Goal: Task Accomplishment & Management: Manage account settings

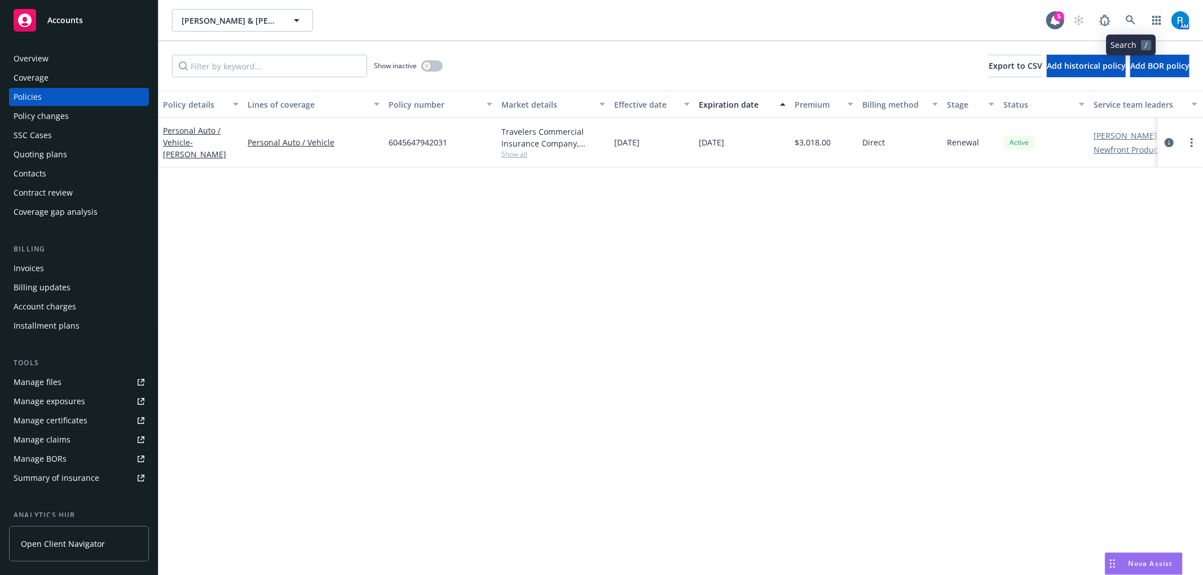
drag, startPoint x: 1134, startPoint y: 8, endPoint x: 1126, endPoint y: 21, distance: 15.2
click at [1134, 10] on div "Faye & Tess Watson Faye & Tess Watson 5 AM" at bounding box center [681, 20] width 1045 height 41
click at [1126, 21] on icon at bounding box center [1131, 20] width 10 height 10
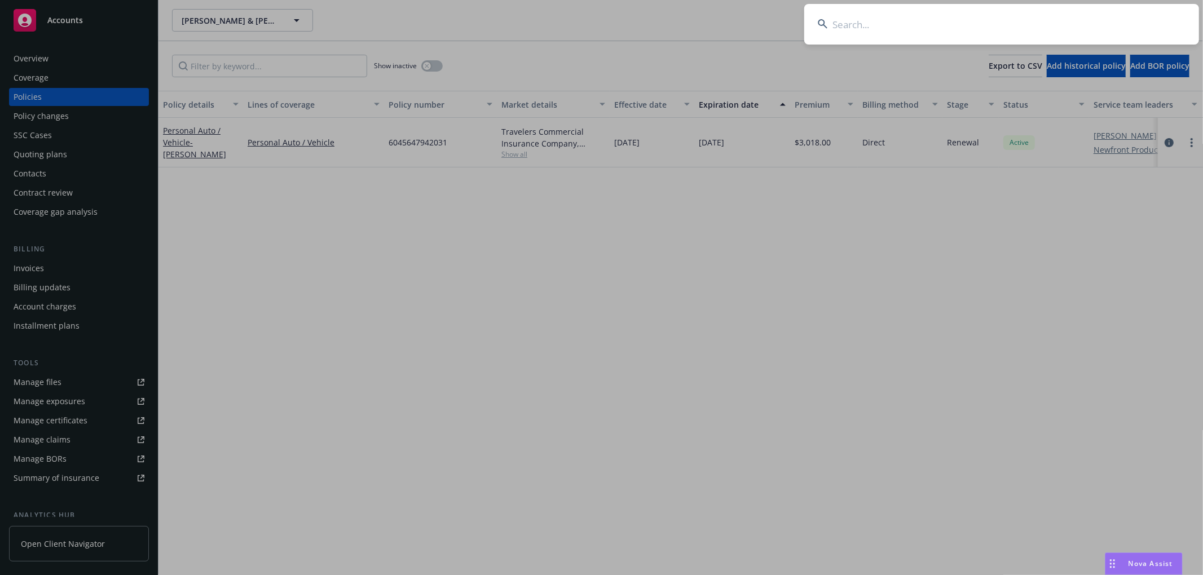
type input "Malone, Jeff & Liz"
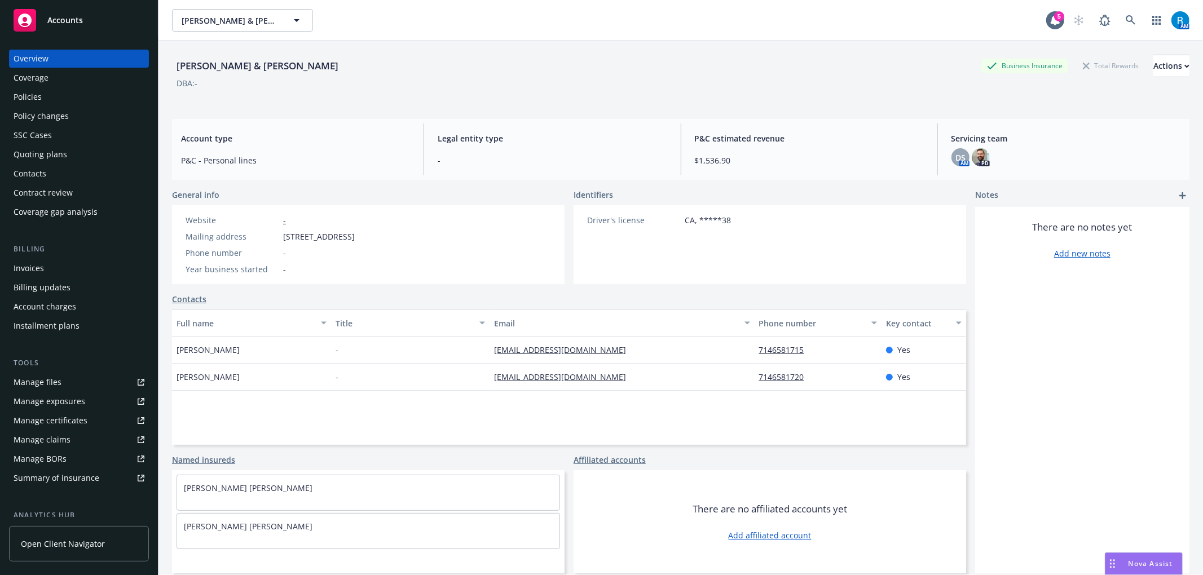
click at [199, 59] on div "[PERSON_NAME] & [PERSON_NAME]" at bounding box center [257, 66] width 171 height 15
click at [59, 100] on div "Policies" at bounding box center [79, 97] width 131 height 18
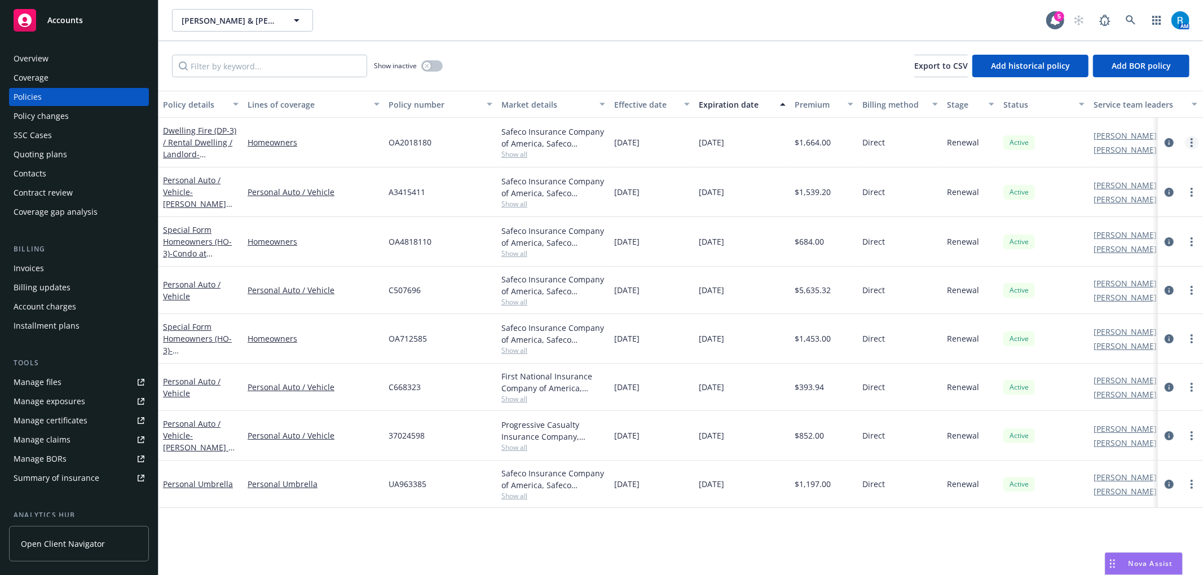
click at [1194, 143] on link "more" at bounding box center [1192, 143] width 14 height 14
click at [1115, 186] on link "Renew with incumbent" at bounding box center [1132, 188] width 133 height 23
select select "12"
select select "CA"
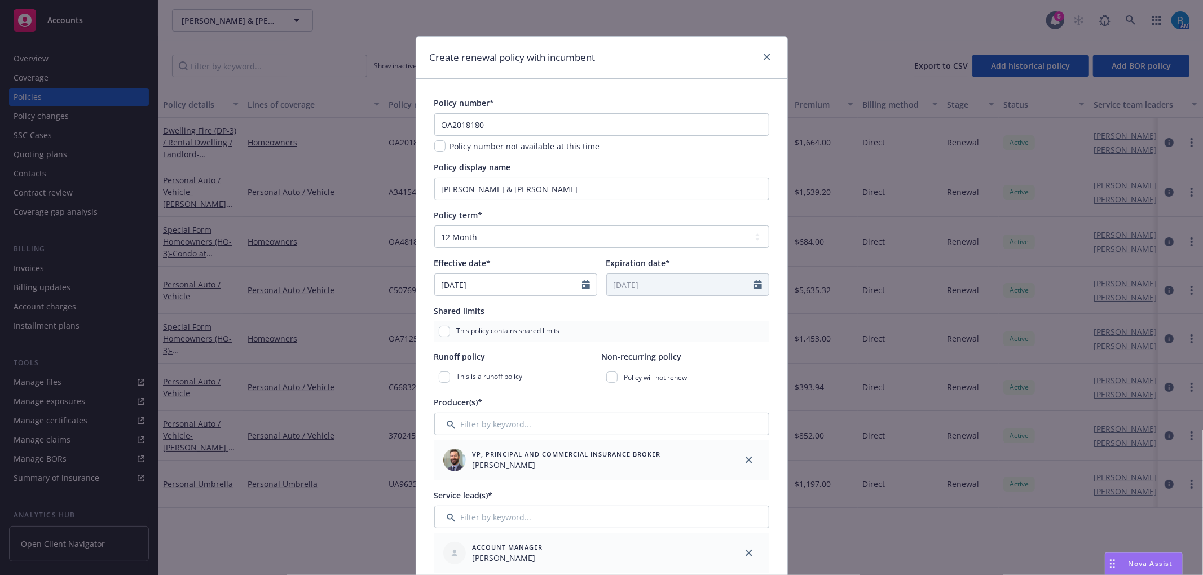
scroll to position [526, 0]
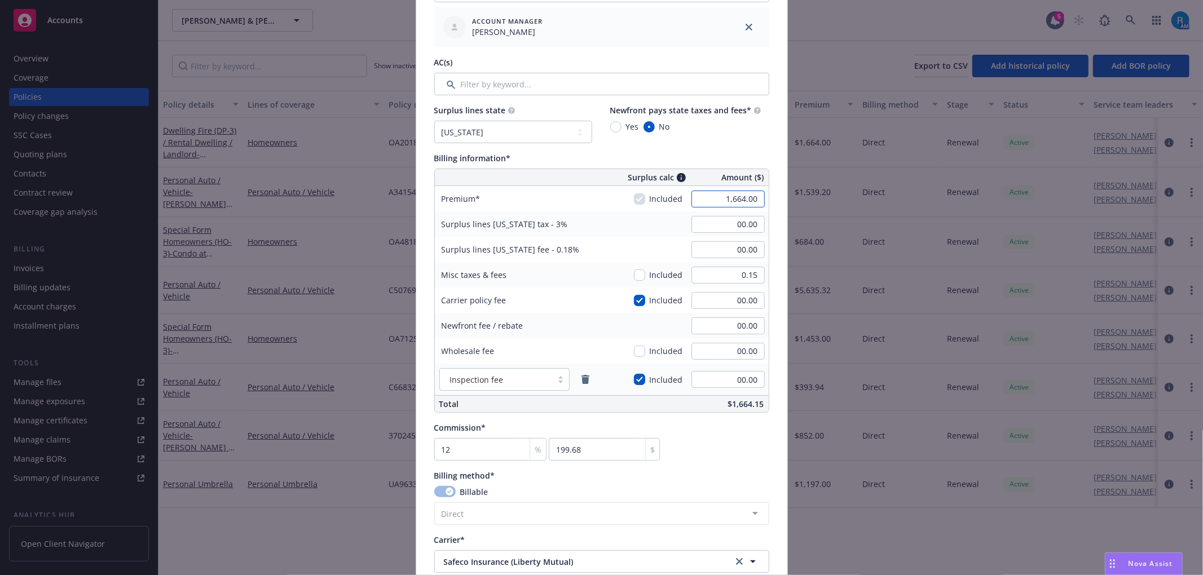
click at [714, 206] on input "1,664.00" at bounding box center [728, 199] width 73 height 17
type input "1.00"
type input "0.03"
type input "0.12"
click at [748, 228] on input "0.03" at bounding box center [728, 224] width 73 height 17
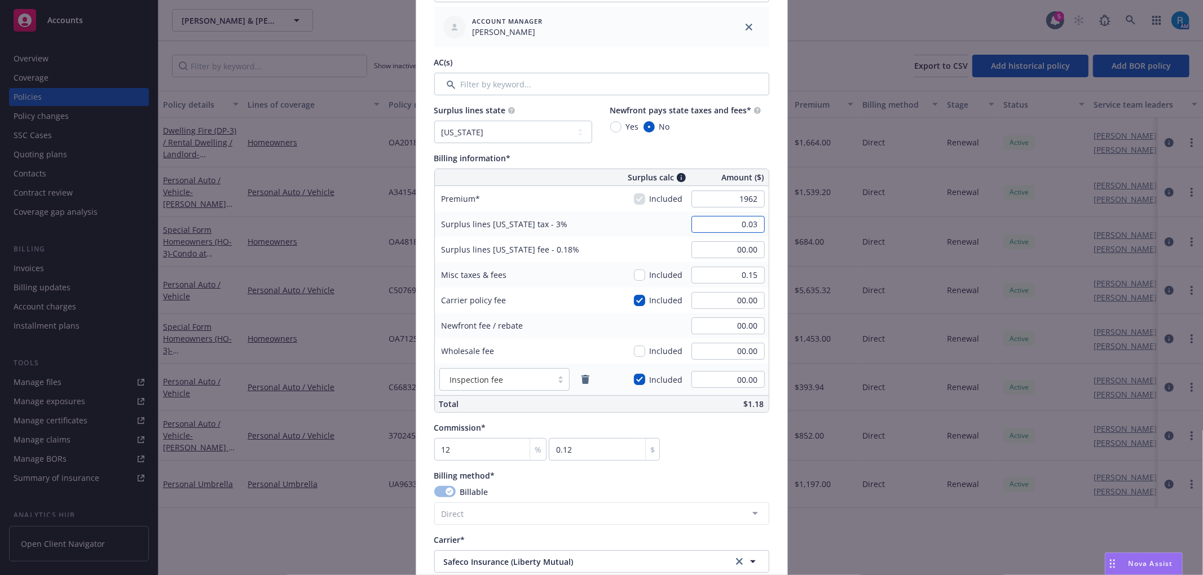
type input "1,962.00"
type input "58.86"
type input "3.53"
type input "235.44"
type input "00.00"
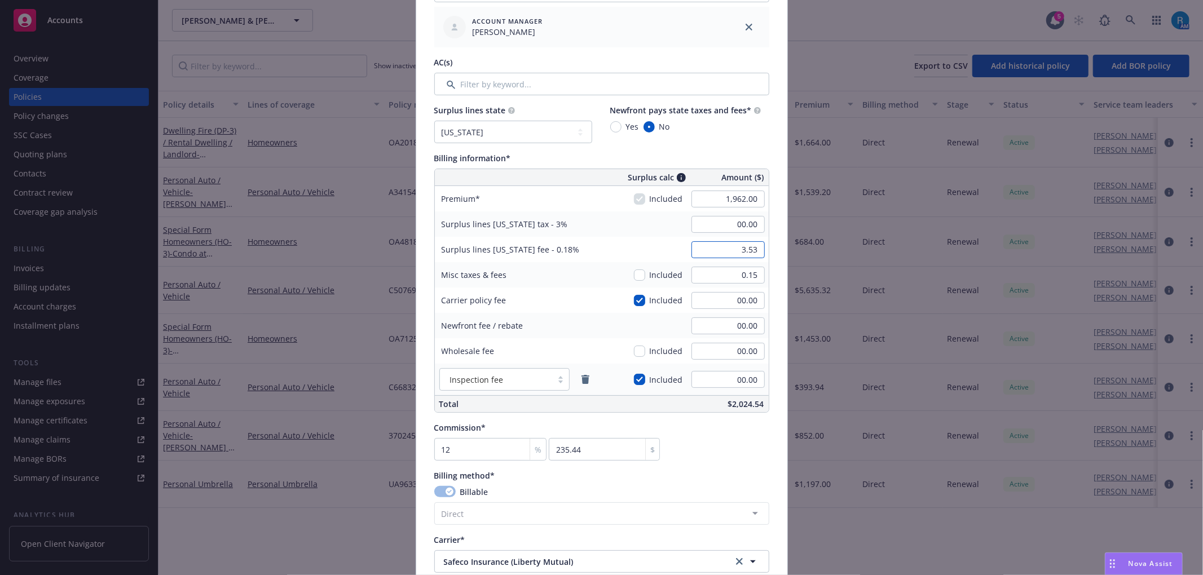
click at [729, 254] on input "3.53" at bounding box center [728, 249] width 73 height 17
type input "00.00"
click at [605, 217] on div "Surplus lines California tax - 3% 00.00" at bounding box center [602, 224] width 334 height 25
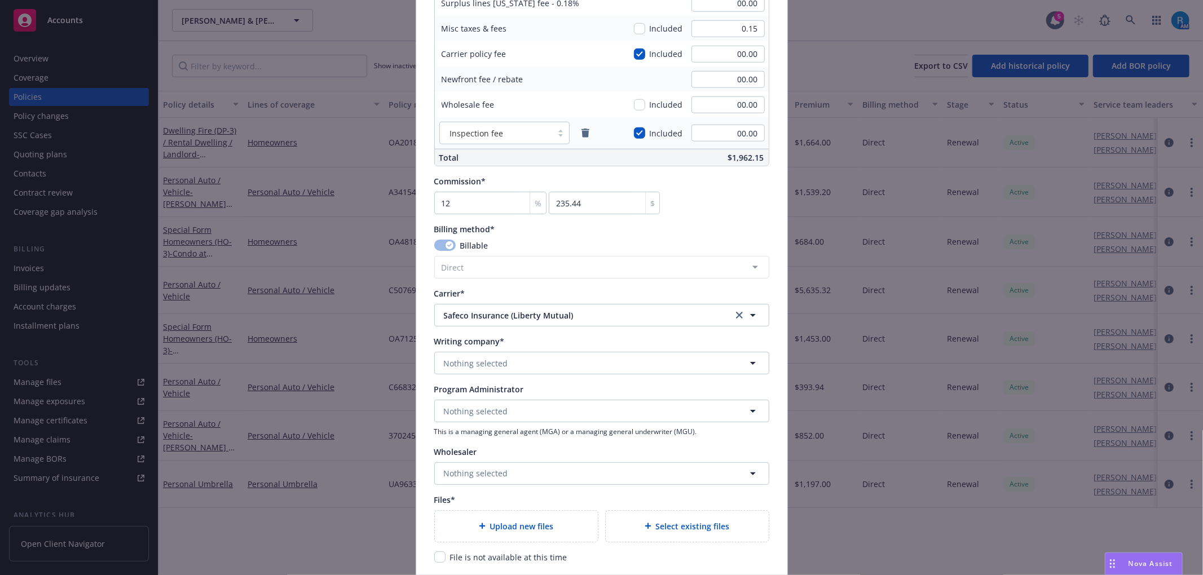
scroll to position [827, 0]
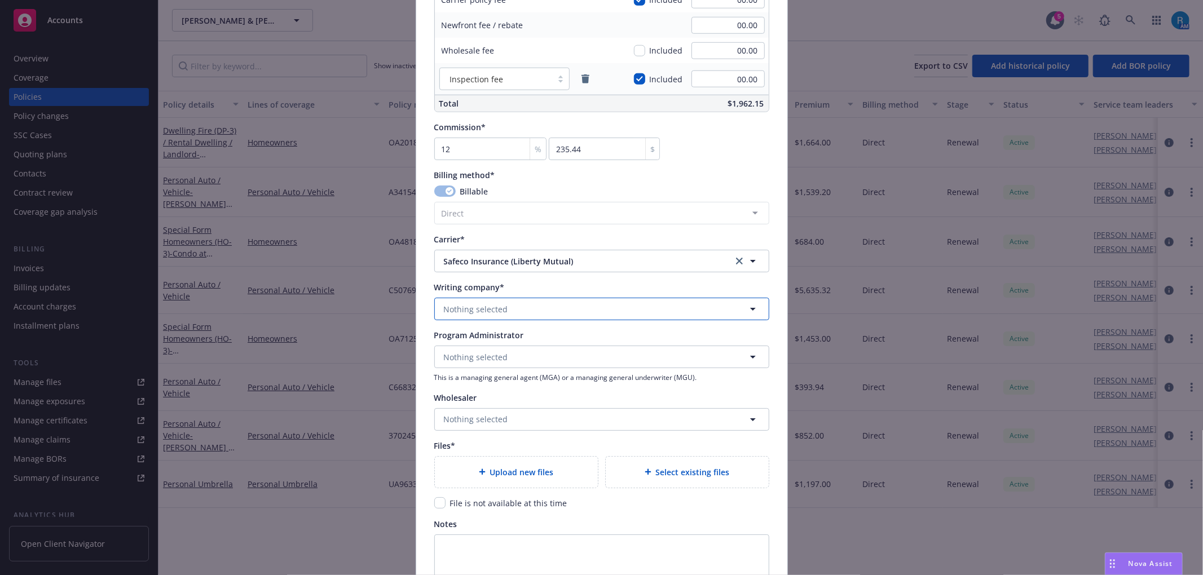
click at [470, 310] on span "Nothing selected" at bounding box center [476, 309] width 64 height 12
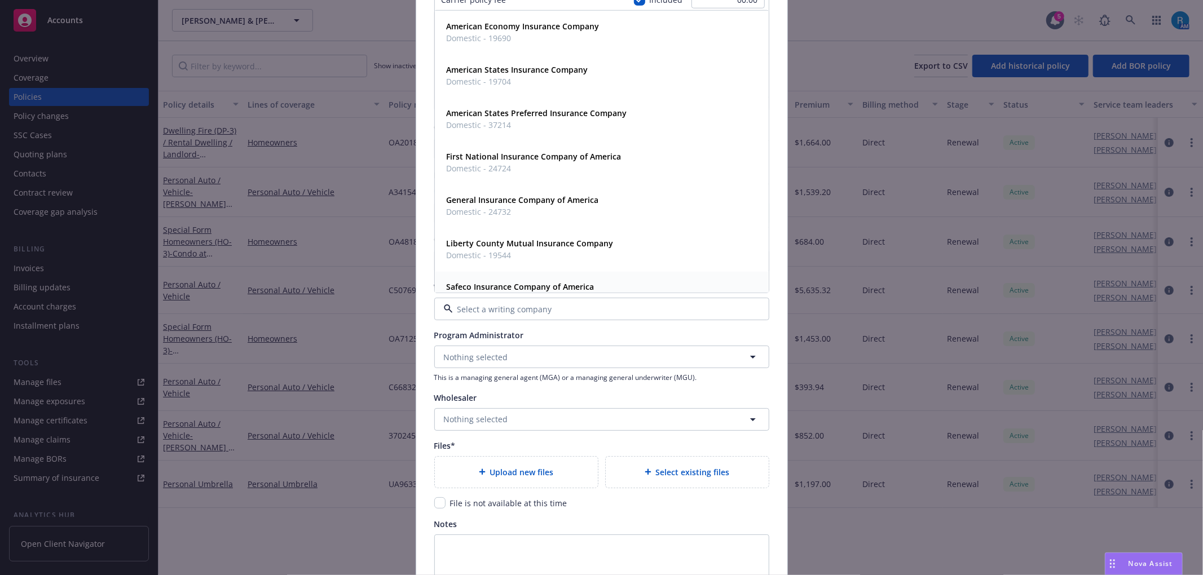
click at [486, 283] on strong "Safeco Insurance Company of America" at bounding box center [521, 286] width 148 height 11
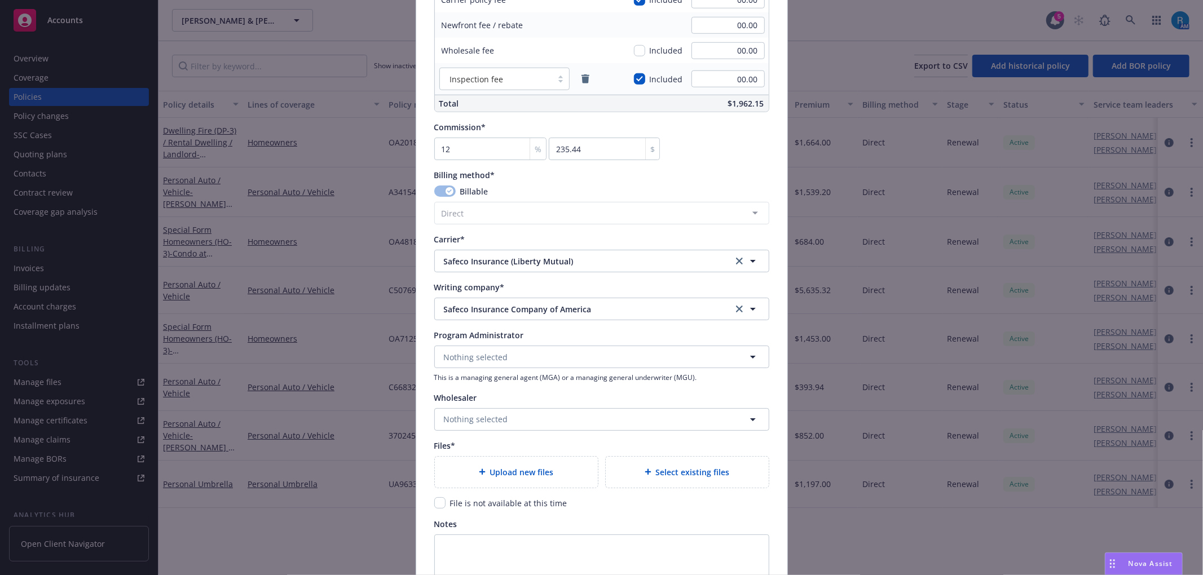
scroll to position [978, 0]
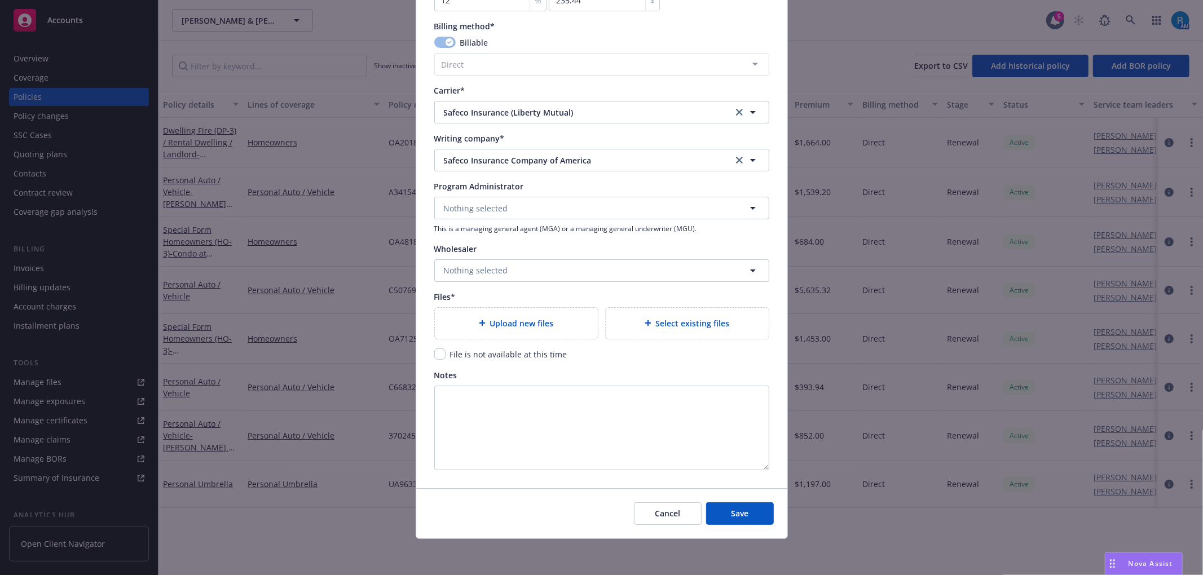
click at [463, 324] on div "Upload new files" at bounding box center [516, 323] width 145 height 13
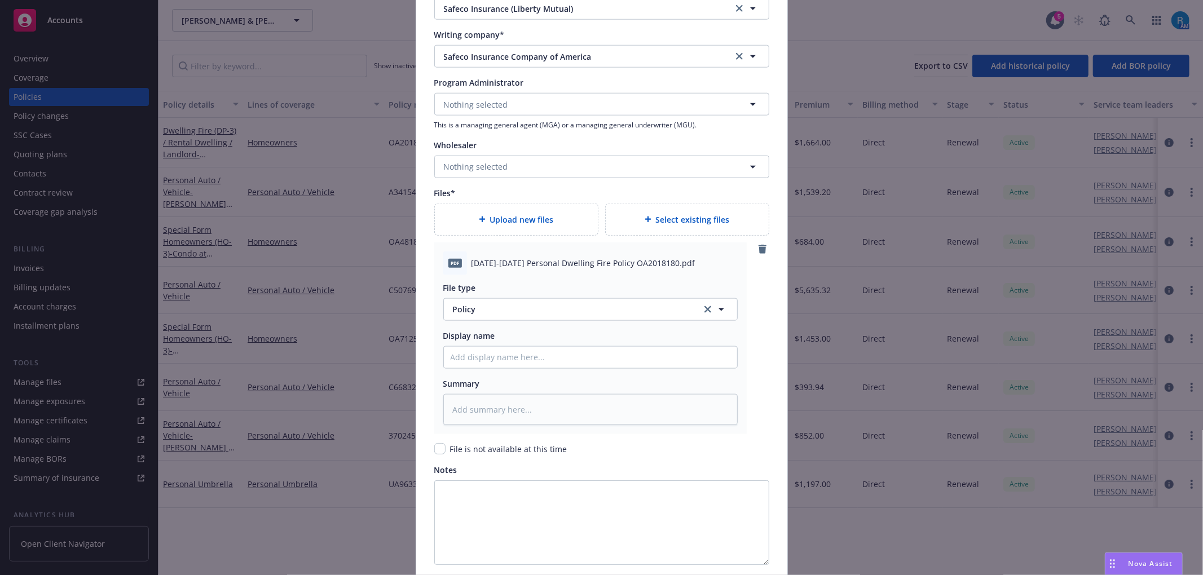
scroll to position [1176, 0]
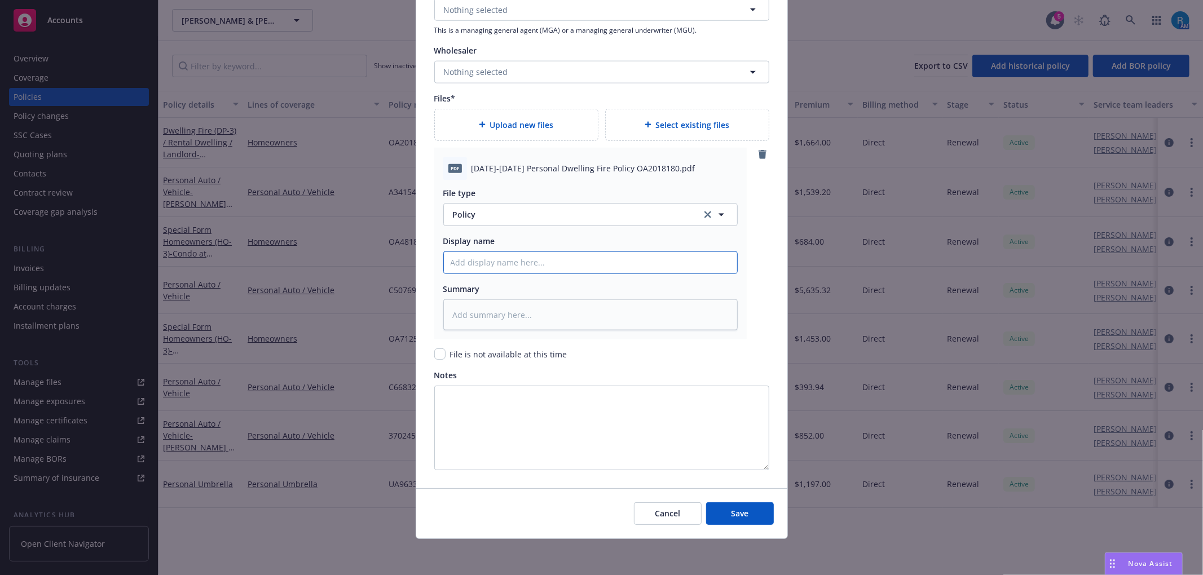
click at [485, 267] on input "Policy display name" at bounding box center [590, 262] width 293 height 21
paste input "2025-2026 Personal Dwelling Fire Policy OA2018180"
type input "2025-2026 Personal Dwelling Fire Policy OA2018180"
type textarea "x"
type input "2025-2026 Personal Dwelling Fire Policy OA2018180"
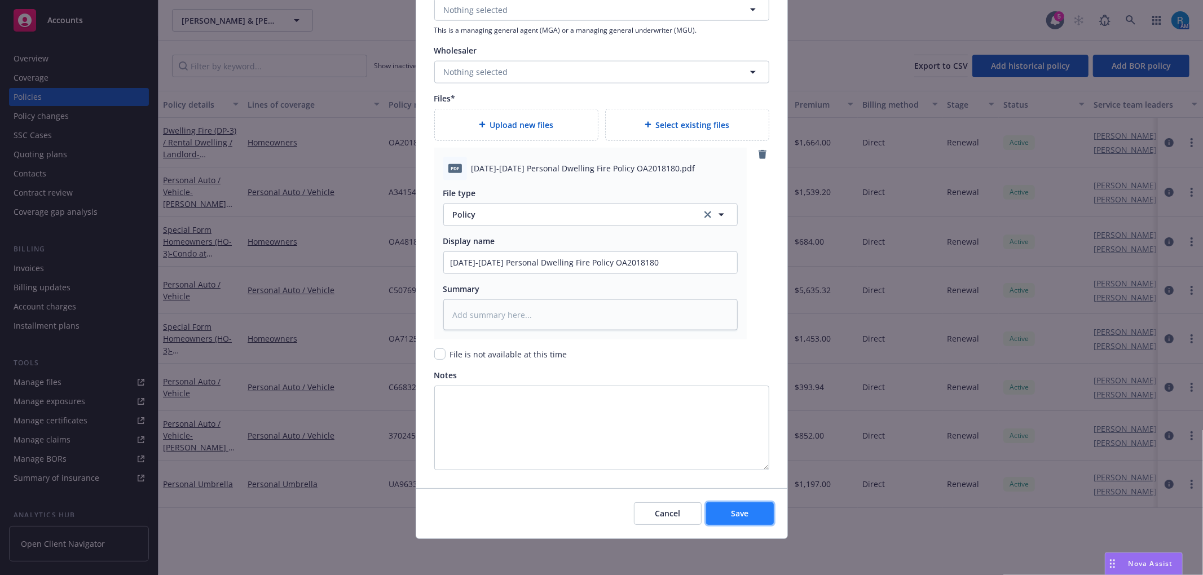
drag, startPoint x: 714, startPoint y: 509, endPoint x: 77, endPoint y: 325, distance: 662.1
click at [713, 510] on button "Save" at bounding box center [740, 514] width 68 height 23
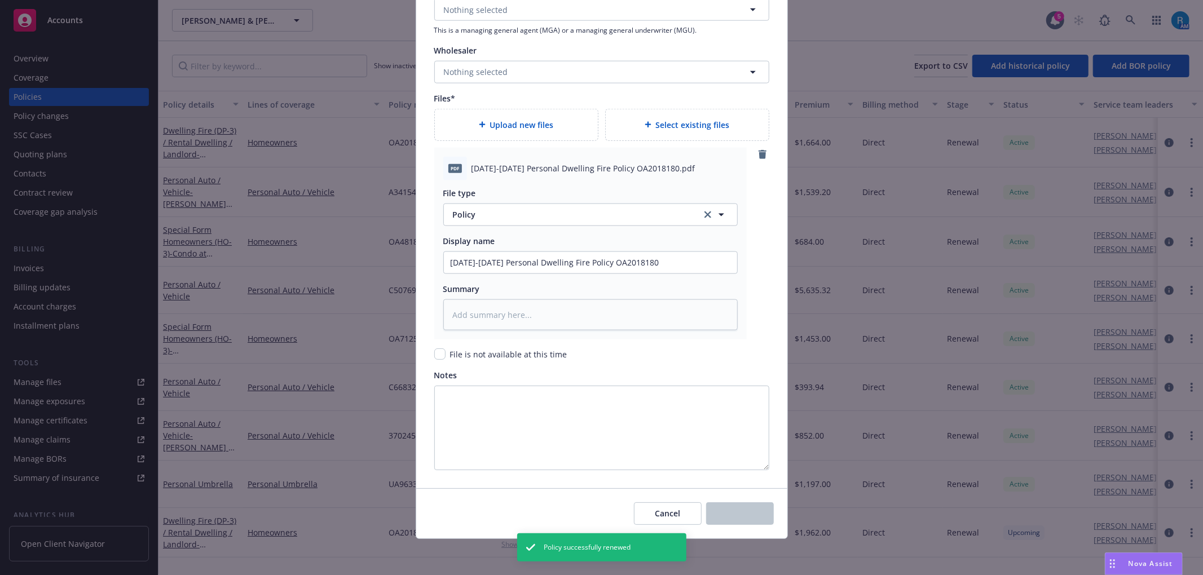
type textarea "x"
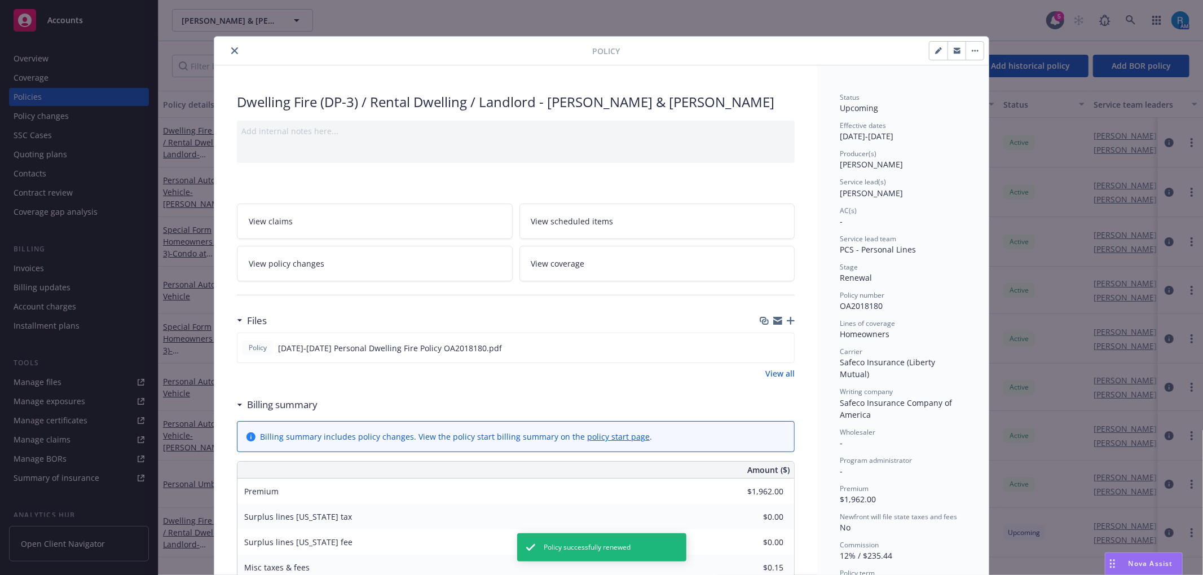
click at [231, 47] on icon "close" at bounding box center [234, 50] width 7 height 7
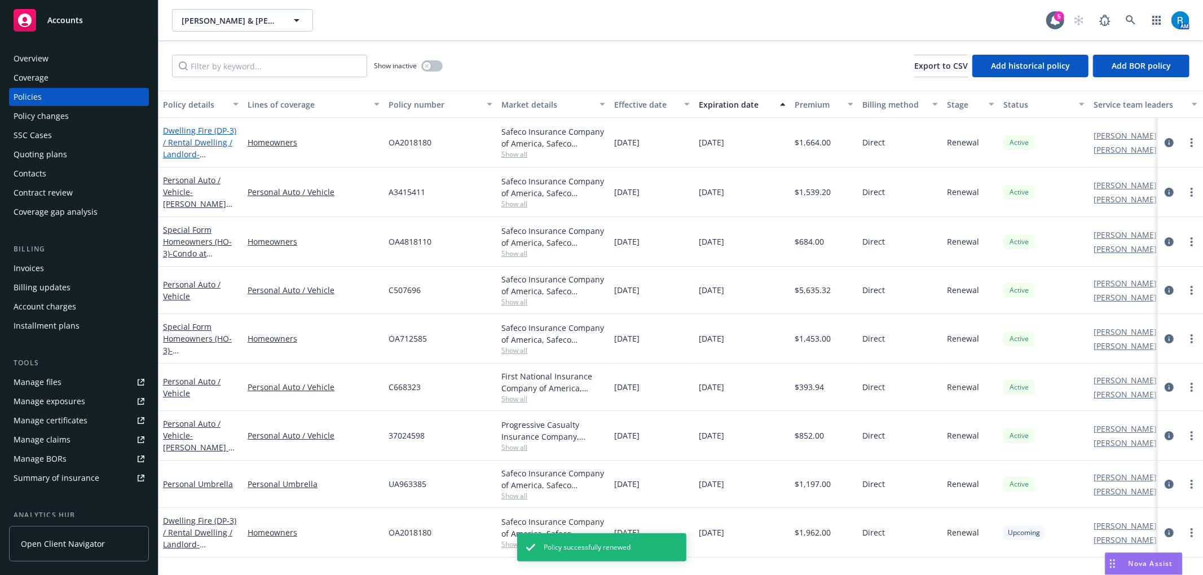
click at [196, 140] on link "Dwelling Fire (DP-3) / Rental Dwelling / Landlord - JEFFREY T MALONE & LIZ E MA…" at bounding box center [199, 154] width 73 height 58
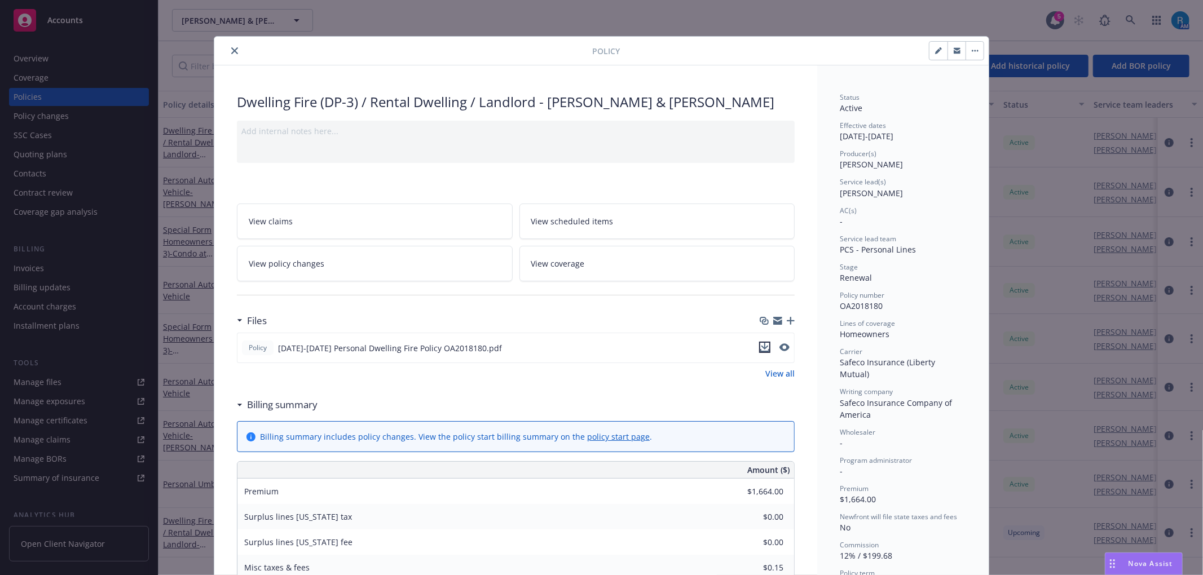
click at [760, 351] on icon "download file" at bounding box center [764, 347] width 9 height 9
click at [231, 48] on icon "close" at bounding box center [234, 50] width 7 height 7
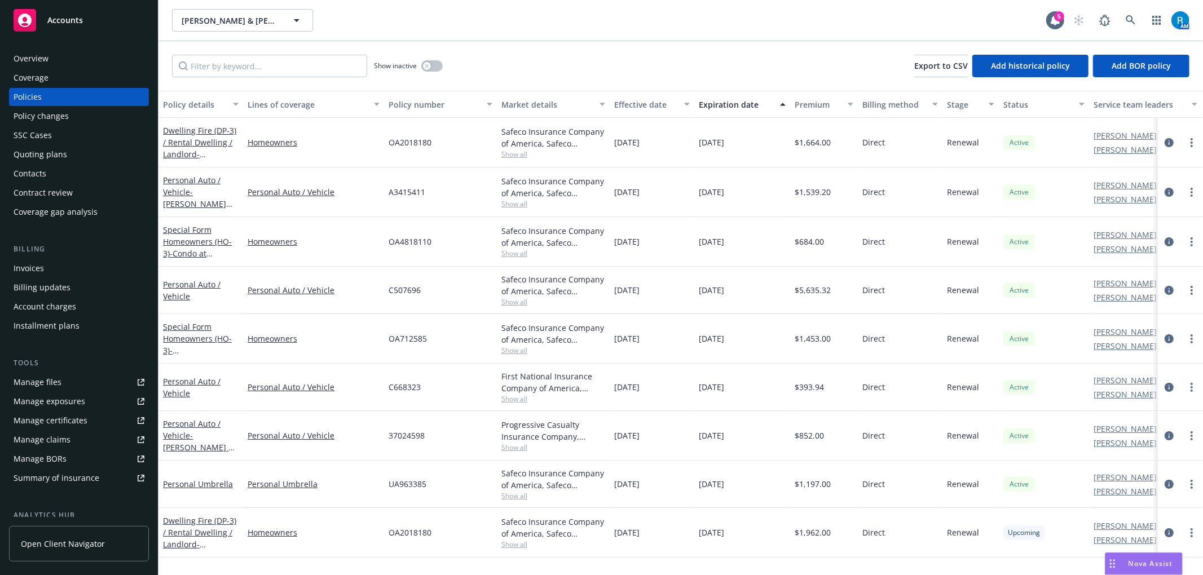
click at [61, 72] on div "Coverage" at bounding box center [79, 78] width 131 height 18
click at [53, 65] on div "Overview" at bounding box center [79, 59] width 131 height 18
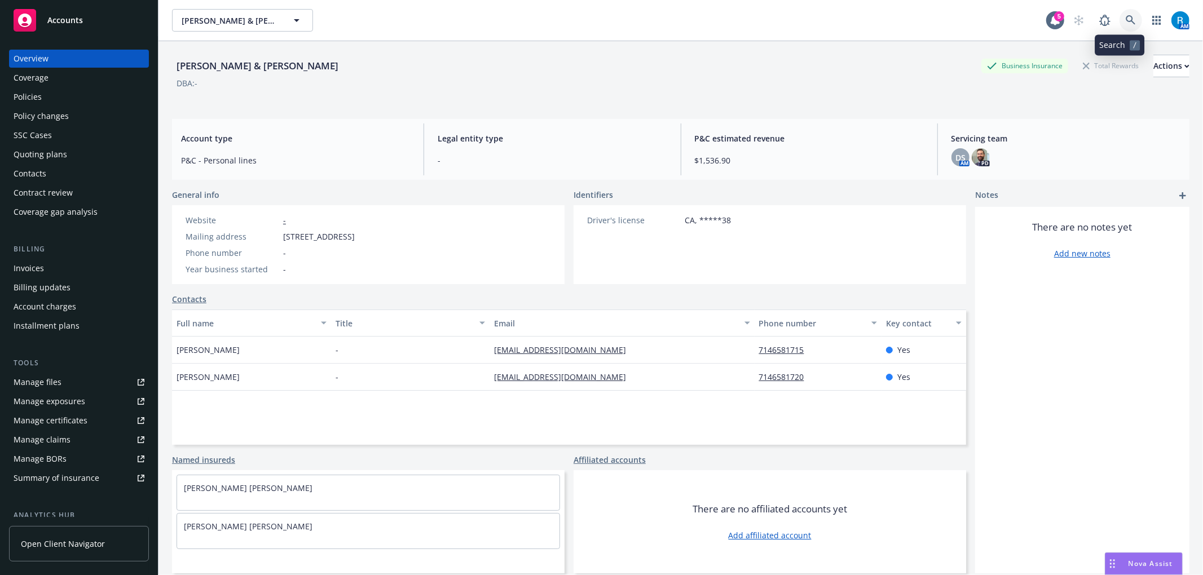
click at [1125, 26] on link at bounding box center [1131, 20] width 23 height 23
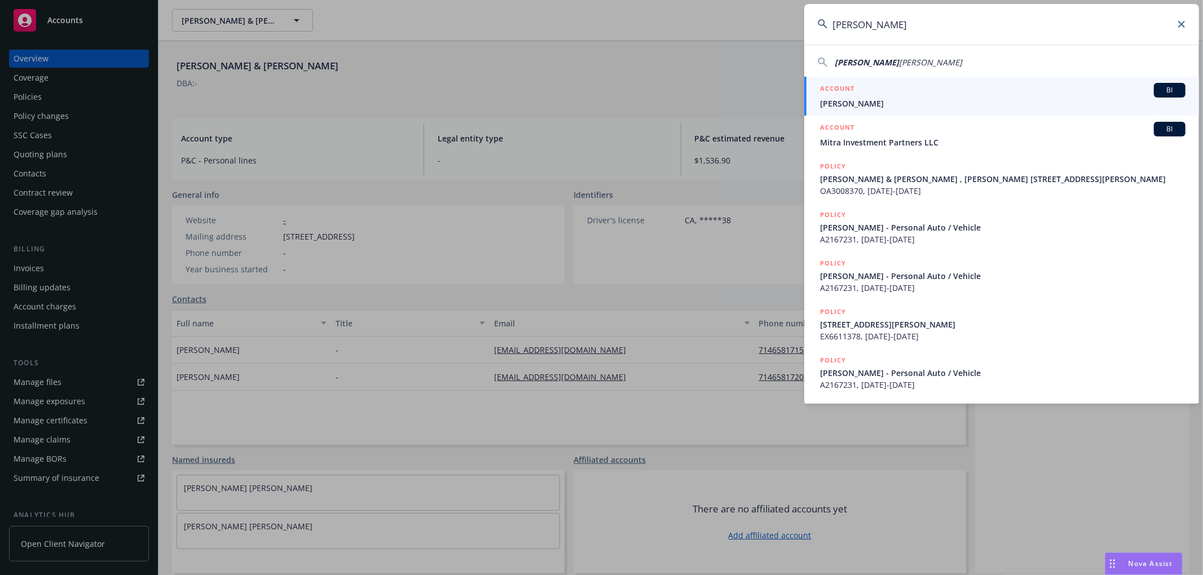
type input "Rita Laufer Jarrett"
click at [887, 100] on span "Rita Laufer Jarrett" at bounding box center [1003, 104] width 366 height 12
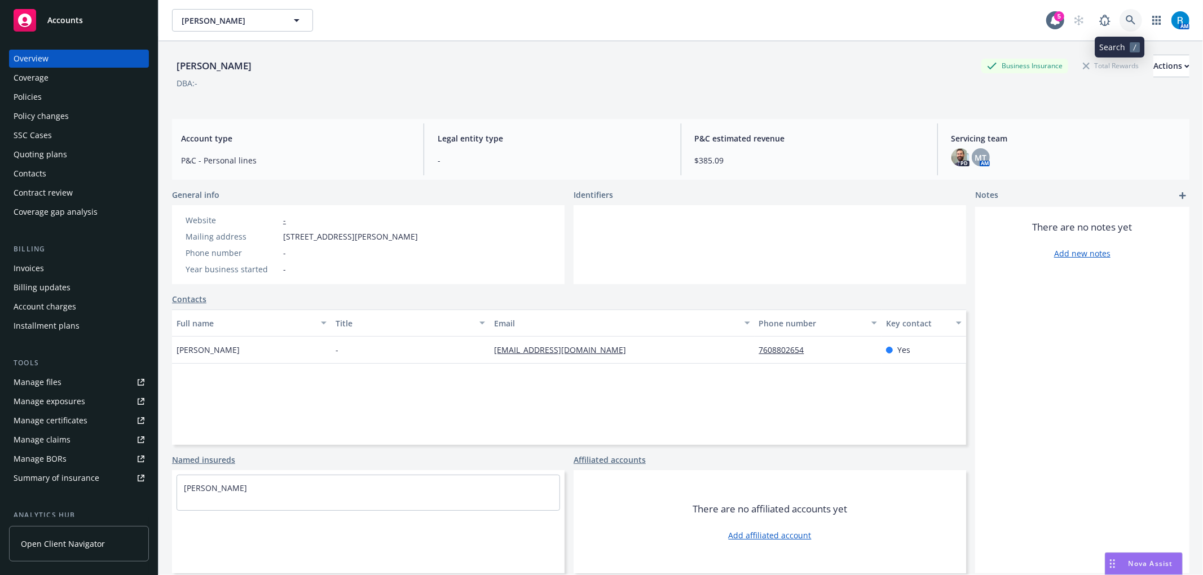
click at [1126, 17] on link at bounding box center [1131, 20] width 23 height 23
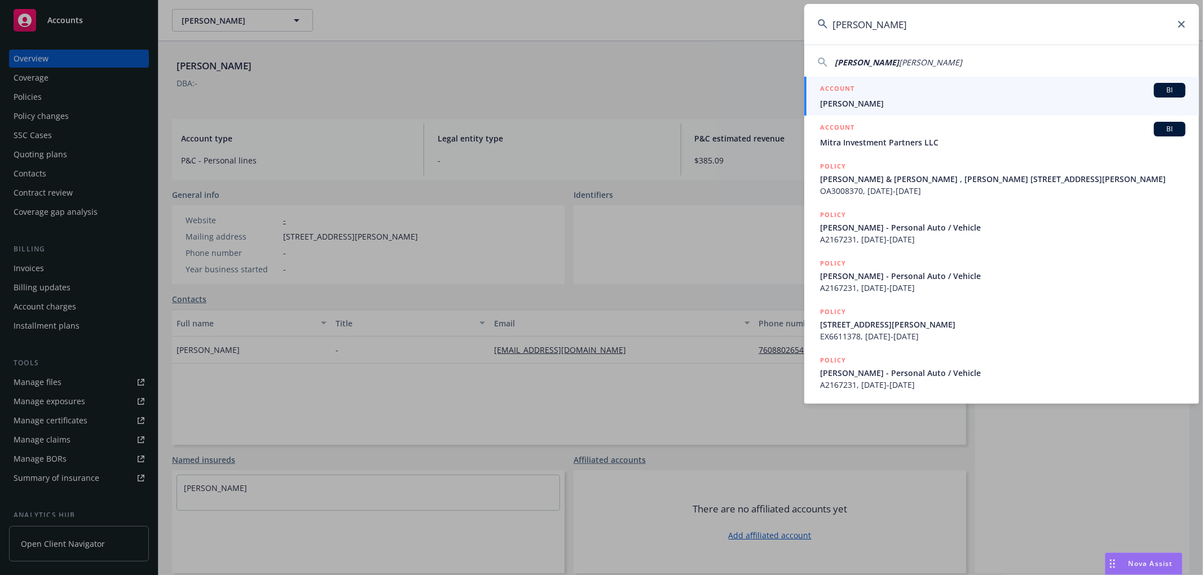
type input "Rita Laufer Jarrett"
click at [854, 102] on span "Rita Laufer Jarrett" at bounding box center [1003, 104] width 366 height 12
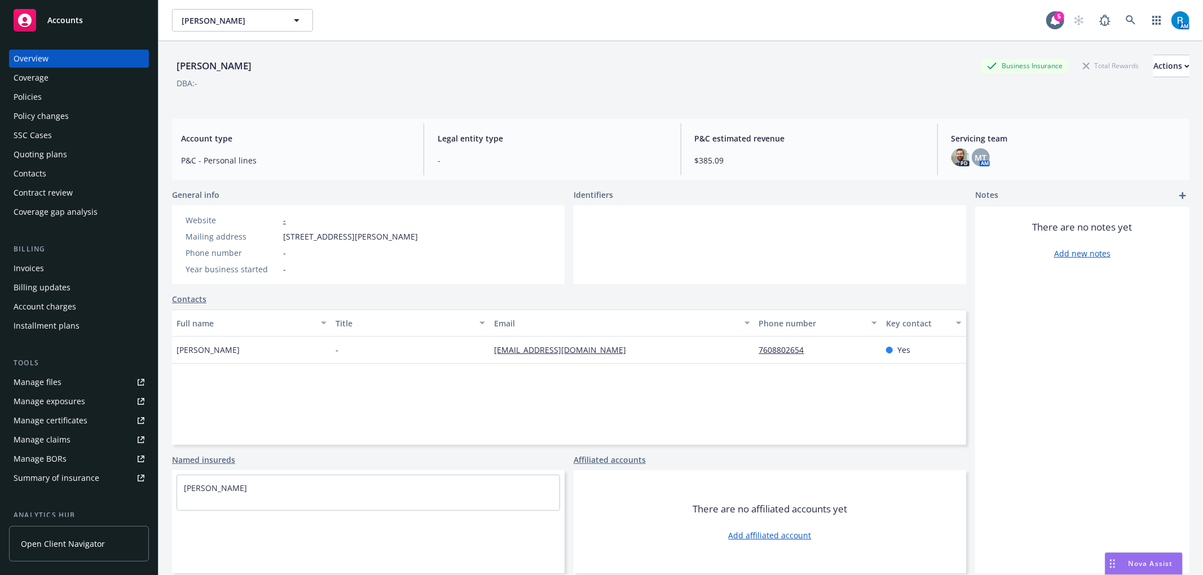
click at [27, 93] on div "Policies" at bounding box center [28, 97] width 28 height 18
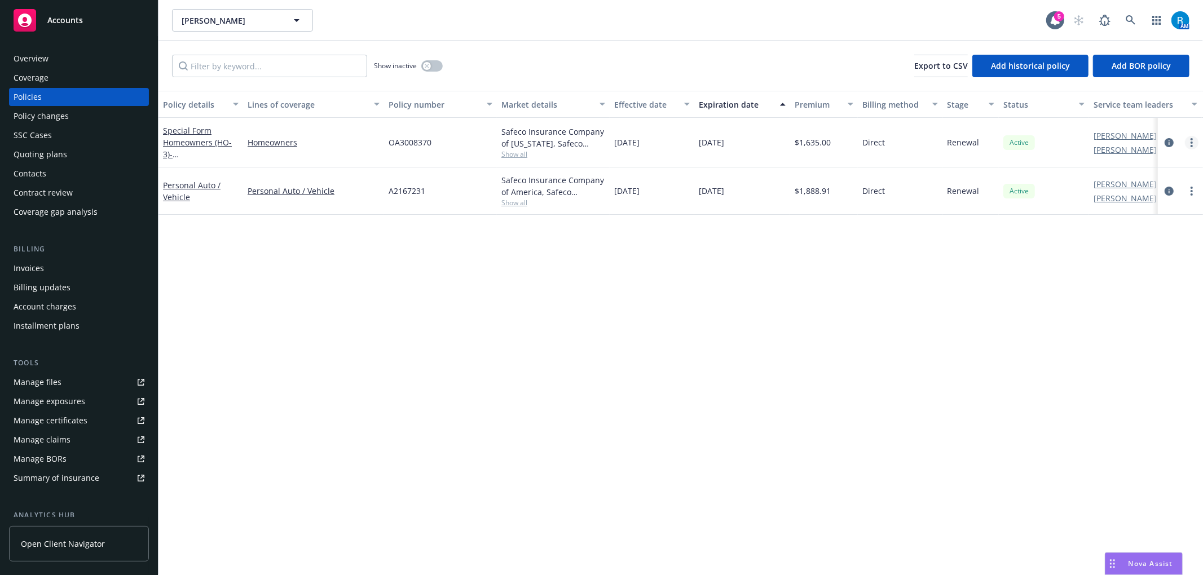
click at [1194, 140] on link "more" at bounding box center [1192, 143] width 14 height 14
click at [1098, 185] on link "Renew with incumbent" at bounding box center [1132, 188] width 133 height 23
select select "12"
select select "CA"
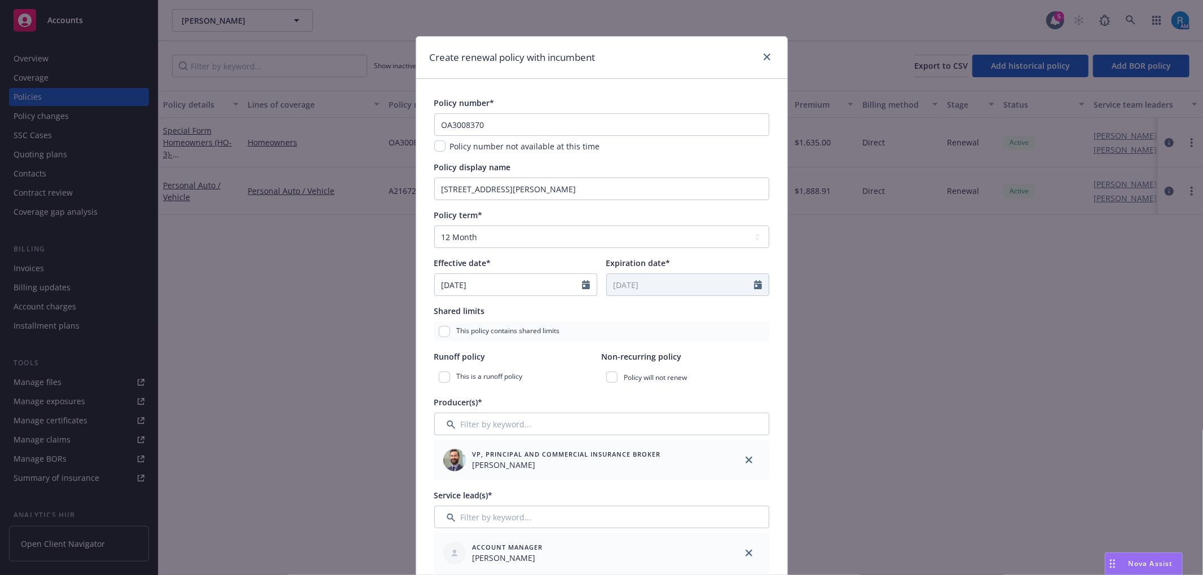
scroll to position [376, 0]
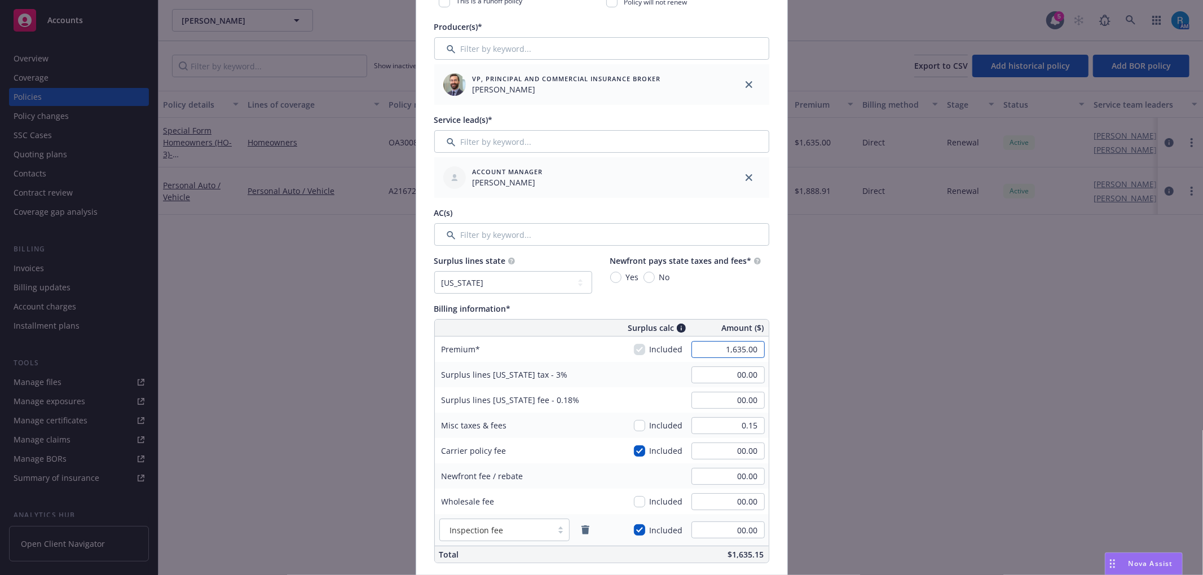
drag, startPoint x: 724, startPoint y: 342, endPoint x: 724, endPoint y: 334, distance: 7.9
click at [724, 343] on input "1,635.00" at bounding box center [728, 349] width 73 height 17
type input "2,056.00"
type input "61.68"
type input "3.70"
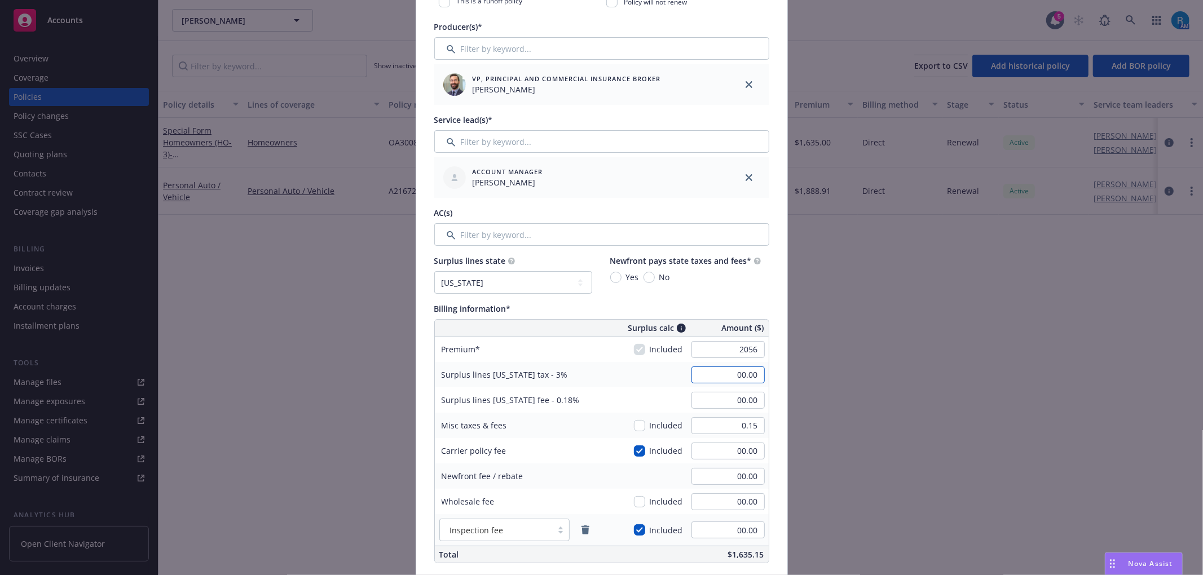
type input "246.72"
click at [714, 373] on input "61.68" at bounding box center [728, 375] width 73 height 17
type input "00.00"
click at [720, 407] on input "3.70" at bounding box center [728, 400] width 73 height 17
type input "00.00"
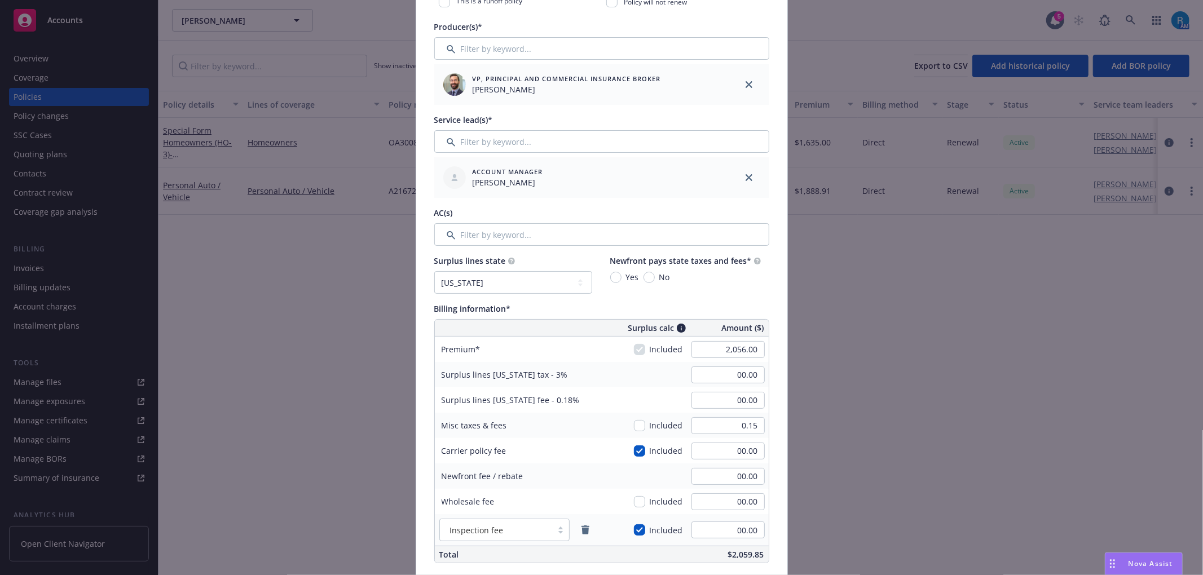
click at [657, 391] on div "Surplus lines California fee - 0.18% 00.00" at bounding box center [602, 400] width 334 height 25
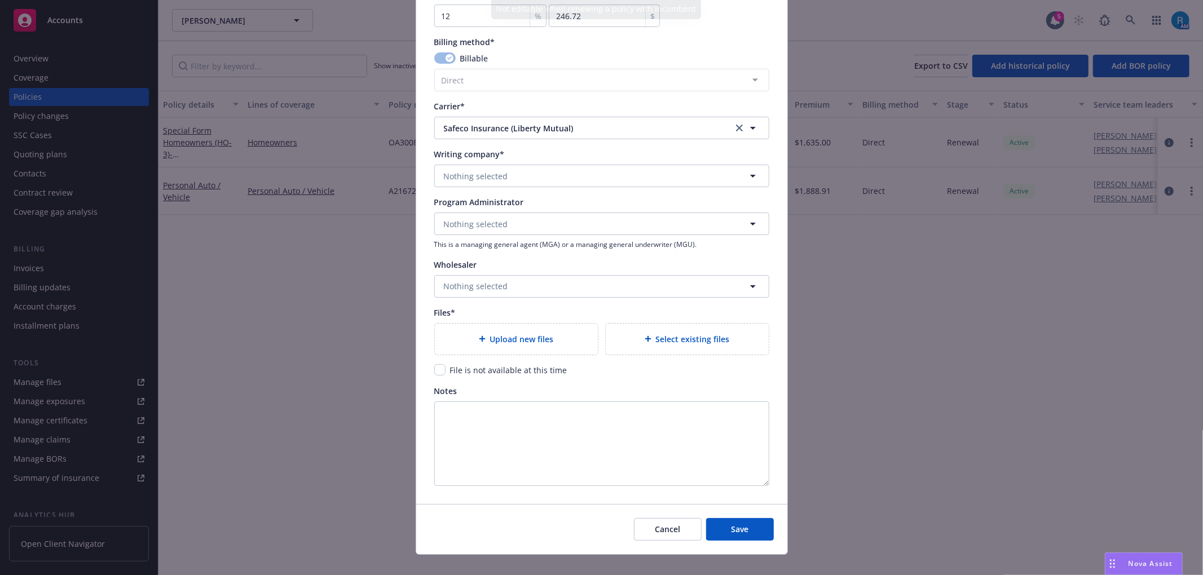
scroll to position [978, 0]
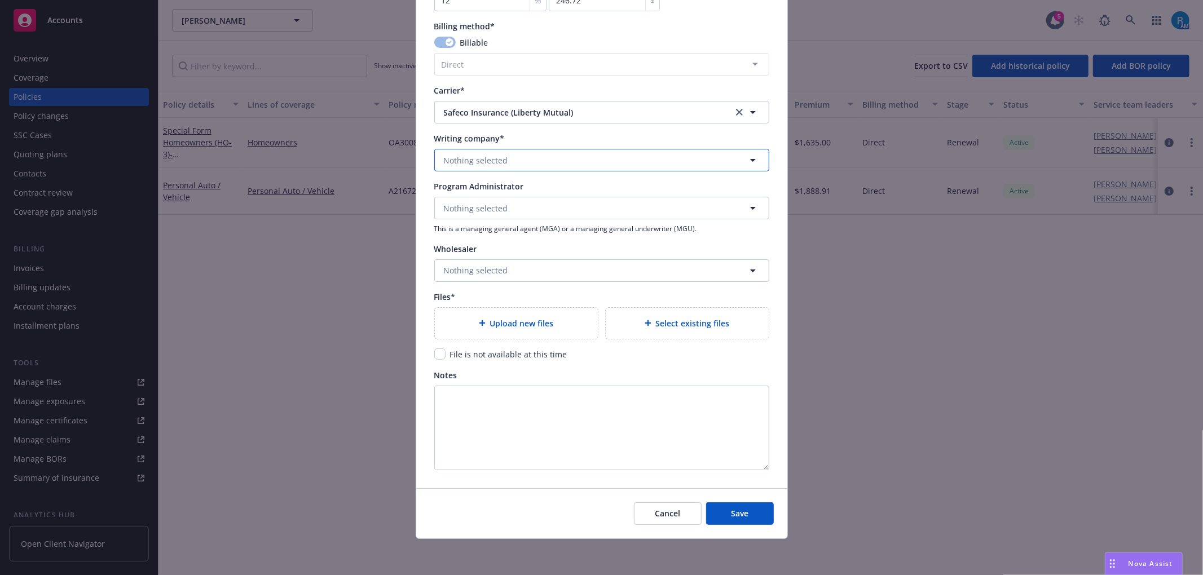
click at [468, 161] on span "Nothing selected" at bounding box center [476, 161] width 64 height 12
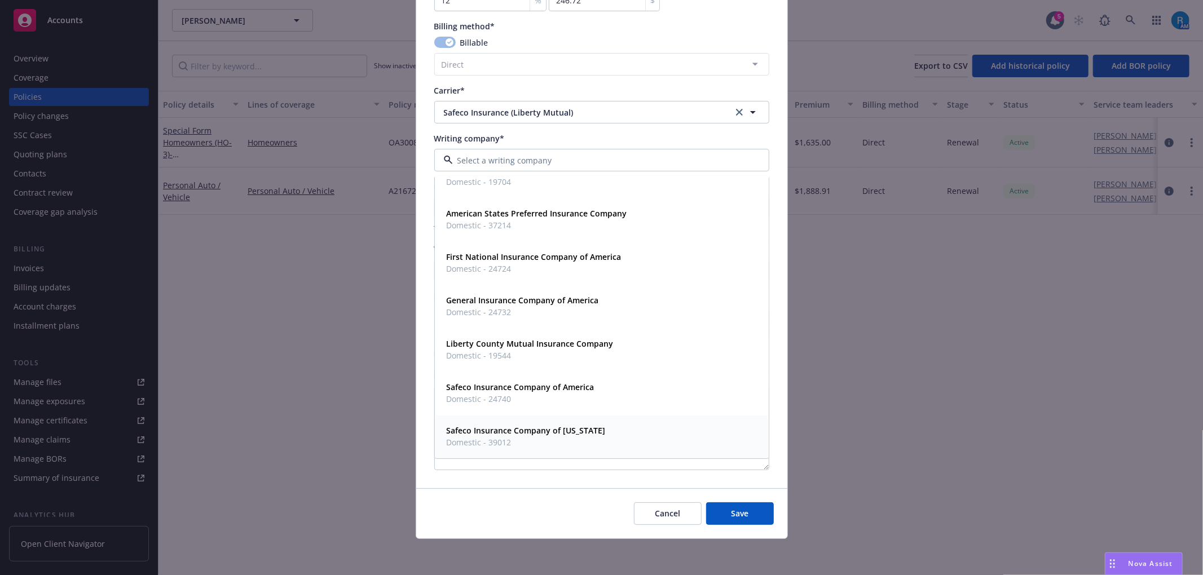
click at [508, 429] on strong "Safeco Insurance Company of Illinois" at bounding box center [526, 430] width 159 height 11
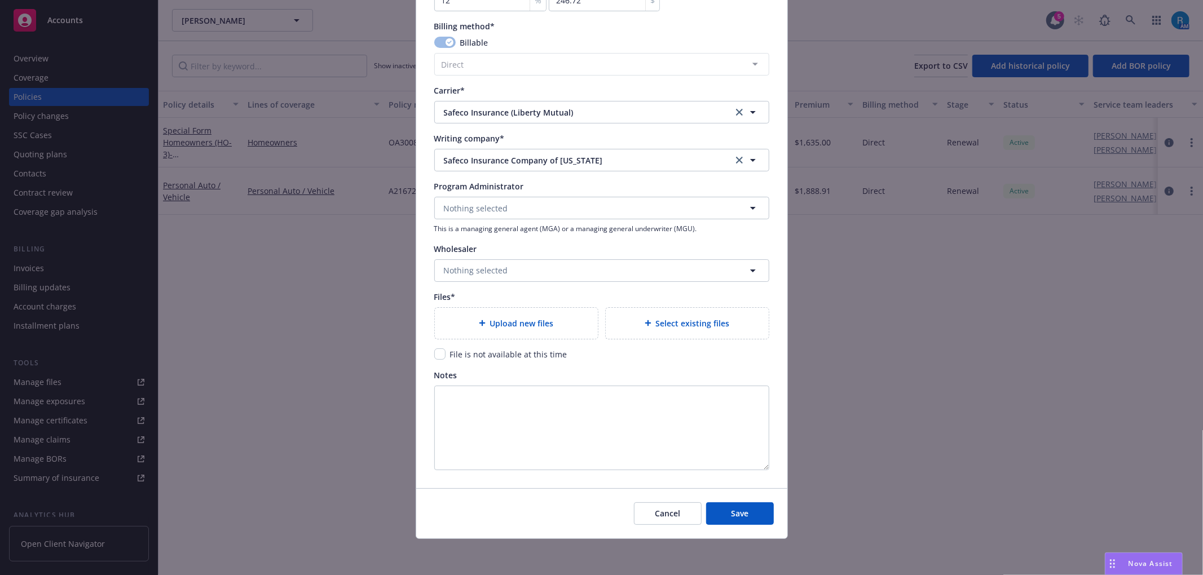
click at [468, 319] on div "Upload new files" at bounding box center [516, 323] width 145 height 13
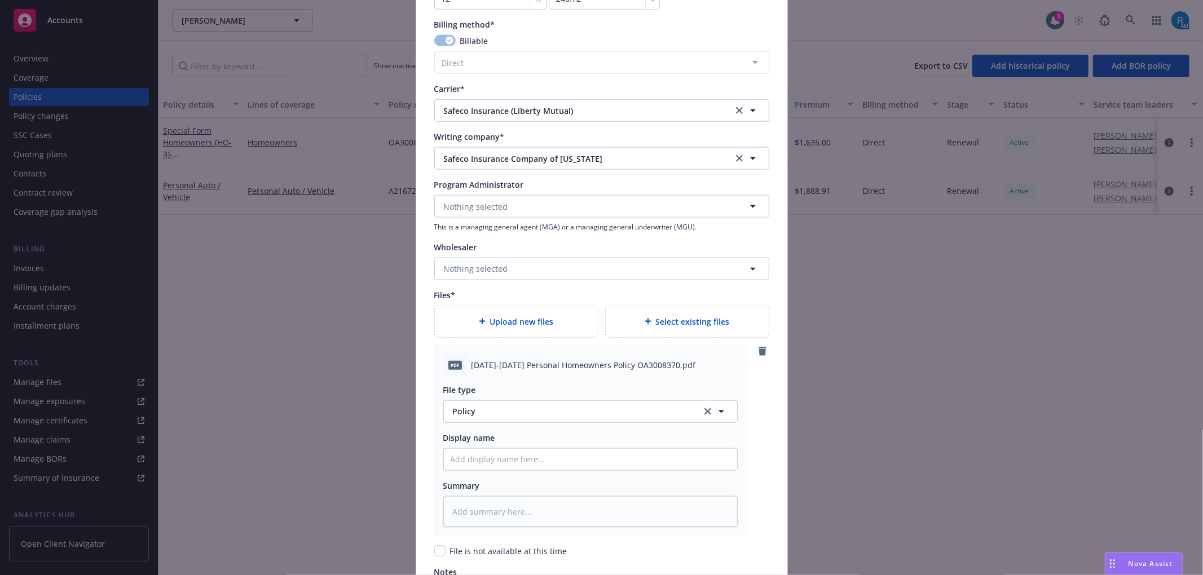
scroll to position [1176, 0]
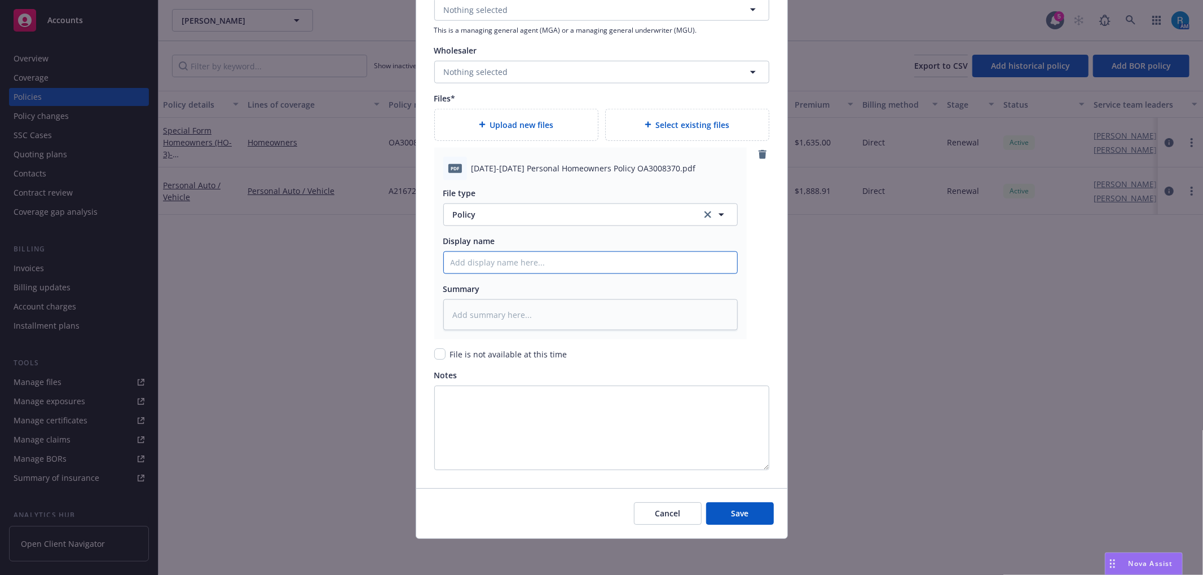
click at [460, 266] on input "Policy display name" at bounding box center [590, 262] width 293 height 21
paste input "2025-2026 Personal Homeowners Policy OA3008370"
type textarea "x"
type input "2025-2026 Personal Homeowners Policy OA3008370"
click at [734, 514] on span "Save" at bounding box center [739, 513] width 17 height 11
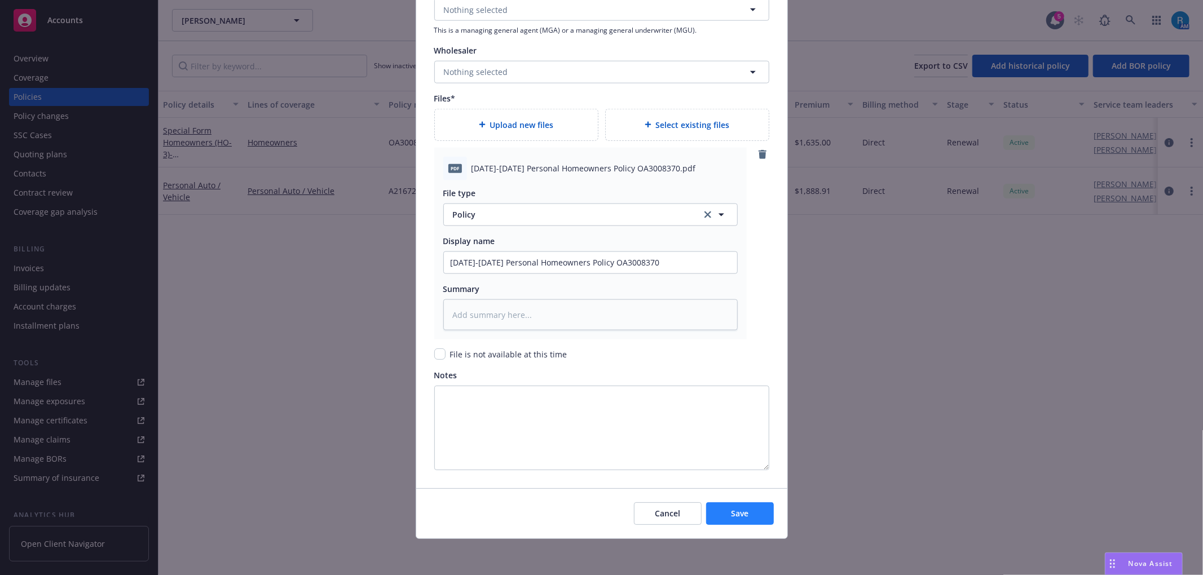
type textarea "x"
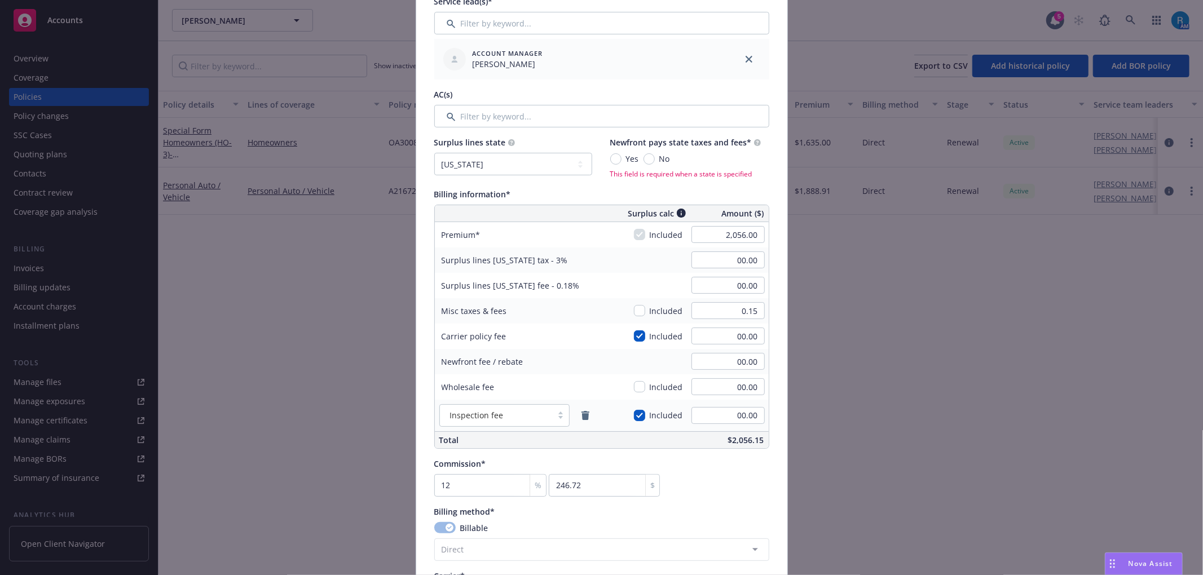
scroll to position [353, 0]
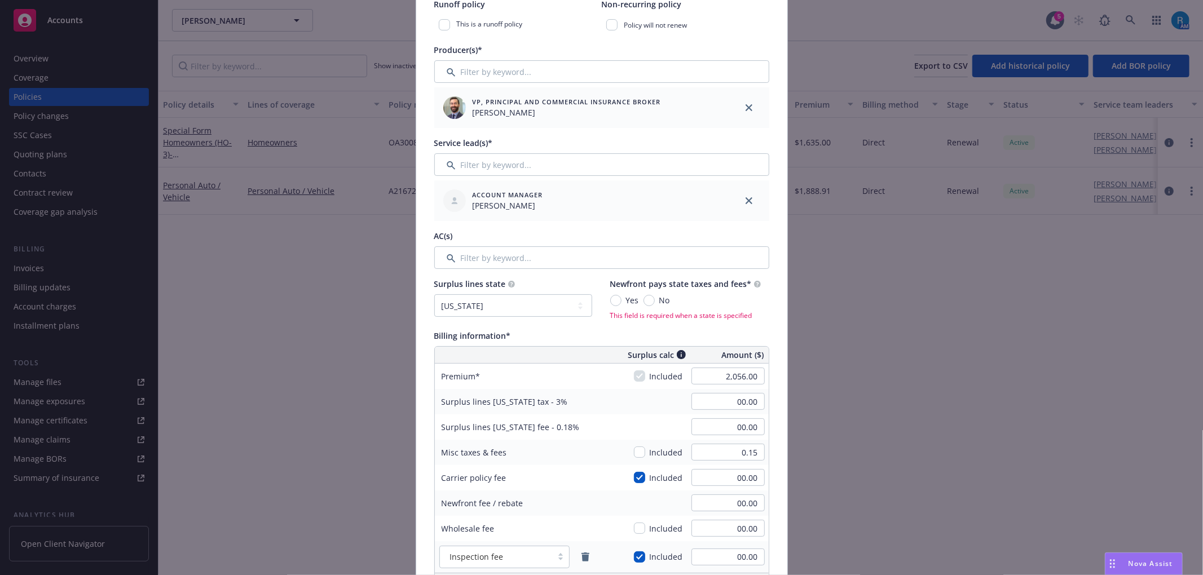
click at [659, 298] on span "No" at bounding box center [664, 300] width 11 height 12
click at [655, 298] on input "No" at bounding box center [649, 300] width 11 height 11
radio input "true"
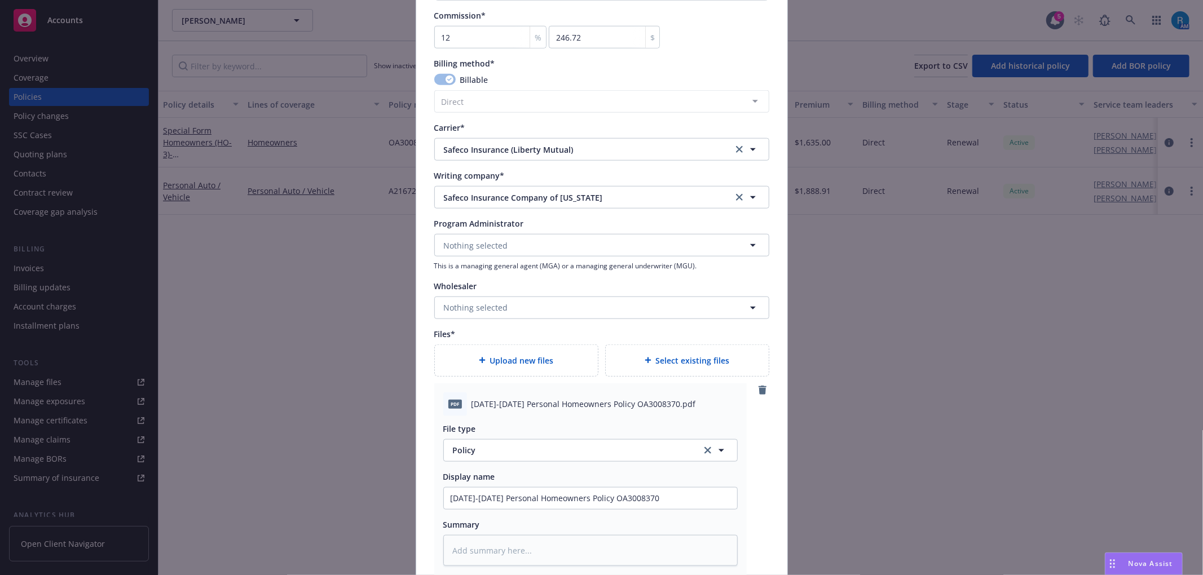
scroll to position [1176, 0]
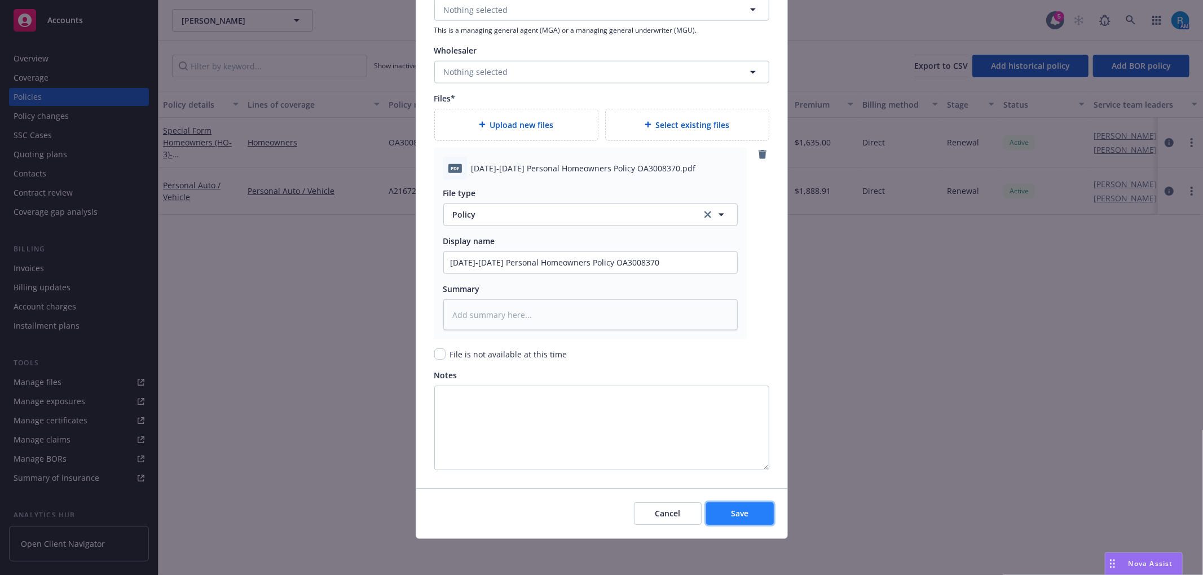
click at [731, 511] on span "Save" at bounding box center [739, 513] width 17 height 11
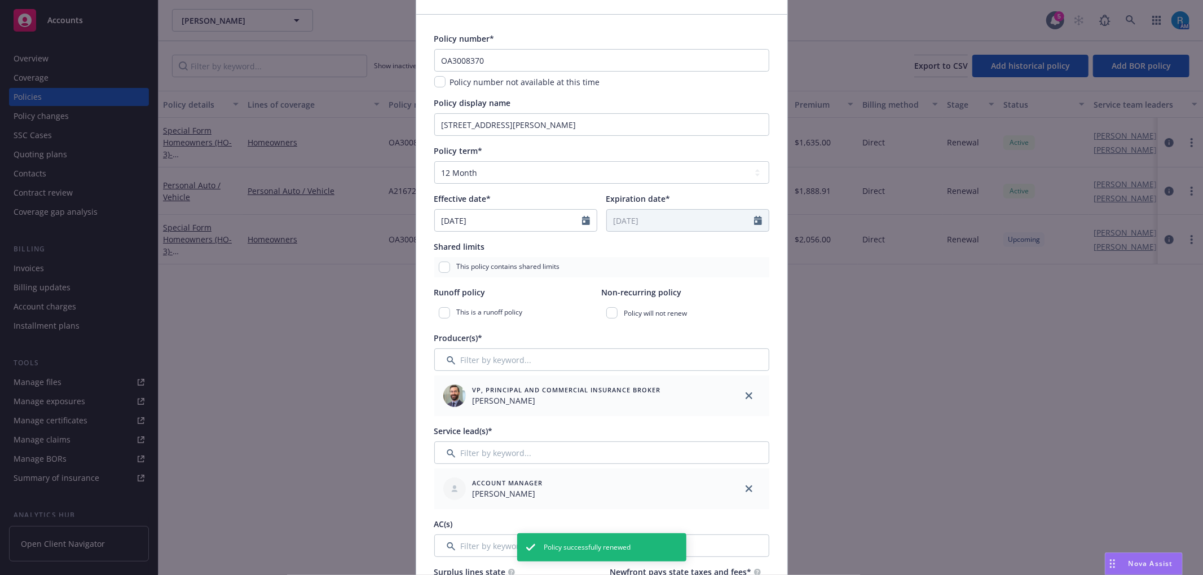
scroll to position [0, 0]
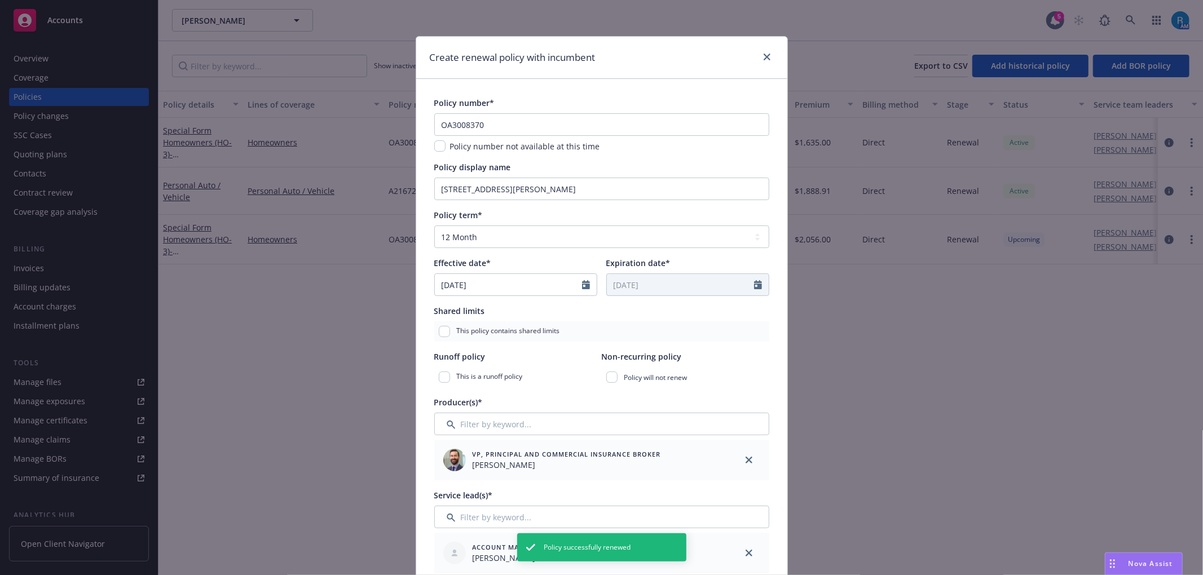
type textarea "x"
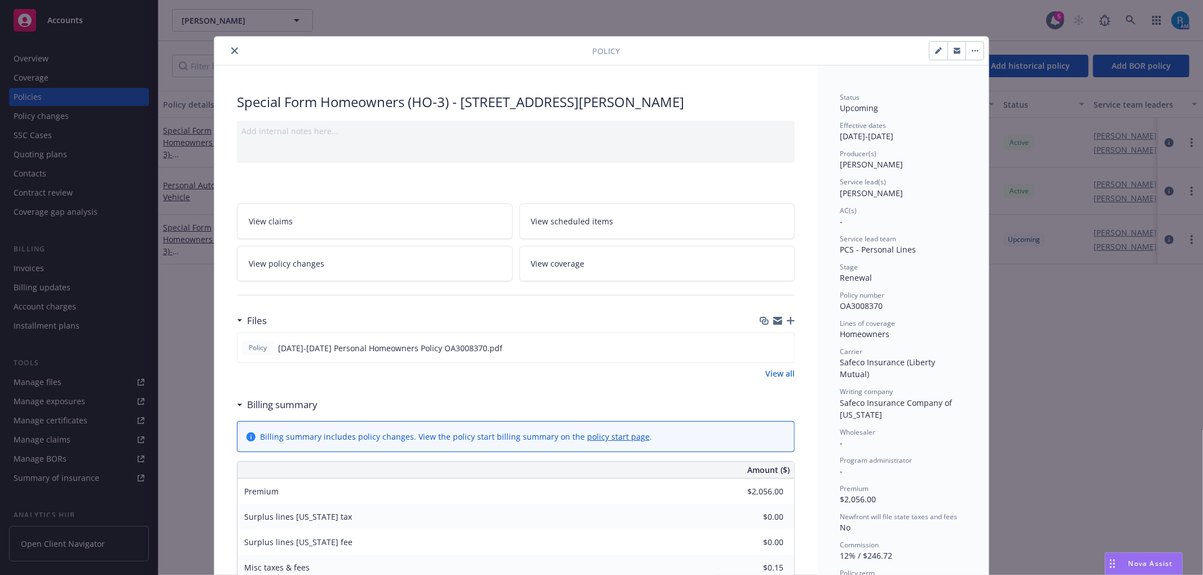
click at [231, 51] on icon "close" at bounding box center [234, 50] width 7 height 7
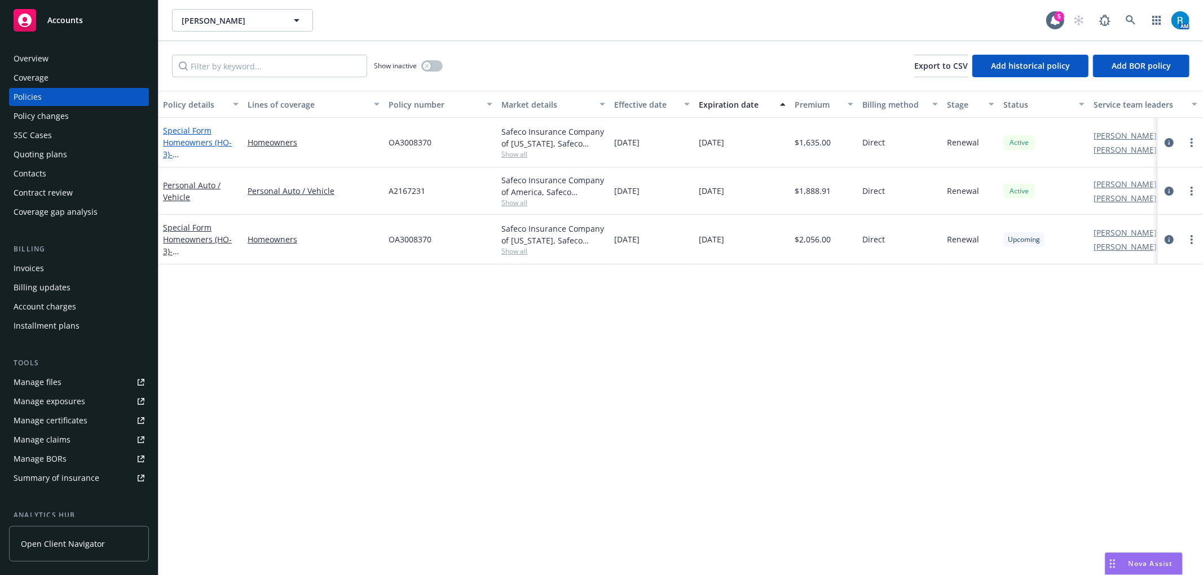
click at [194, 141] on link "Special Form Homeowners (HO-3) - 501 N JUANITA DR PALM SPRINGS, CA 92262-6218" at bounding box center [199, 154] width 72 height 58
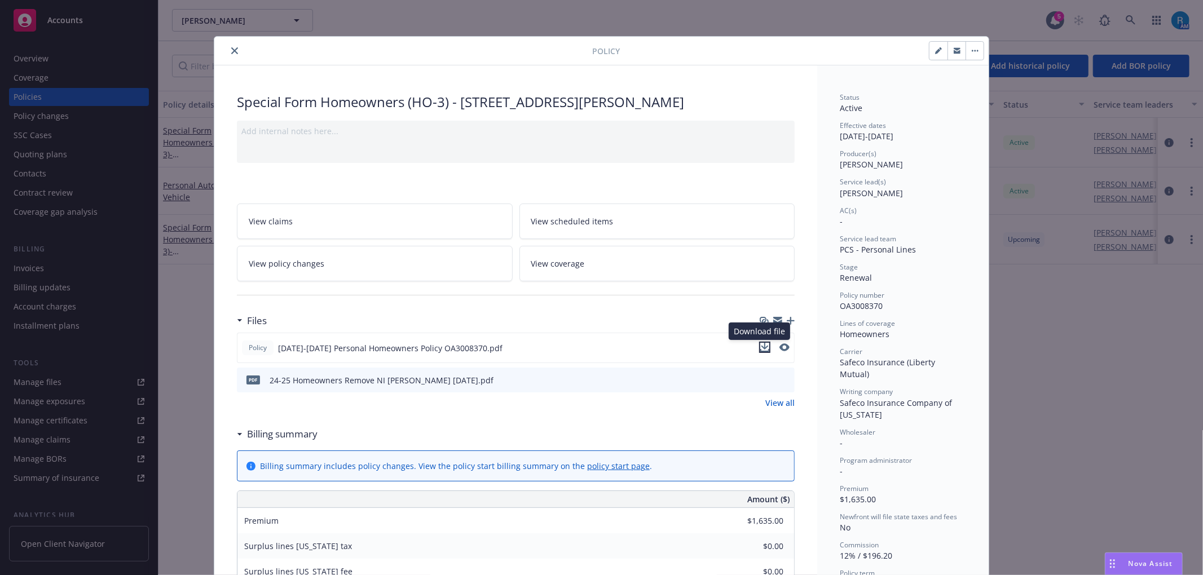
click at [760, 346] on icon "download file" at bounding box center [764, 347] width 9 height 9
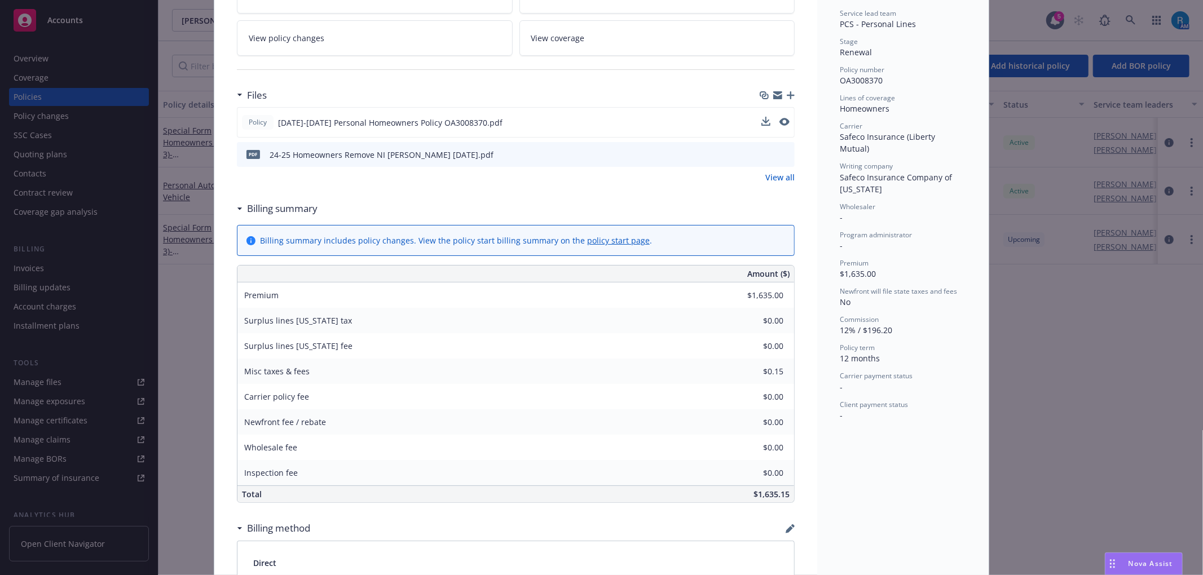
click at [779, 153] on icon "preview file" at bounding box center [784, 154] width 10 height 8
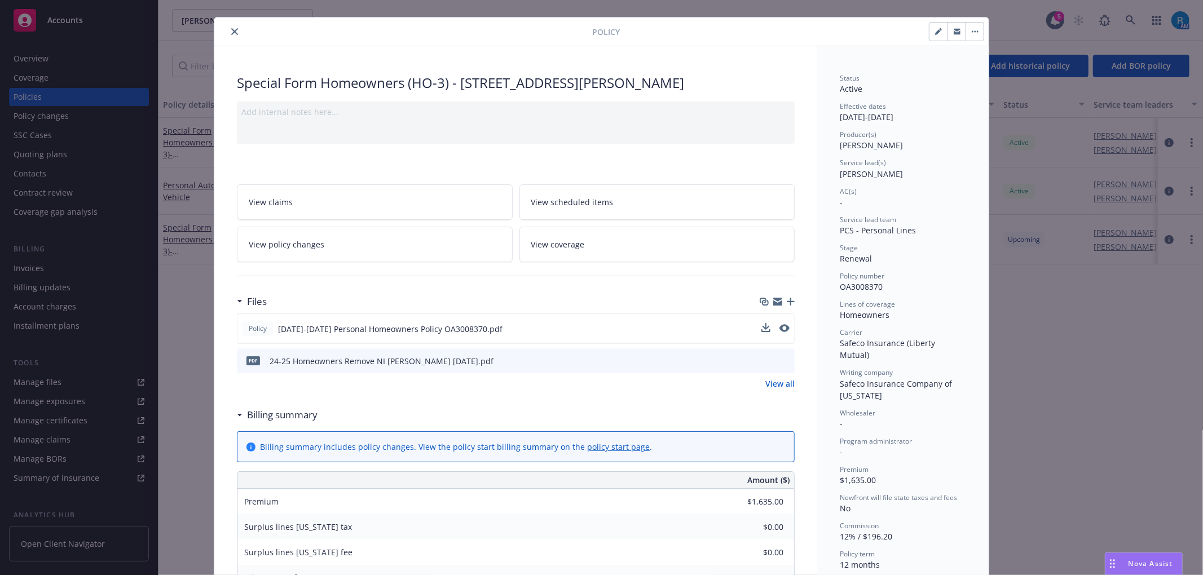
scroll to position [0, 0]
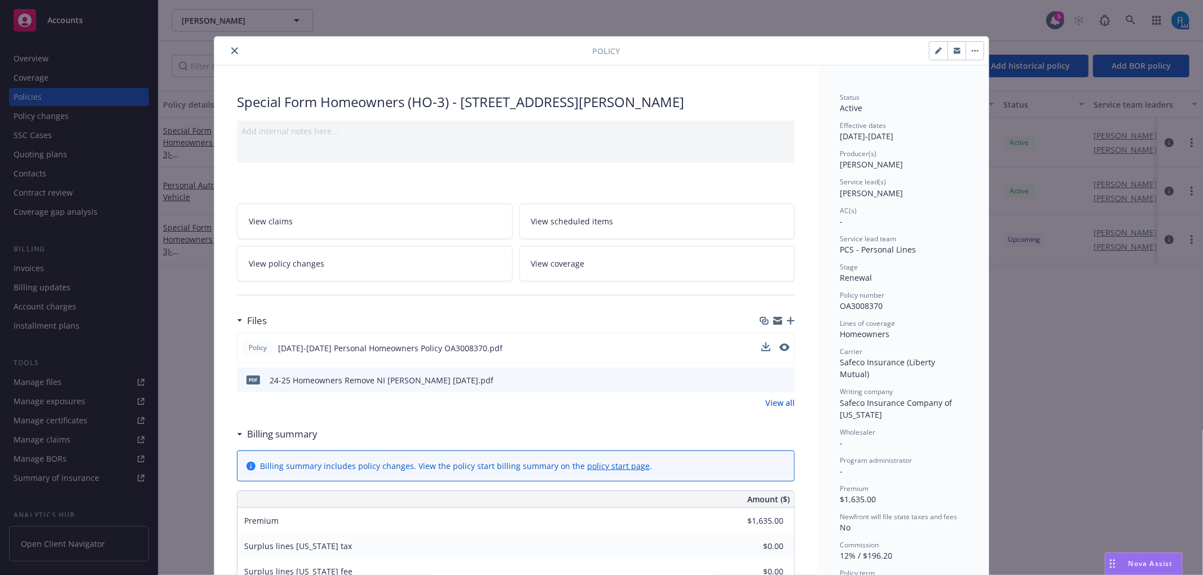
drag, startPoint x: 226, startPoint y: 50, endPoint x: 200, endPoint y: 66, distance: 30.7
click at [231, 50] on icon "close" at bounding box center [234, 50] width 7 height 7
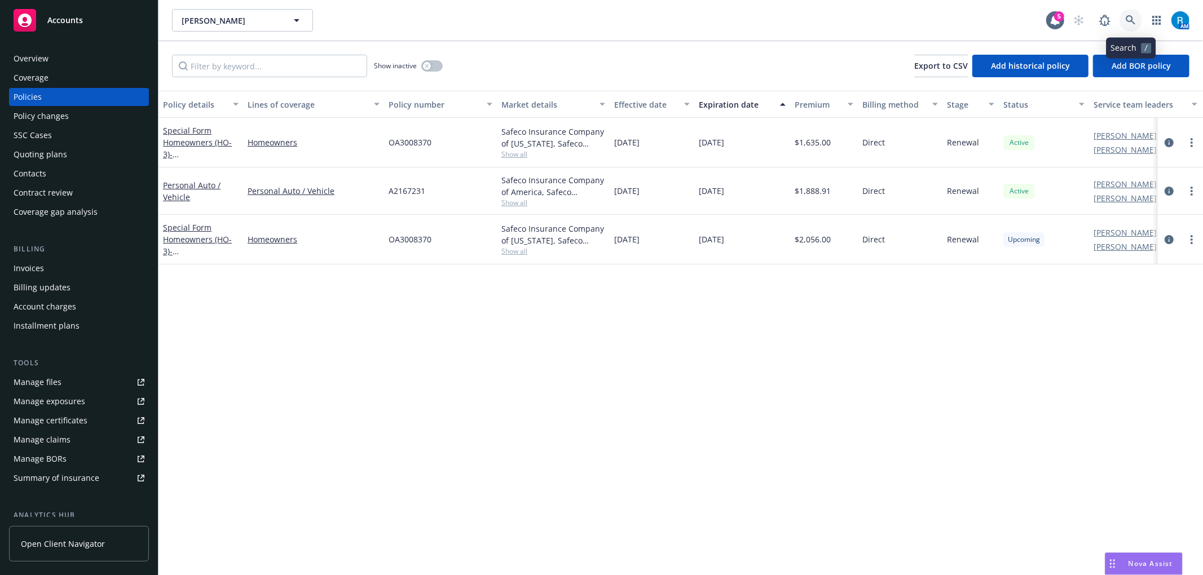
click at [1126, 17] on icon at bounding box center [1131, 20] width 10 height 10
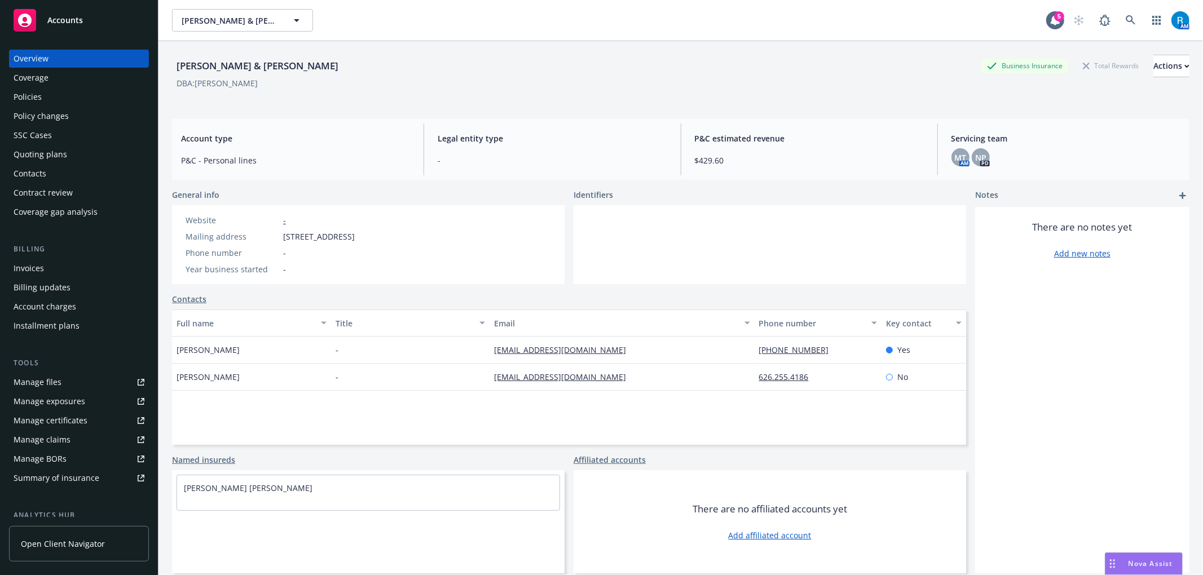
click at [106, 91] on div "Policies" at bounding box center [79, 97] width 131 height 18
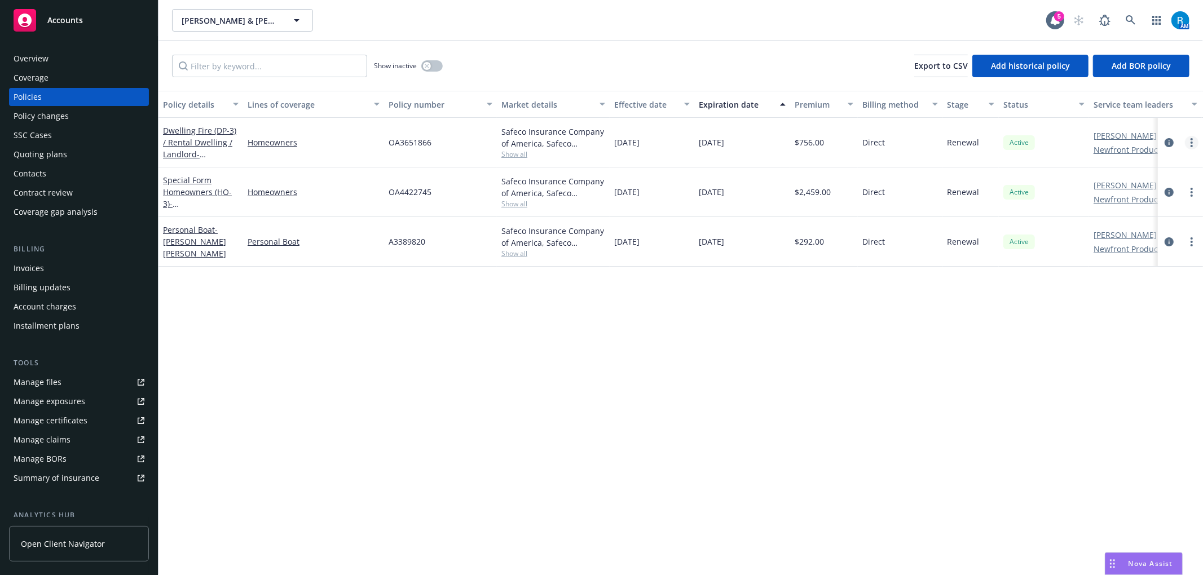
click at [1191, 141] on icon "more" at bounding box center [1192, 142] width 2 height 9
click at [1100, 191] on link "Renew with incumbent" at bounding box center [1132, 188] width 133 height 23
select select "12"
select select "CA"
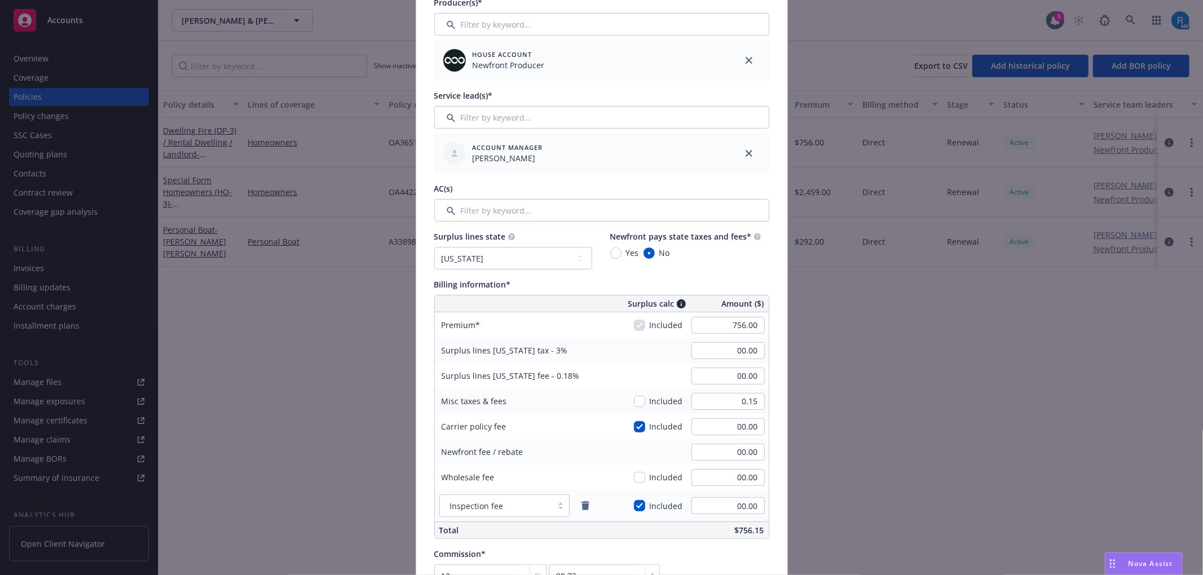
scroll to position [601, 0]
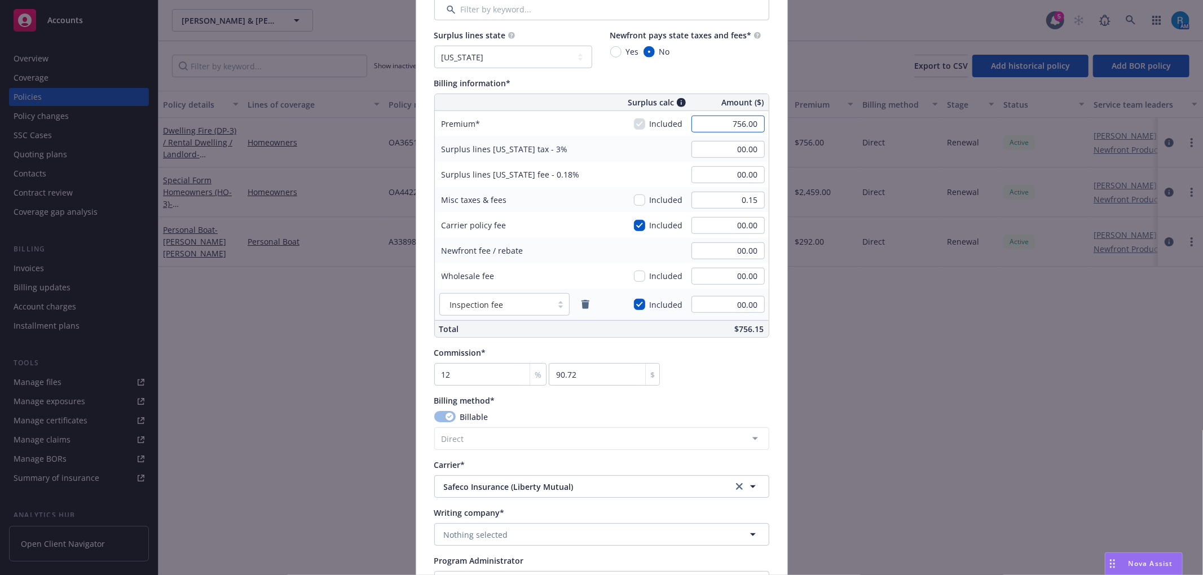
click at [742, 116] on input "756.00" at bounding box center [728, 124] width 73 height 17
type input "955.00"
type input "28.65"
type input "1.72"
type input "114.6"
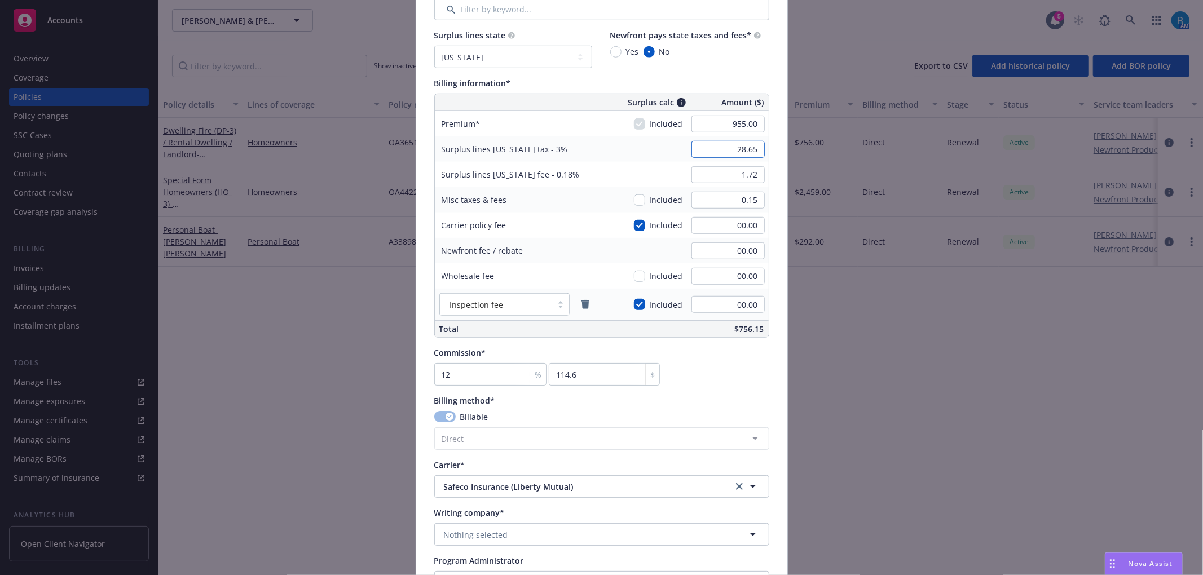
click at [717, 154] on input "28.65" at bounding box center [728, 149] width 73 height 17
type input "00.00"
click at [725, 168] on input "1.72" at bounding box center [728, 174] width 73 height 17
type input "00.00"
click at [567, 185] on div "Surplus lines California fee - 0.18%" at bounding box center [511, 174] width 152 height 25
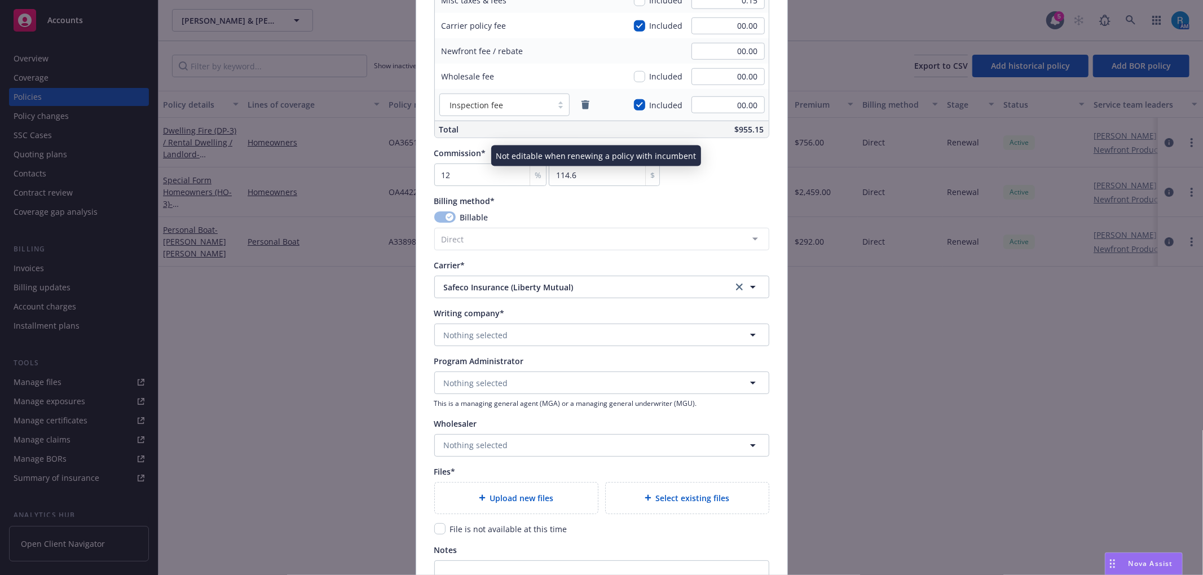
scroll to position [827, 0]
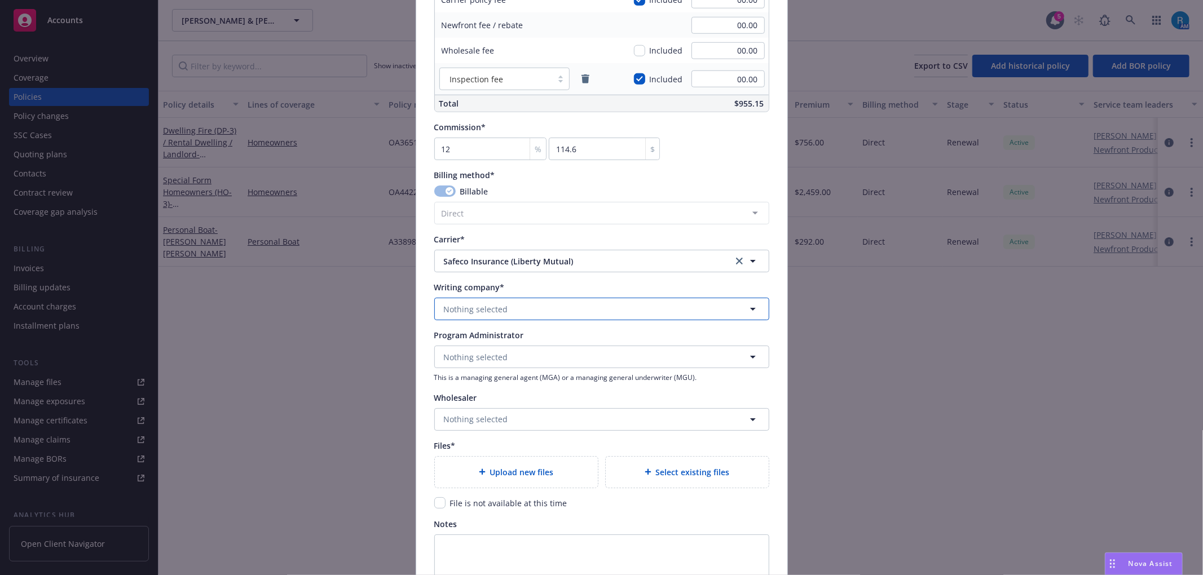
click at [499, 311] on span "Nothing selected" at bounding box center [476, 309] width 64 height 12
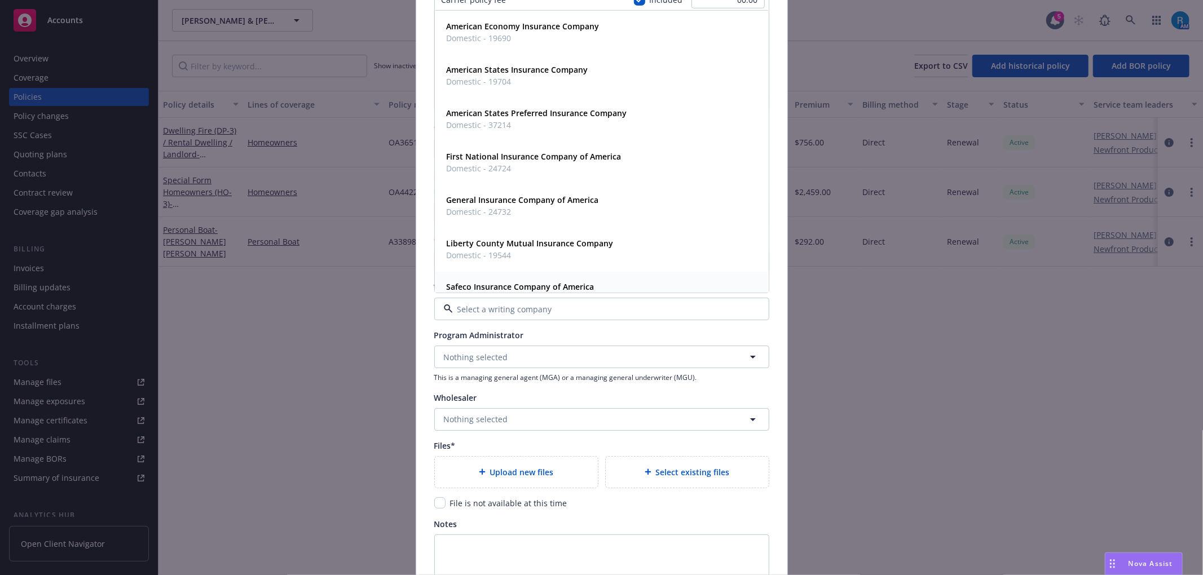
click at [540, 287] on strong "Safeco Insurance Company of America" at bounding box center [521, 286] width 148 height 11
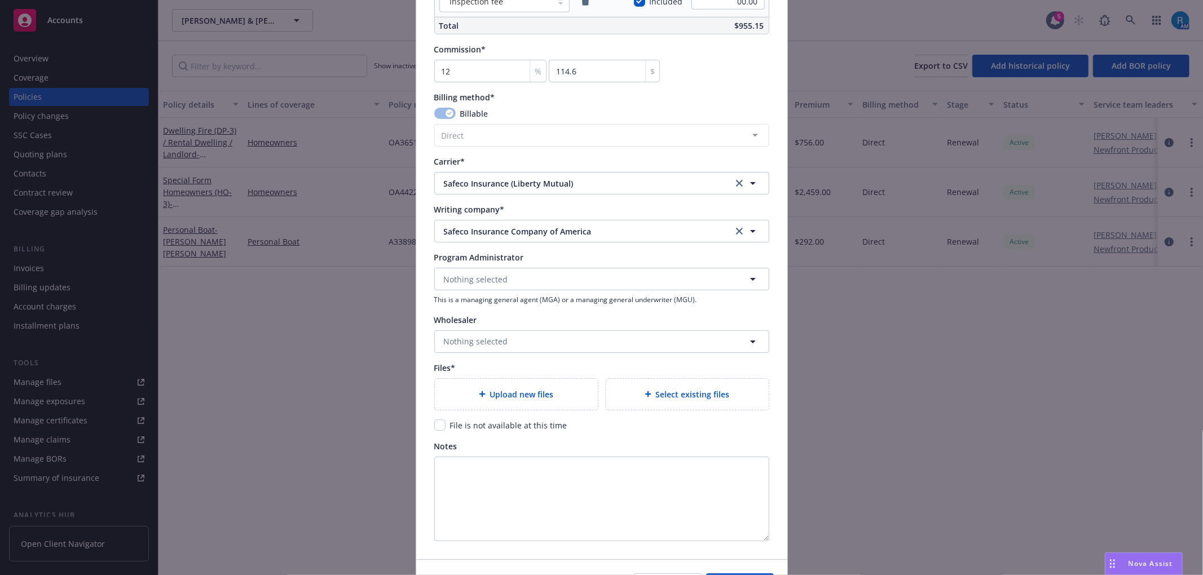
scroll to position [978, 0]
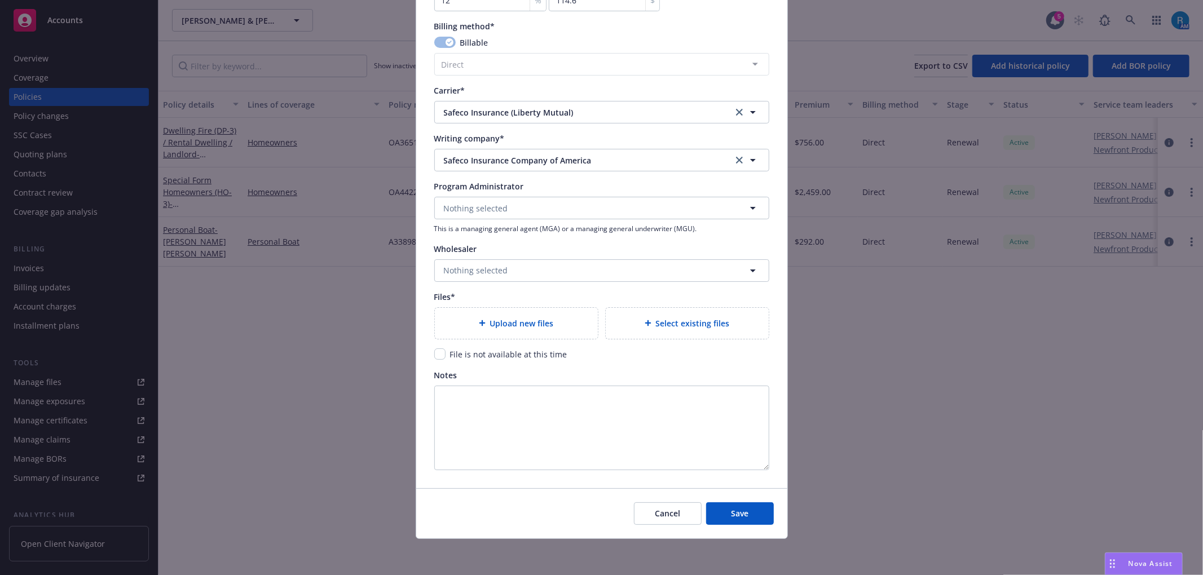
click at [487, 332] on div "Upload new files" at bounding box center [516, 323] width 163 height 31
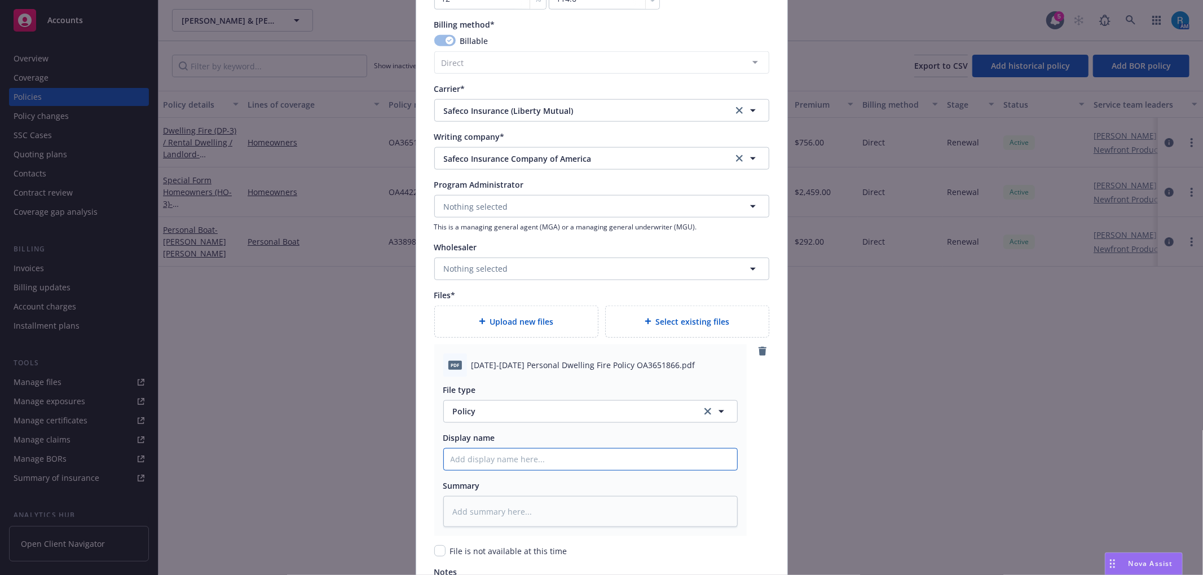
click at [475, 461] on input "Policy display name" at bounding box center [590, 459] width 293 height 21
paste input "2025-2026 Personal Dwelling Fire Policy OA3651866"
type textarea "x"
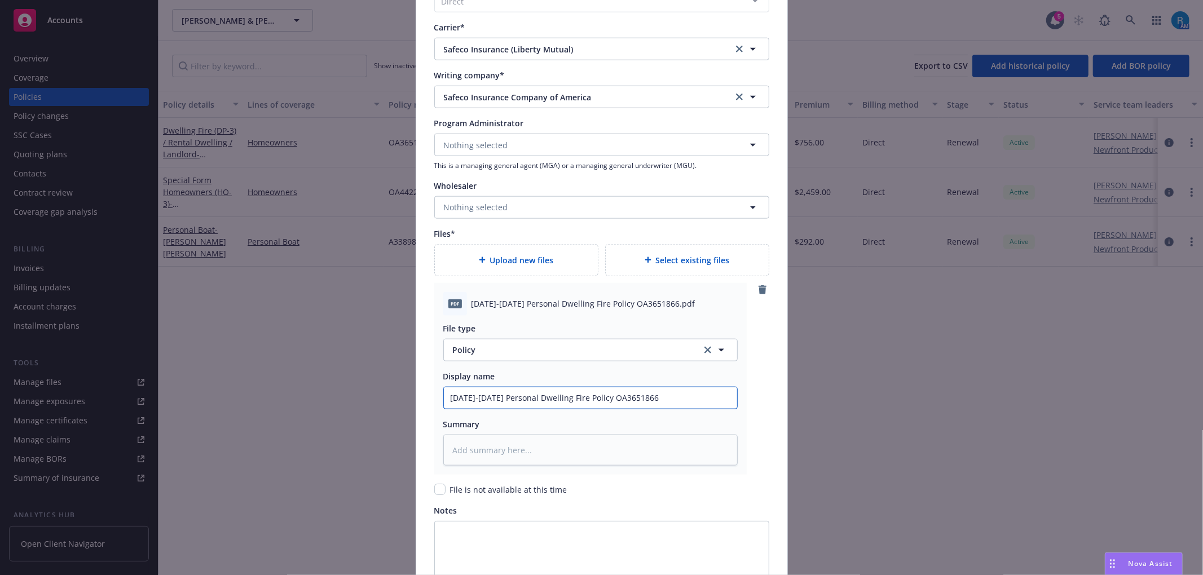
scroll to position [1176, 0]
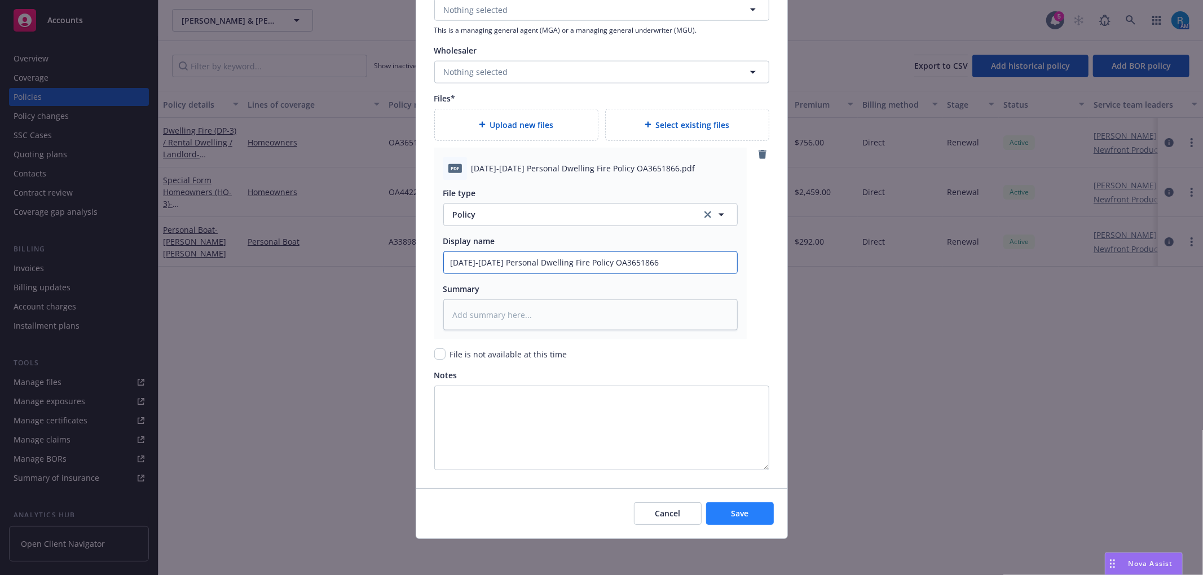
type input "2025-2026 Personal Dwelling Fire Policy OA3651866"
click at [732, 512] on span "Save" at bounding box center [739, 513] width 17 height 11
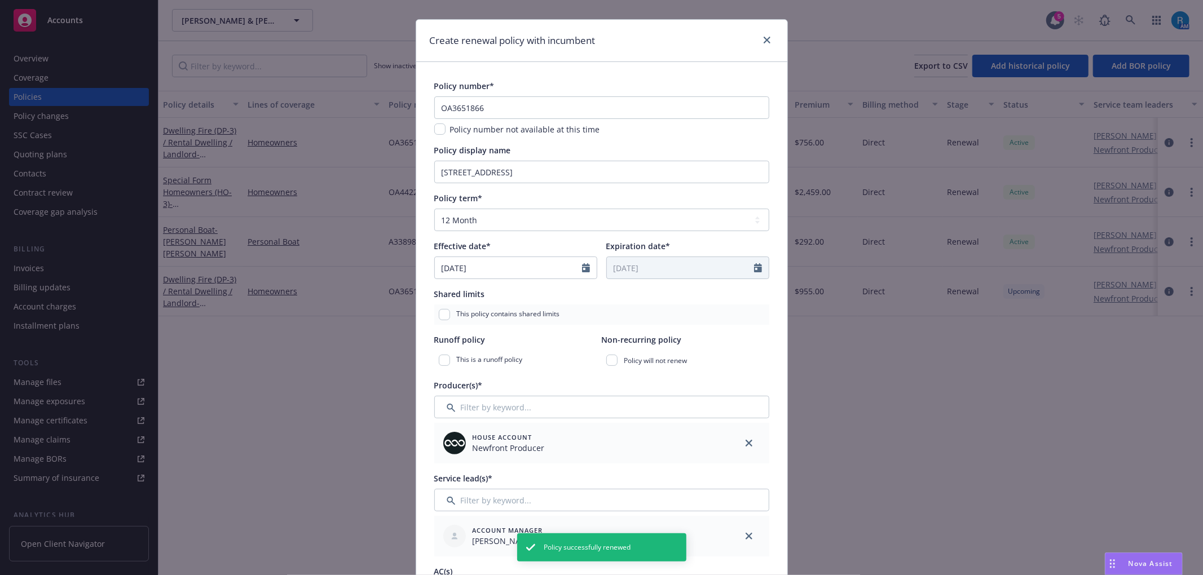
scroll to position [0, 0]
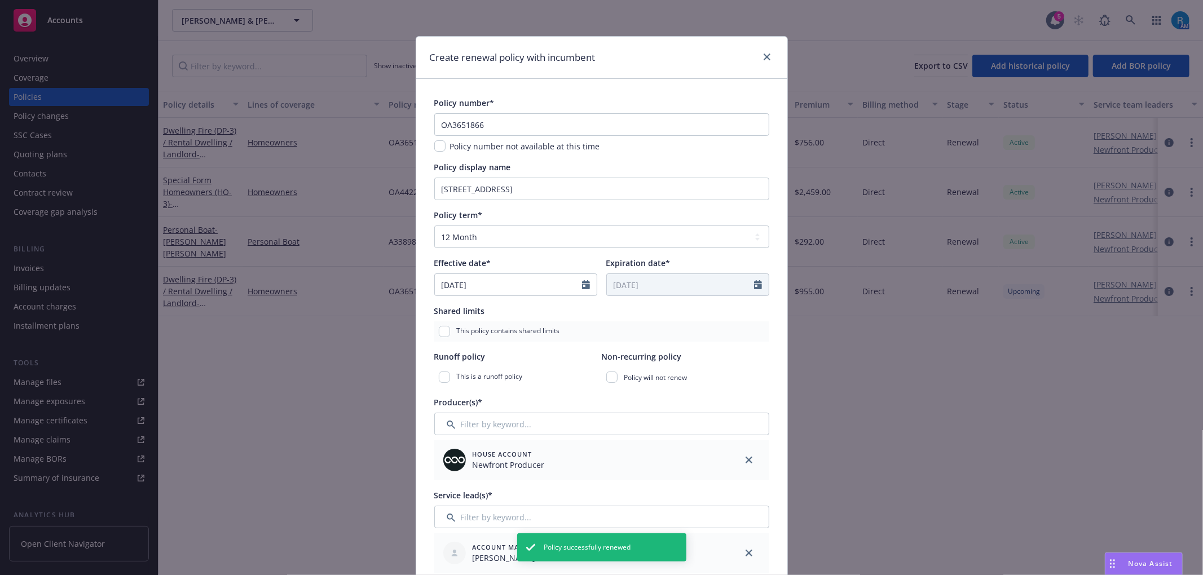
type textarea "x"
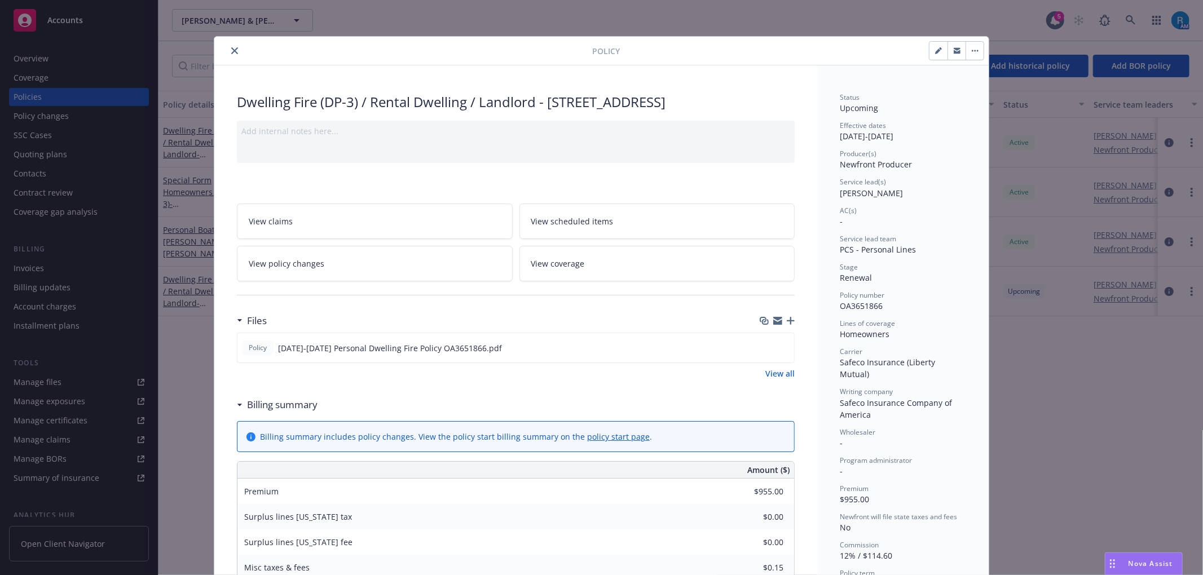
click at [230, 46] on button "close" at bounding box center [235, 51] width 14 height 14
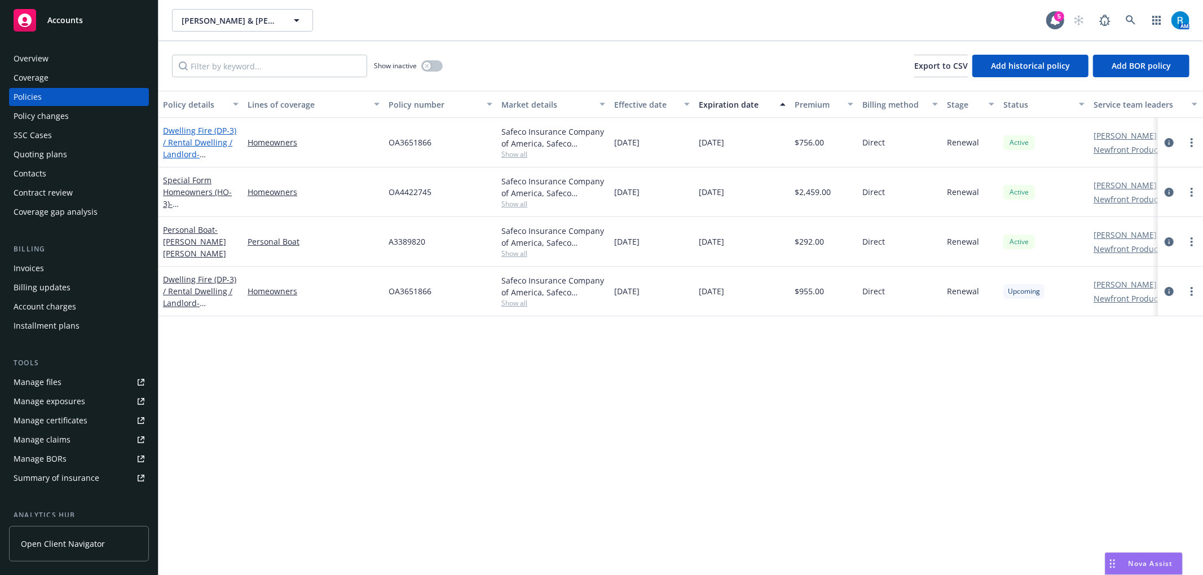
click at [174, 134] on link "Dwelling Fire (DP-3) / Rental Dwelling / Landlord - 813 Galemont Ave, Hacienda …" at bounding box center [199, 148] width 73 height 46
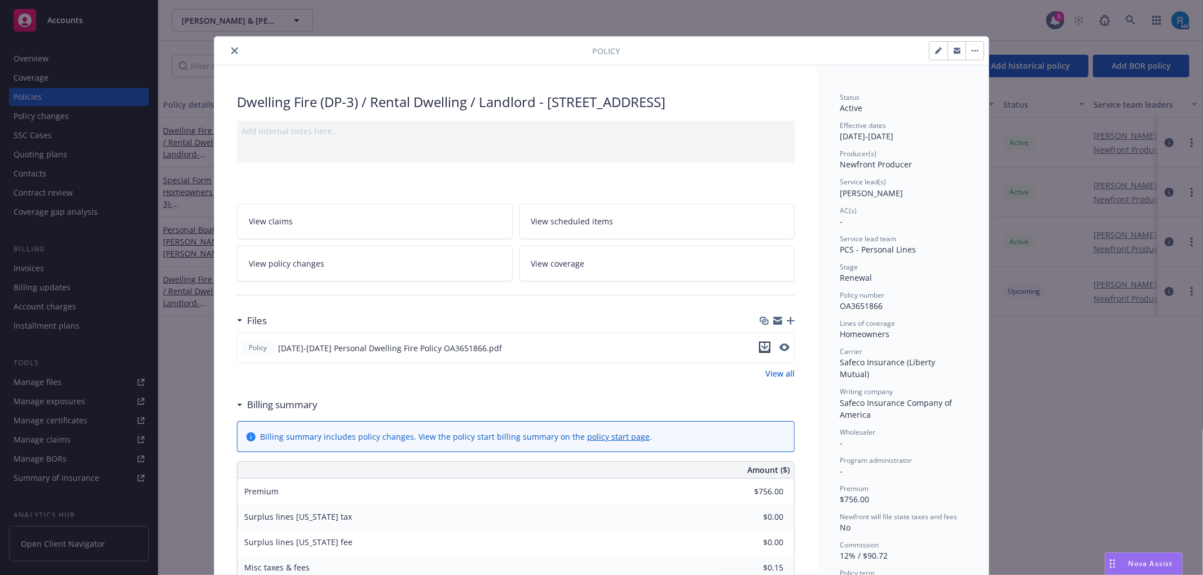
click at [761, 350] on icon "download file" at bounding box center [764, 346] width 7 height 7
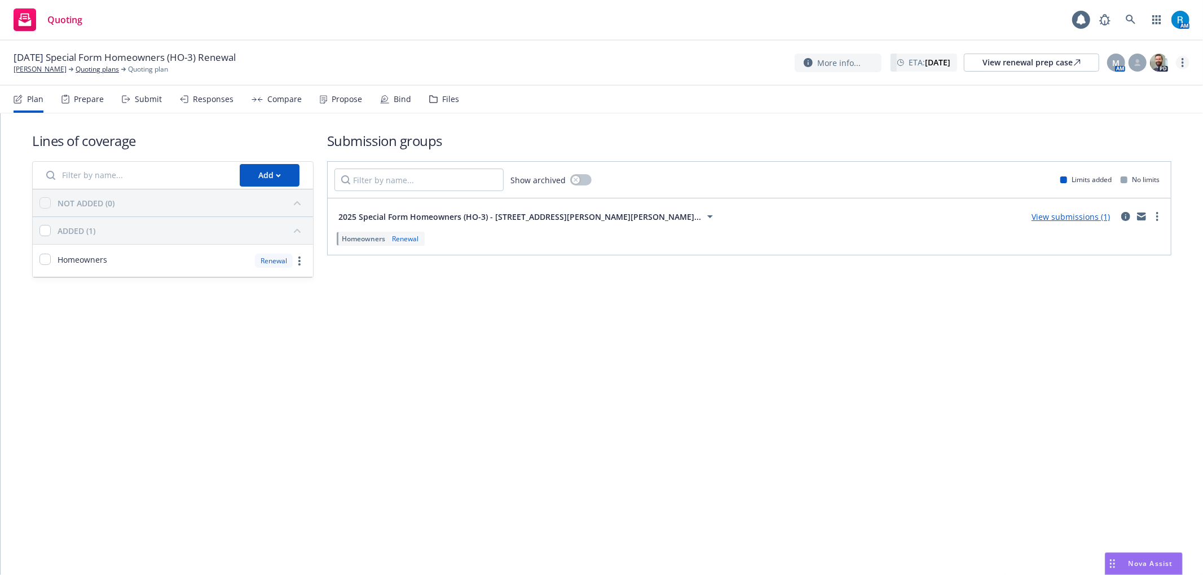
click at [1185, 61] on link "more" at bounding box center [1183, 63] width 14 height 14
click at [1091, 149] on link "Archive quoting plan" at bounding box center [1126, 154] width 126 height 23
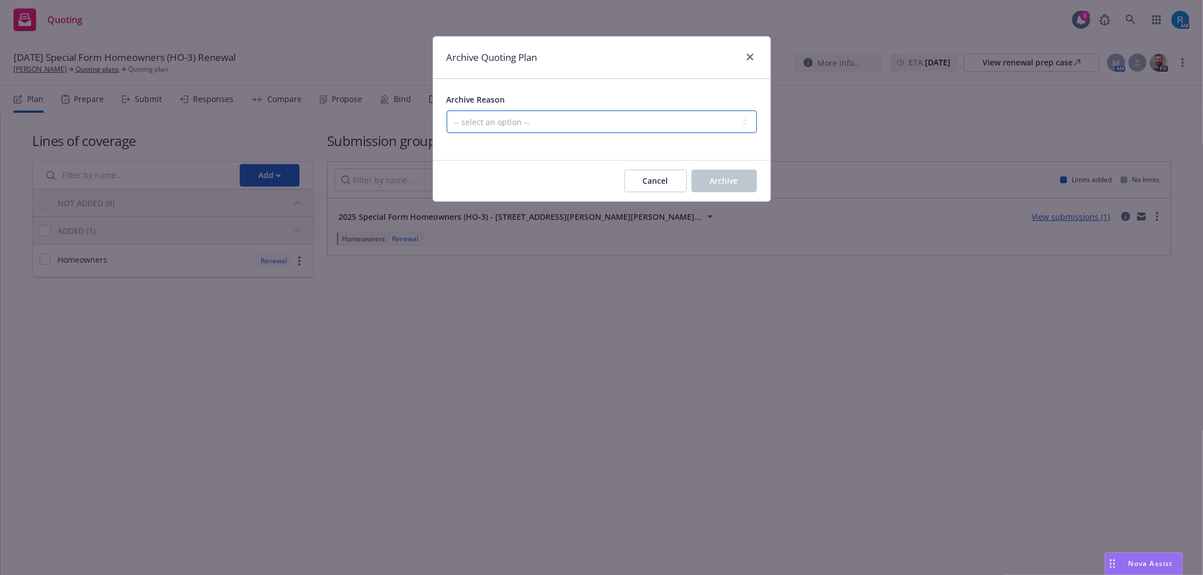
drag, startPoint x: 516, startPoint y: 117, endPoint x: 505, endPoint y: 131, distance: 17.4
click at [516, 117] on select "-- select an option -- All policies in this renewal plan are auto-renewed Creat…" at bounding box center [602, 122] width 310 height 23
select select "ARCHIVED_RENEWAL_POLICY_AUTO_RENEWED"
click at [447, 111] on select "-- select an option -- All policies in this renewal plan are auto-renewed Creat…" at bounding box center [602, 122] width 310 height 23
click at [723, 181] on span "Archive" at bounding box center [724, 180] width 28 height 11
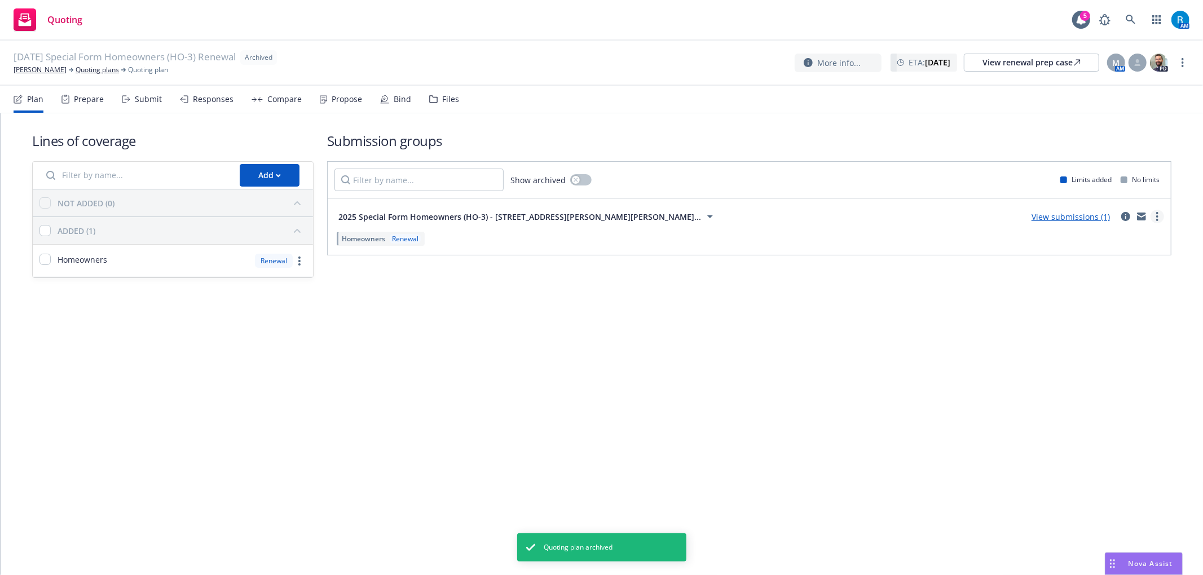
click at [1158, 217] on circle "more" at bounding box center [1157, 216] width 2 height 2
click at [845, 335] on div "Lines of coverage Add NOT ADDED (0) ADDED (1) Homeowners Renewal Submission gro…" at bounding box center [602, 344] width 1203 height 462
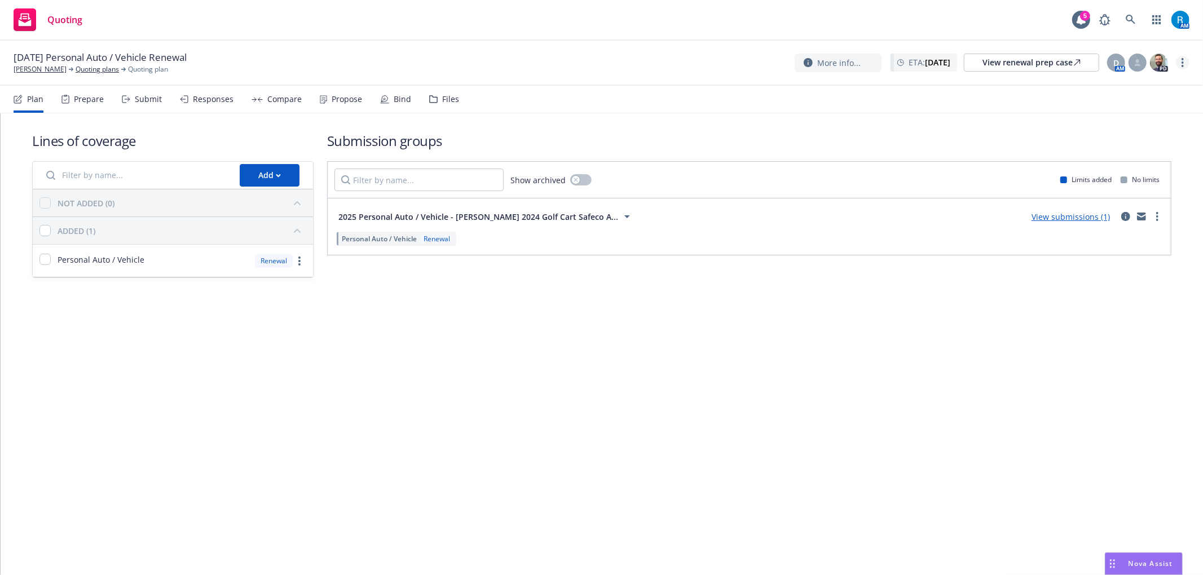
click at [1183, 63] on circle "more" at bounding box center [1183, 62] width 2 height 2
click at [1104, 149] on link "Archive quoting plan" at bounding box center [1126, 154] width 126 height 23
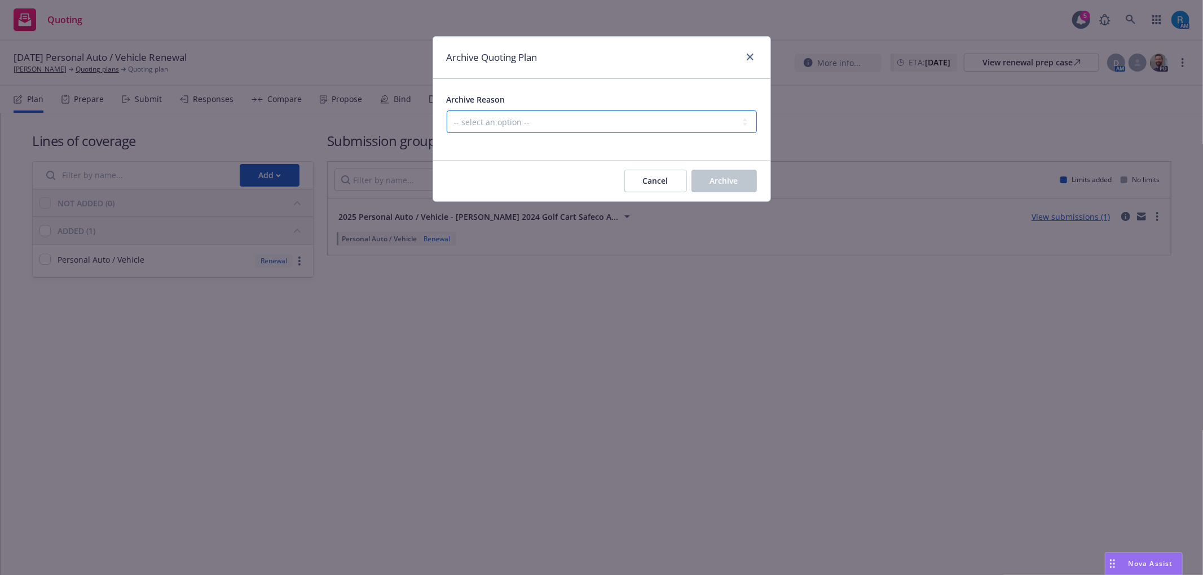
drag, startPoint x: 526, startPoint y: 112, endPoint x: 522, endPoint y: 121, distance: 9.9
click at [526, 111] on select "-- select an option -- All policies in this renewal plan are auto-renewed Creat…" at bounding box center [602, 122] width 310 height 23
select select "ARCHIVED_RENEWAL_POLICY_AUTO_RENEWED"
click at [447, 111] on select "-- select an option -- All policies in this renewal plan are auto-renewed Creat…" at bounding box center [602, 122] width 310 height 23
click at [712, 178] on span "Archive" at bounding box center [724, 180] width 28 height 11
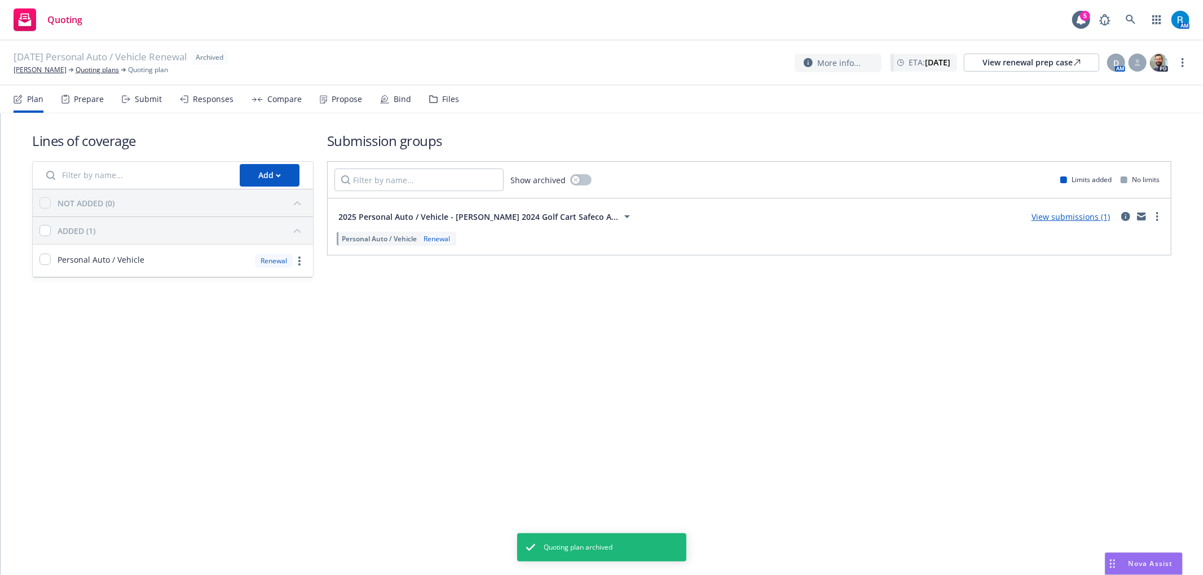
click at [481, 296] on div "Lines of coverage Add NOT ADDED (0) ADDED (1) Personal Auto / Vehicle Renewal S…" at bounding box center [601, 204] width 1139 height 183
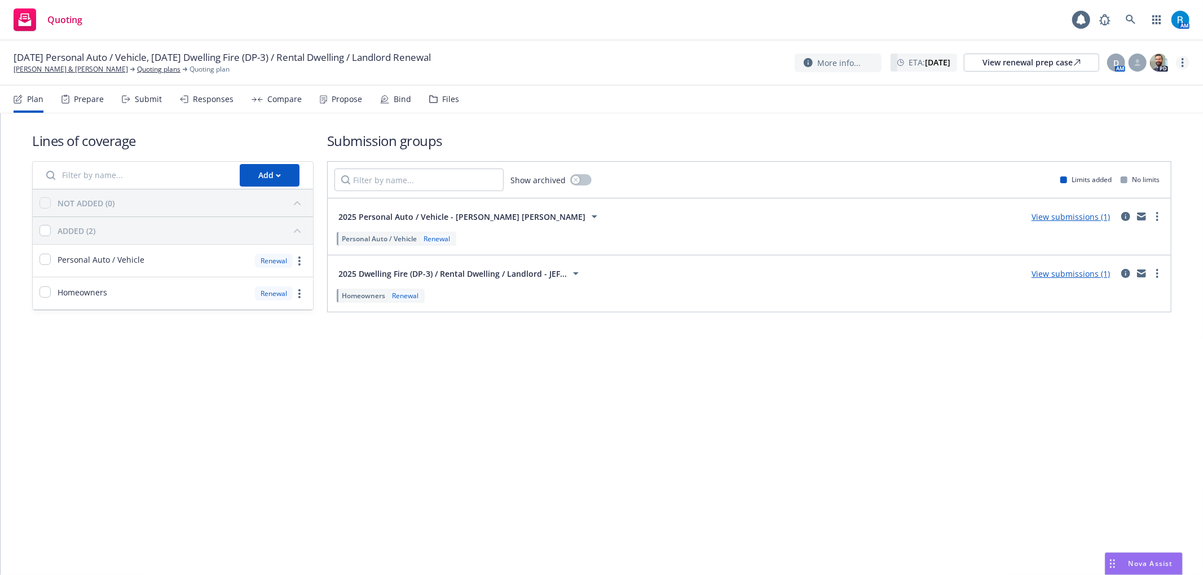
click at [1183, 62] on circle "more" at bounding box center [1183, 62] width 2 height 2
drag, startPoint x: 1119, startPoint y: 149, endPoint x: 1086, endPoint y: 147, distance: 32.8
click at [1119, 149] on link "Archive quoting plan" at bounding box center [1126, 154] width 126 height 23
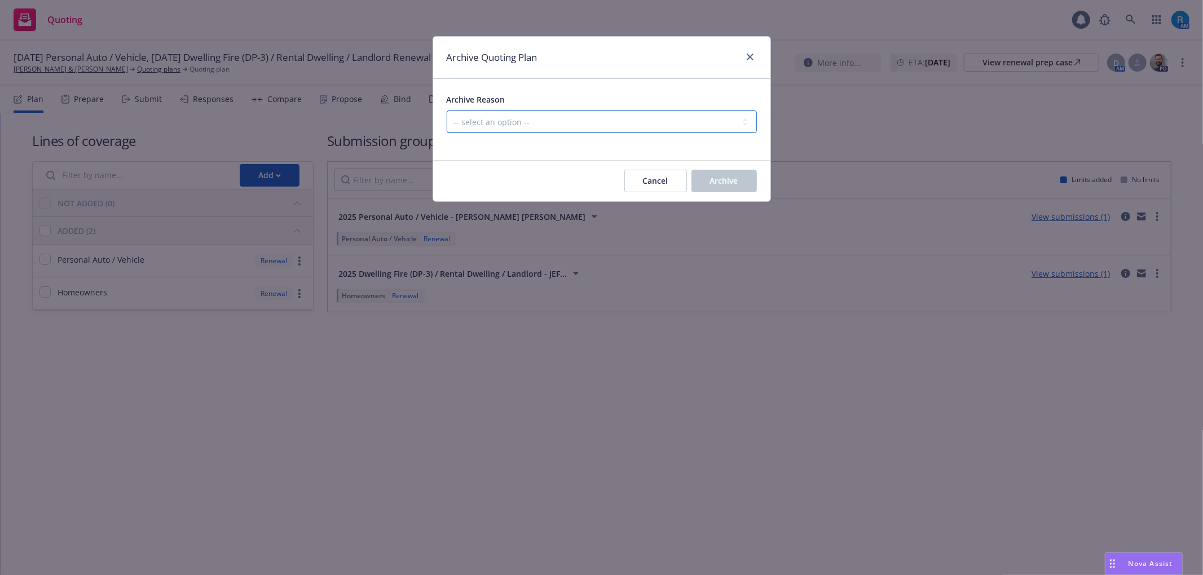
click at [610, 118] on select "-- select an option -- All policies in this renewal plan are auto-renewed Creat…" at bounding box center [602, 122] width 310 height 23
select select "ARCHIVED_RENEWAL_POLICY_AUTO_RENEWED"
click at [447, 111] on select "-- select an option -- All policies in this renewal plan are auto-renewed Creat…" at bounding box center [602, 122] width 310 height 23
drag, startPoint x: 743, startPoint y: 174, endPoint x: 761, endPoint y: 195, distance: 27.6
click at [743, 174] on button "Archive" at bounding box center [724, 181] width 65 height 23
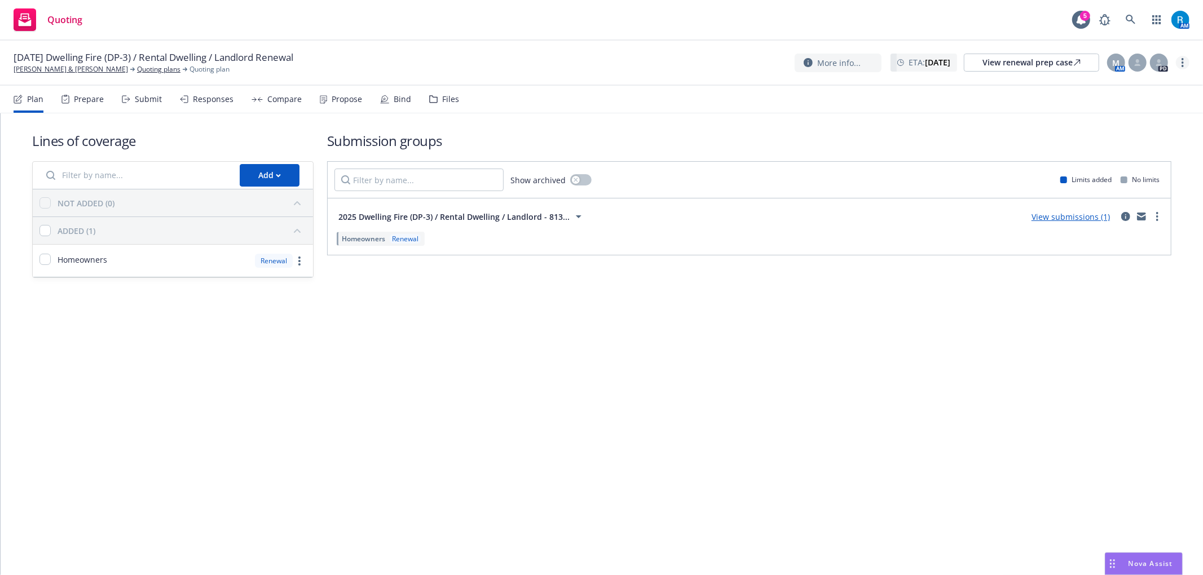
click at [1182, 58] on icon "more" at bounding box center [1183, 62] width 2 height 9
click at [1094, 148] on link "Archive quoting plan" at bounding box center [1126, 154] width 126 height 23
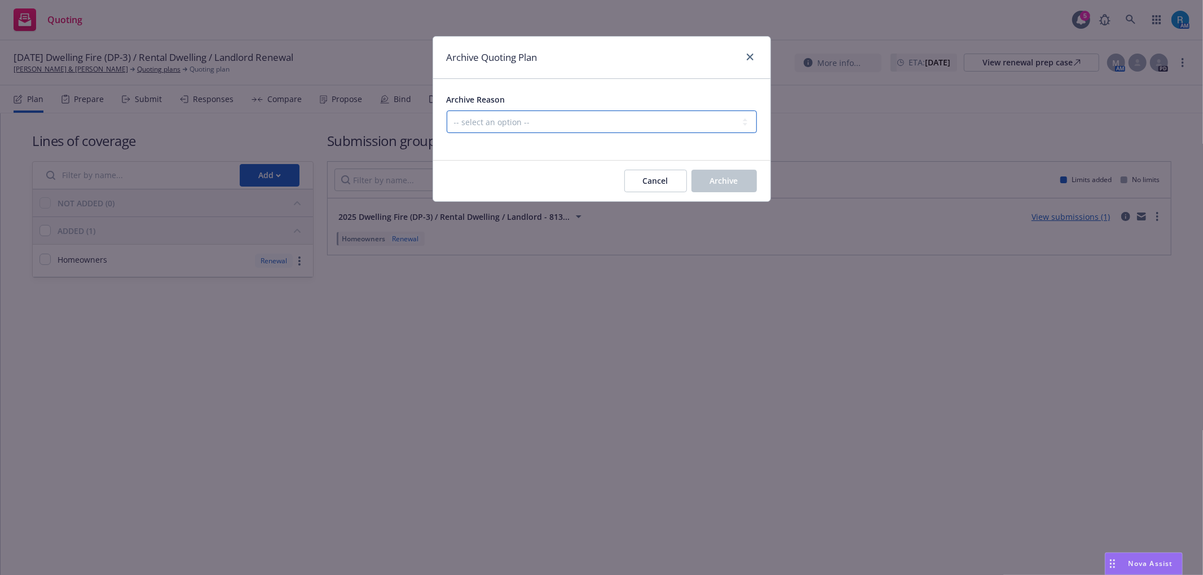
click at [543, 121] on select "-- select an option -- All policies in this renewal plan are auto-renewed Creat…" at bounding box center [602, 122] width 310 height 23
select select "ARCHIVED_RENEWAL_POLICY_AUTO_RENEWED"
click at [447, 111] on select "-- select an option -- All policies in this renewal plan are auto-renewed Creat…" at bounding box center [602, 122] width 310 height 23
click at [720, 181] on span "Archive" at bounding box center [724, 180] width 28 height 11
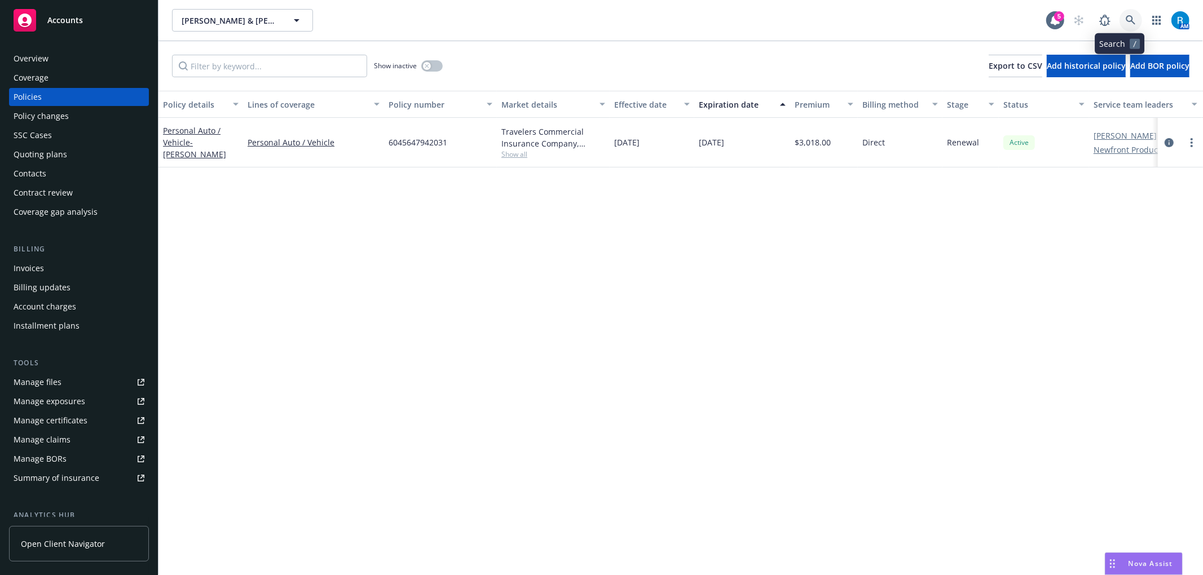
click at [1126, 16] on icon at bounding box center [1131, 20] width 10 height 10
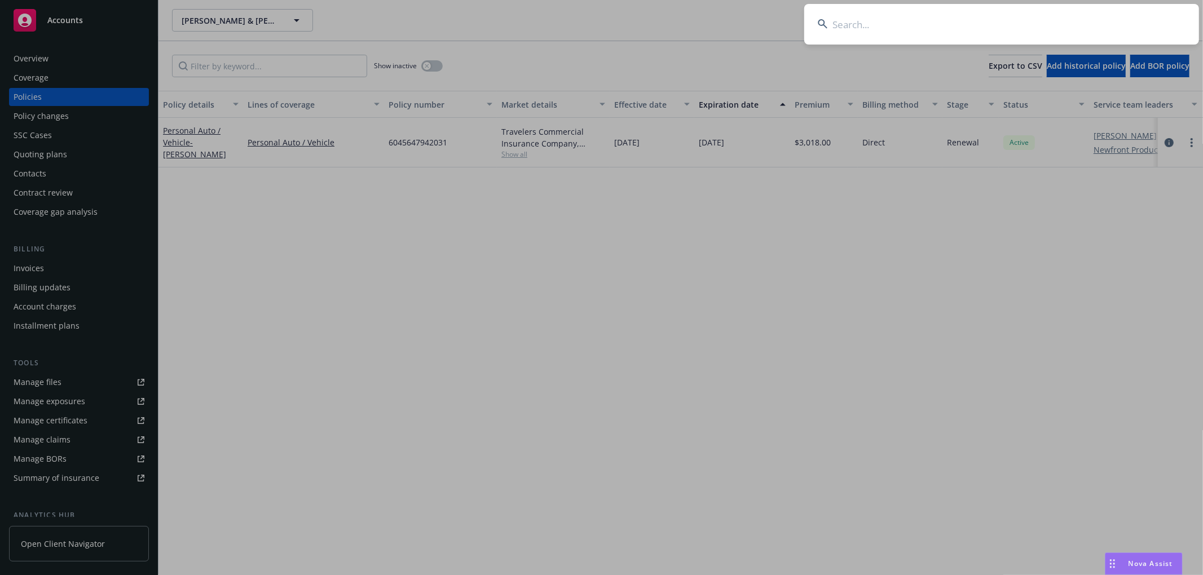
type input "[PERSON_NAME] & [PERSON_NAME]"
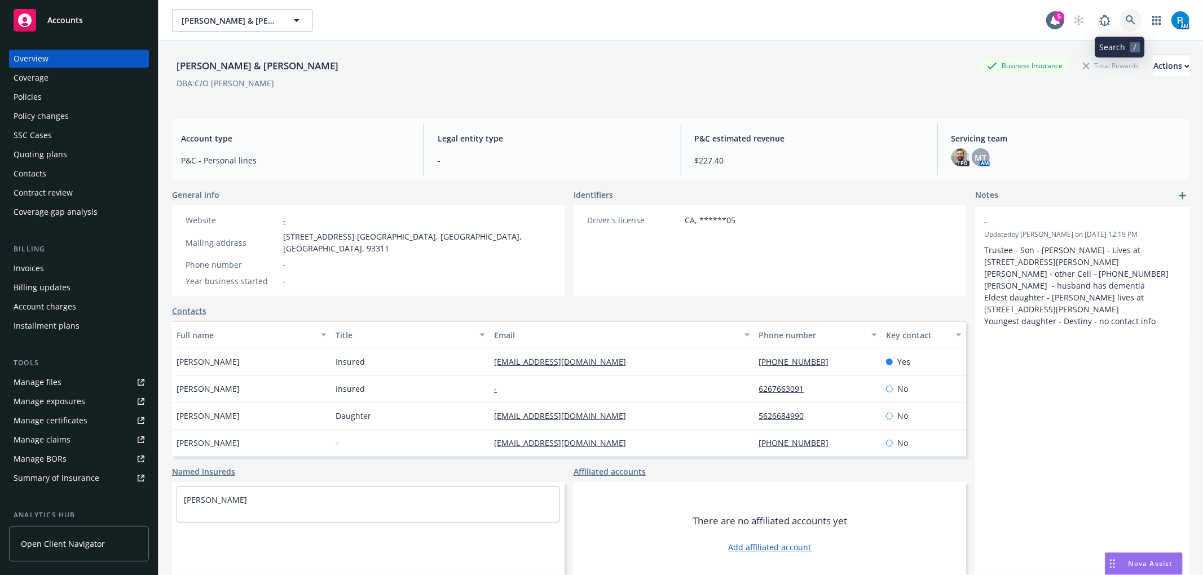
click at [1125, 16] on link at bounding box center [1131, 20] width 23 height 23
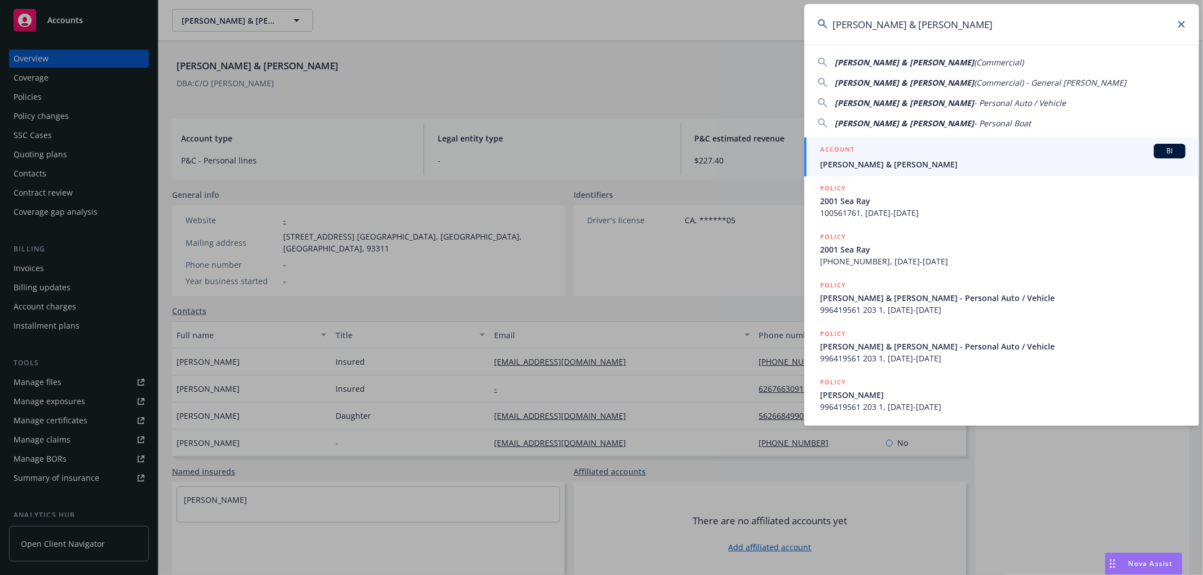
type input "Chidley, Russell & Sue"
click at [856, 165] on span "Chidley, Russell & Sue" at bounding box center [1003, 165] width 366 height 12
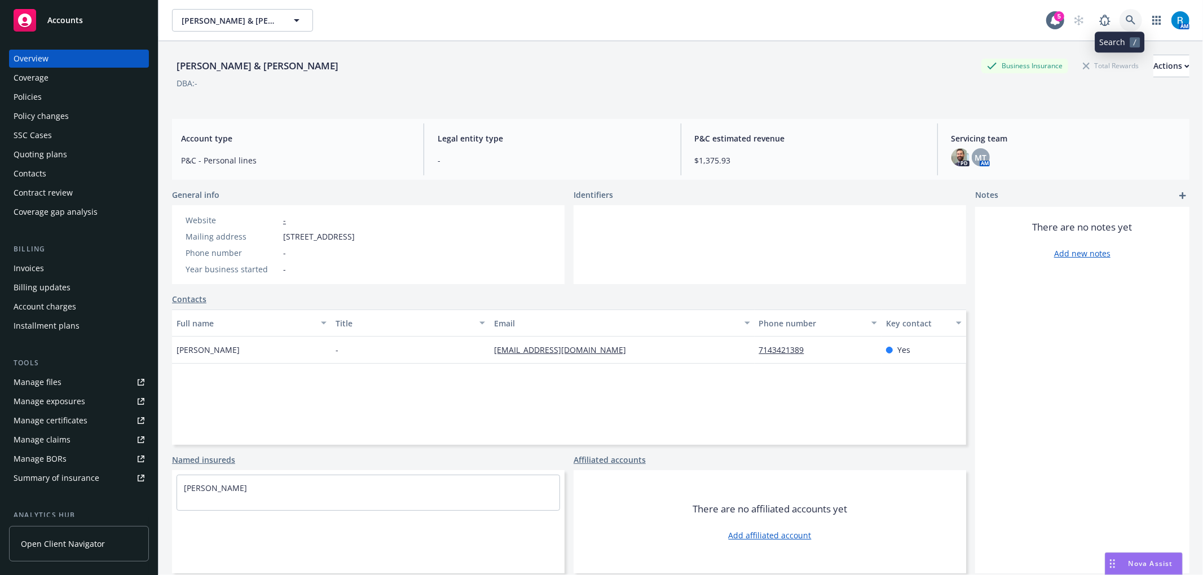
click at [1126, 23] on icon at bounding box center [1131, 20] width 10 height 10
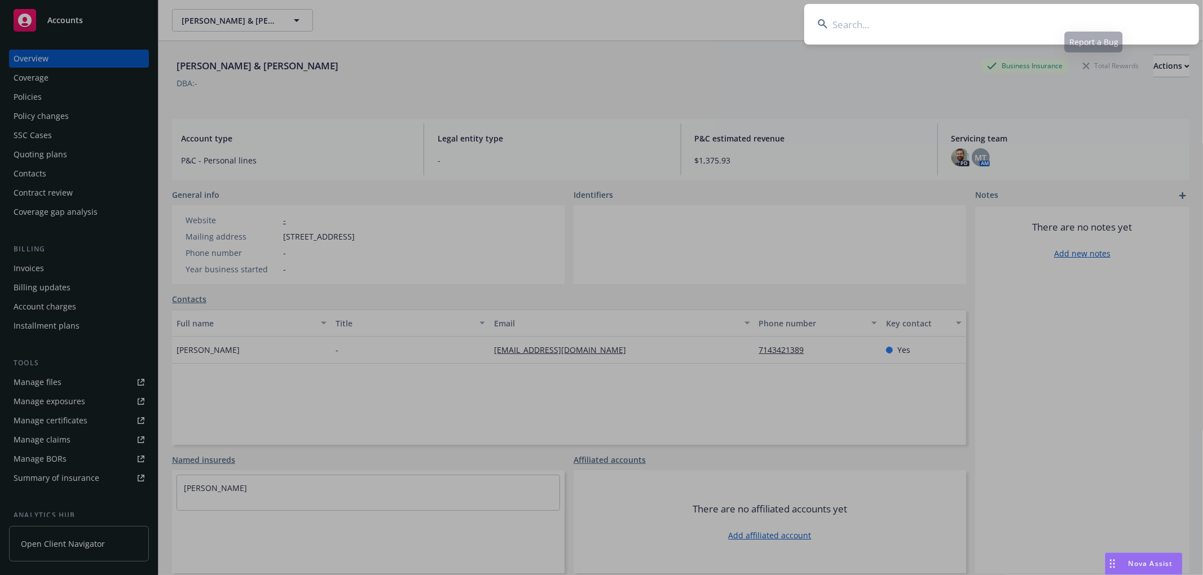
type input "Andrews, James & Nikki"
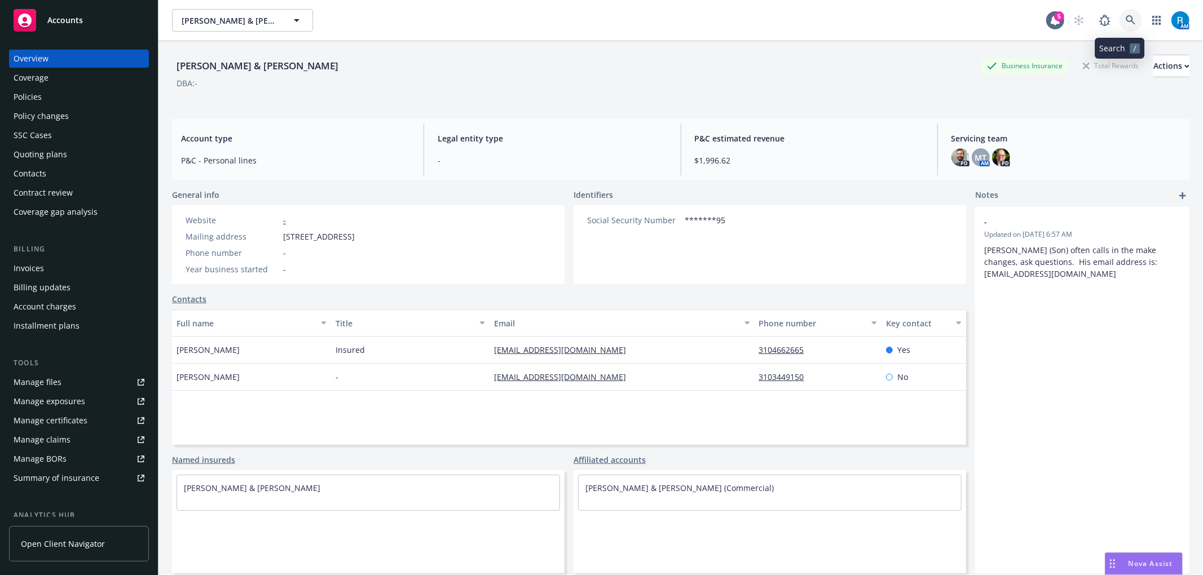
click at [1126, 19] on icon at bounding box center [1131, 20] width 10 height 10
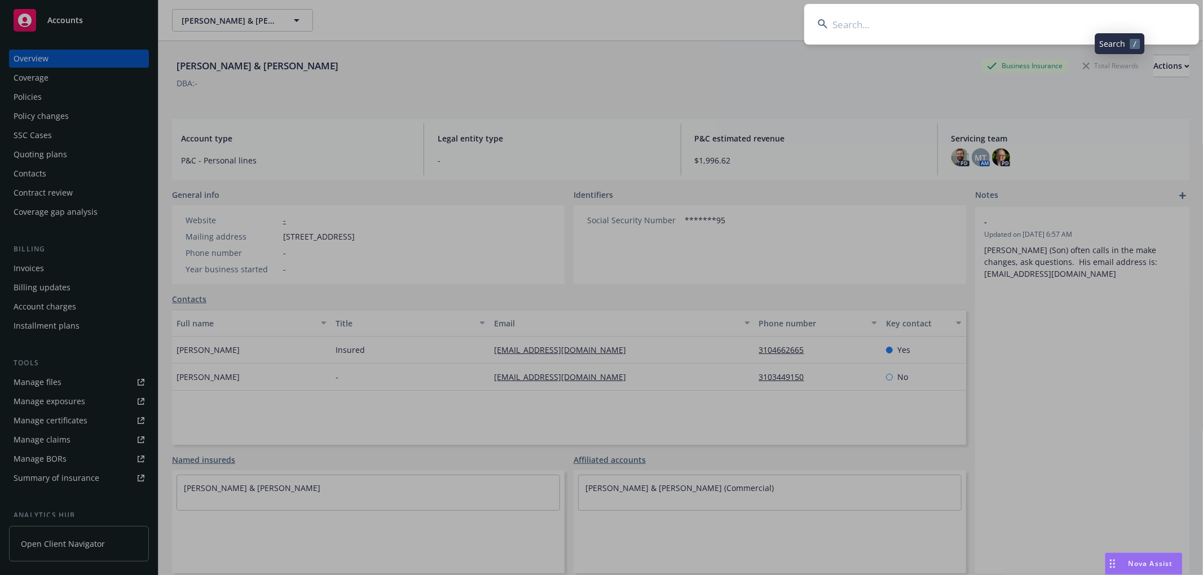
type input "Anthony & Jose Hancock"
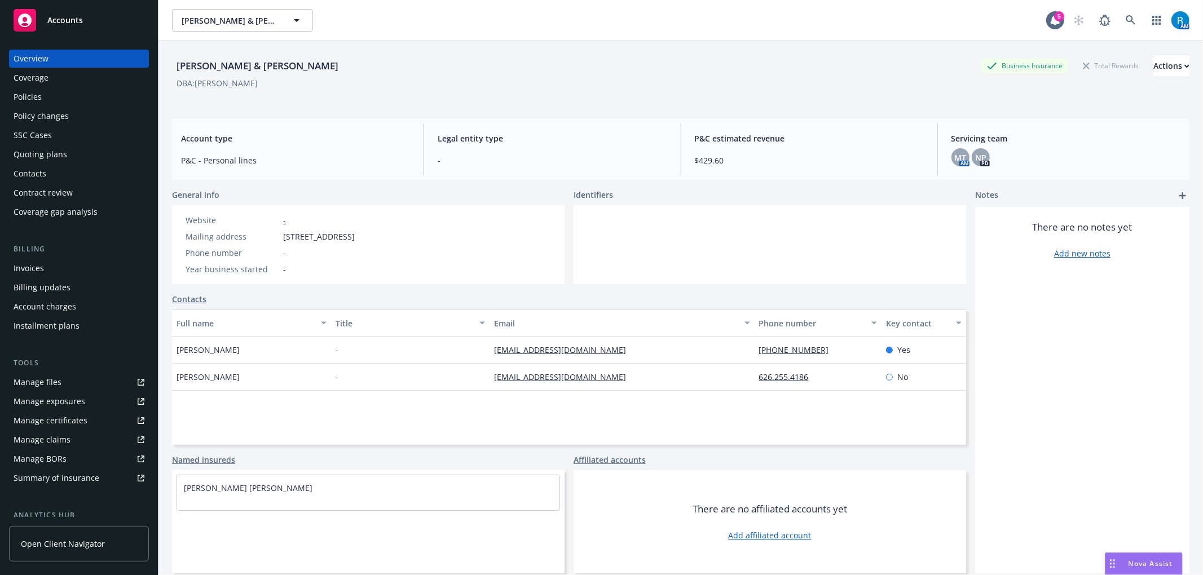
drag, startPoint x: 281, startPoint y: 235, endPoint x: 467, endPoint y: 235, distance: 186.1
click at [463, 236] on div "Website - Mailing address 207 N Canyon Blvd, Monrovia, CA, 91016 Phone number -…" at bounding box center [368, 244] width 393 height 79
click at [487, 226] on div "Website - Mailing address 207 N Canyon Blvd, Monrovia, CA, 91016 Phone number -…" at bounding box center [368, 244] width 393 height 79
click at [39, 89] on div "Policies" at bounding box center [28, 97] width 28 height 18
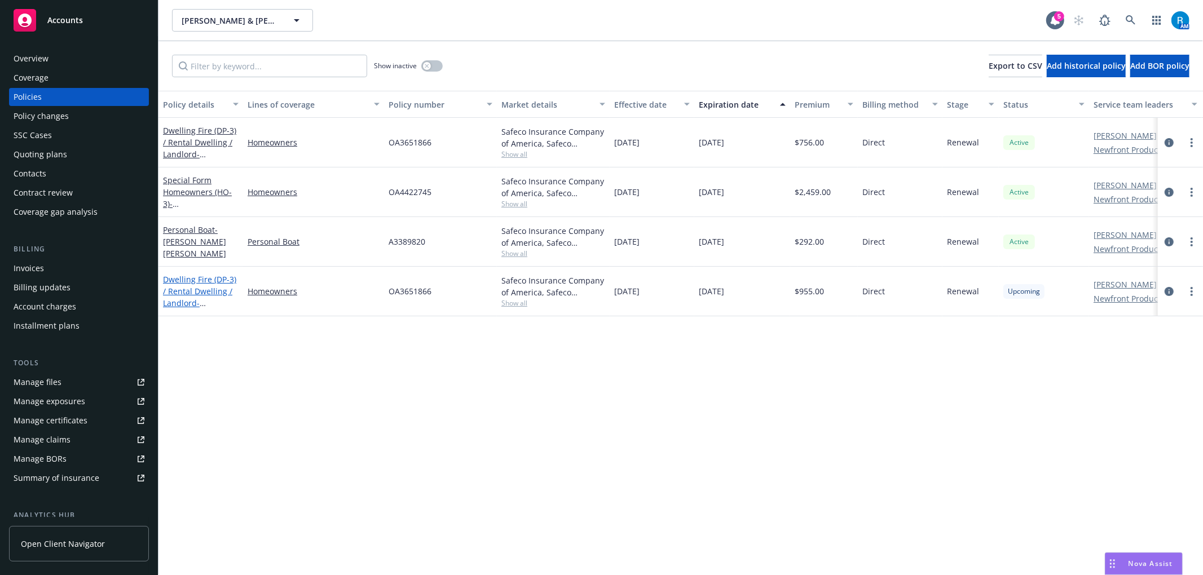
click at [186, 290] on link "Dwelling Fire (DP-3) / Rental Dwelling / Landlord - 813 Galemont Ave, Hacienda …" at bounding box center [199, 297] width 73 height 46
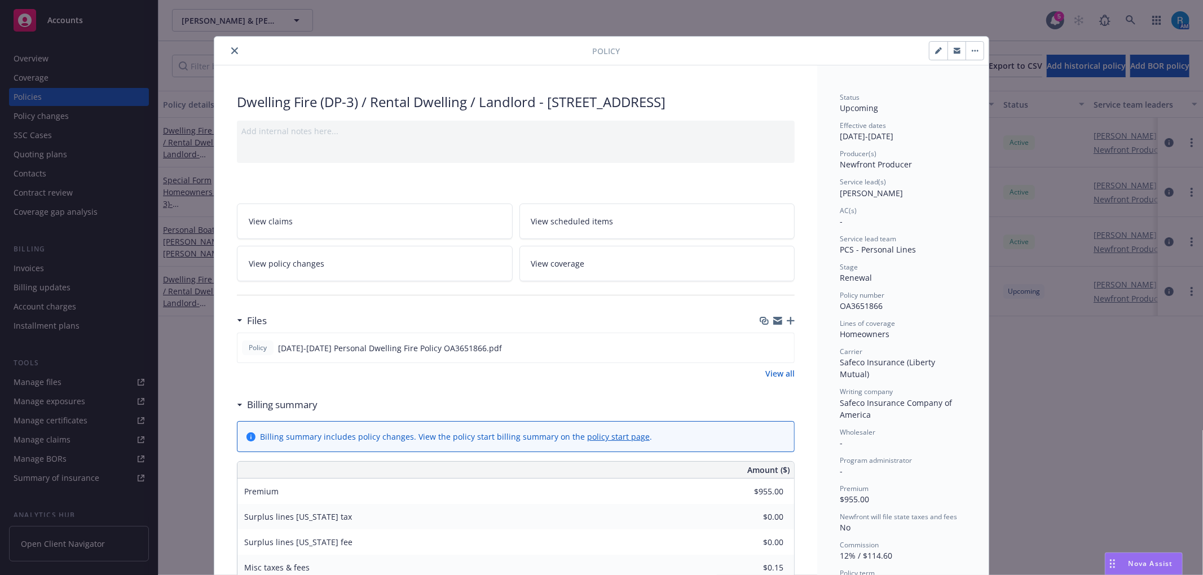
click at [589, 227] on span "View scheduled items" at bounding box center [572, 221] width 82 height 12
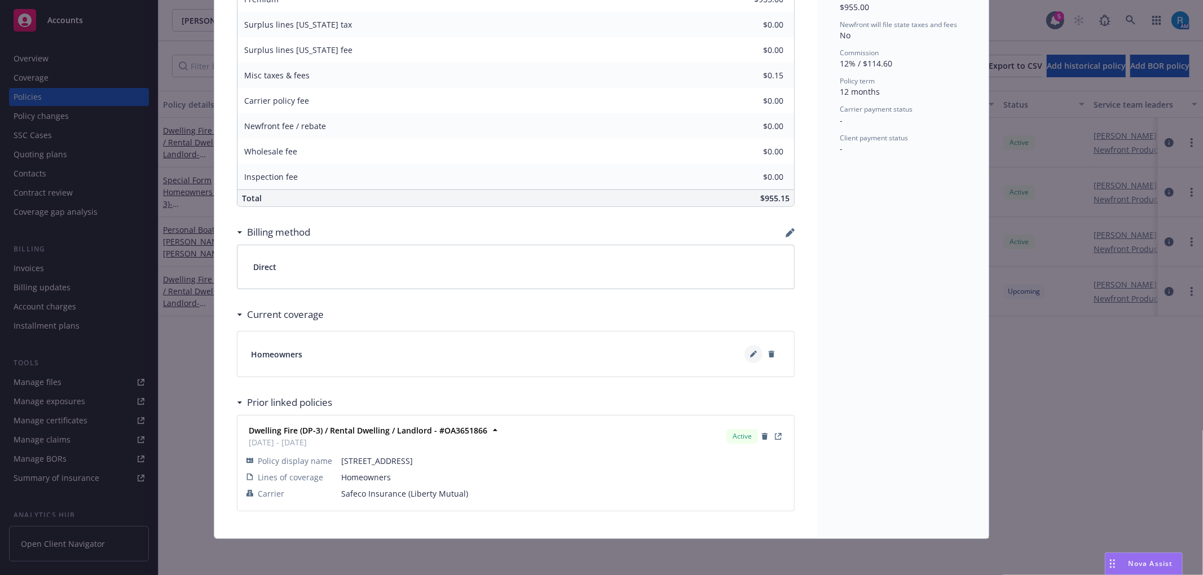
scroll to position [515, 0]
click at [776, 230] on div "Billing method" at bounding box center [516, 233] width 558 height 24
click at [750, 353] on icon at bounding box center [753, 354] width 7 height 7
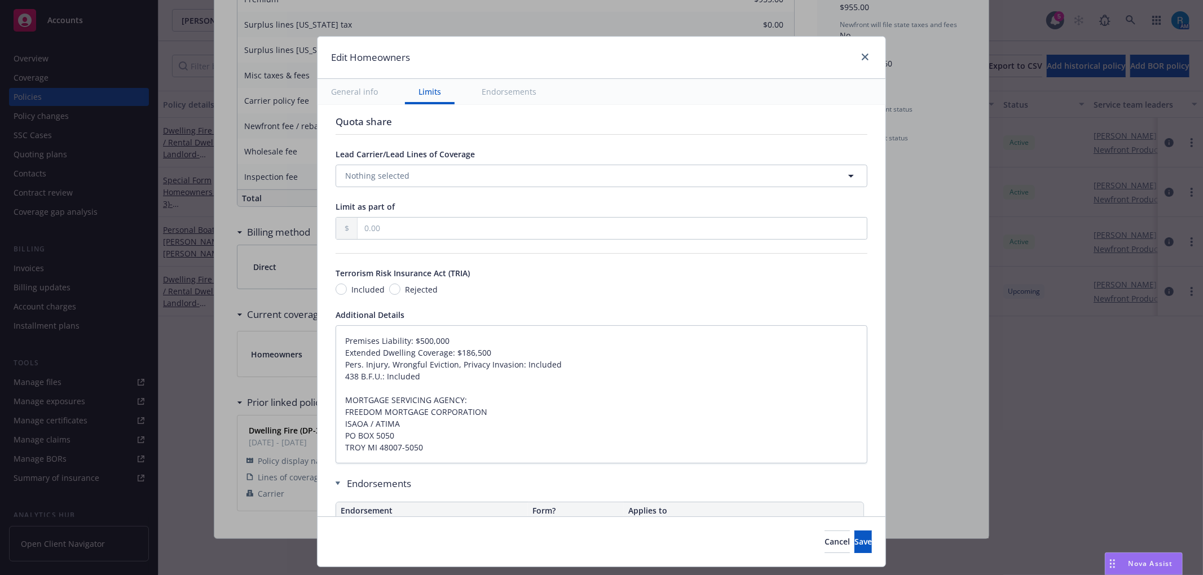
type textarea "x"
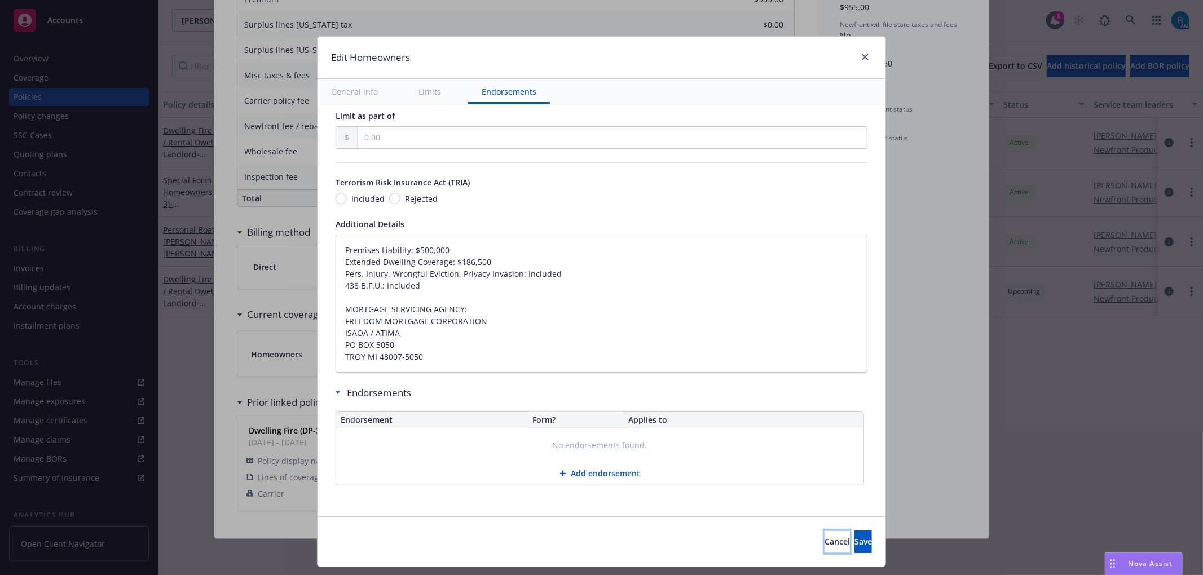
drag, startPoint x: 790, startPoint y: 544, endPoint x: 779, endPoint y: 527, distance: 20.0
click at [825, 544] on span "Cancel" at bounding box center [837, 541] width 25 height 11
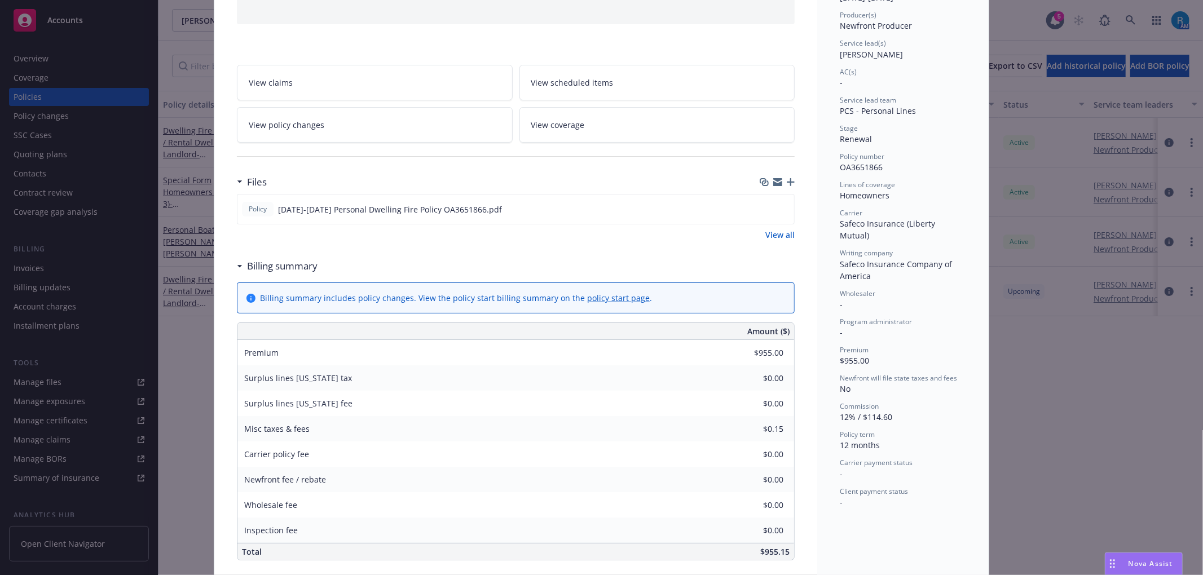
scroll to position [0, 0]
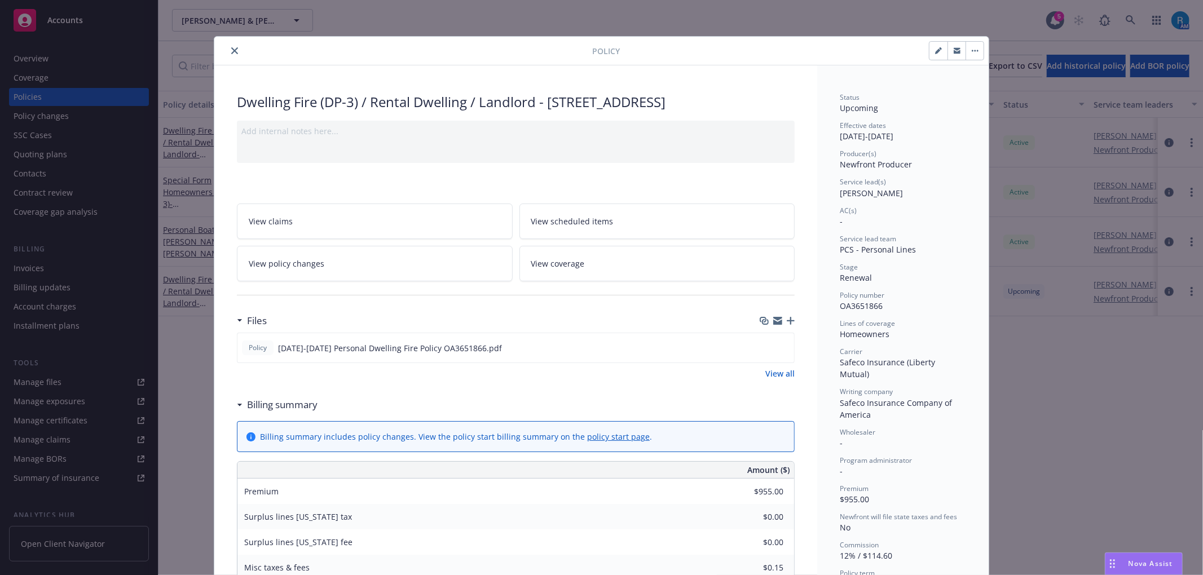
click at [231, 52] on icon "close" at bounding box center [234, 50] width 7 height 7
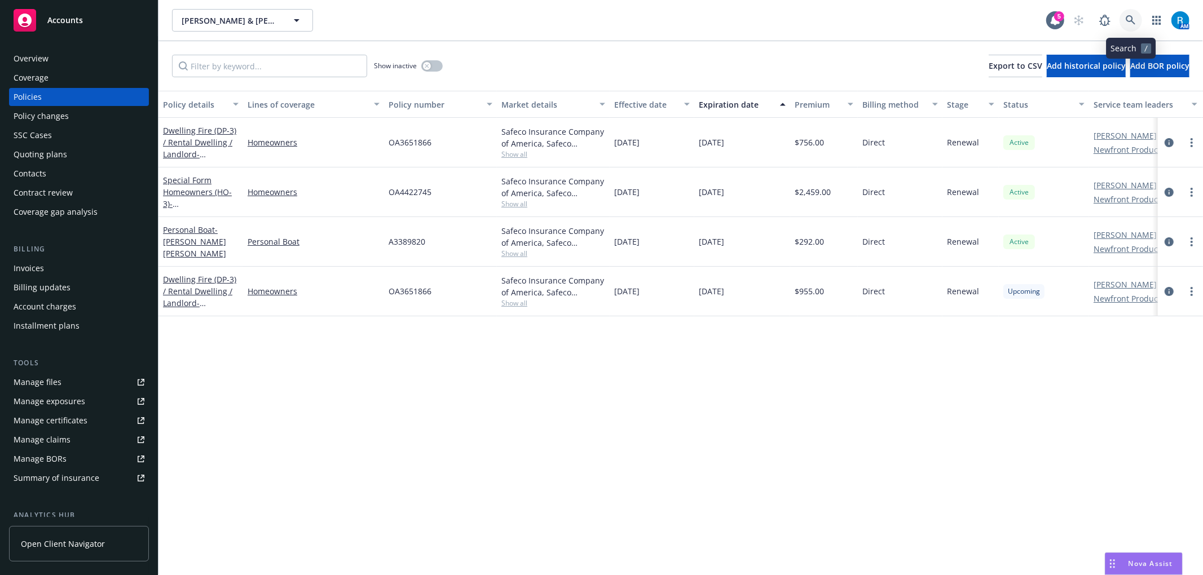
click at [1134, 18] on icon at bounding box center [1131, 20] width 10 height 10
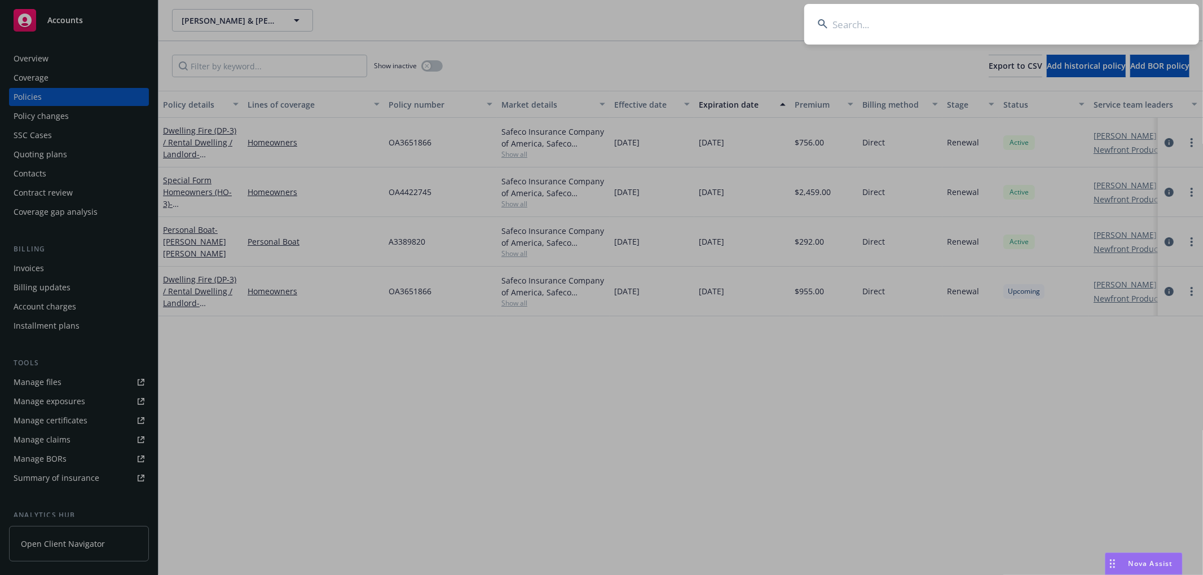
type input "Wenying (Wendy) Lu"
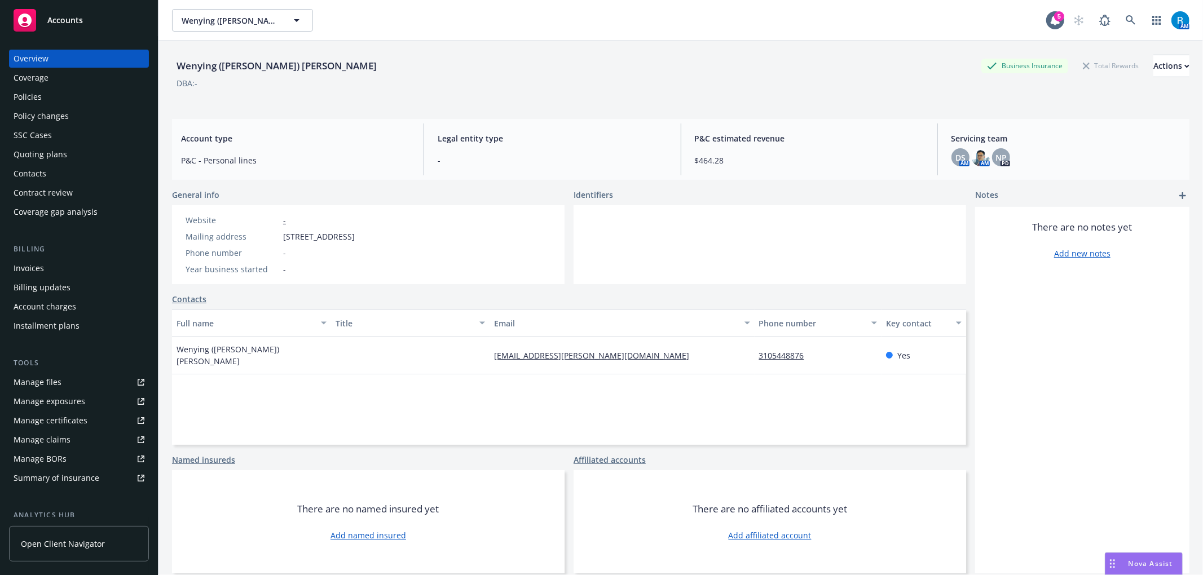
click at [33, 104] on div "Policies" at bounding box center [28, 97] width 28 height 18
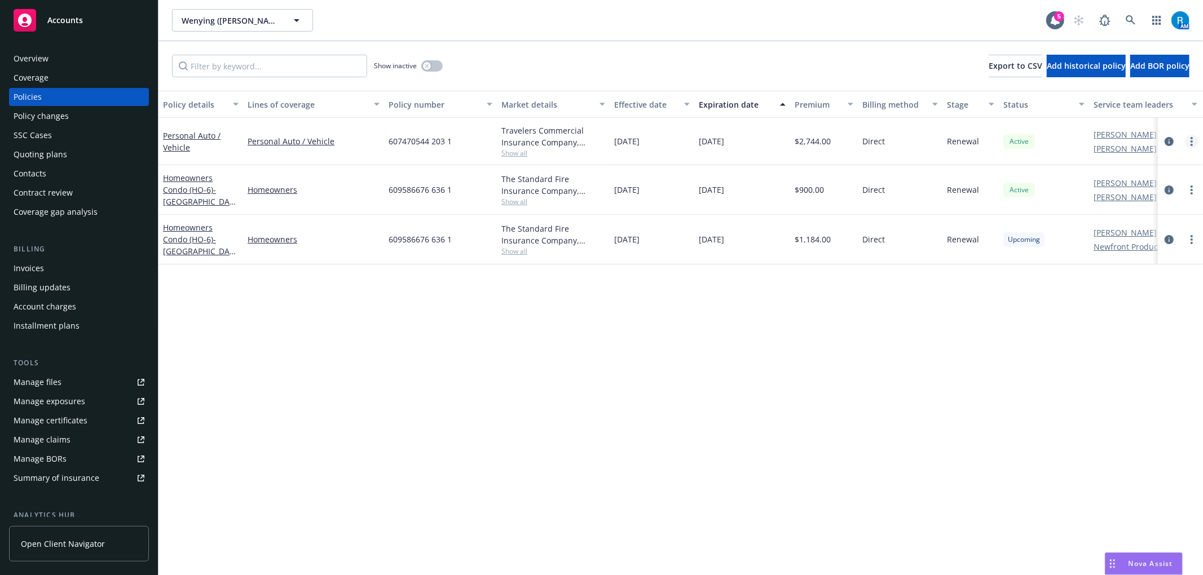
click at [1197, 138] on link "more" at bounding box center [1192, 142] width 14 height 14
click at [1115, 187] on link "Renew with incumbent" at bounding box center [1132, 187] width 133 height 23
select select "12"
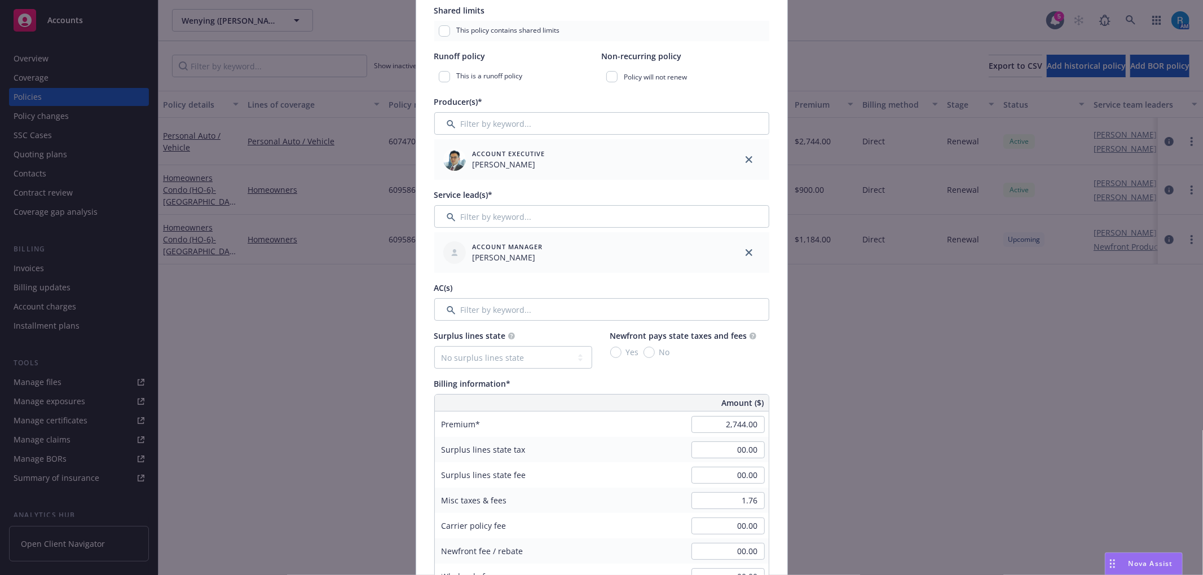
scroll to position [526, 0]
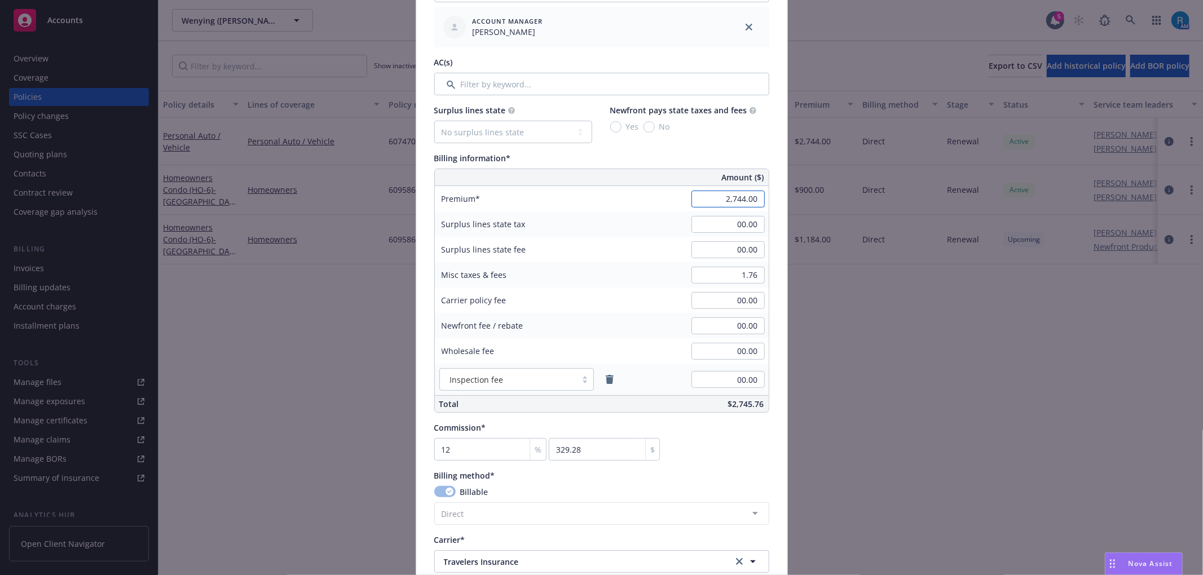
click at [724, 201] on input "2,744.00" at bounding box center [728, 199] width 73 height 17
type input "2,973.00"
type input "356.76"
click at [661, 205] on div "Premium 2,973.00" at bounding box center [602, 198] width 334 height 25
click at [780, 219] on div "Policy number* 607470544 203 1 Policy number not available at this time Policy …" at bounding box center [601, 245] width 371 height 1385
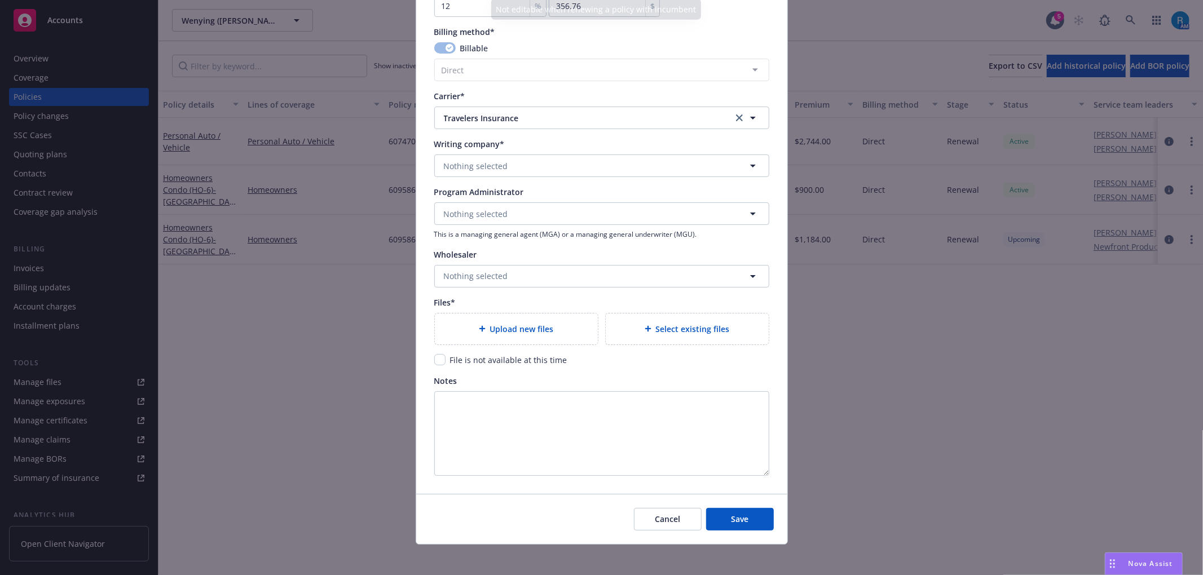
scroll to position [978, 0]
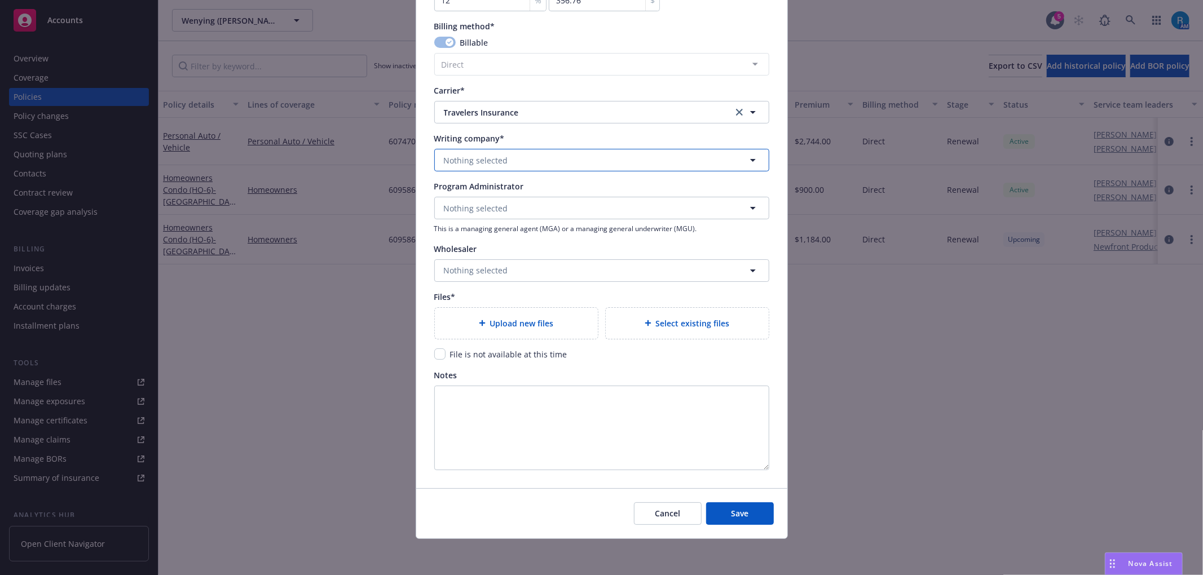
click at [450, 155] on span "Nothing selected" at bounding box center [476, 161] width 64 height 12
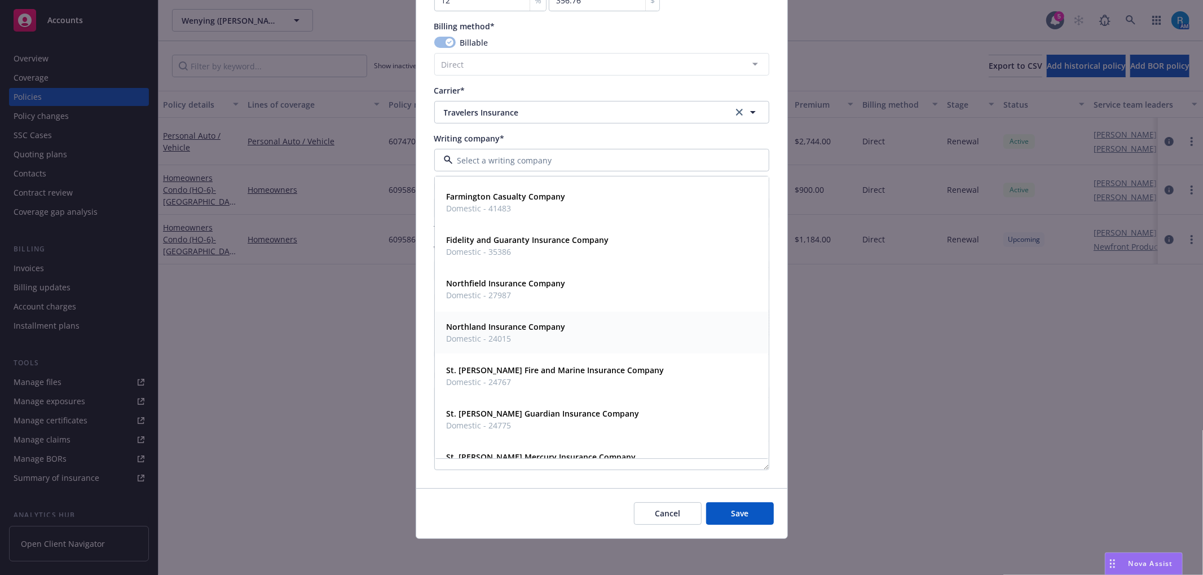
scroll to position [75, 0]
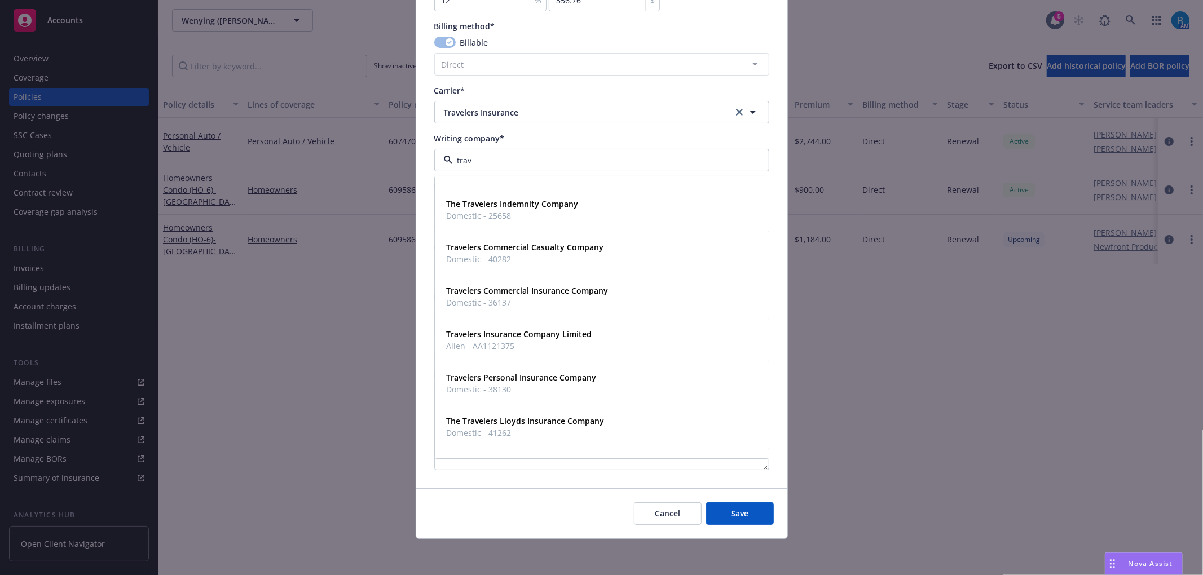
type input "trave"
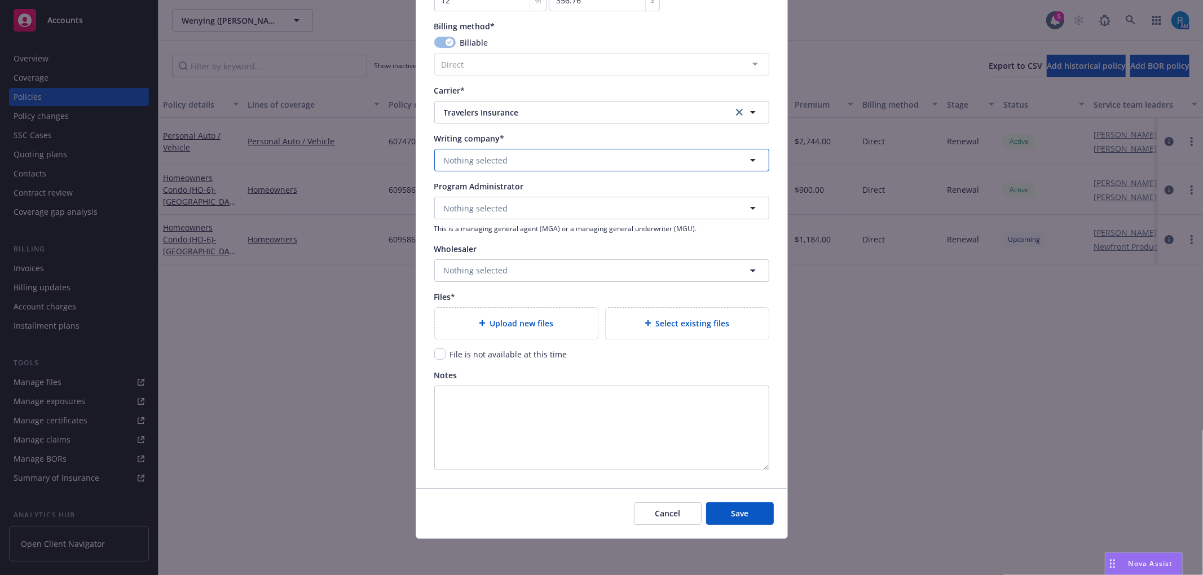
click at [455, 165] on span "Nothing selected" at bounding box center [476, 161] width 64 height 12
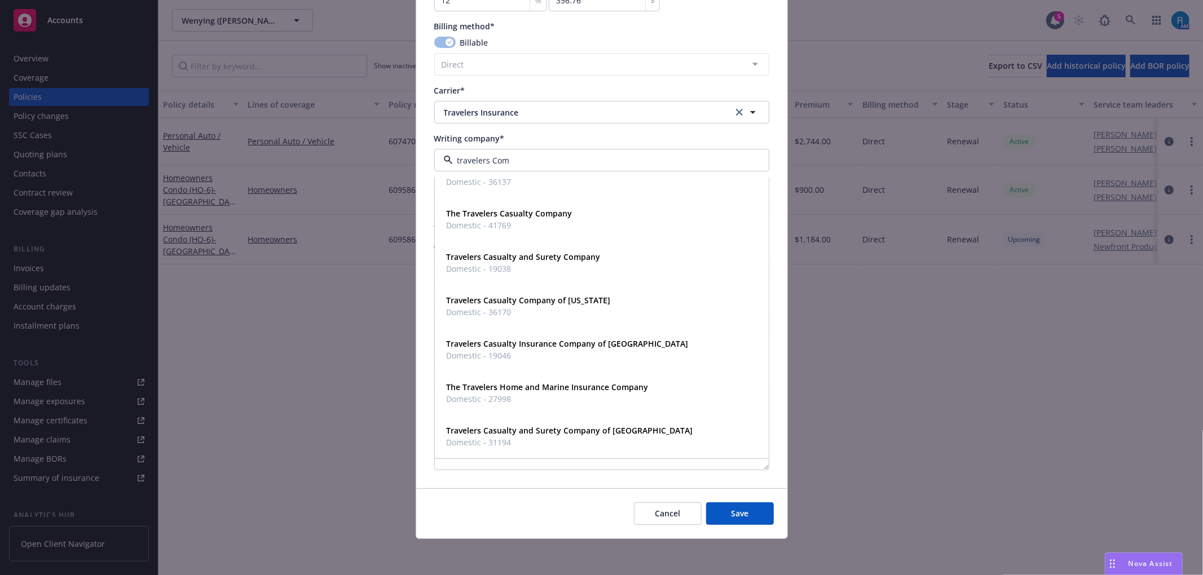
scroll to position [0, 0]
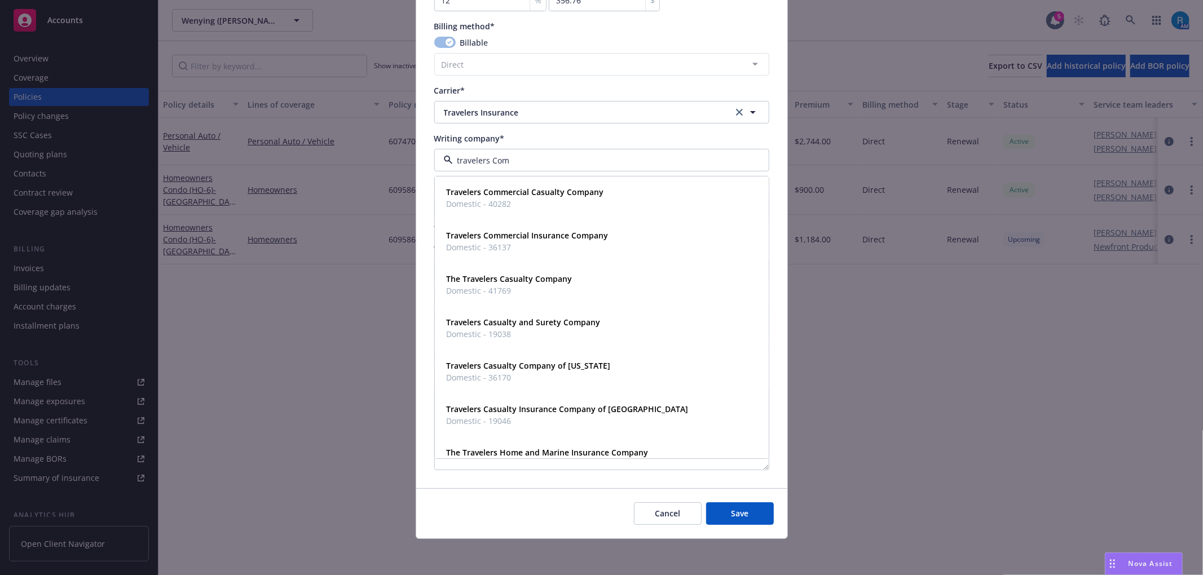
type input "travelers Comm"
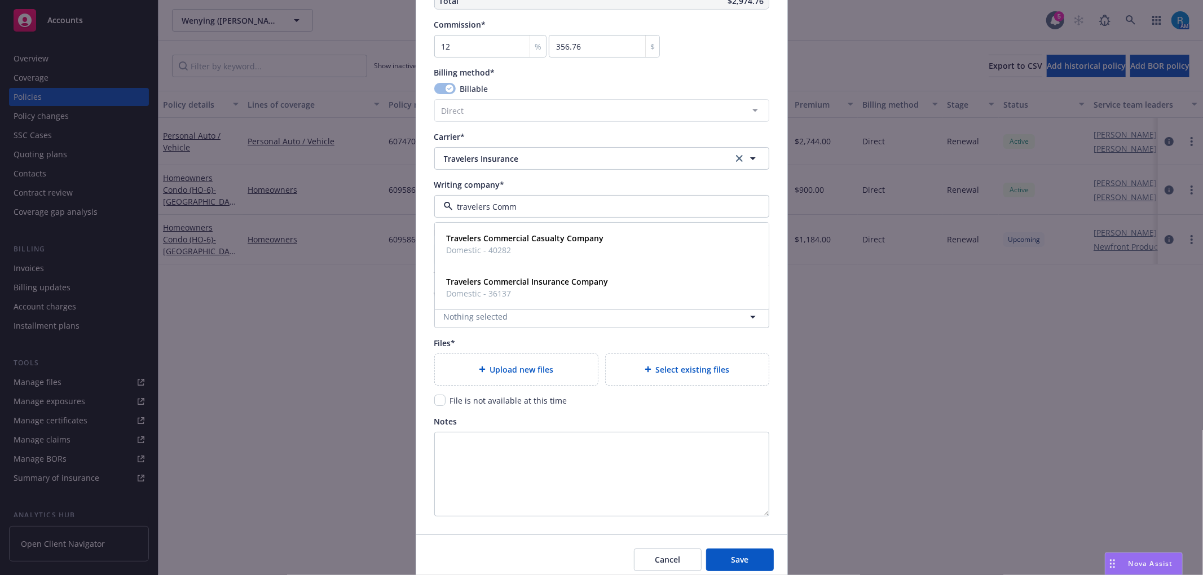
scroll to position [903, 0]
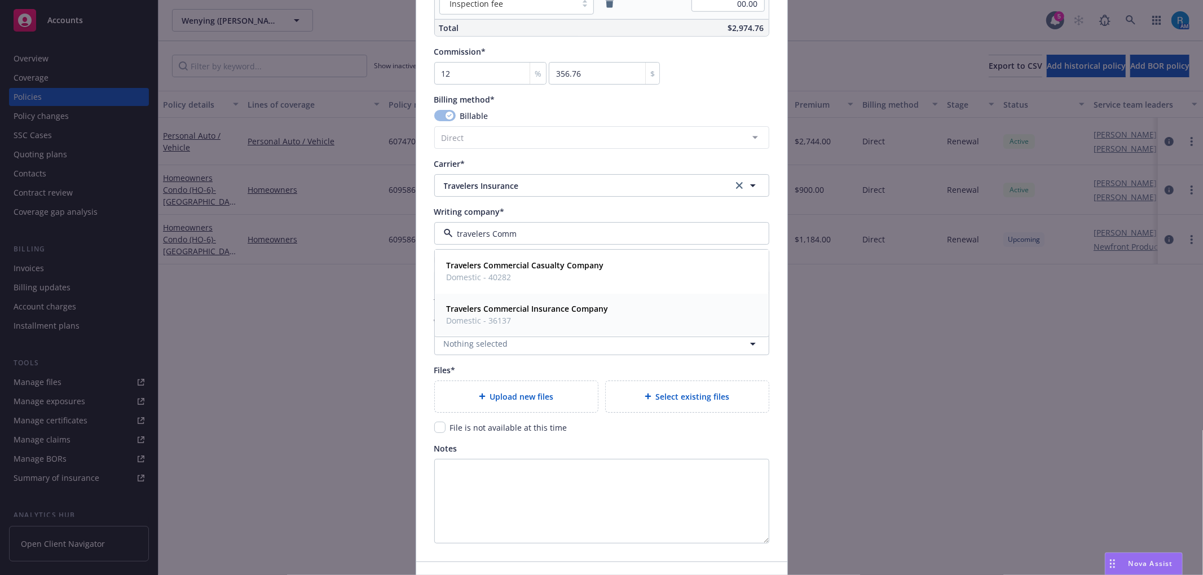
click at [483, 311] on strong "Travelers Commercial Insurance Company" at bounding box center [528, 308] width 162 height 11
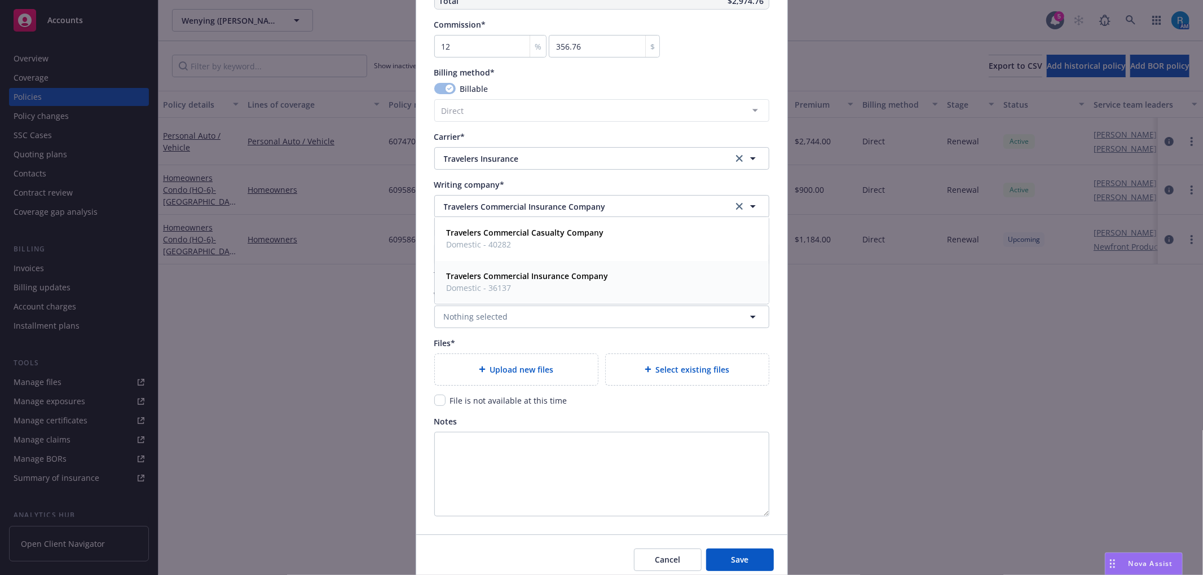
scroll to position [978, 0]
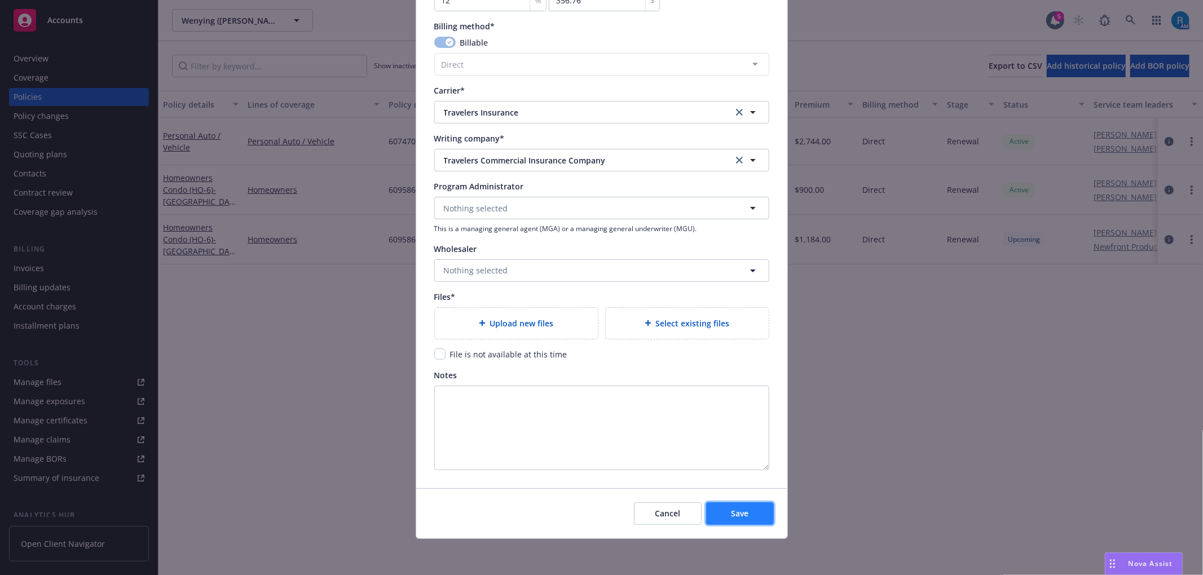
click at [717, 518] on button "Save" at bounding box center [740, 514] width 68 height 23
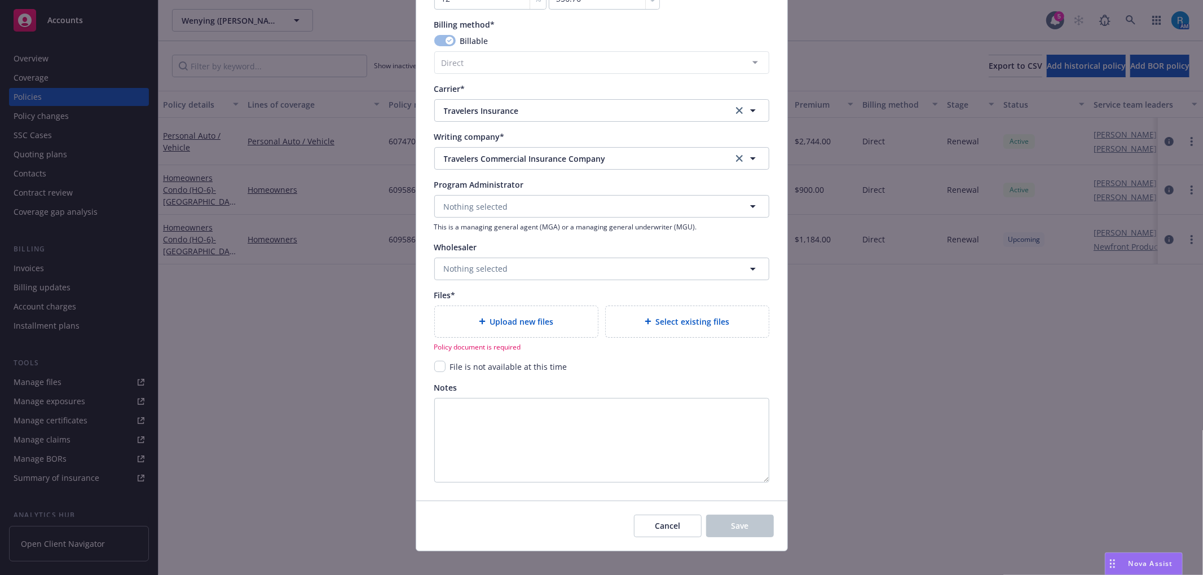
click at [501, 325] on span "Upload new files" at bounding box center [522, 322] width 64 height 12
type textarea "x"
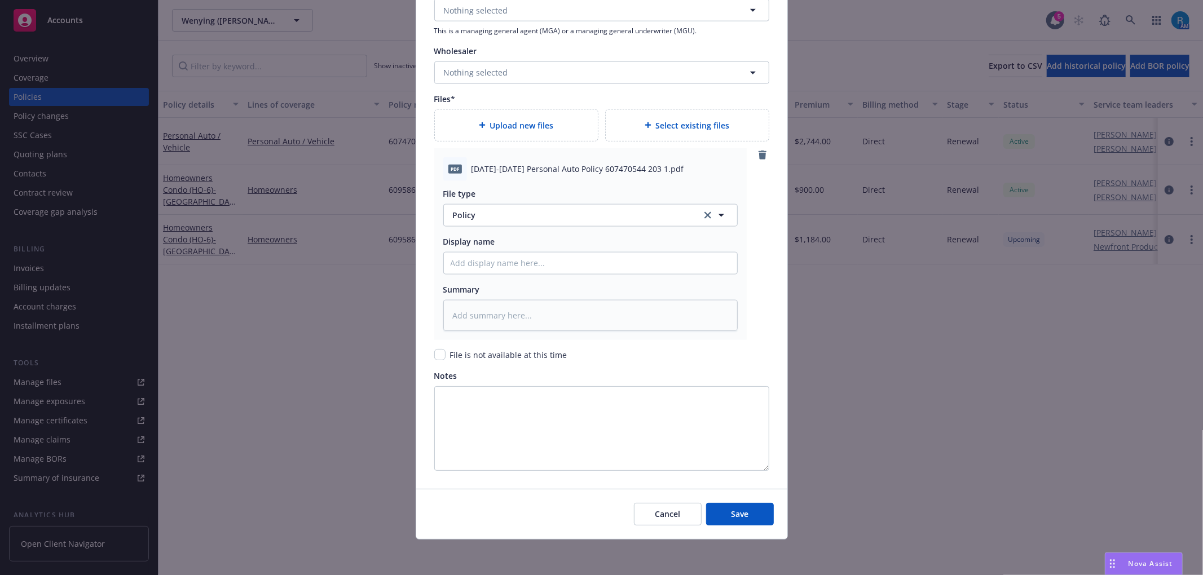
scroll to position [1176, 0]
click at [465, 256] on input "Policy display name" at bounding box center [590, 262] width 293 height 21
paste input "2025-2026 Personal Auto Policy 607470544 203 1"
type input "2025-2026 Personal Auto Policy 607470544 203 1"
type textarea "x"
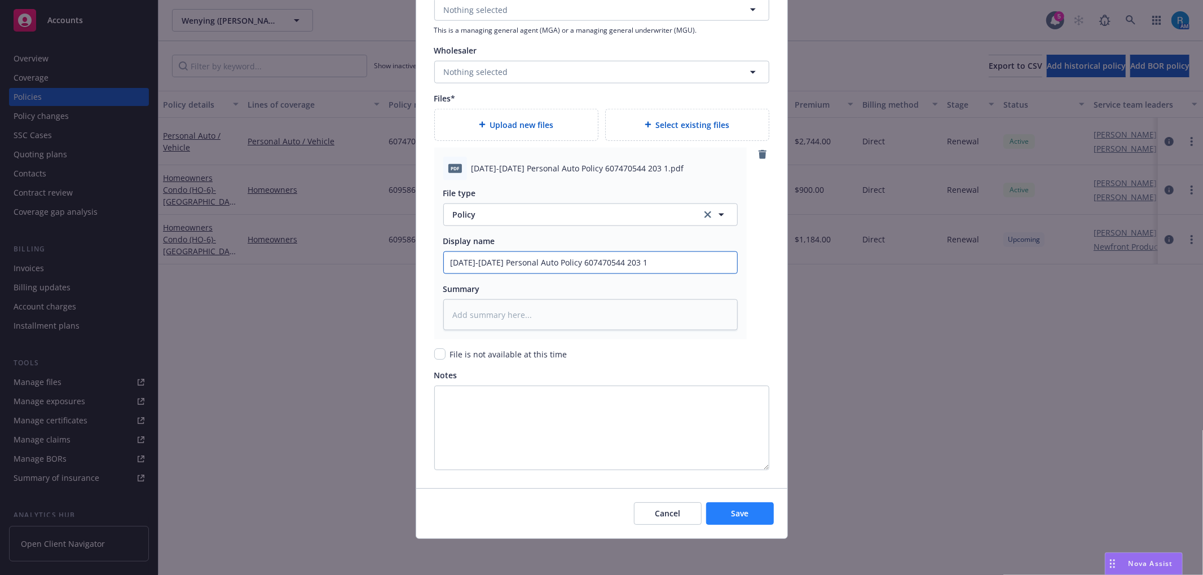
type input "2025-2026 Personal Auto Policy 607470544 203 1"
click at [731, 510] on span "Save" at bounding box center [739, 513] width 17 height 11
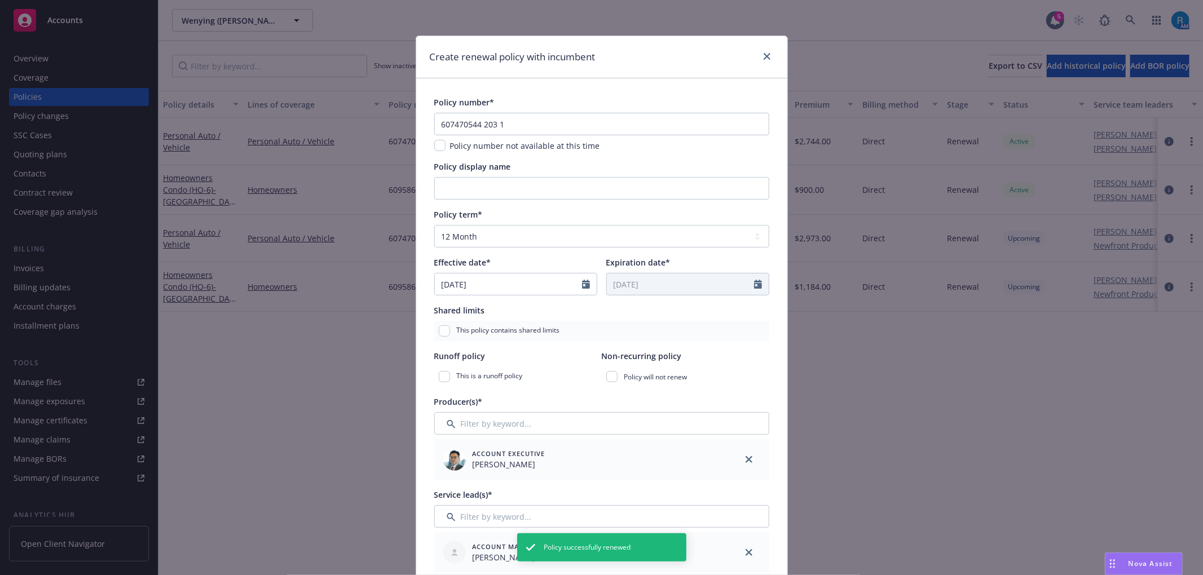
scroll to position [0, 0]
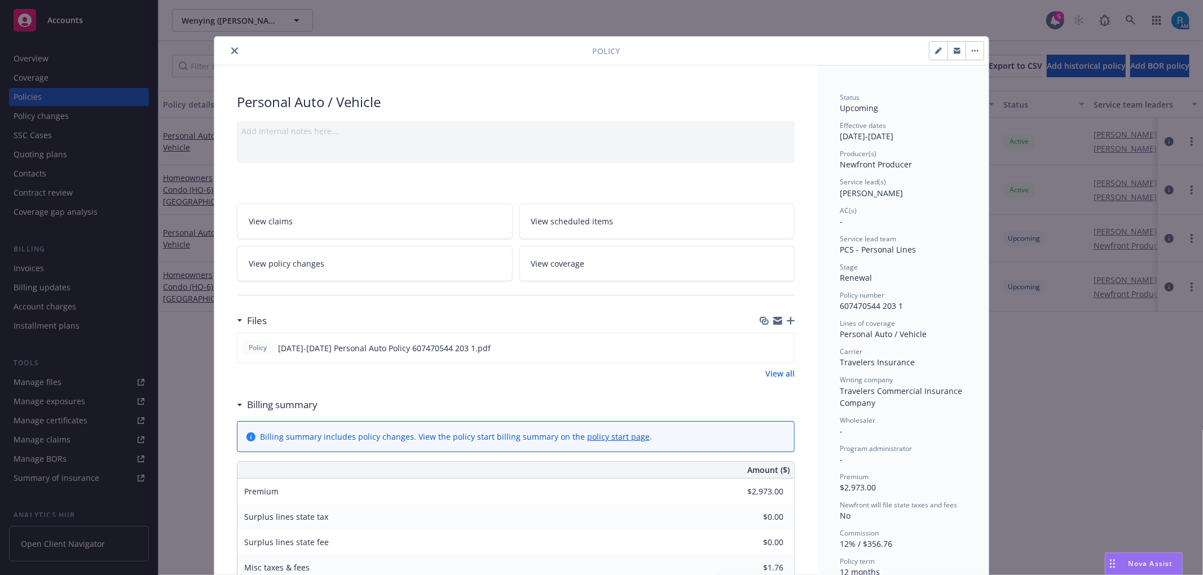
click at [231, 49] on icon "close" at bounding box center [234, 50] width 7 height 7
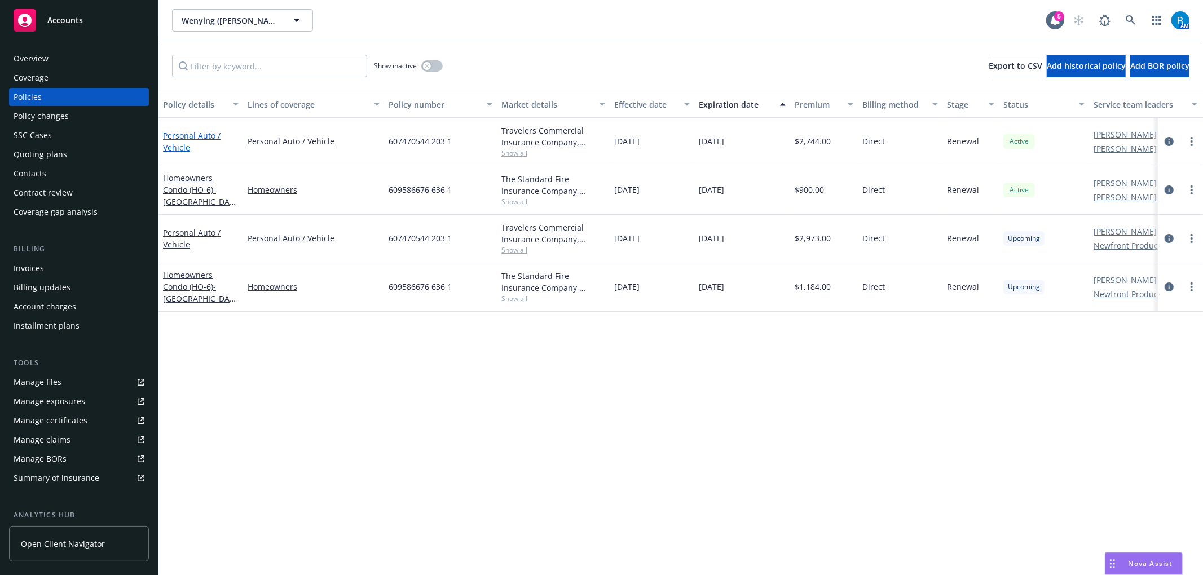
click at [183, 138] on link "Personal Auto / Vehicle" at bounding box center [192, 141] width 58 height 23
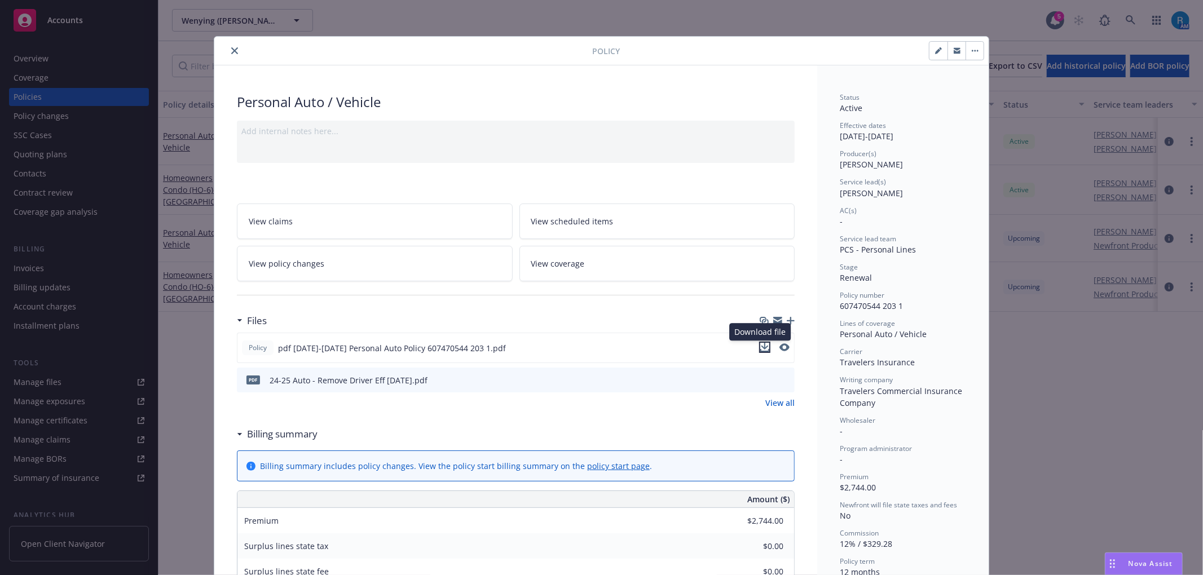
click at [761, 348] on icon "download file" at bounding box center [764, 346] width 7 height 7
click at [780, 380] on icon "preview file" at bounding box center [784, 380] width 10 height 8
click at [231, 50] on icon "close" at bounding box center [234, 50] width 7 height 7
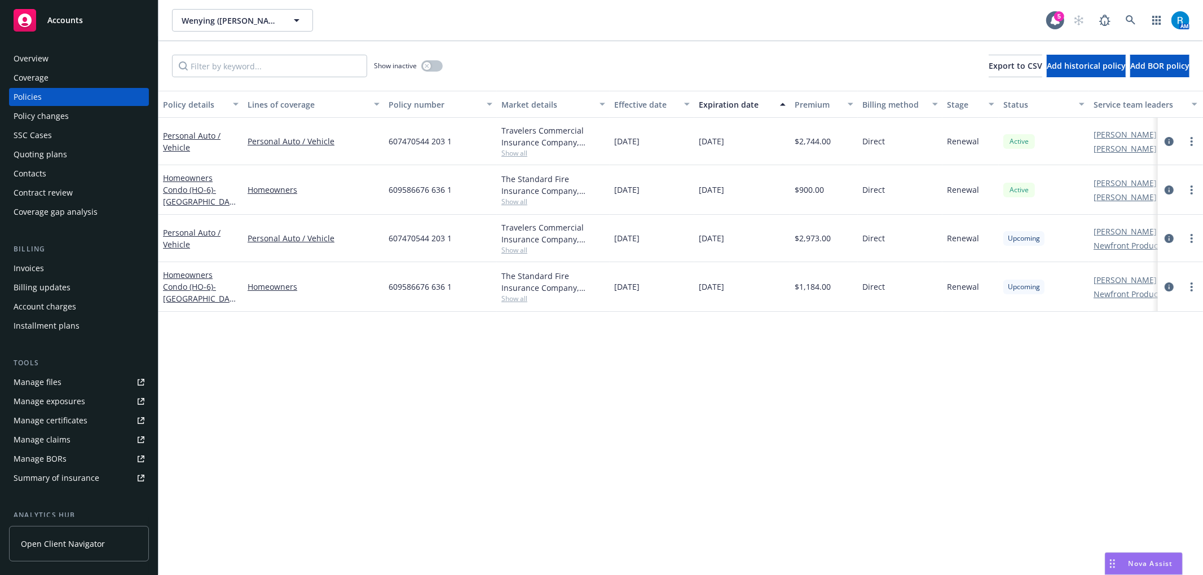
click at [41, 54] on div "Overview" at bounding box center [31, 59] width 35 height 18
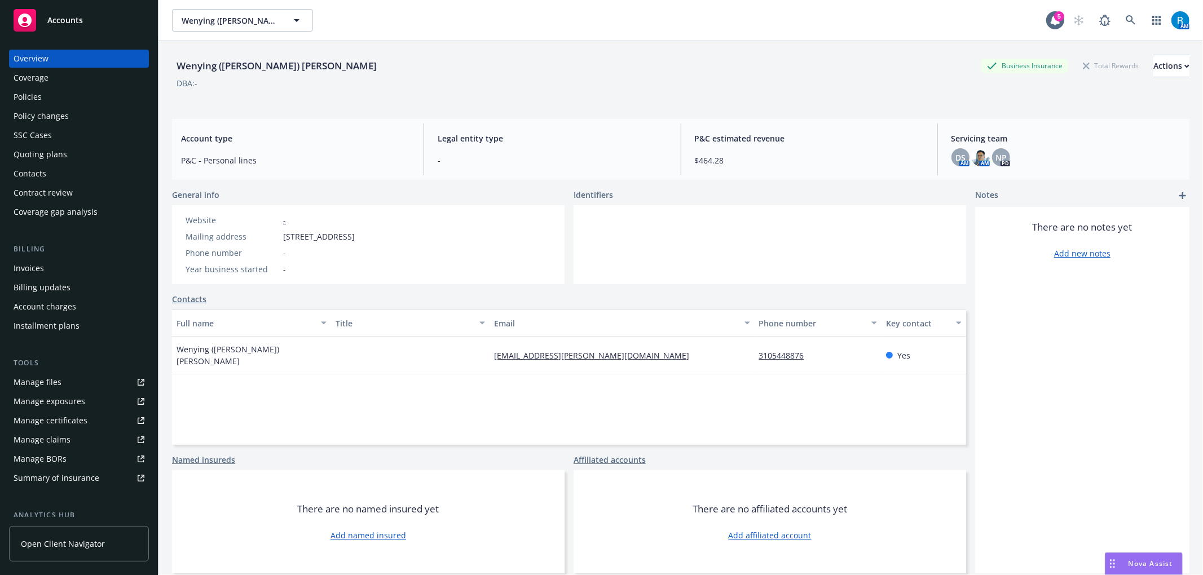
click at [70, 93] on div "Policies" at bounding box center [79, 97] width 131 height 18
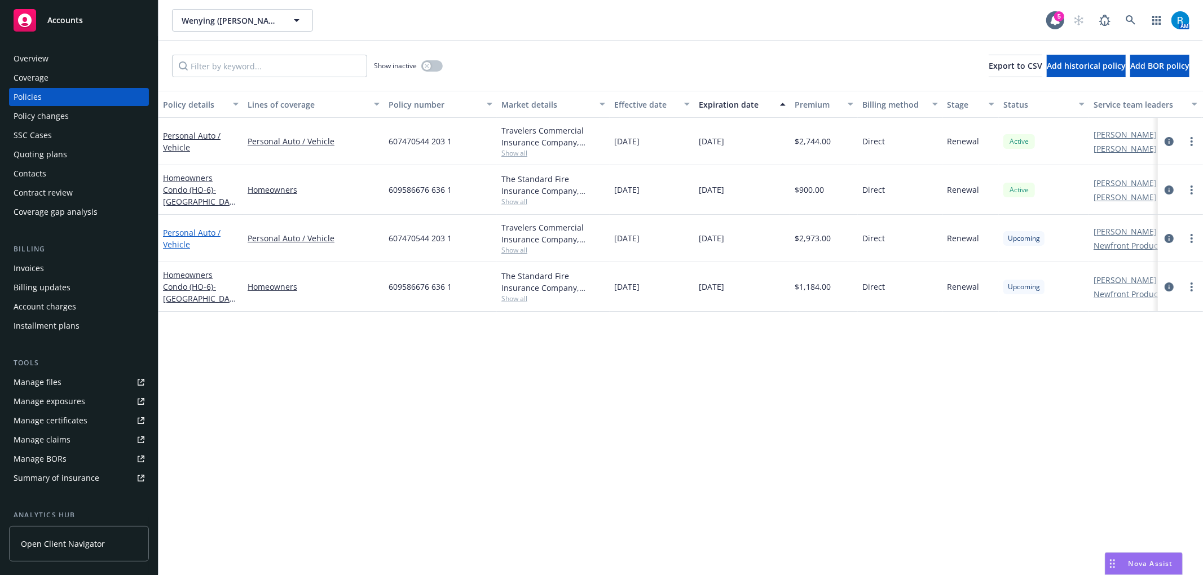
click at [179, 231] on link "Personal Auto / Vehicle" at bounding box center [192, 238] width 58 height 23
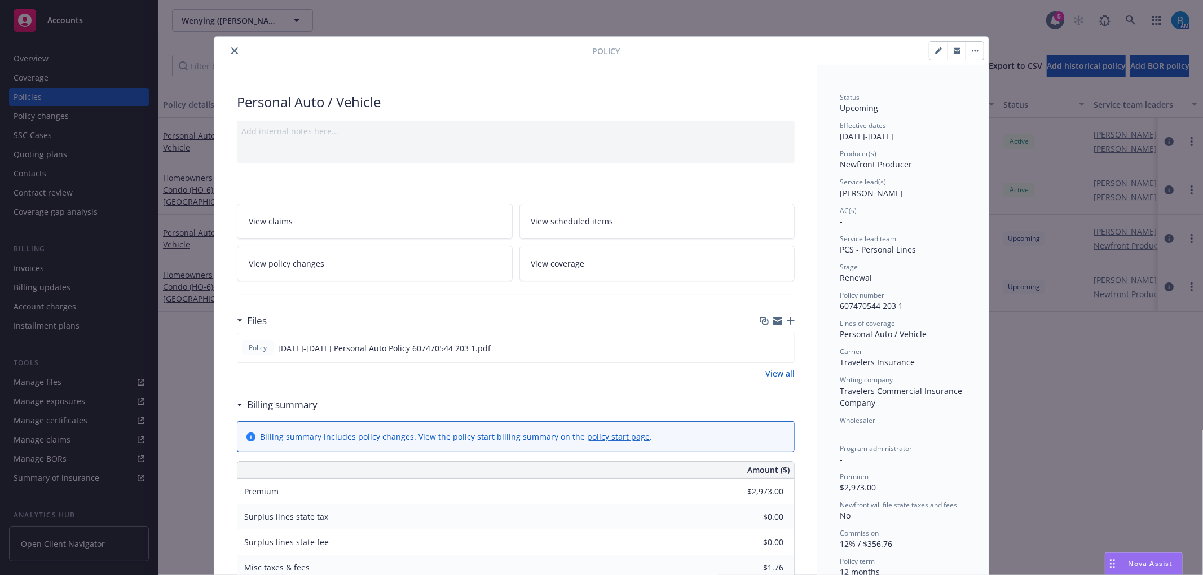
click at [556, 226] on span "View scheduled items" at bounding box center [572, 221] width 82 height 12
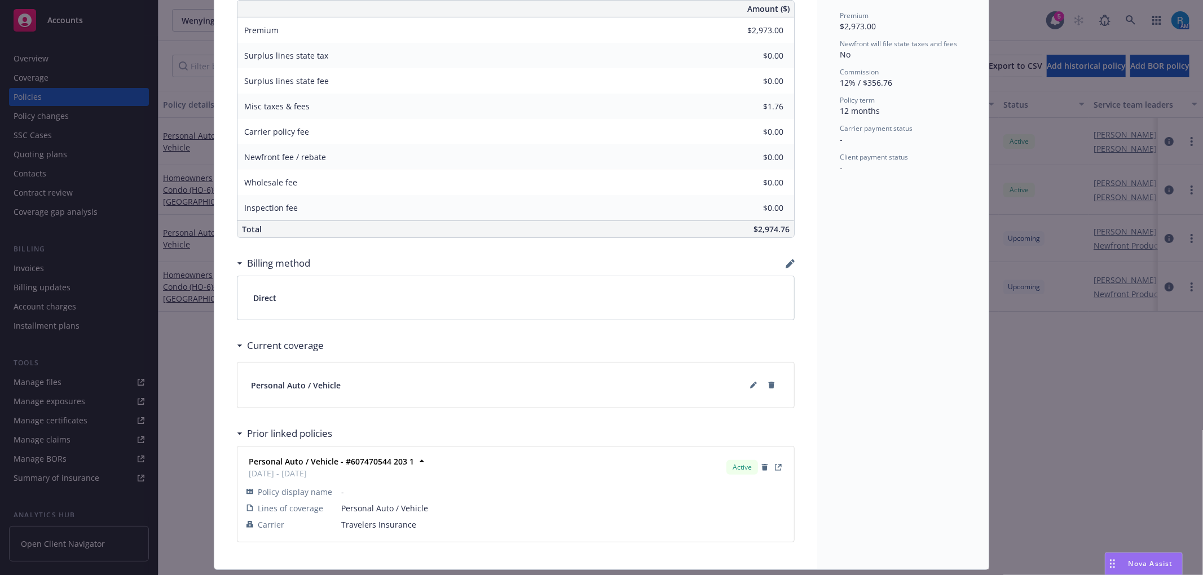
scroll to position [496, 0]
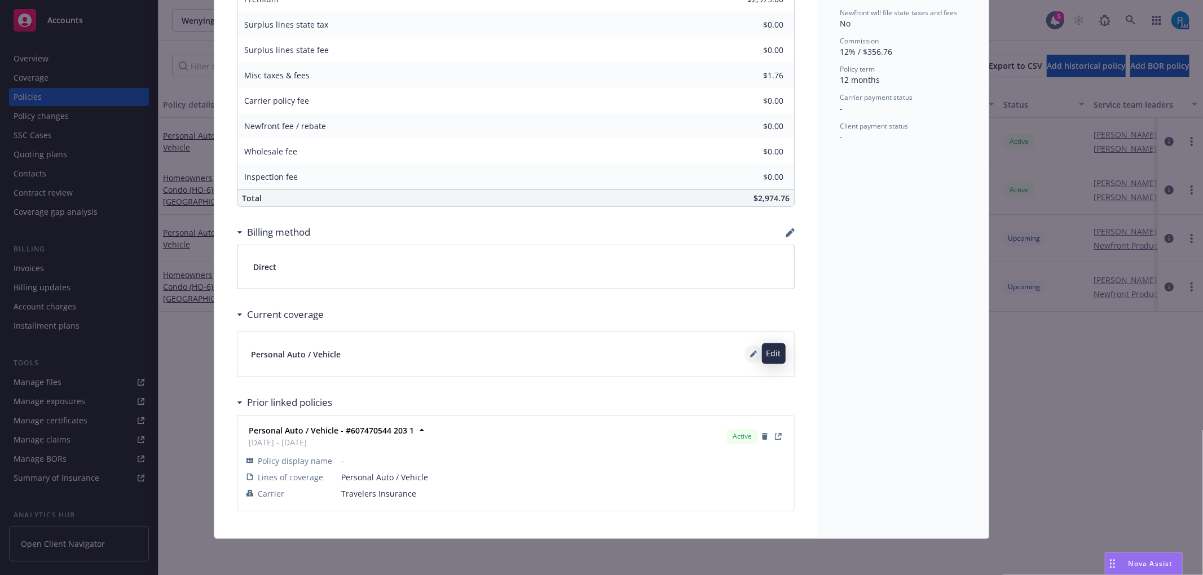
click at [750, 354] on icon at bounding box center [753, 354] width 7 height 7
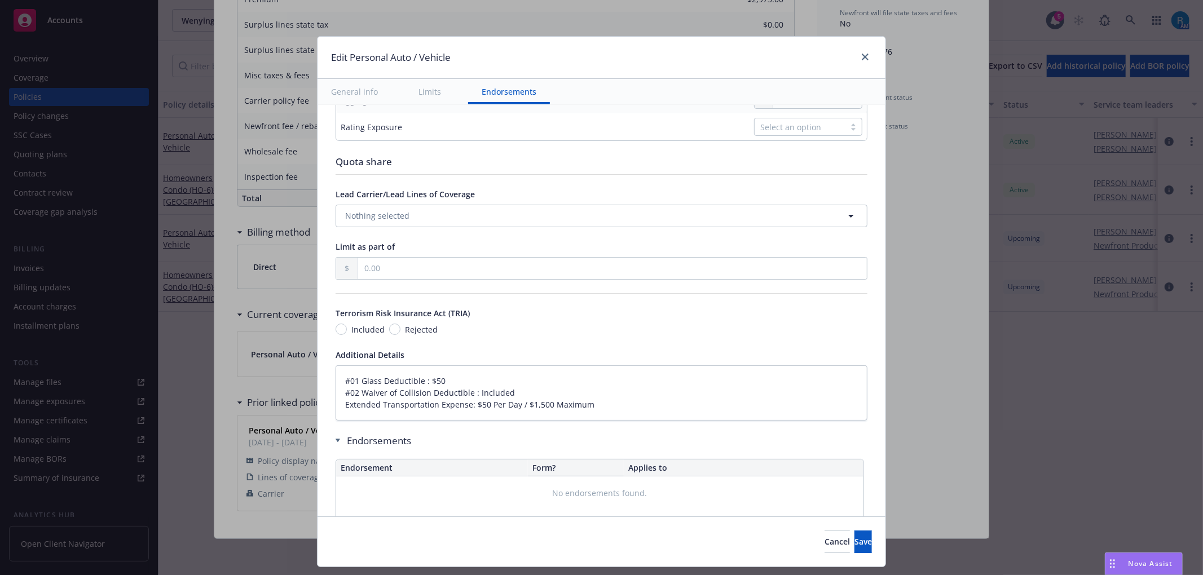
scroll to position [569, 0]
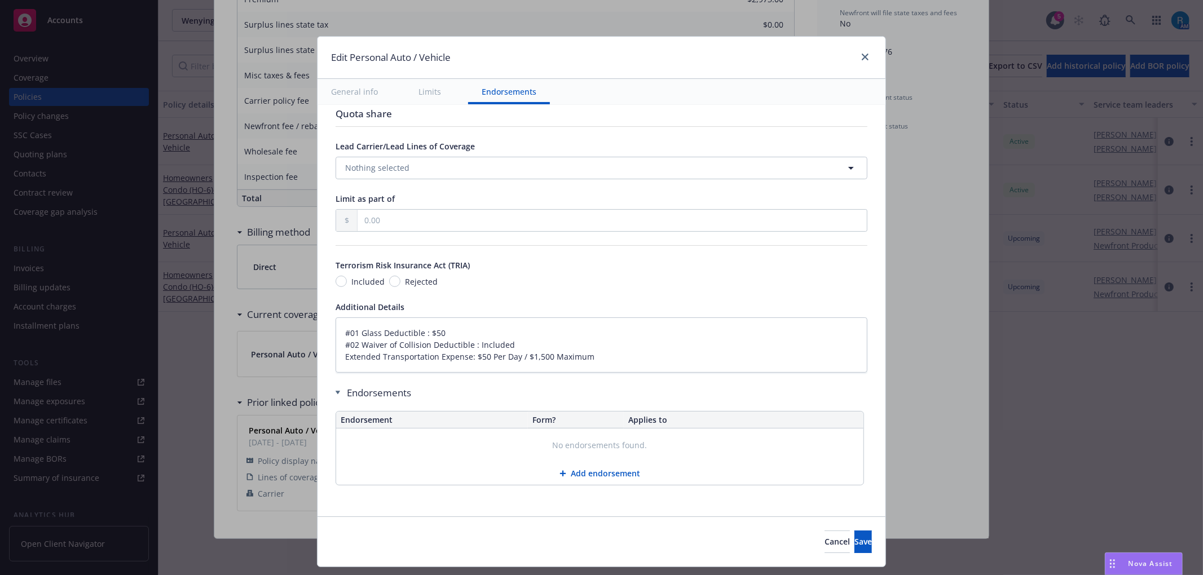
type textarea "x"
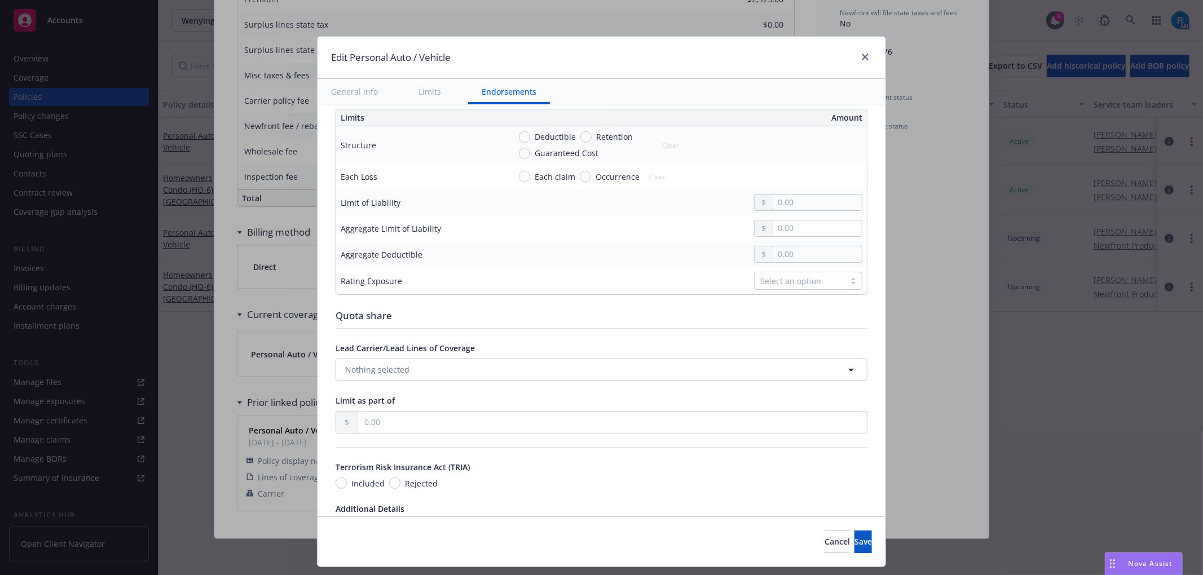
scroll to position [343, 0]
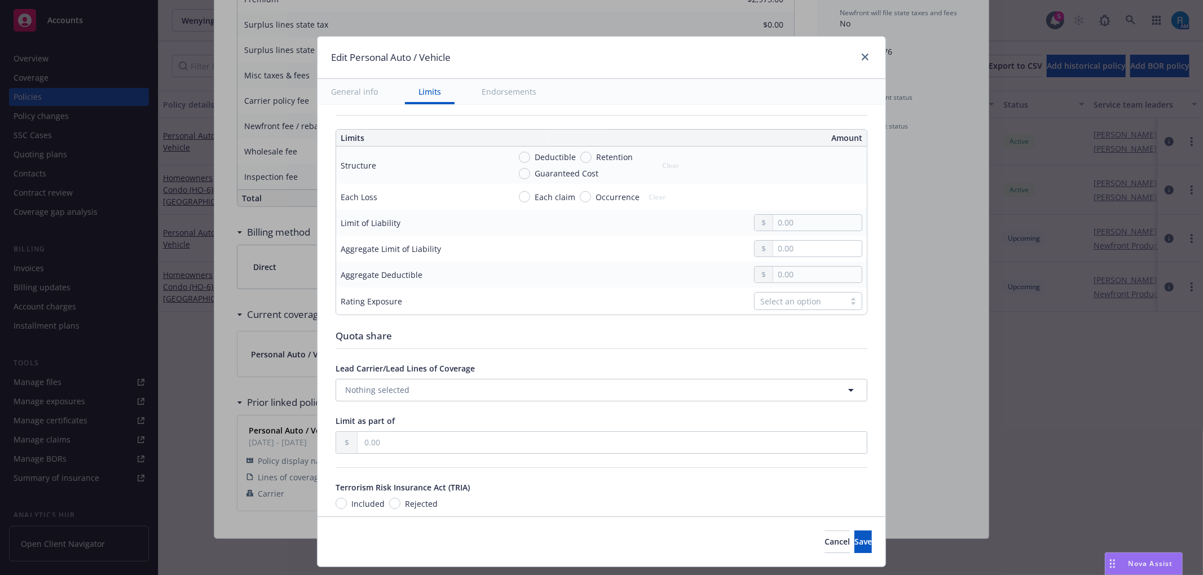
click at [734, 526] on div "Cancel Save" at bounding box center [602, 542] width 568 height 50
drag, startPoint x: 747, startPoint y: 546, endPoint x: 721, endPoint y: 499, distance: 54.3
click at [825, 546] on button "Cancel" at bounding box center [837, 542] width 25 height 23
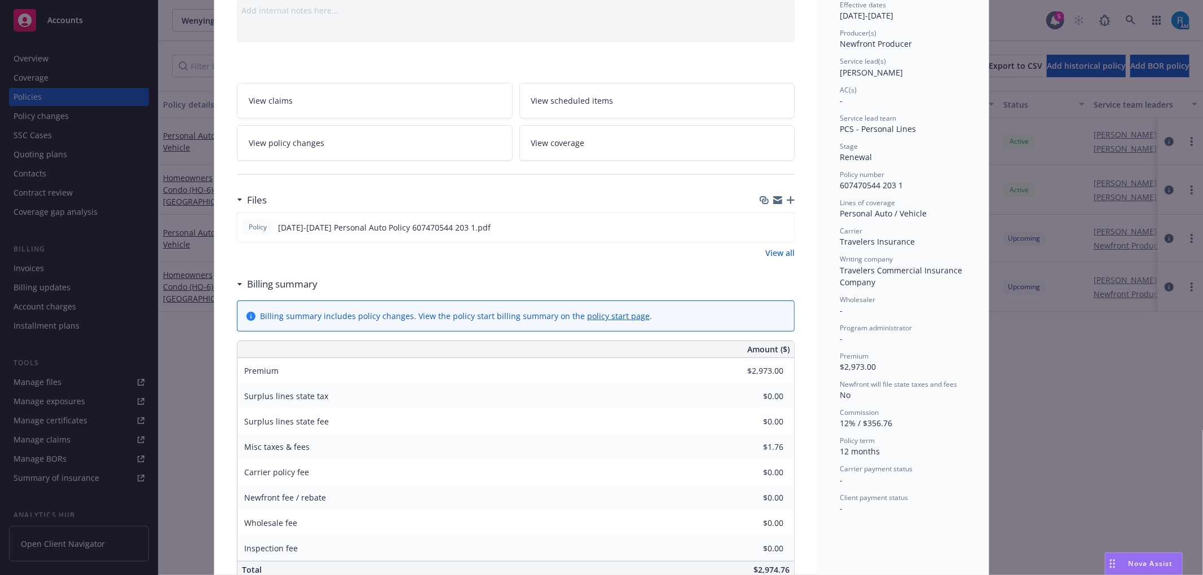
scroll to position [0, 0]
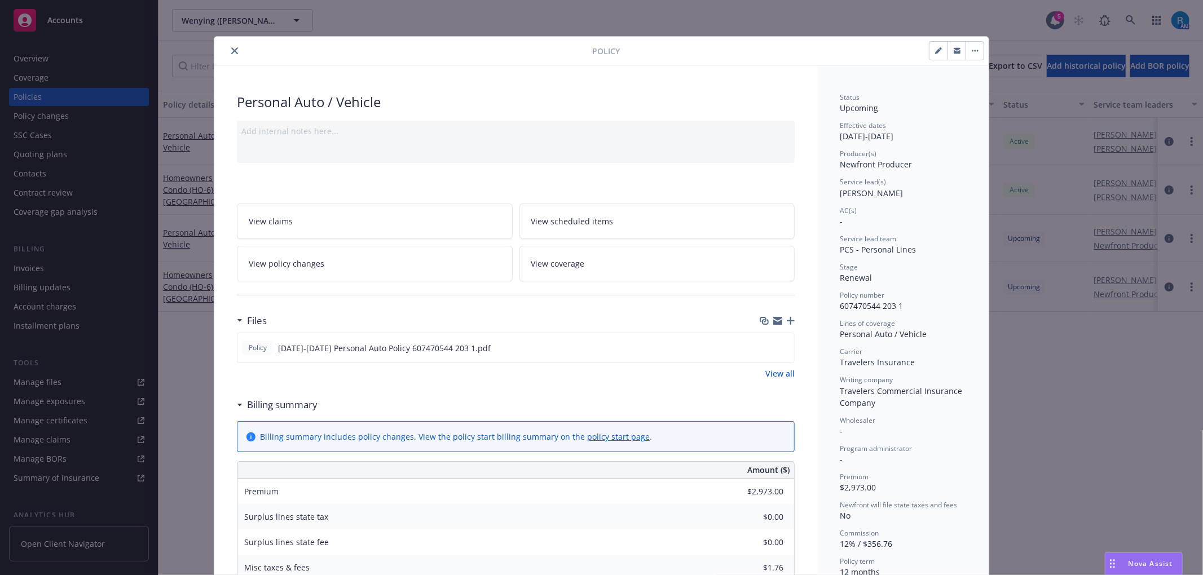
click at [231, 53] on icon "close" at bounding box center [234, 50] width 7 height 7
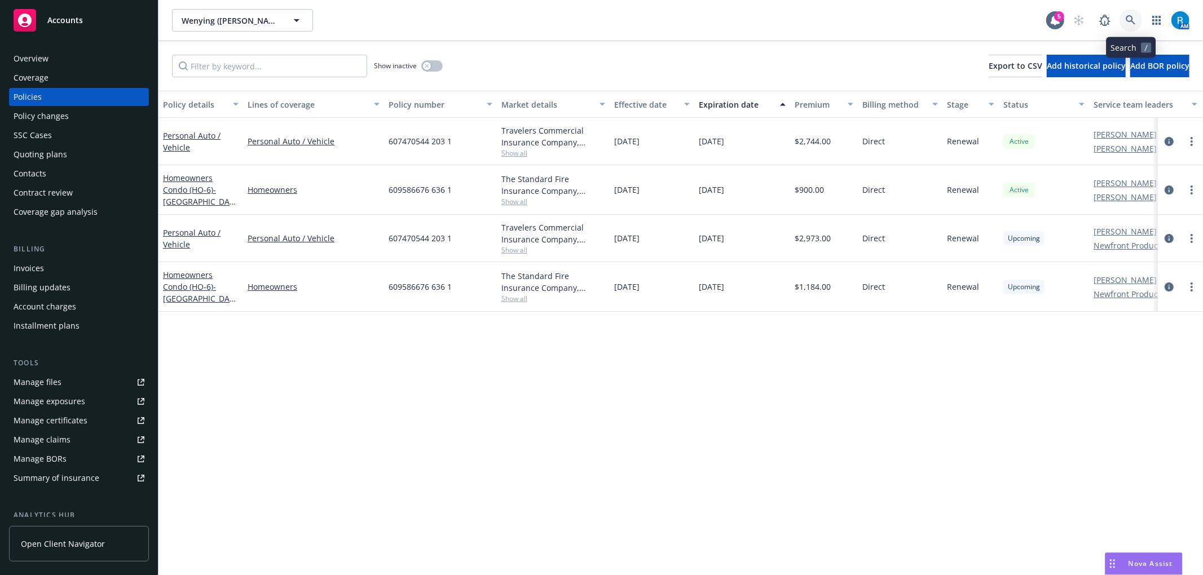
click at [1132, 11] on link at bounding box center [1131, 20] width 23 height 23
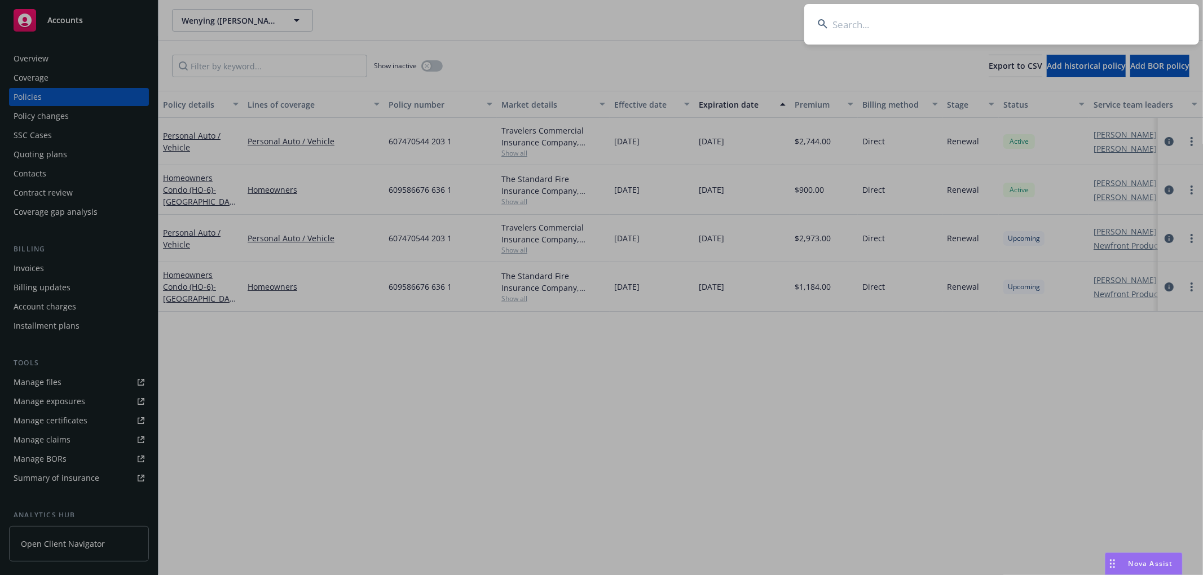
type input "Rita Laufer Jarrett"
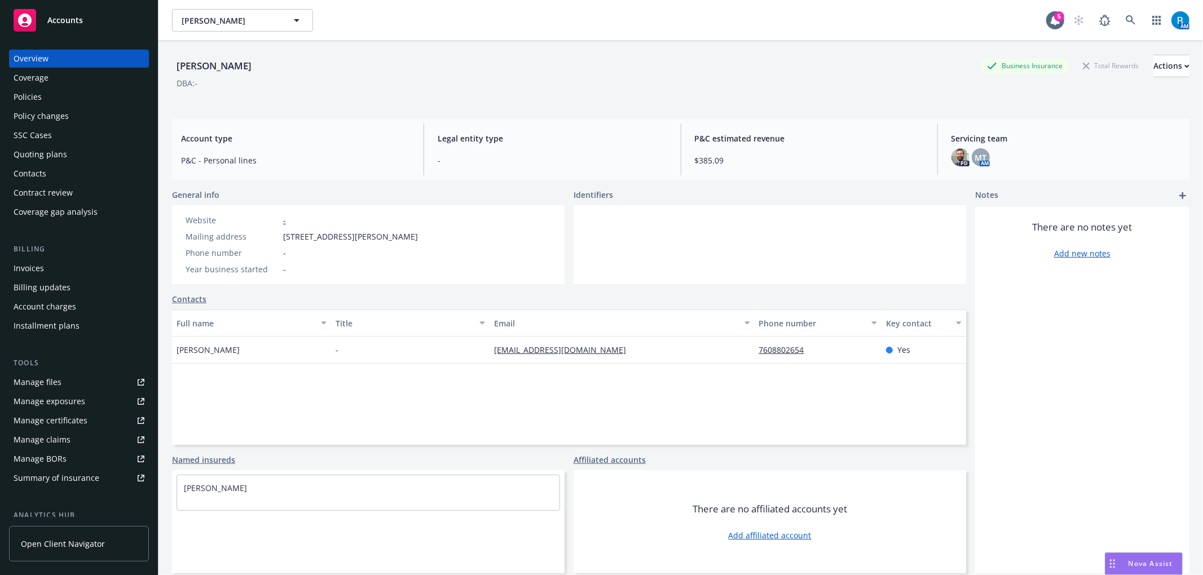
click at [29, 100] on div "Policies" at bounding box center [28, 97] width 28 height 18
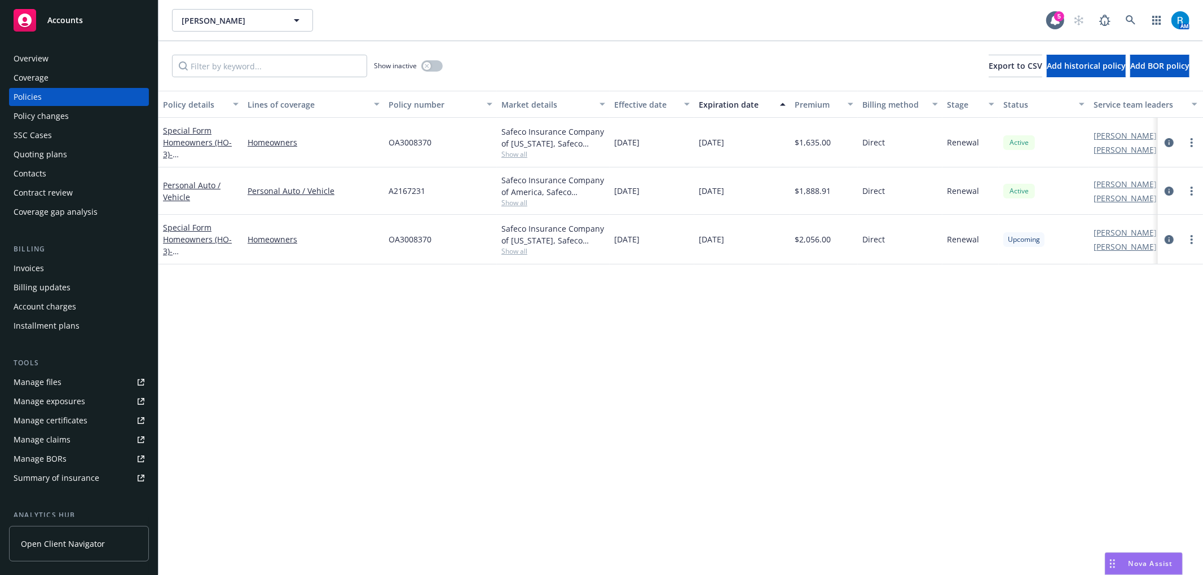
click at [206, 233] on div "Special Form Homeowners (HO-3) - 501 N JUANITA DR PALM SPRINGS, CA 92262-6218" at bounding box center [201, 240] width 76 height 36
click at [174, 236] on link "Special Form Homeowners (HO-3) - 501 N JUANITA DR PALM SPRINGS, CA 92262-6218" at bounding box center [199, 251] width 72 height 58
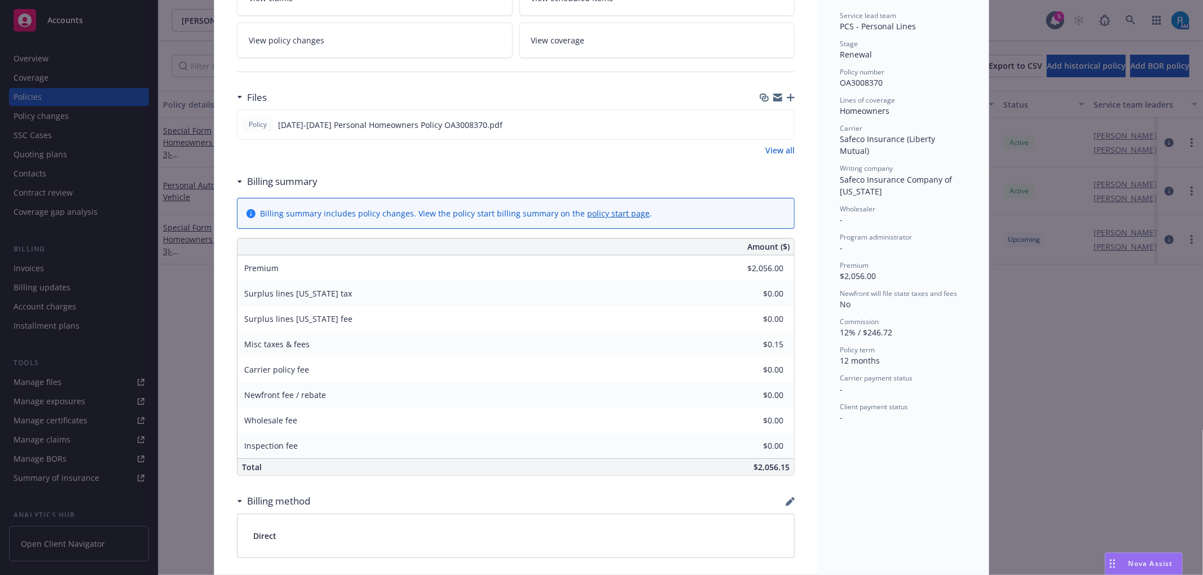
scroll to position [451, 0]
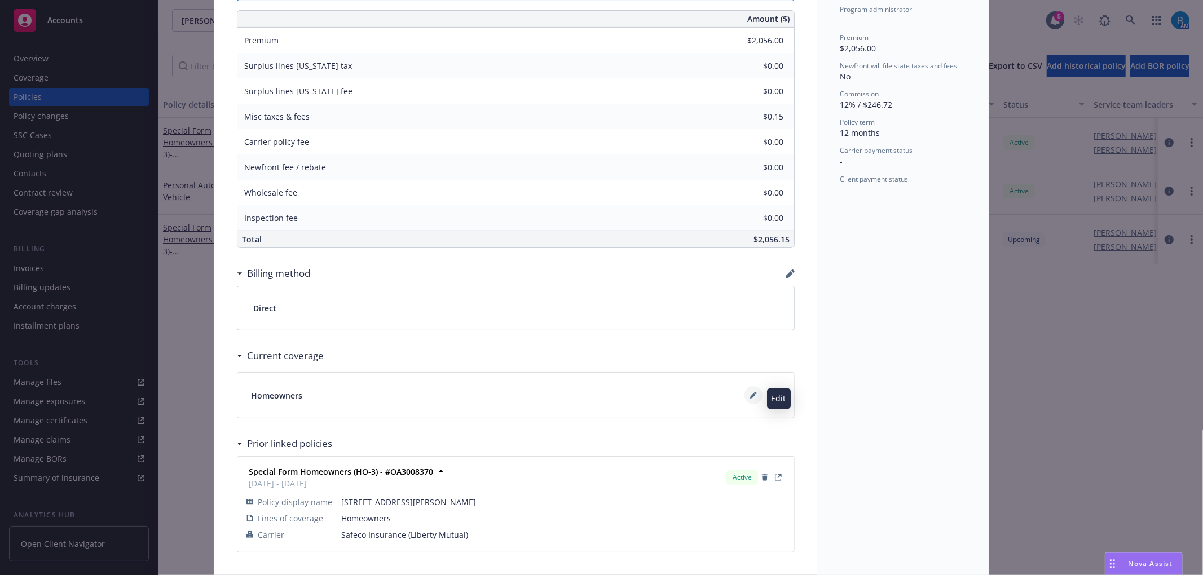
click at [750, 399] on icon at bounding box center [753, 395] width 7 height 7
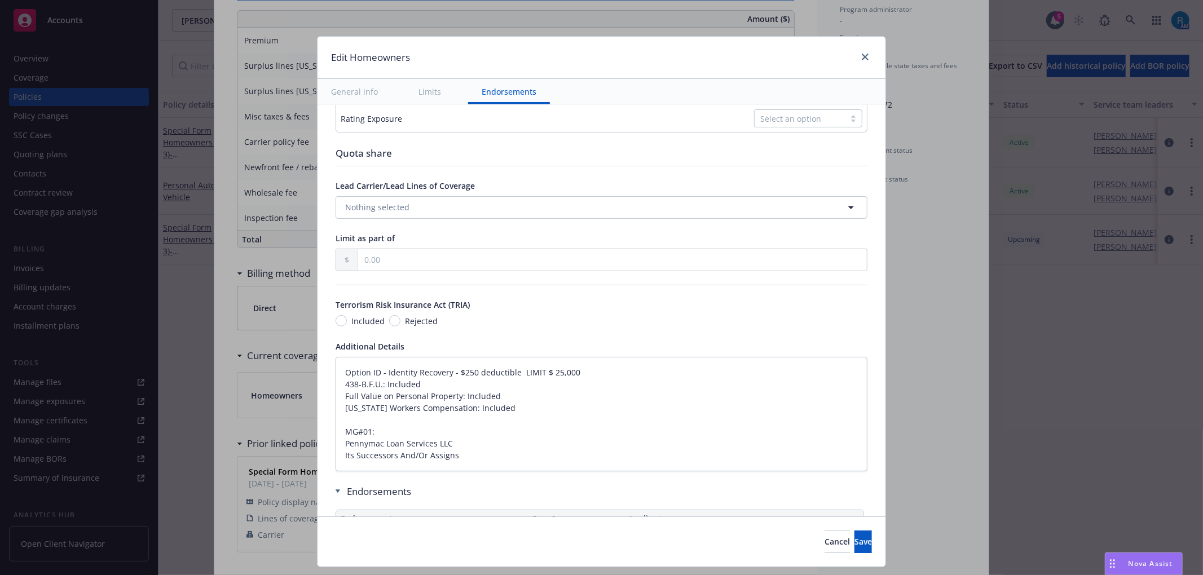
scroll to position [628, 0]
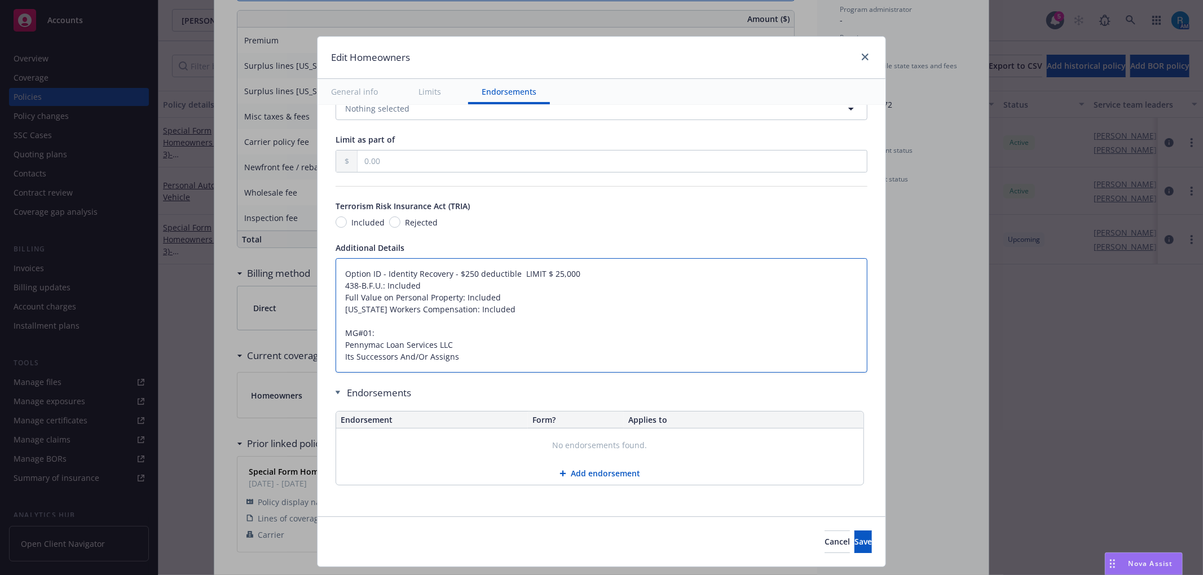
click at [336, 274] on textarea "Option ID - Identity Recovery - $250 deductible LIMIT $ 25,000 438-B.F.U.: Incl…" at bounding box center [602, 315] width 532 height 115
type textarea "x"
type textarea "Option ID - Identity Recovery - $250 deductible LIMIT $ 25,000 438-B.F.U.: Incl…"
type textarea "x"
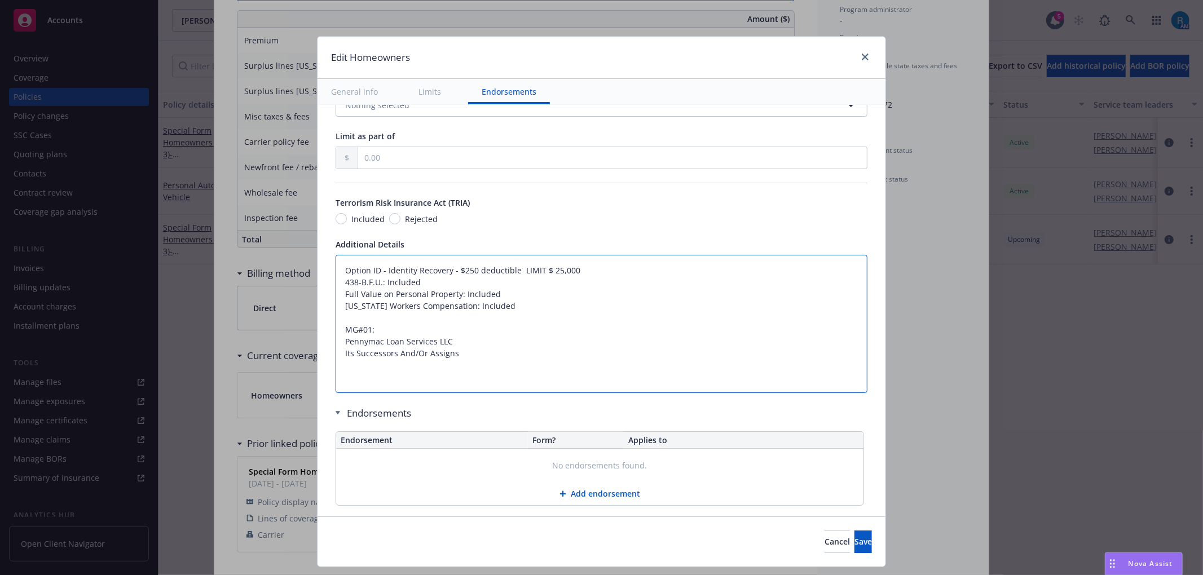
drag, startPoint x: 353, startPoint y: 274, endPoint x: 208, endPoint y: 290, distance: 145.3
click at [351, 274] on textarea "Option ID - Identity Recovery - $250 deductible LIMIT $ 25,000 438-B.F.U.: Incl…" at bounding box center [602, 324] width 532 height 138
type textarea "Option ID - Identity Recovery - $250 deductible LIMIT $ 25,000 438-B.F.U.: Incl…"
drag, startPoint x: 345, startPoint y: 270, endPoint x: 443, endPoint y: 270, distance: 97.6
click at [345, 270] on textarea "Option ID - Identity Recovery - $250 deductible LIMIT $ 25,000 438-B.F.U.: Incl…" at bounding box center [602, 324] width 532 height 138
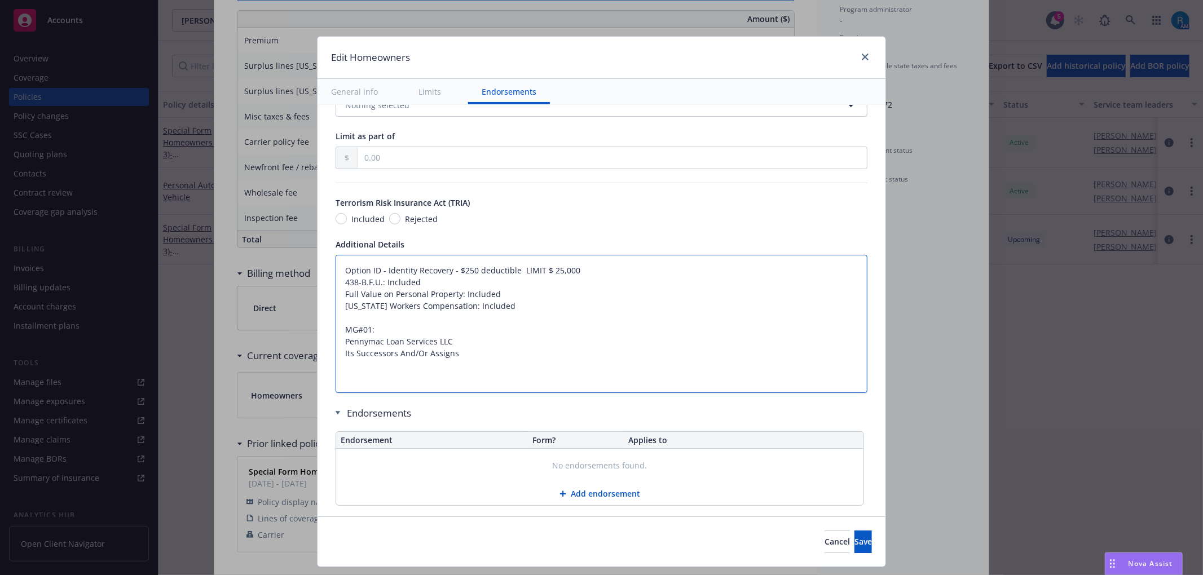
paste textarea "Dwelling Limit $634,300 Other Structures Limit $63,430 Personal Property Limit …"
type textarea "x"
type textarea "Dwelling Limit $634,300 Other Structures Limit $63,430 Personal Property Limit …"
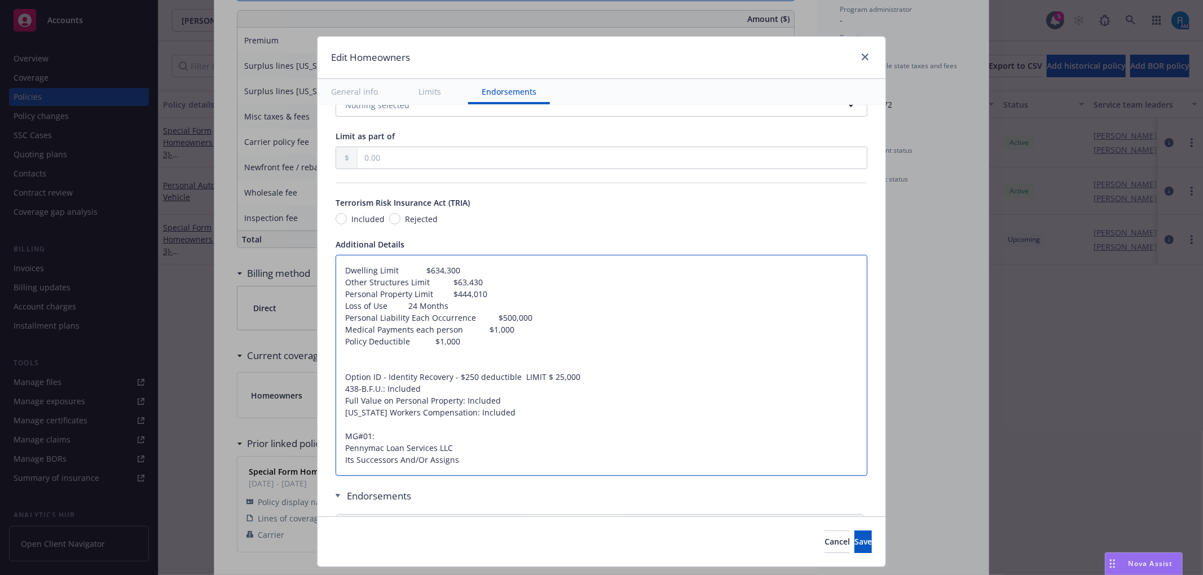
click at [381, 274] on textarea "Dwelling Limit $634,300 Other Structures Limit $63,430 Personal Property Limit …" at bounding box center [602, 365] width 532 height 221
type textarea "x"
type textarea "Dwelling $634,300 Other Structures Limit $63,430 Personal Property Limit $444,0…"
type textarea "x"
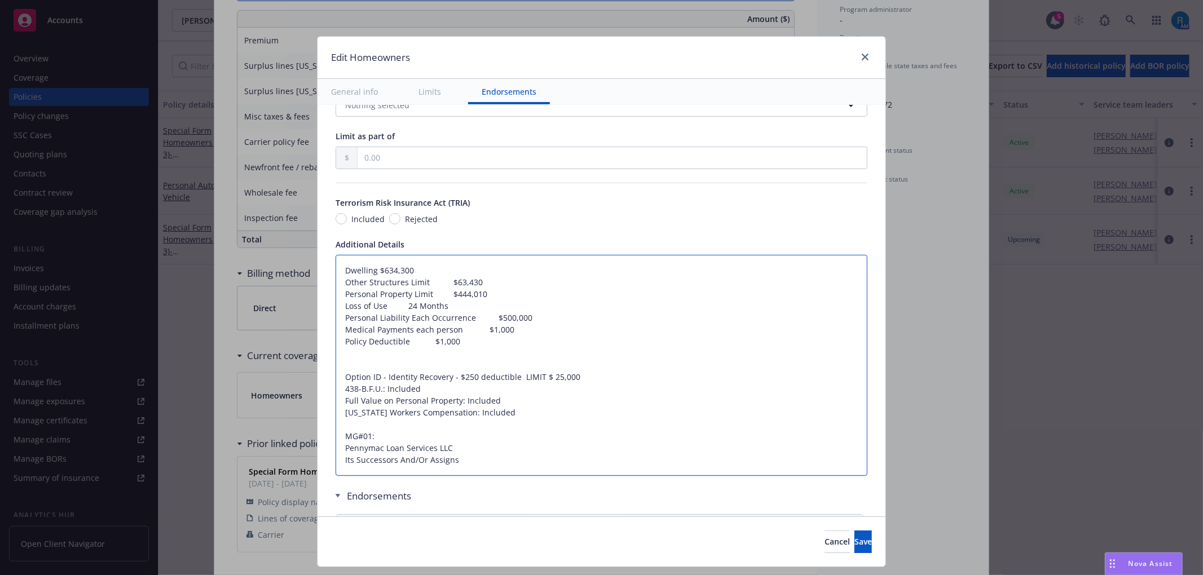
type textarea "Dwelling$634,300 Other Structures Limit $63,430 Personal Property Limit $444,01…"
type textarea "x"
type textarea "Dwelling: $634,300 Other Structures Limit $63,430 Personal Property Limit $444,…"
click at [414, 285] on textarea "Dwelling: $634,300 Other Structures Limit $63,430 Personal Property Limit $444,…" at bounding box center [602, 365] width 532 height 221
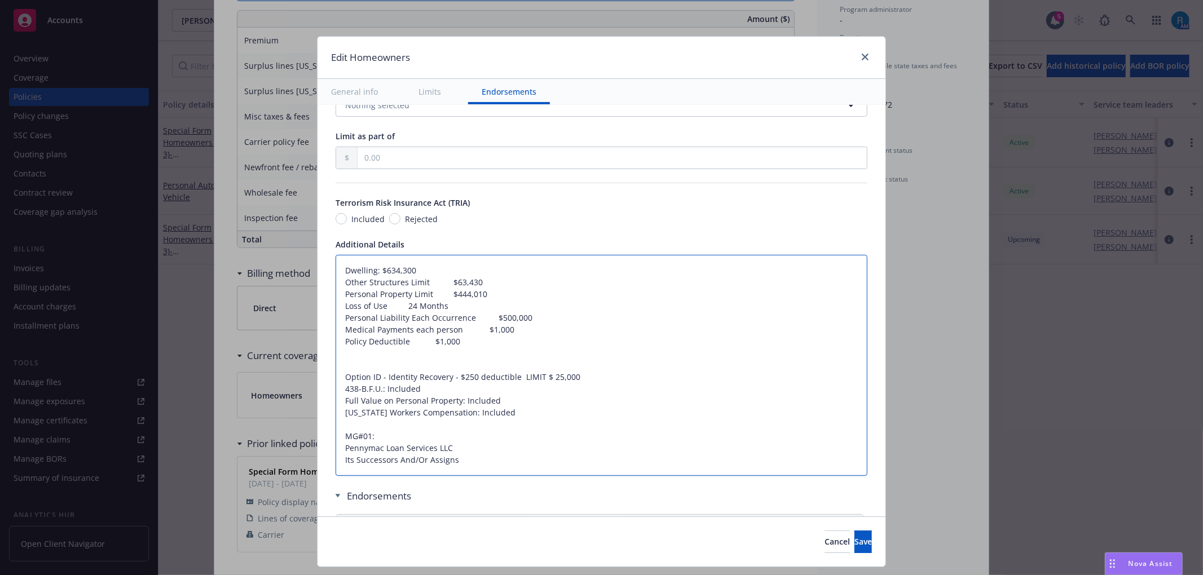
type textarea "x"
type textarea "Dwelling: $634,300 Other Structures $63,430 Personal Property Limit $444,010 Lo…"
type textarea "x"
type textarea "Dwelling: $634,300 Other Structures$63,430 Personal Property Limit $444,010 Los…"
type textarea "x"
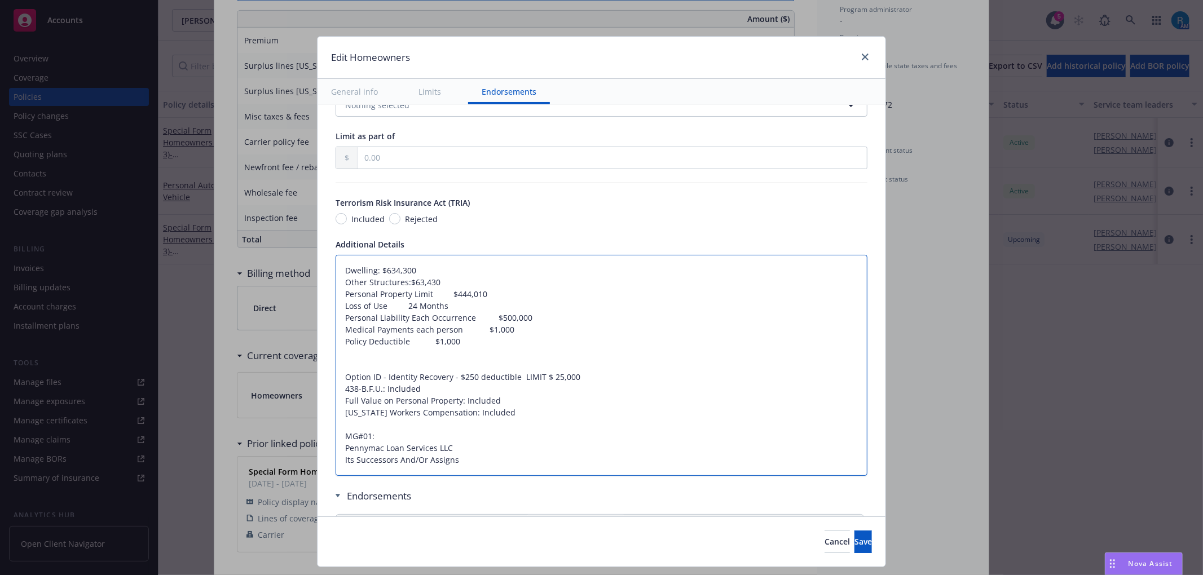
type textarea "Dwelling: $634,300 Other Structures: $63,430 Personal Property Limit $444,010 L…"
click at [415, 294] on textarea "Dwelling: $634,300 Other Structures: $63,430 Personal Property Limit $444,010 L…" at bounding box center [602, 365] width 532 height 221
type textarea "x"
type textarea "Dwelling: $634,300 Other Structures: $63,430 Personal Property $444,010 Loss of…"
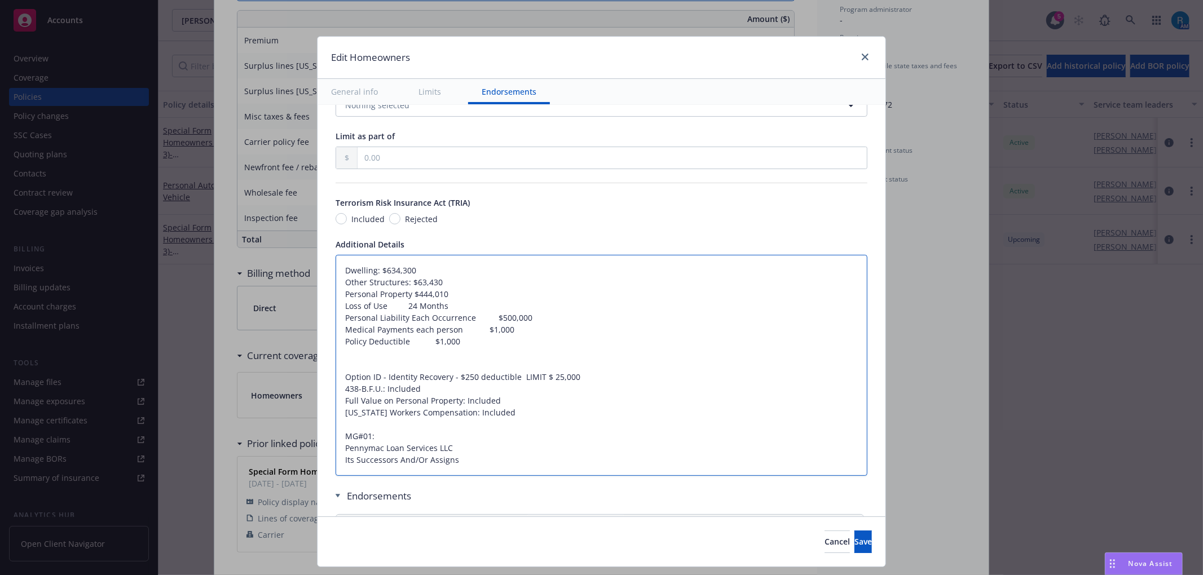
type textarea "x"
type textarea "Dwelling: $634,300 Other Structures: $63,430 Personal Property$444,010 Loss of …"
type textarea "x"
type textarea "Dwelling: $634,300 Other Structures: $63,430 Personal Property:$444,010 Loss of…"
type textarea "x"
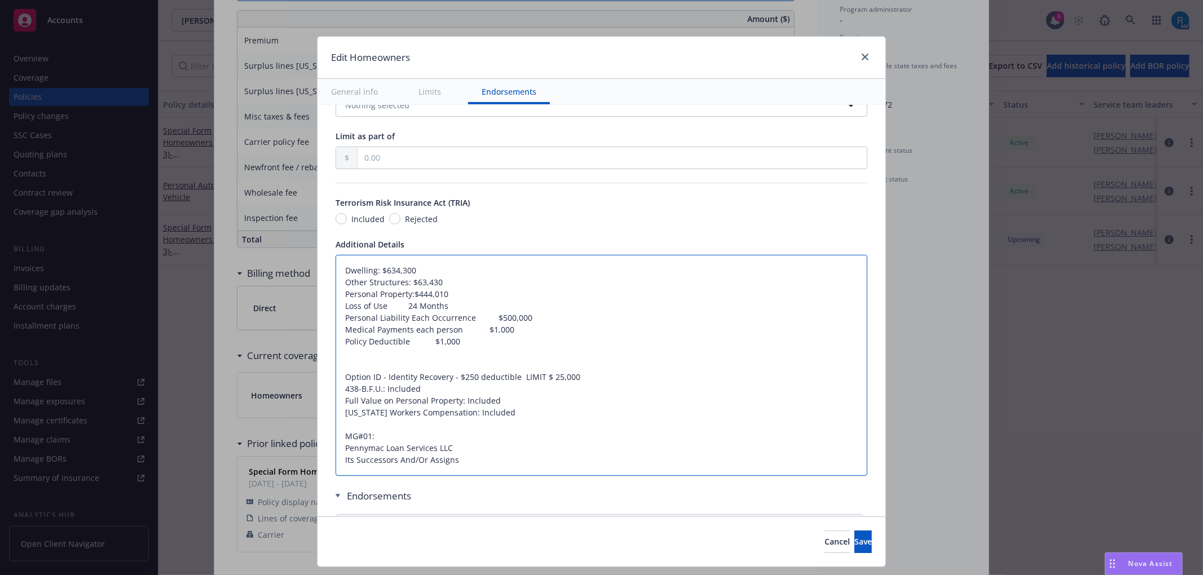
type textarea "Dwelling: $634,300 Other Structures: $63,430 Personal Property: $444,010 Loss o…"
click at [386, 305] on textarea "Dwelling: $634,300 Other Structures: $63,430 Personal Property: $444,010 Loss o…" at bounding box center [602, 365] width 532 height 221
type textarea "x"
type textarea "Dwelling: $634,300 Other Structures: $63,430 Personal Property: $444,010 Loss o…"
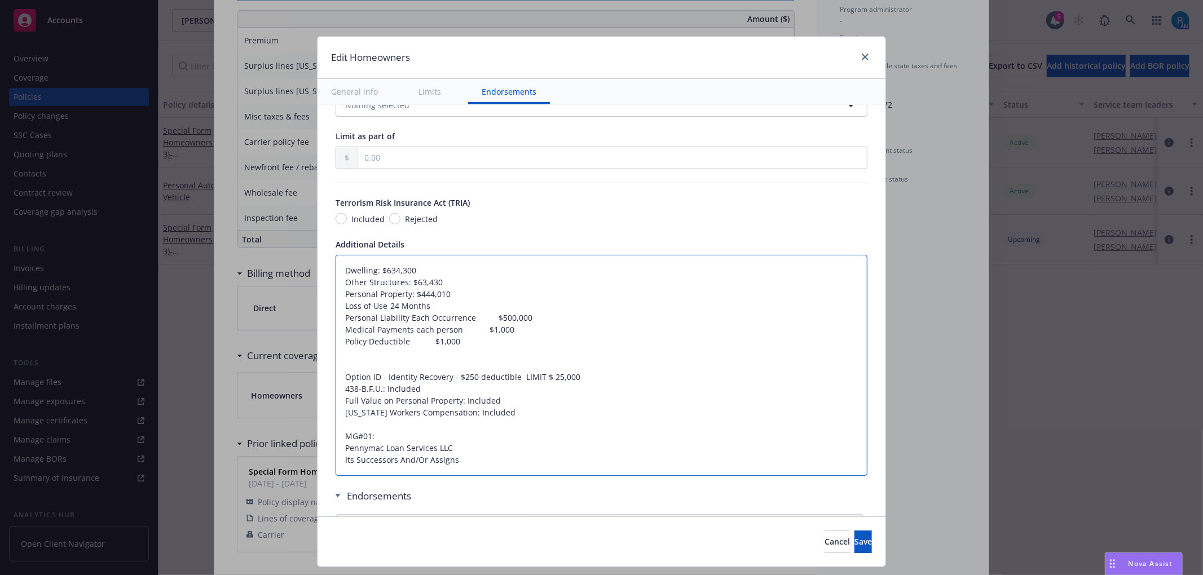
type textarea "x"
type textarea "Dwelling: $634,300 Other Structures: $63,430 Personal Property: $444,010 Loss o…"
type textarea "x"
type textarea "Dwelling: $634,300 Other Structures: $63,430 Personal Property: $444,010 Loss o…"
type textarea "x"
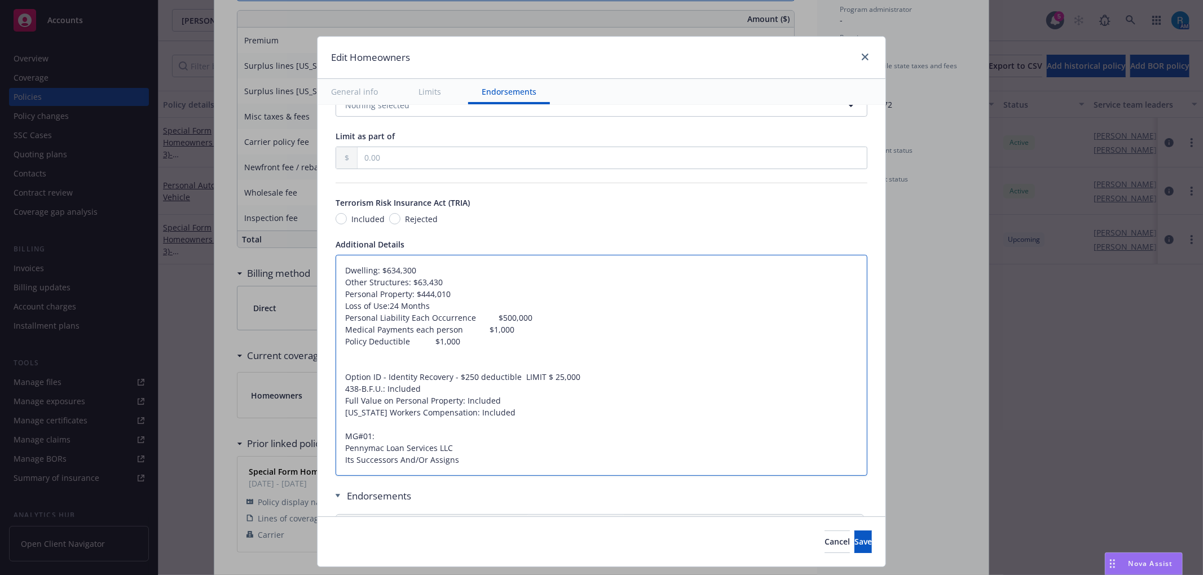
type textarea "Dwelling: $634,300 Other Structures: $63,430 Personal Property: $444,010 Loss o…"
click at [467, 317] on textarea "Dwelling: $634,300 Other Structures: $63,430 Personal Property: $444,010 Loss o…" at bounding box center [602, 365] width 532 height 221
click at [467, 318] on textarea "Dwelling: $634,300 Other Structures: $63,430 Personal Property: $444,010 Loss o…" at bounding box center [602, 365] width 532 height 221
type textarea "x"
type textarea "Dwelling: $634,300 Other Structures: $63,430 Personal Property: $444,010 Loss o…"
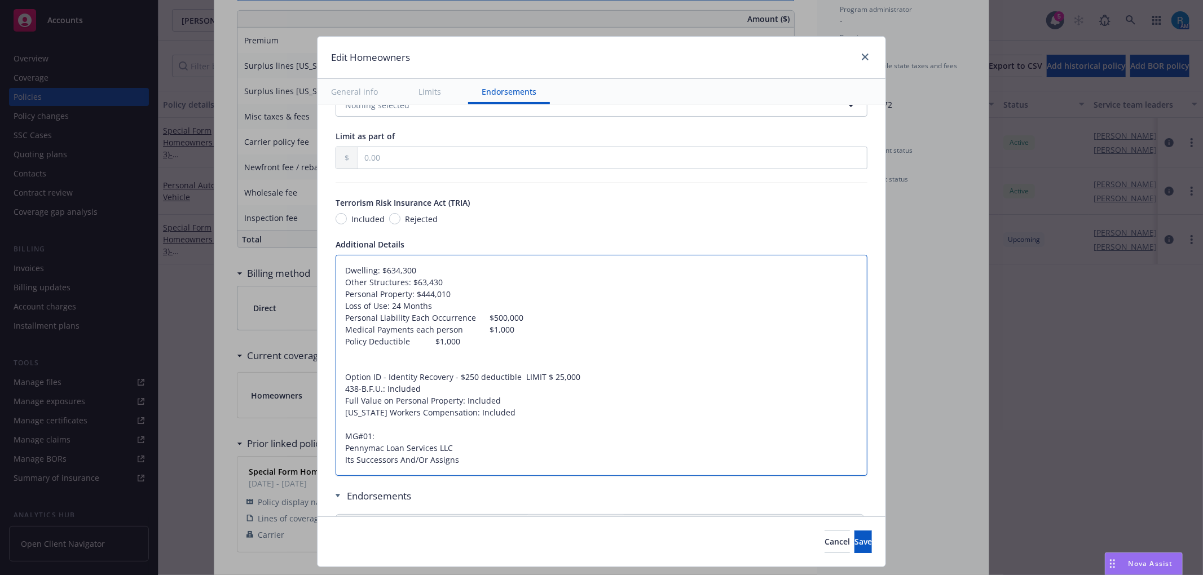
type textarea "x"
type textarea "Dwelling: $634,300 Other Structures: $63,430 Personal Property: $444,010 Loss o…"
type textarea "x"
type textarea "Dwelling: $634,300 Other Structures: $63,430 Personal Property: $444,010 Loss o…"
type textarea "x"
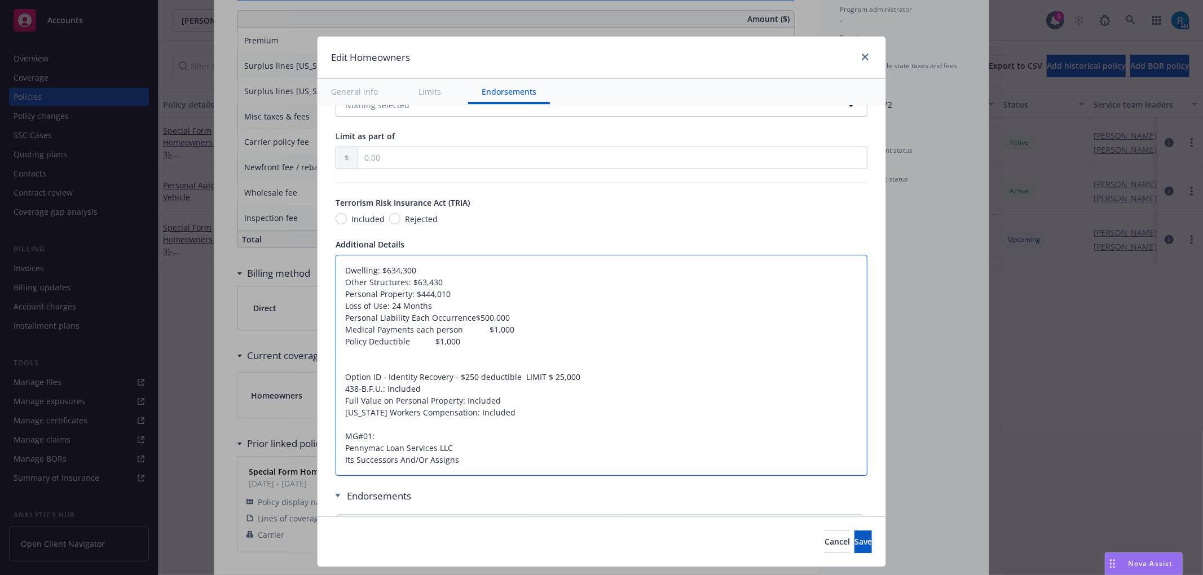
type textarea "Dwelling: $634,300 Other Structures: $63,430 Personal Property: $444,010 Loss o…"
type textarea "x"
type textarea "Dwelling: $634,300 Other Structures: $63,430 Personal Property: $444,010 Loss o…"
click at [454, 332] on textarea "Dwelling: $634,300 Other Structures: $63,430 Personal Property: $444,010 Loss o…" at bounding box center [602, 365] width 532 height 221
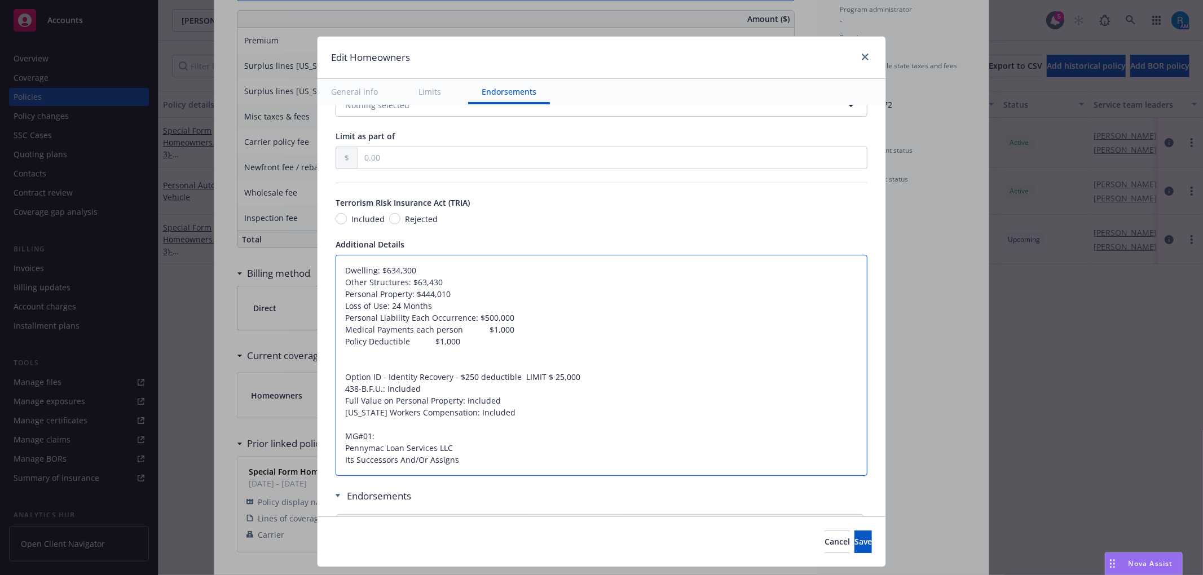
type textarea "x"
type textarea "Dwelling: $634,300 Other Structures: $63,430 Personal Property: $444,010 Loss o…"
type textarea "x"
type textarea "Dwelling: $634,300 Other Structures: $63,430 Personal Property: $444,010 Loss o…"
type textarea "x"
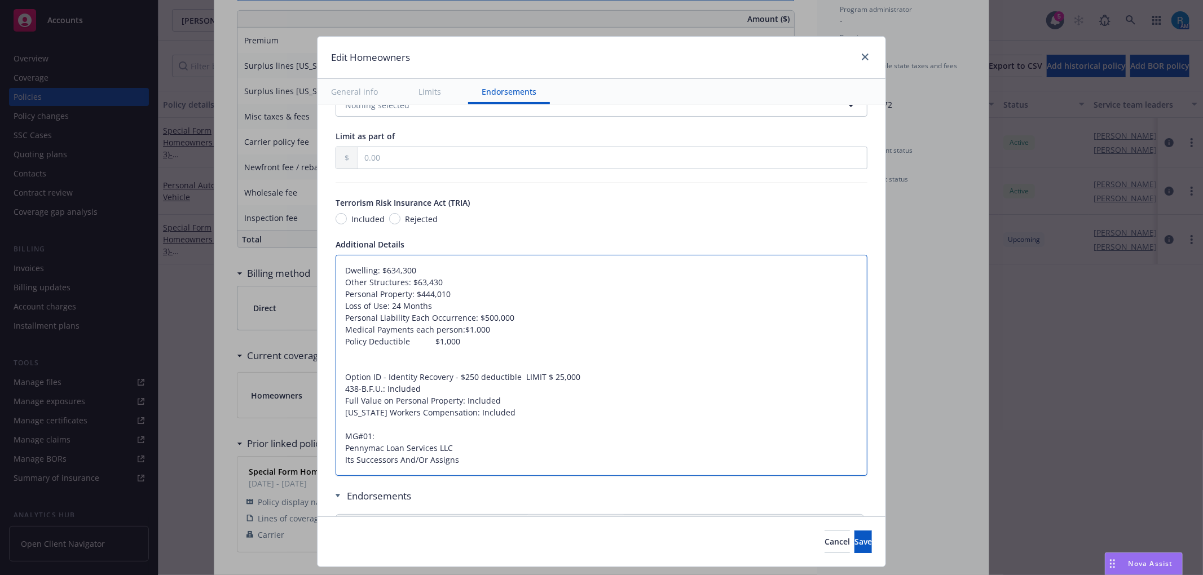
type textarea "Dwelling: $634,300 Other Structures: $63,430 Personal Property: $444,010 Loss o…"
click at [400, 345] on textarea "Dwelling: $634,300 Other Structures: $63,430 Personal Property: $444,010 Loss o…" at bounding box center [602, 365] width 532 height 221
type textarea "x"
type textarea "Dwelling: $634,300 Other Structures: $63,430 Personal Property: $444,010 Loss o…"
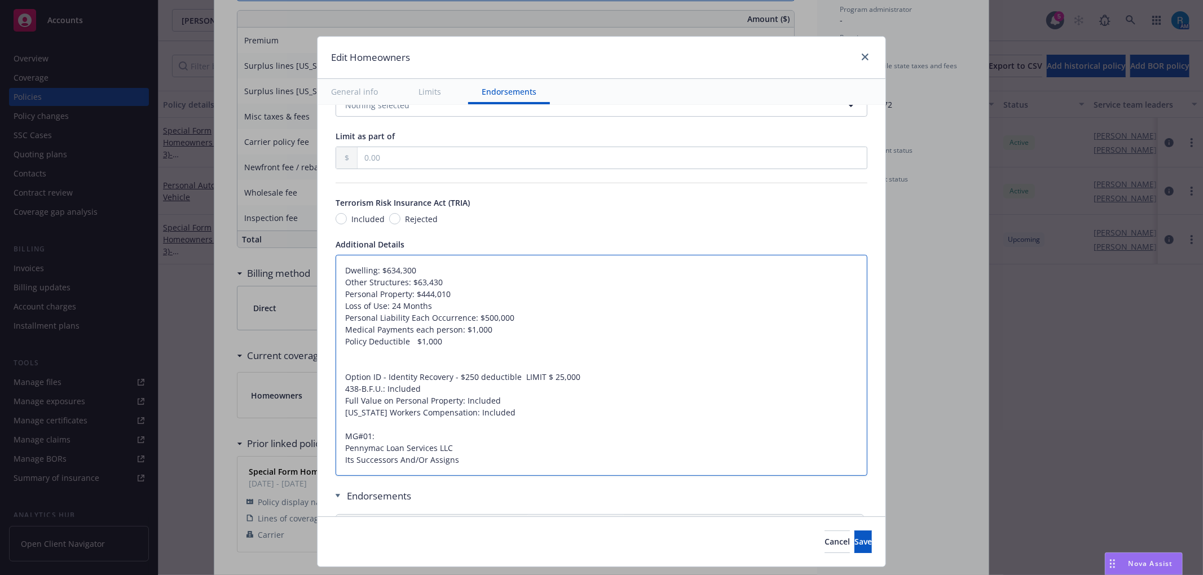
type textarea "x"
type textarea "Dwelling: $634,300 Other Structures: $63,430 Personal Property: $444,010 Loss o…"
type textarea "x"
type textarea "Dwelling: $634,300 Other Structures: $63,430 Personal Property: $444,010 Loss o…"
type textarea "x"
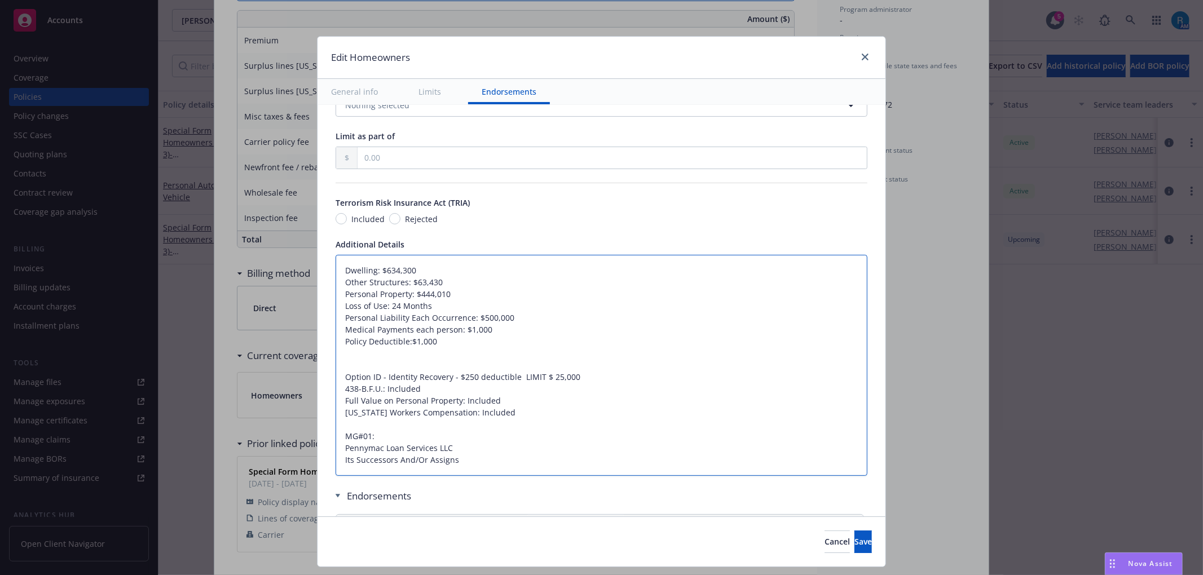
type textarea "Dwelling: $634,300 Other Structures: $63,430 Personal Property: $444,010 Loss o…"
click at [492, 332] on textarea "Dwelling: $634,300 Other Structures: $63,430 Personal Property: $444,010 Loss o…" at bounding box center [602, 365] width 532 height 221
type textarea "x"
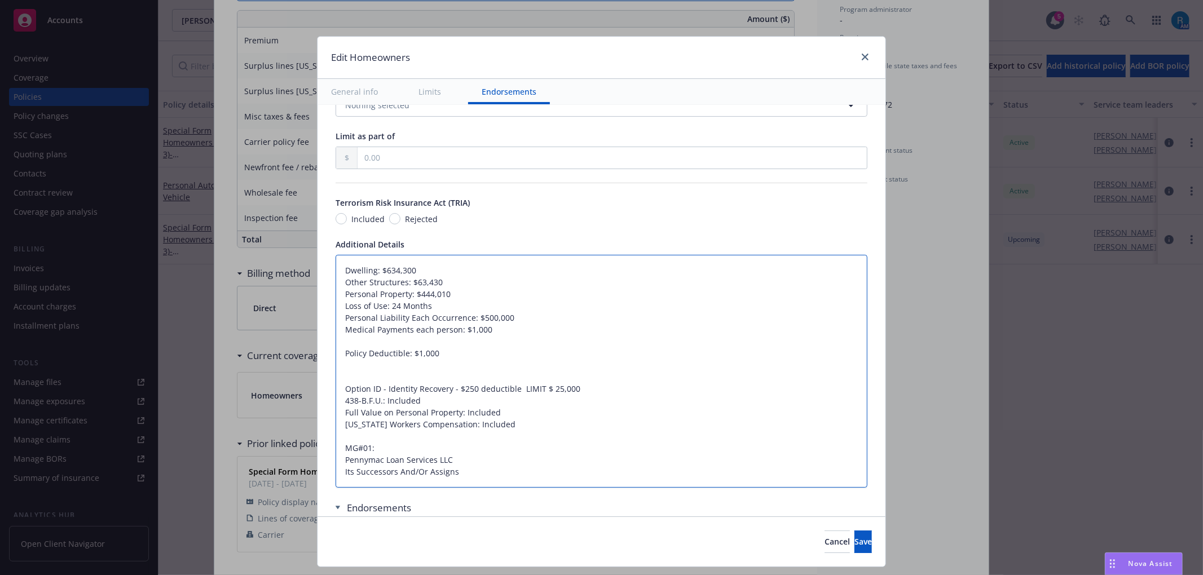
click at [359, 386] on textarea "Dwelling: $634,300 Other Structures: $63,430 Personal Property: $444,010 Loss o…" at bounding box center [602, 371] width 532 height 233
type textarea "Dwelling: $634,300 Other Structures: $63,430 Personal Property: $444,010 Loss o…"
paste textarea "Extended Dwelling Coverage Amount 317,150"
type textarea "x"
type textarea "Dwelling: $634,300 Other Structures: $63,430 Personal Property: $444,010 Loss o…"
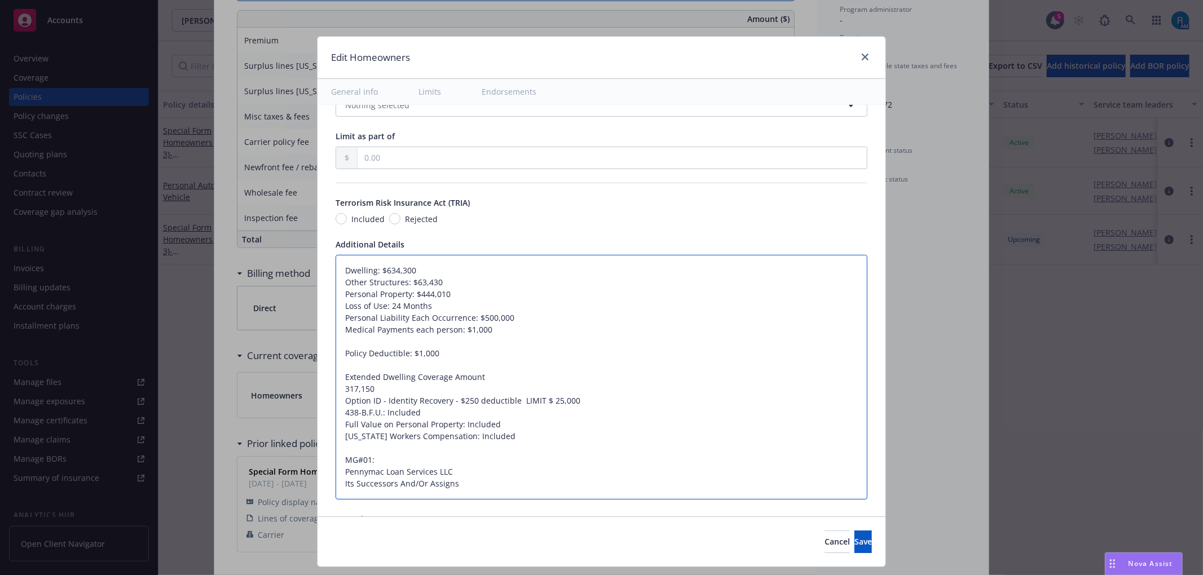
click at [336, 394] on textarea "Dwelling: $634,300 Other Structures: $63,430 Personal Property: $444,010 Loss o…" at bounding box center [602, 377] width 532 height 245
type textarea "x"
type textarea "Dwelling: $634,300 Other Structures: $63,430 Personal Property: $444,010 Loss o…"
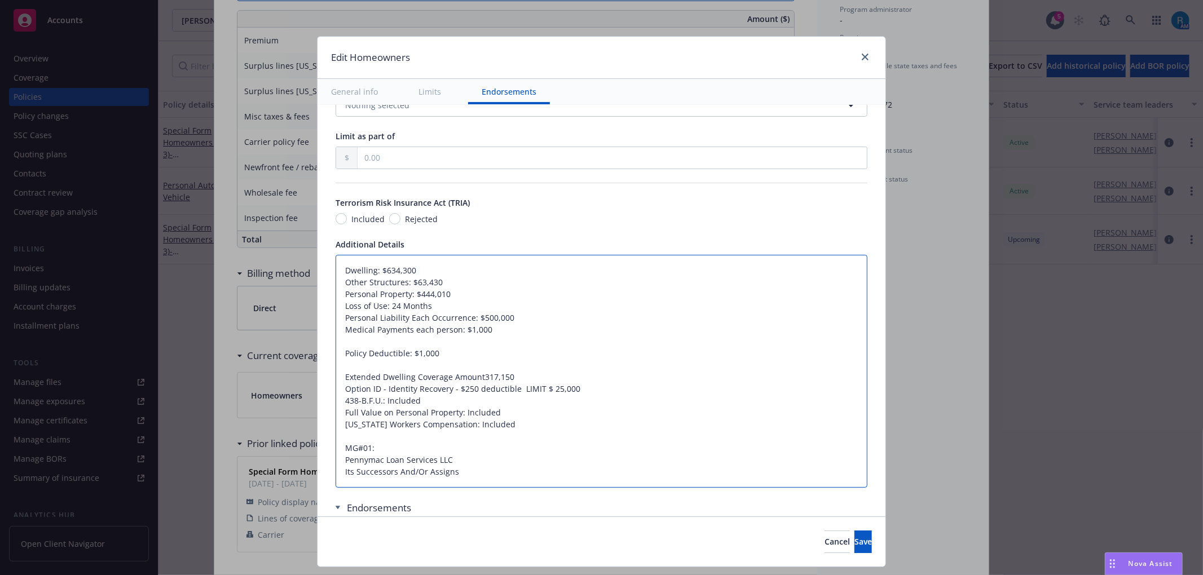
type textarea "x"
type textarea "Dwelling: $634,300 Other Structures: $63,430 Personal Property: $444,010 Loss o…"
type textarea "x"
type textarea "Dwelling: $634,300 Other Structures: $63,430 Personal Property: $444,010 Loss o…"
click at [352, 437] on textarea "Dwelling: $634,300 Other Structures: $63,430 Personal Property: $444,010 Loss o…" at bounding box center [602, 371] width 532 height 233
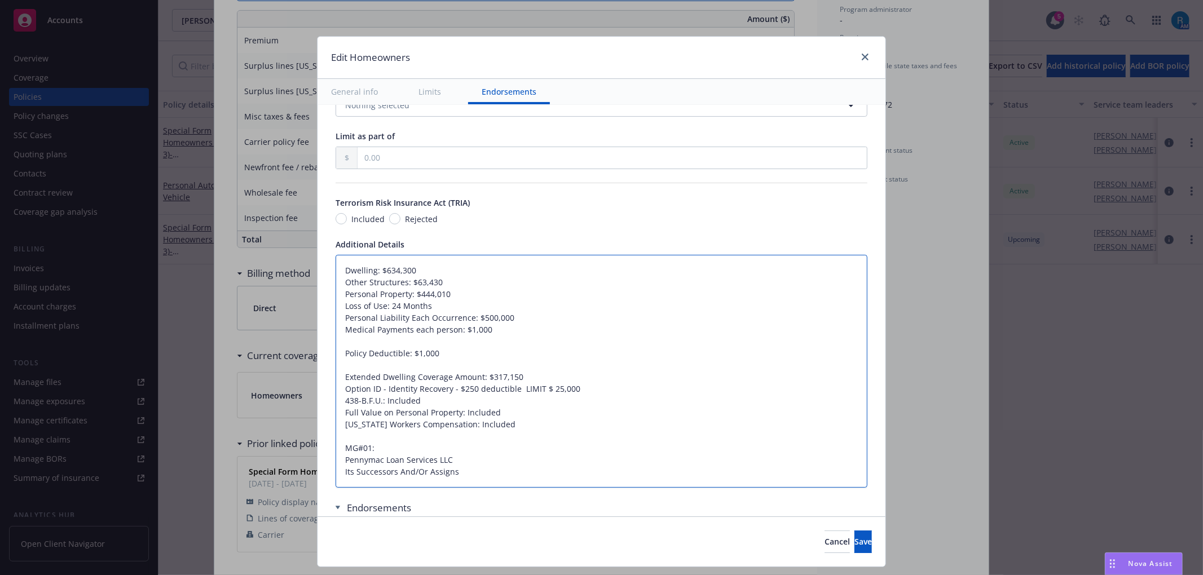
paste textarea "Building Ordinance or Law Coverage ( 10%) 63,430"
type textarea "x"
type textarea "Dwelling: $634,300 Other Structures: $63,430 Personal Property: $444,010 Loss o…"
click at [336, 454] on textarea "Dwelling: $634,300 Other Structures: $63,430 Personal Property: $444,010 Loss o…" at bounding box center [602, 377] width 532 height 245
type textarea "x"
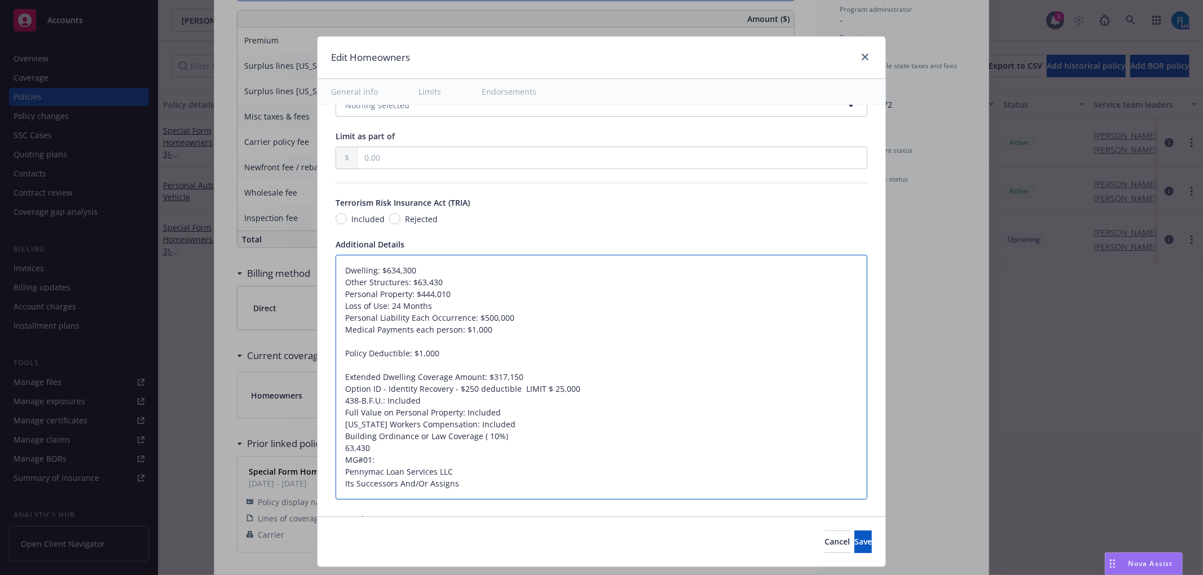
type textarea "Dwelling: $634,300 Other Structures: $63,430 Personal Property: $444,010 Loss o…"
type textarea "x"
type textarea "Dwelling: $634,300 Other Structures: $63,430 Personal Property: $444,010 Loss o…"
type textarea "x"
type textarea "Dwelling: $634,300 Other Structures: $63,430 Personal Property: $444,010 Loss o…"
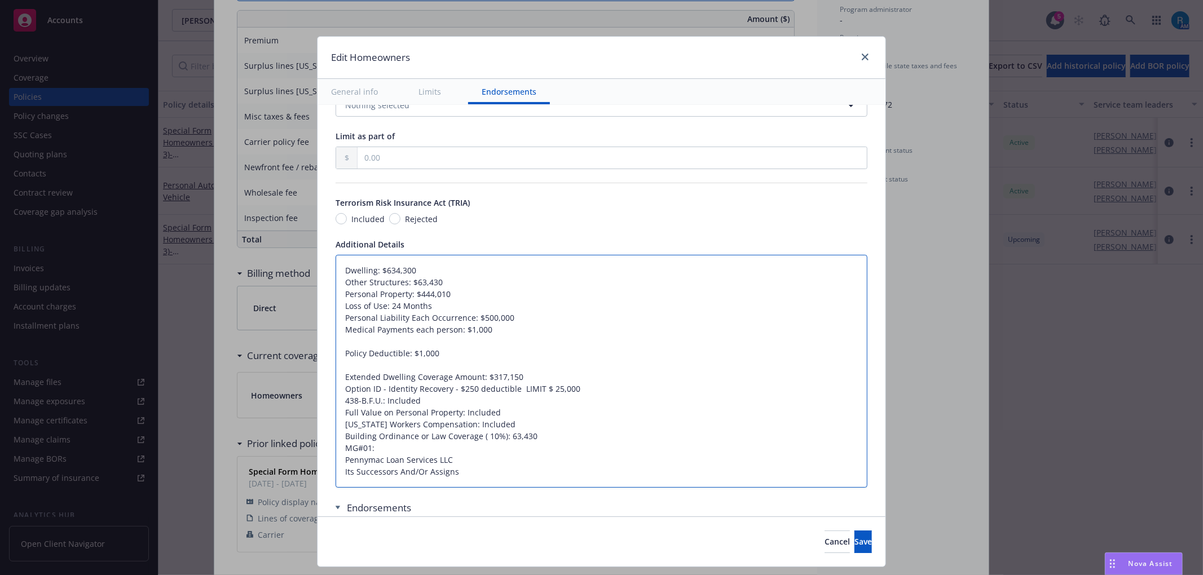
type textarea "x"
type textarea "Dwelling: $634,300 Other Structures: $63,430 Personal Property: $444,010 Loss o…"
click at [552, 439] on textarea "Dwelling: $634,300 Other Structures: $63,430 Personal Property: $444,010 Loss o…" at bounding box center [602, 371] width 532 height 233
type textarea "x"
type textarea "Dwelling: $634,300 Other Structures: $63,430 Personal Property: $444,010 Loss o…"
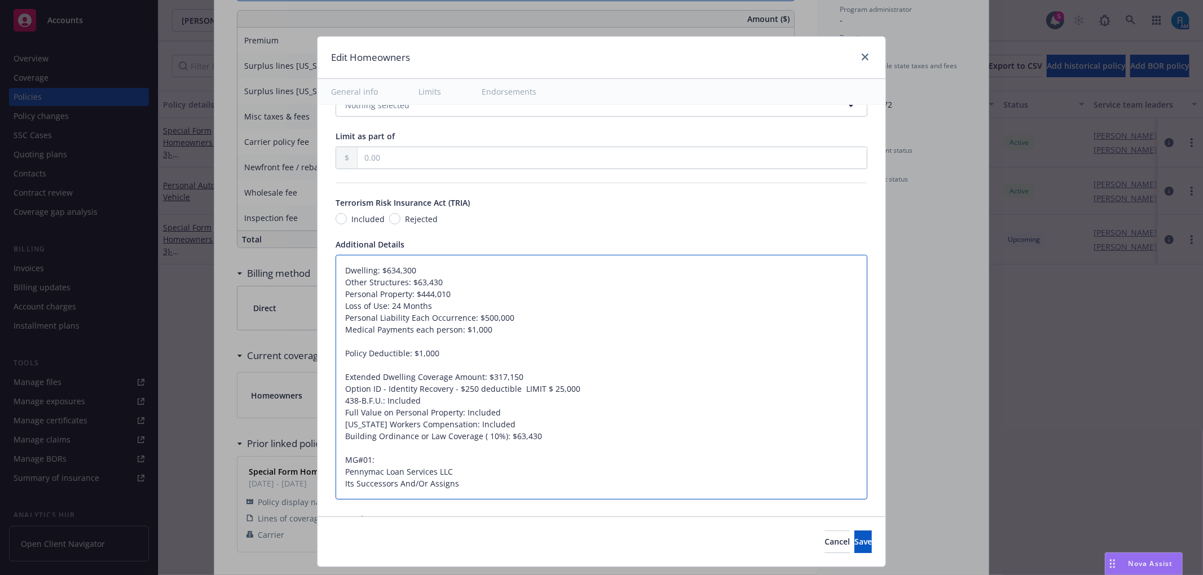
type textarea "x"
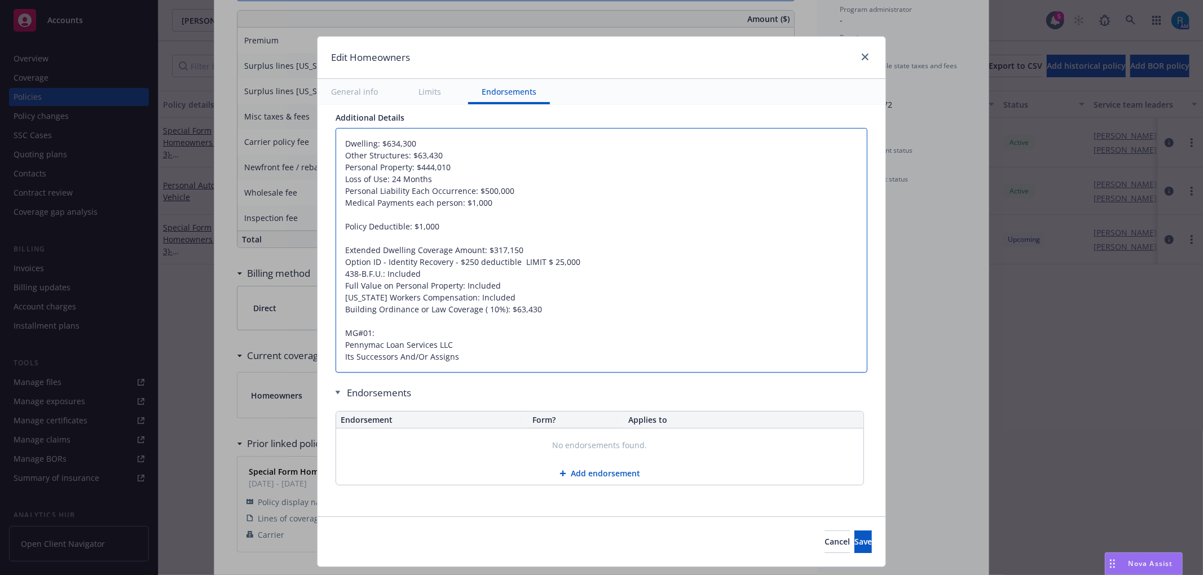
type textarea "Dwelling: $634,300 Other Structures: $63,430 Personal Property: $444,010 Loss o…"
drag, startPoint x: 838, startPoint y: 544, endPoint x: 791, endPoint y: 520, distance: 53.0
click at [855, 544] on span "Save" at bounding box center [863, 541] width 17 height 11
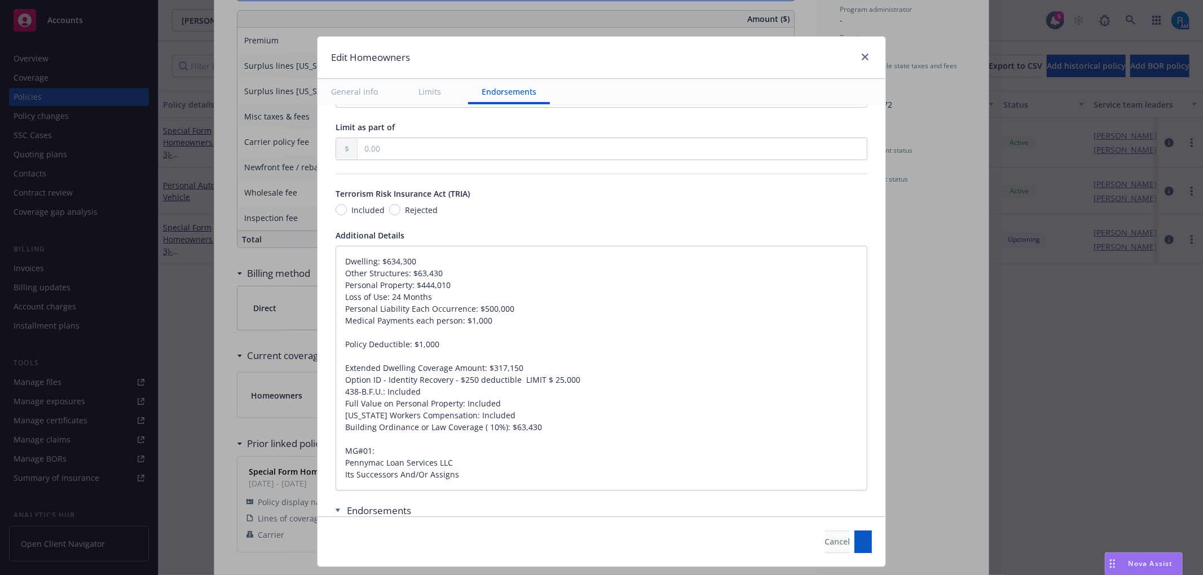
scroll to position [607, 0]
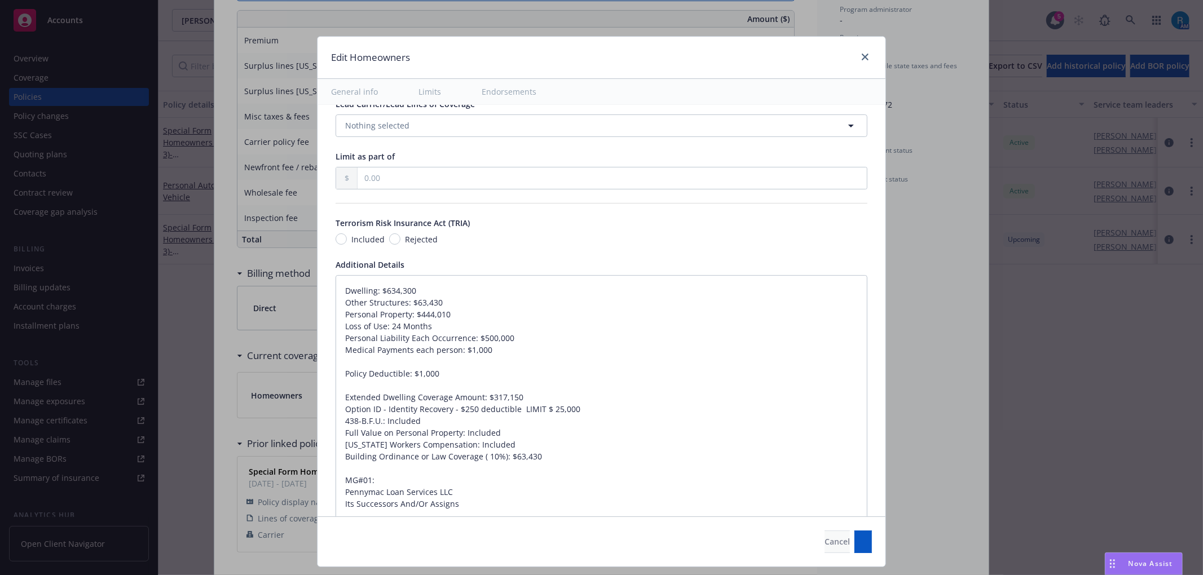
type textarea "x"
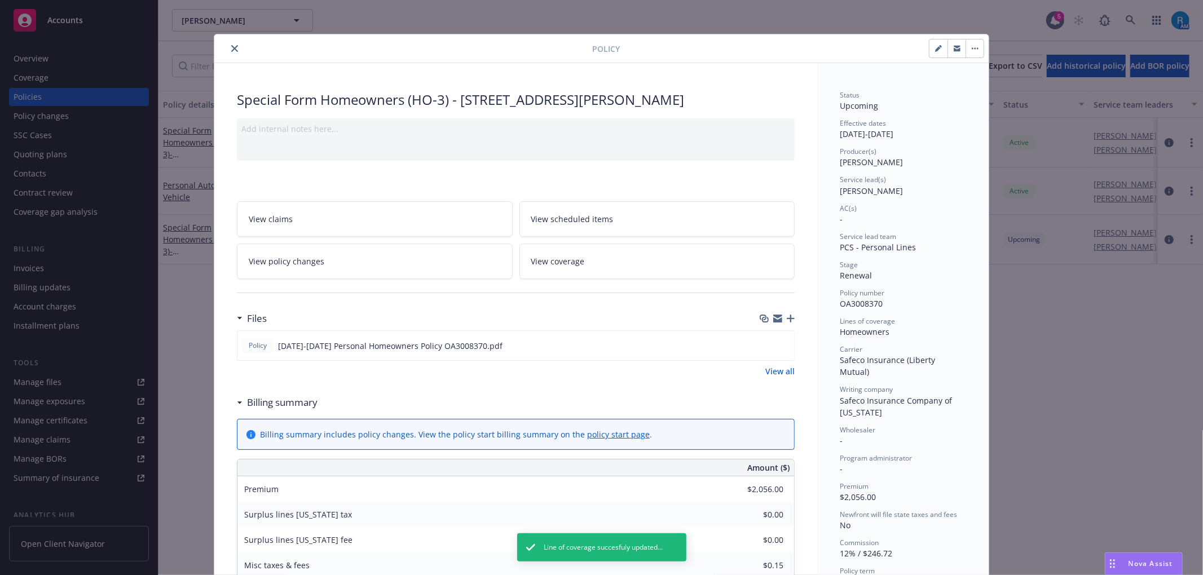
scroll to position [0, 0]
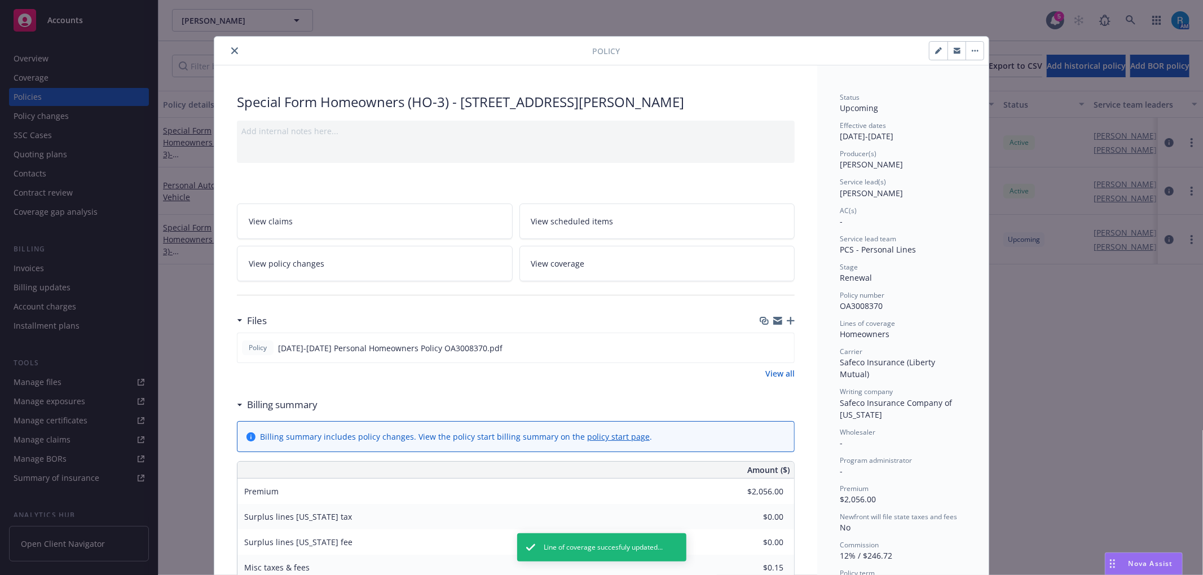
click at [231, 51] on icon "close" at bounding box center [234, 50] width 7 height 7
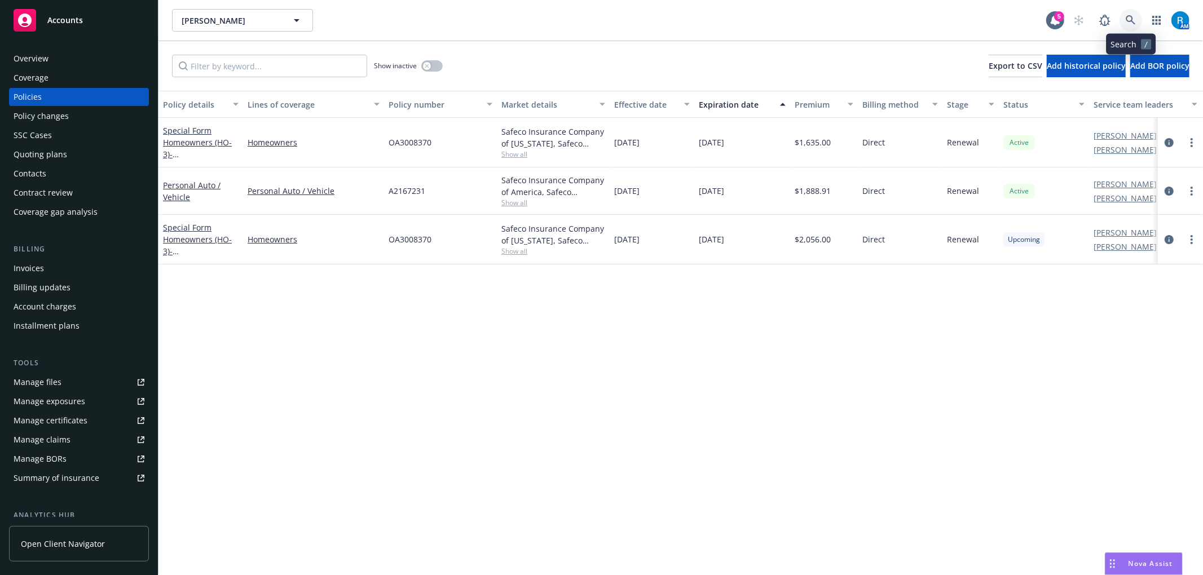
click at [1136, 16] on link at bounding box center [1131, 20] width 23 height 23
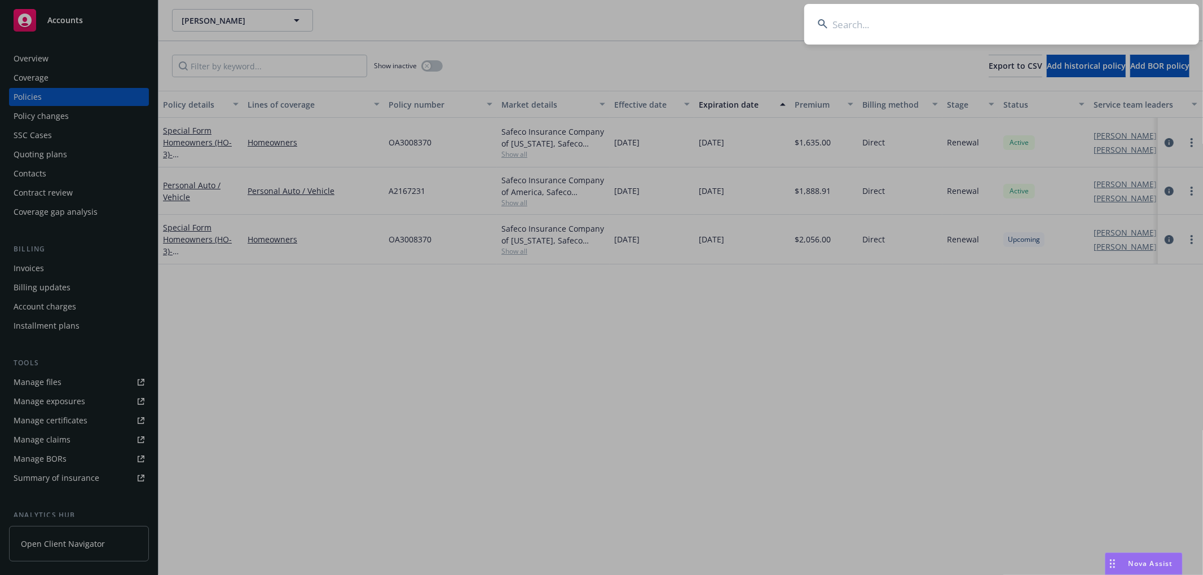
type input "Anthony & Jose Hancock"
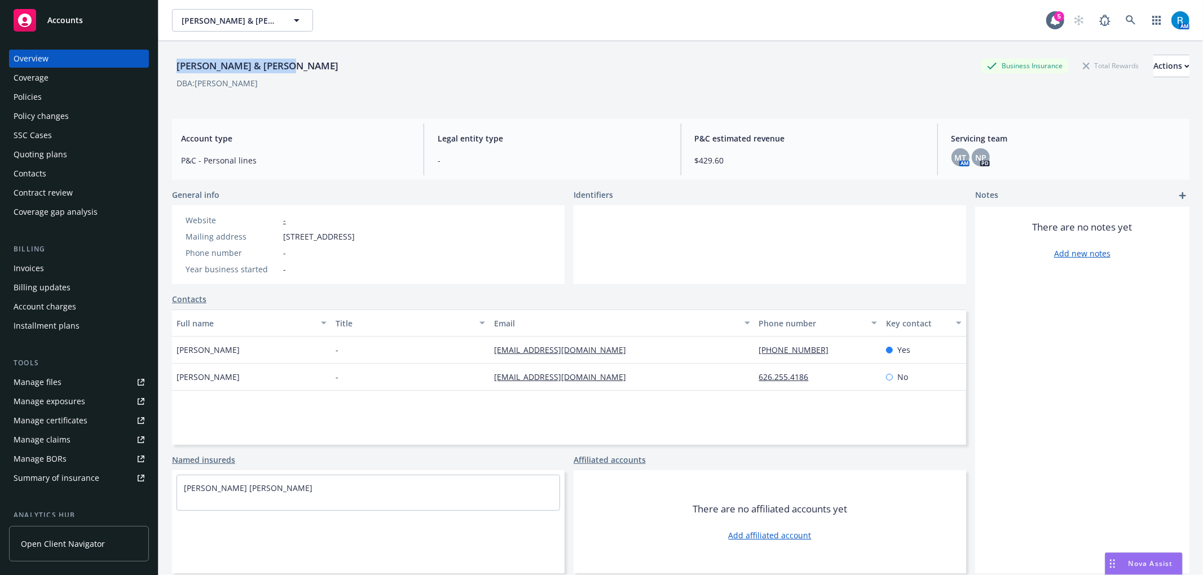
drag, startPoint x: 177, startPoint y: 64, endPoint x: 325, endPoint y: 70, distance: 149.0
click at [327, 69] on div "Anthony & Jose Hancock Business Insurance Total Rewards Actions" at bounding box center [681, 66] width 1018 height 23
copy div "Anthony & Jose Hancock"
click at [61, 95] on div "Policies" at bounding box center [79, 97] width 131 height 18
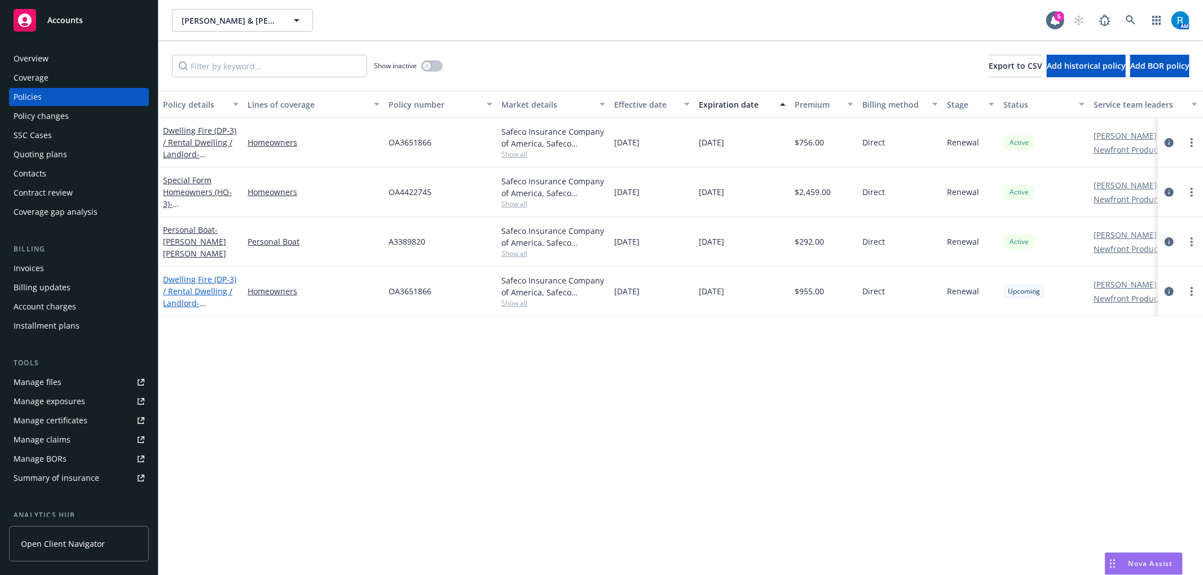
click at [192, 293] on link "Dwelling Fire (DP-3) / Rental Dwelling / Landlord - 813 Galemont Ave, Hacienda …" at bounding box center [199, 297] width 73 height 46
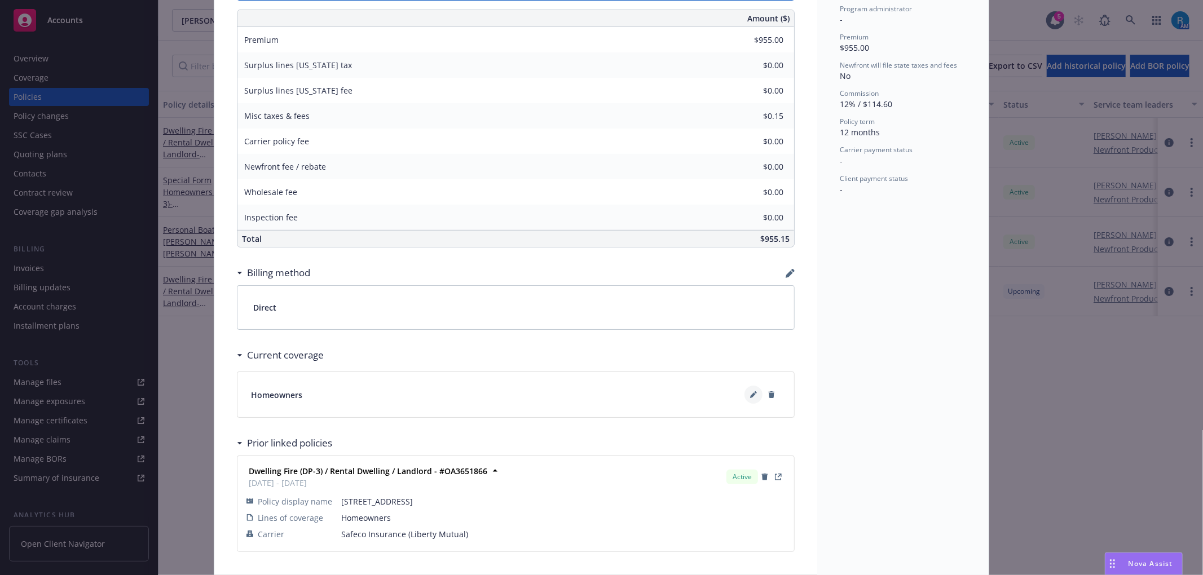
scroll to position [515, 0]
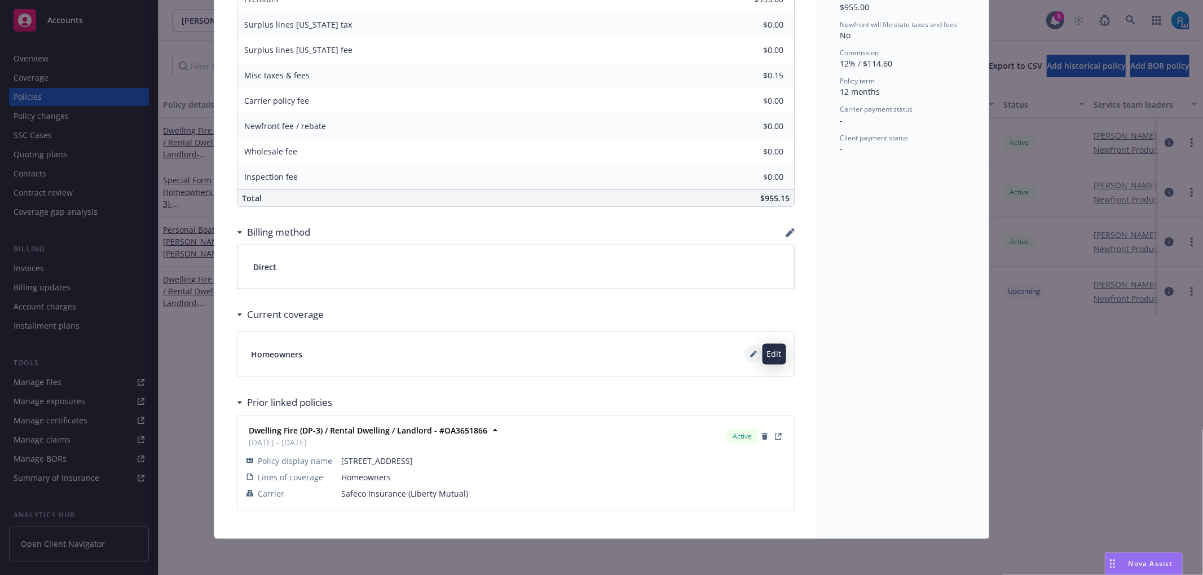
click at [747, 349] on button at bounding box center [754, 354] width 18 height 18
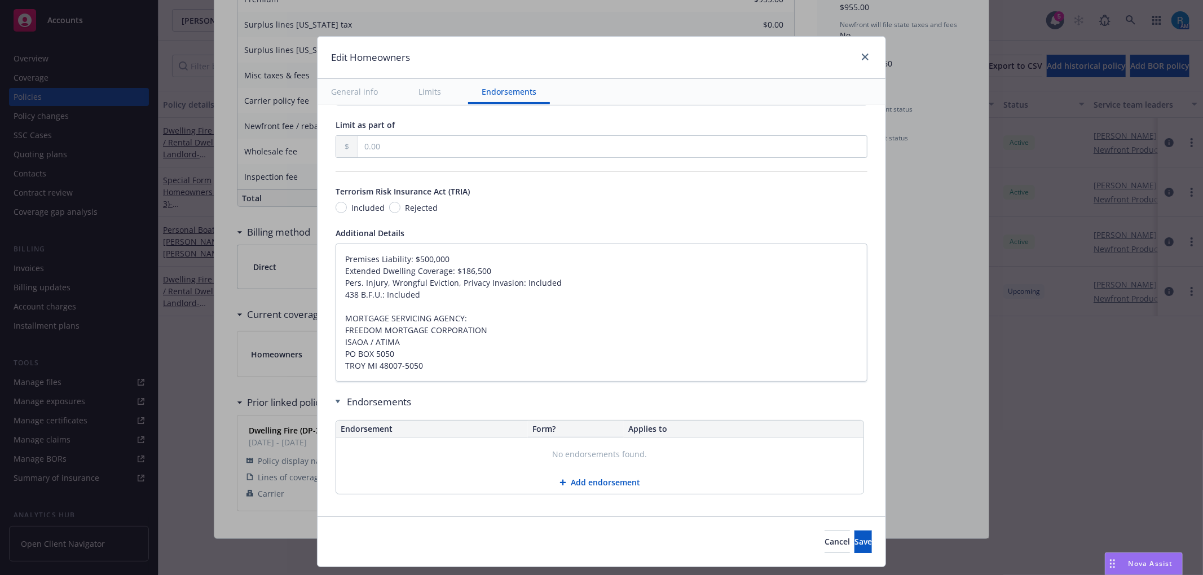
scroll to position [652, 0]
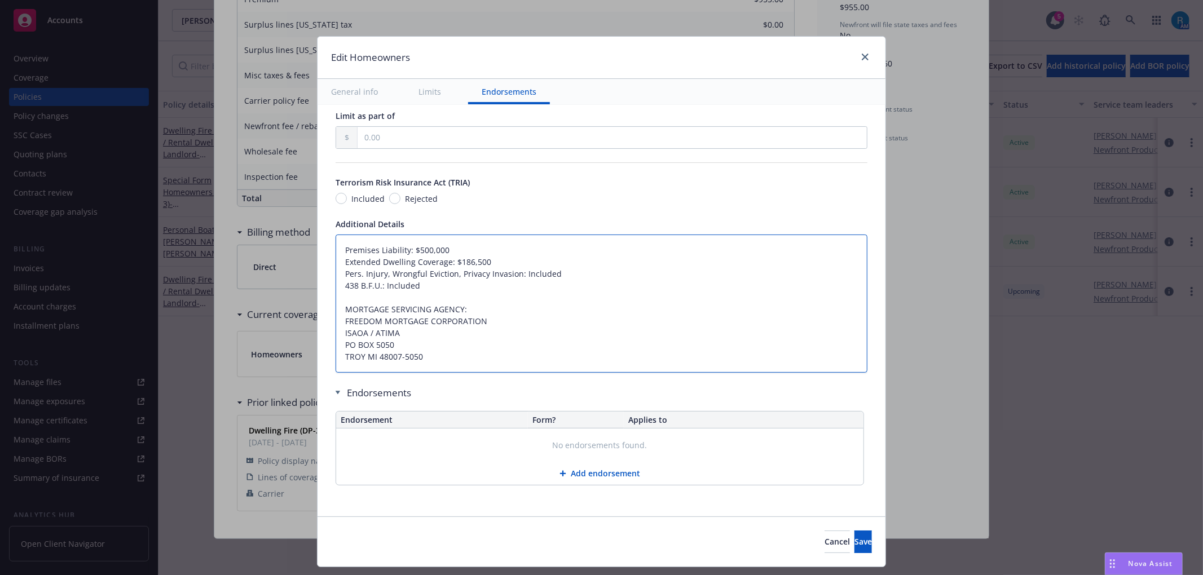
click at [336, 246] on textarea "Premises Liability: $500,000 Extended Dwelling Coverage: $186,500 Pers. Injury,…" at bounding box center [602, 304] width 532 height 138
type textarea "x"
type textarea "Premises Liability: $500,000 Extended Dwelling Coverage: $186,500 Pers. Injury,…"
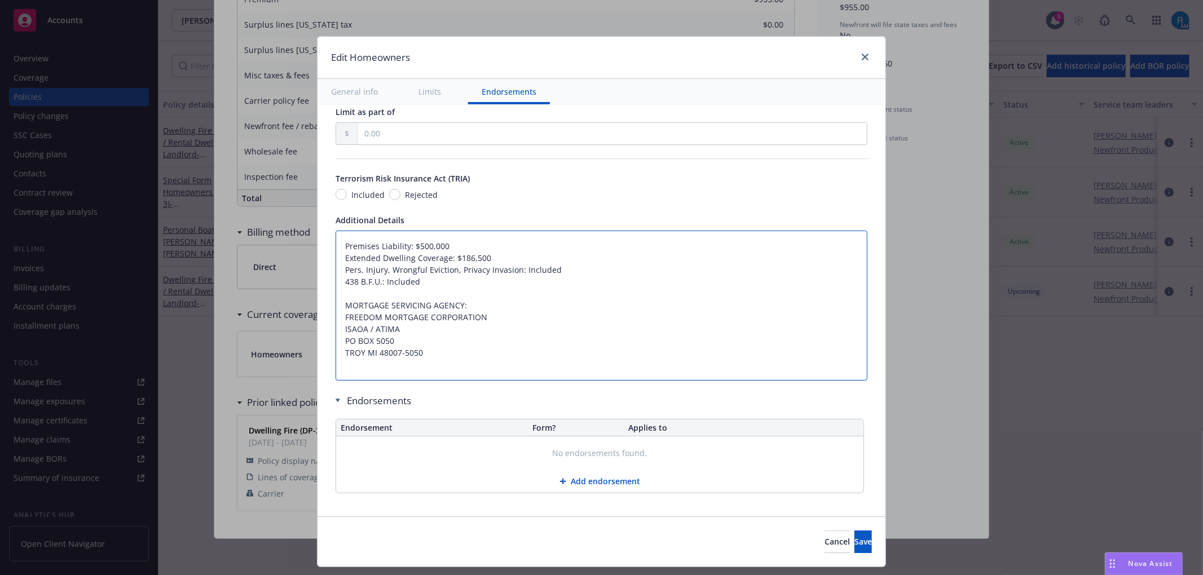
type textarea "x"
type textarea "Premises Liability: $500,000 Extended Dwelling Coverage: $186,500 Pers. Injury,…"
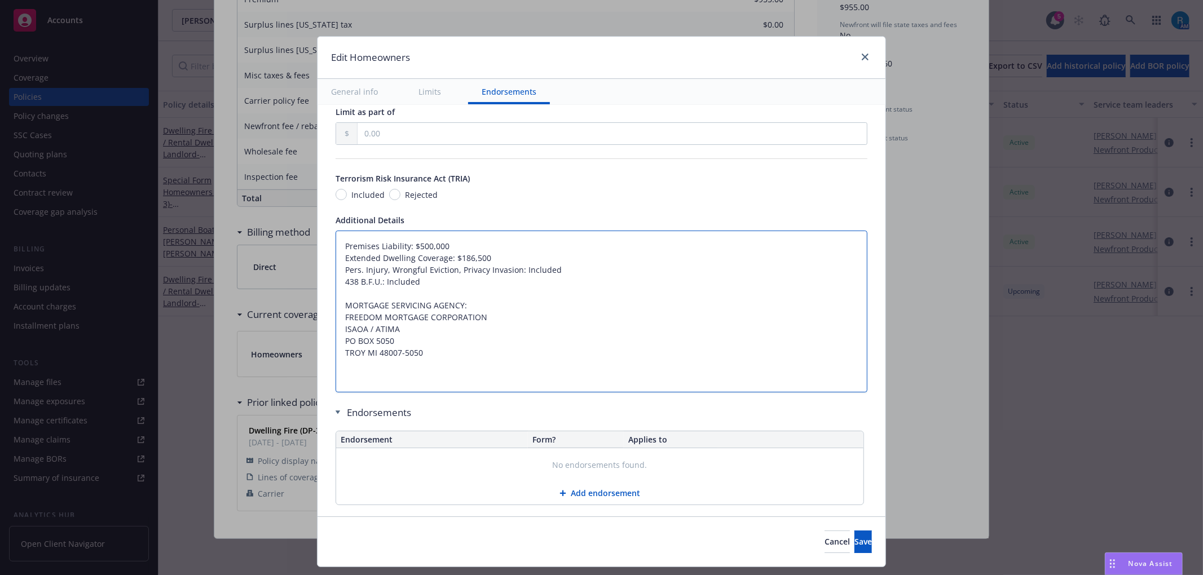
click at [344, 249] on textarea "Premises Liability: $500,000 Extended Dwelling Coverage: $186,500 Pers. Injury,…" at bounding box center [602, 312] width 532 height 162
paste textarea "Dwelling Limit $421,200 Other Structures Limit $42,120 Personal Property Limit …"
type textarea "x"
type textarea "Dwelling Limit $421,200 Other Structures Limit $42,120 Personal Property Limit …"
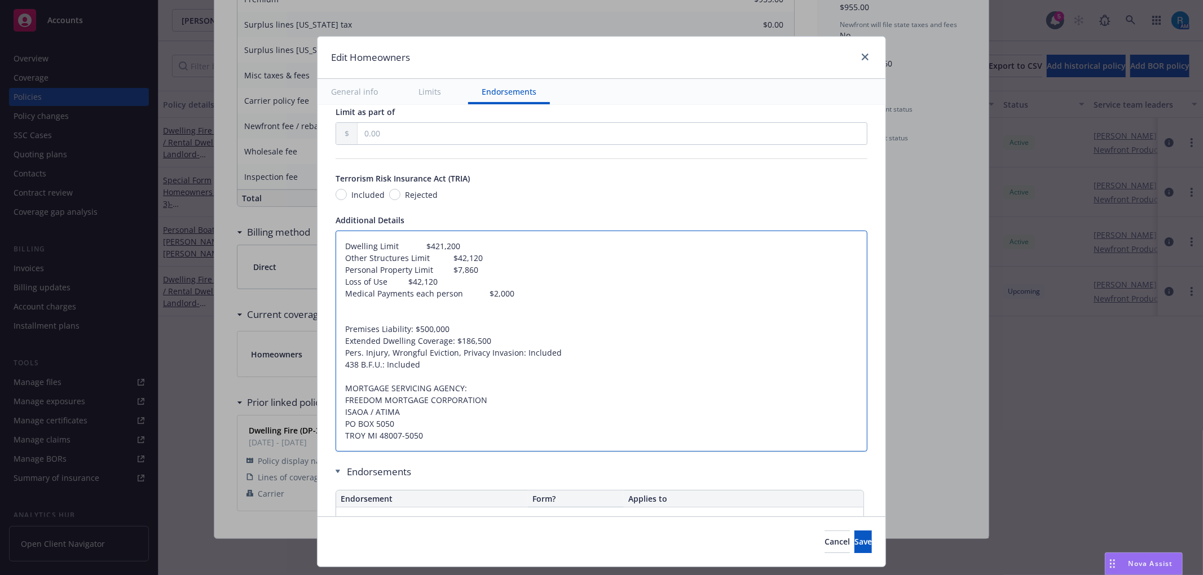
type textarea "x"
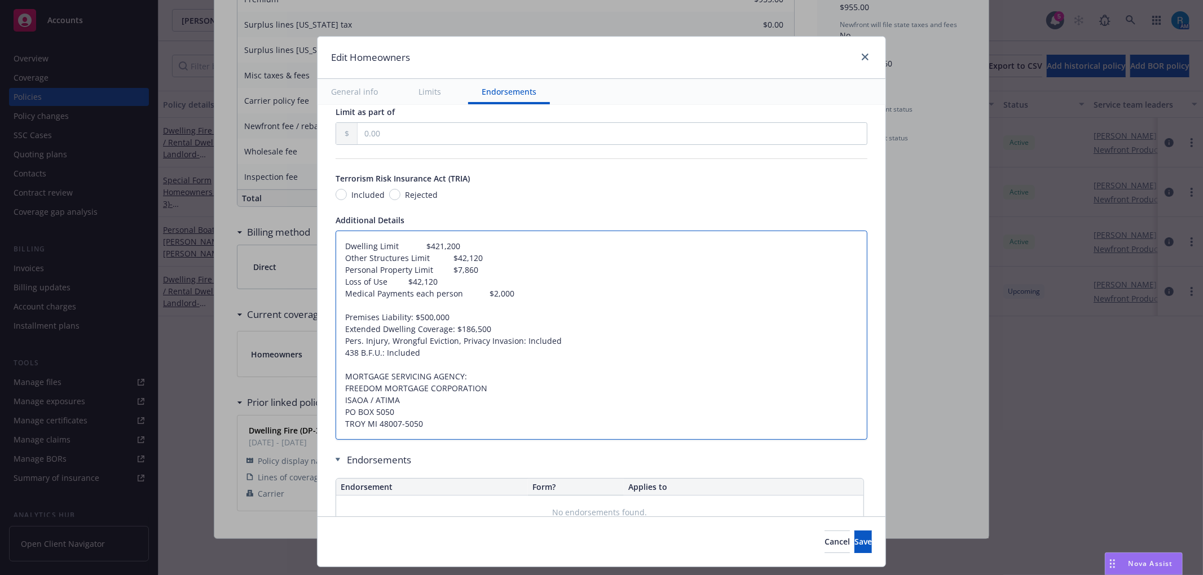
type textarea "Dwelling Limit $421,200 Other Structures Limit $42,120 Personal Property Limit …"
click at [324, 312] on div "Display name Coverage trigger Claims-Made Occurrence Claims-Made and Reported R…" at bounding box center [602, 18] width 568 height 1131
click at [336, 310] on textarea "Dwelling Limit $421,200 Other Structures Limit $42,120 Personal Property Limit …" at bounding box center [602, 335] width 532 height 209
type textarea "x"
type textarea "Dwelling Limit $421,200 Other Structures Limit $42,120 Personal Property Limit …"
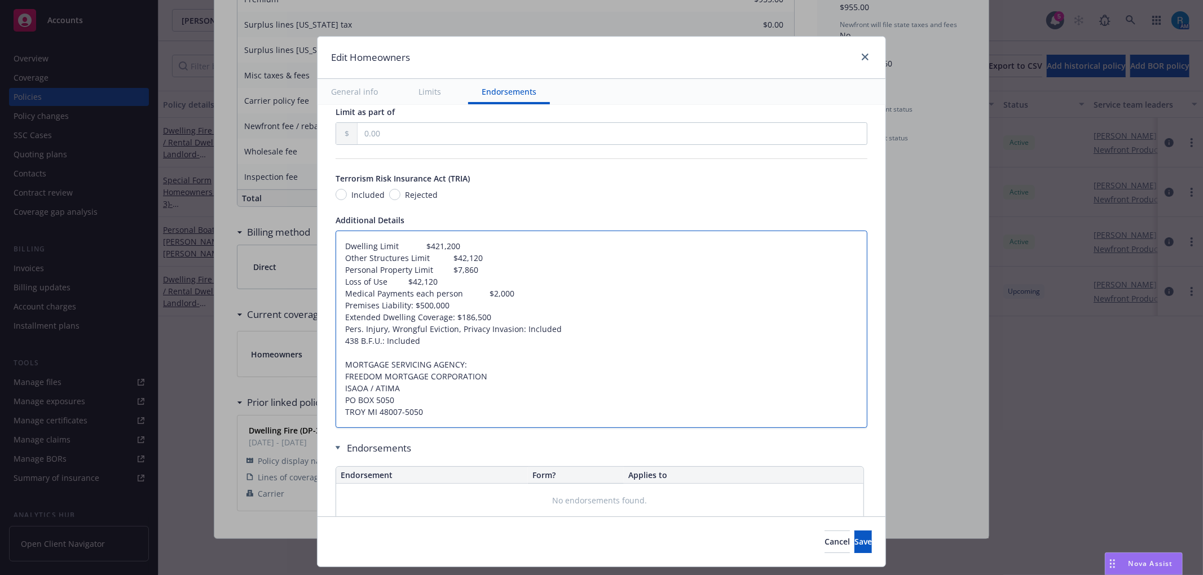
click at [456, 298] on textarea "Dwelling Limit $421,200 Other Structures Limit $42,120 Personal Property Limit …" at bounding box center [602, 329] width 532 height 197
type textarea "x"
type textarea "Dwelling Limit $421,200 Other Structures Limit $42,120 Personal Property Limit …"
type textarea "x"
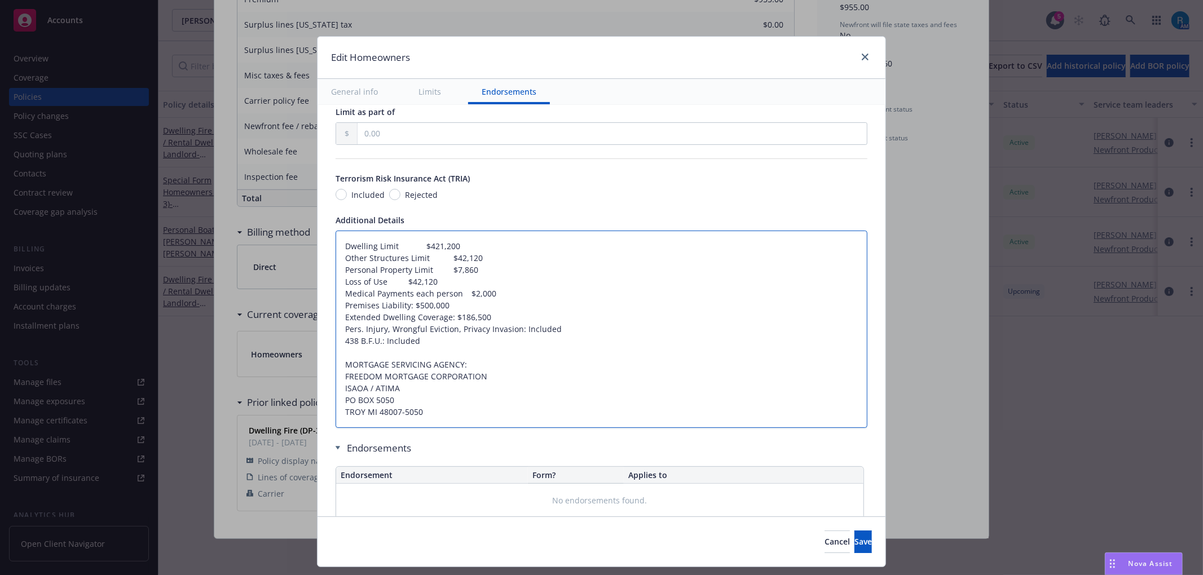
type textarea "Dwelling Limit $421,200 Other Structures Limit $42,120 Personal Property Limit …"
type textarea "x"
type textarea "Dwelling Limit $421,200 Other Structures Limit $42,120 Personal Property Limit …"
type textarea "x"
type textarea "Dwelling Limit $421,200 Other Structures Limit $42,120 Personal Property Limit …"
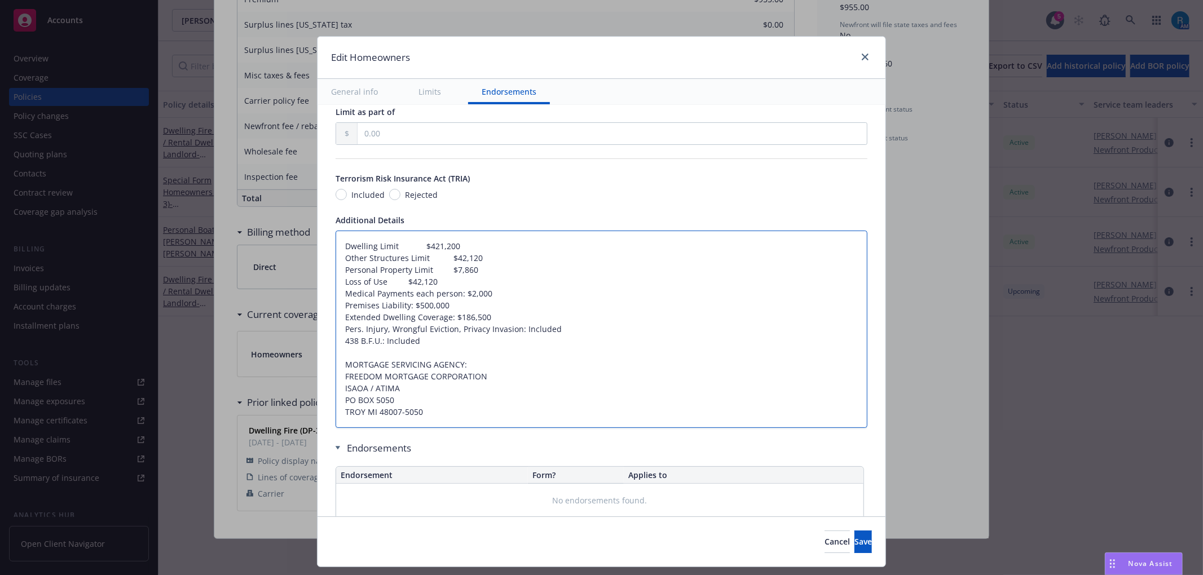
click at [386, 282] on textarea "Dwelling Limit $421,200 Other Structures Limit $42,120 Personal Property Limit …" at bounding box center [602, 329] width 532 height 197
type textarea "x"
type textarea "Dwelling Limit $421,200 Other Structures Limit $42,120 Personal Property Limit …"
type textarea "x"
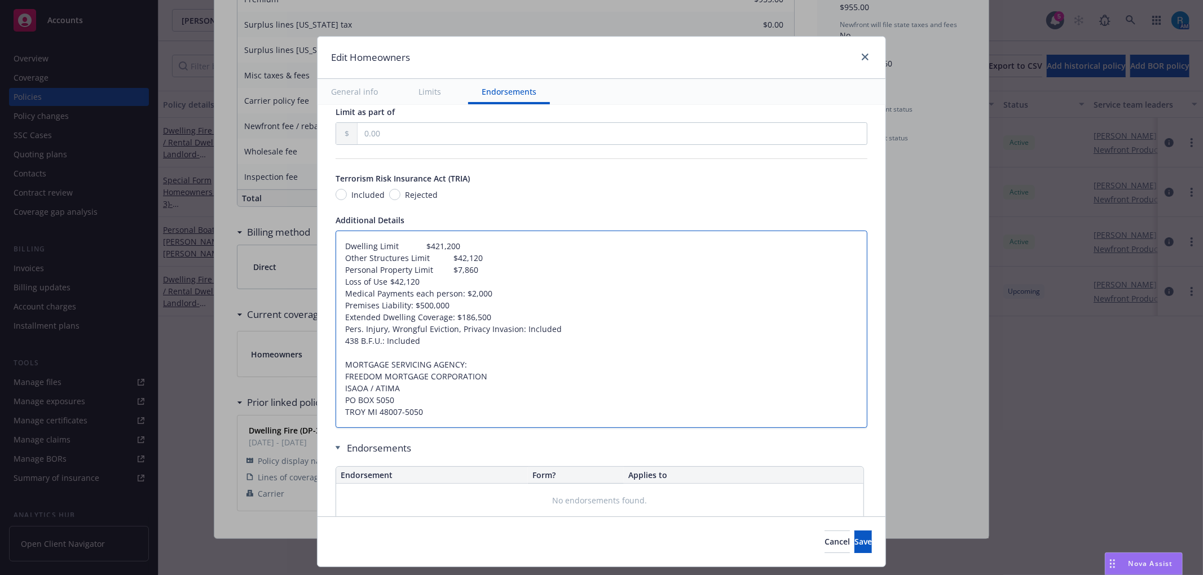
type textarea "Dwelling Limit $421,200 Other Structures Limit $42,120 Personal Property Limit …"
type textarea "x"
type textarea "Dwelling Limit $421,200 Other Structures Limit $42,120 Personal Property Limit …"
click at [425, 271] on textarea "Dwelling Limit $421,200 Other Structures Limit $42,120 Personal Property Limit …" at bounding box center [602, 329] width 532 height 197
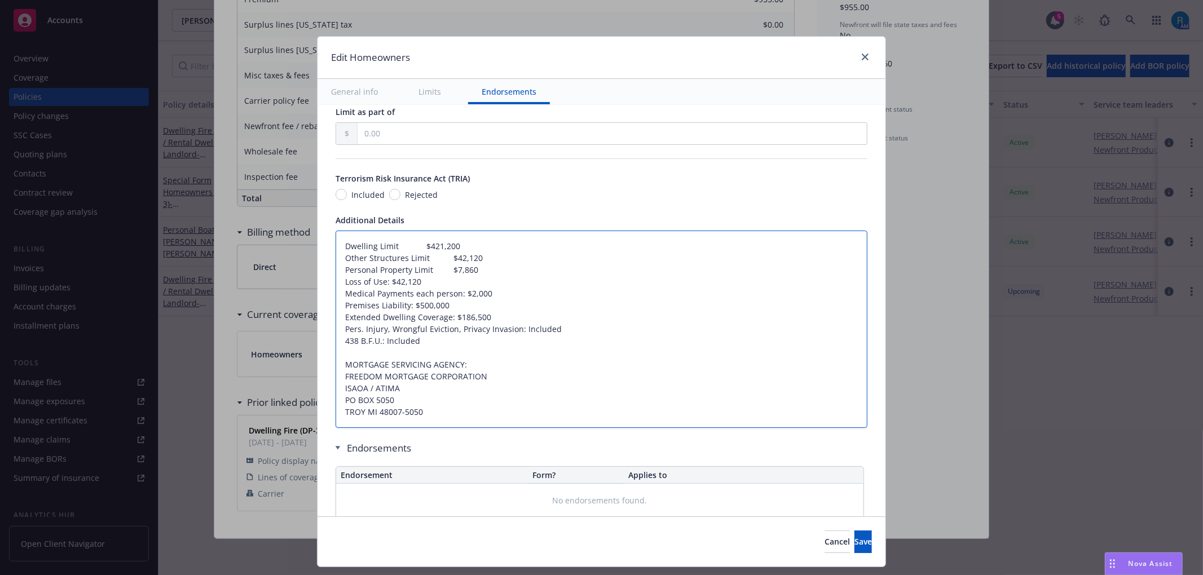
type textarea "x"
type textarea "Dwelling Limit $421,200 Other Structures Limit $42,120 Personal Property Limit …"
type textarea "x"
type textarea "Dwelling Limit $421,200 Other Structures Limit $42,120 Personal Property Limit$…"
type textarea "x"
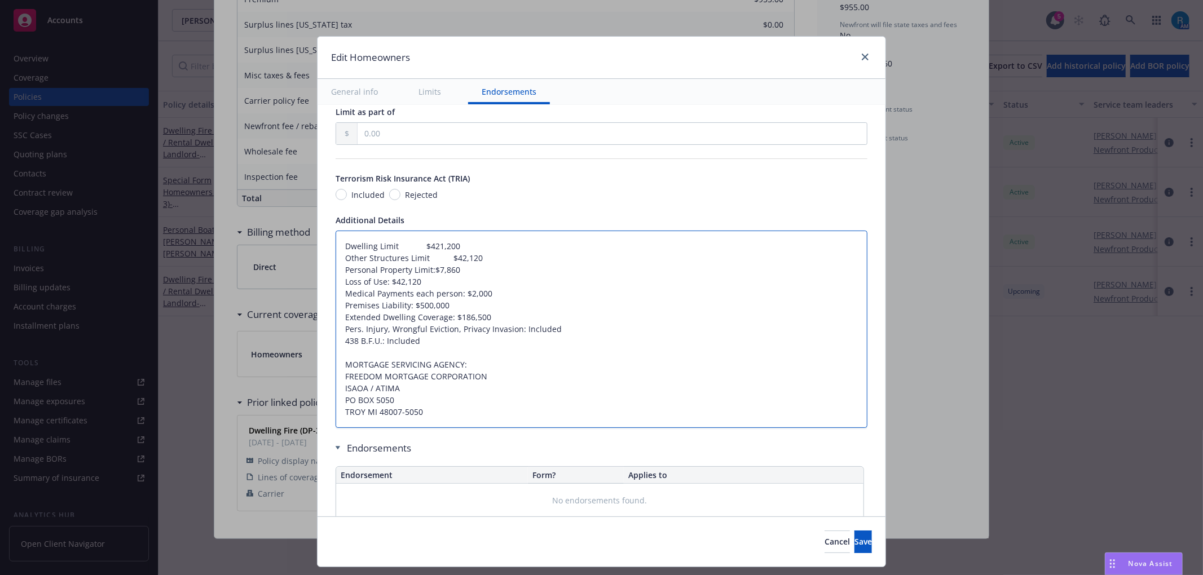
type textarea "Dwelling Limit $421,200 Other Structures Limit $42,120 Personal Property Limit:…"
click at [407, 258] on textarea "Dwelling Limit $421,200 Other Structures Limit $42,120 Personal Property Limit:…" at bounding box center [602, 329] width 532 height 197
type textarea "x"
type textarea "Dwelling Limit $421,200 Other Structures $42,120 Personal Property Limit: $7,86…"
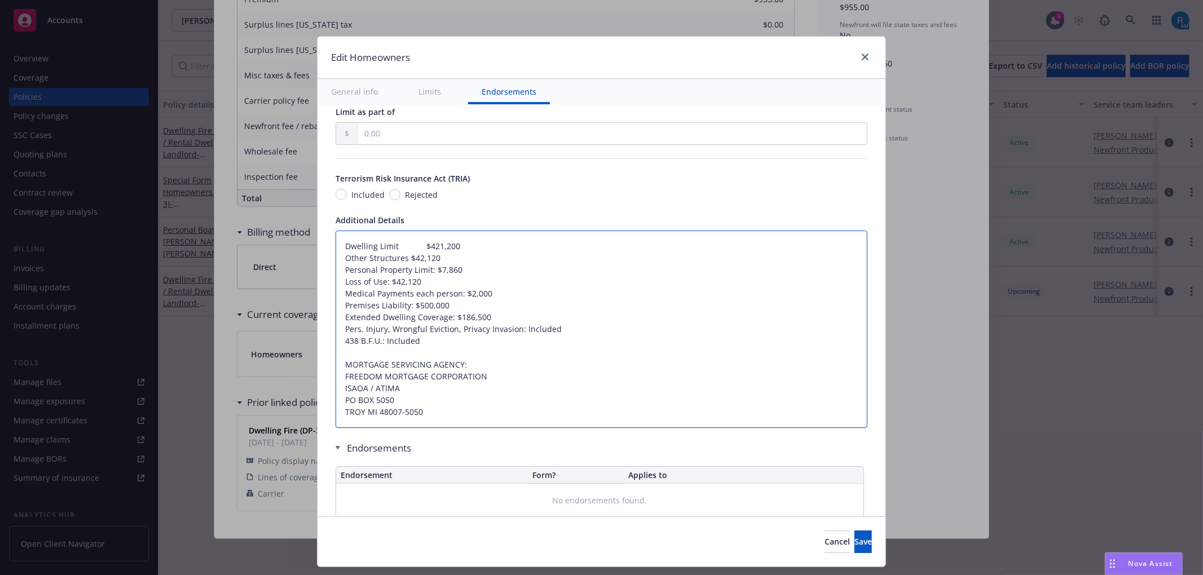
type textarea "x"
type textarea "Dwelling Limit $421,200 Other Structures$42,120 Personal Property Limit: $7,860…"
type textarea "x"
type textarea "Dwelling Limit $421,200 Other Structures:$42,120 Personal Property Limit: $7,86…"
type textarea "x"
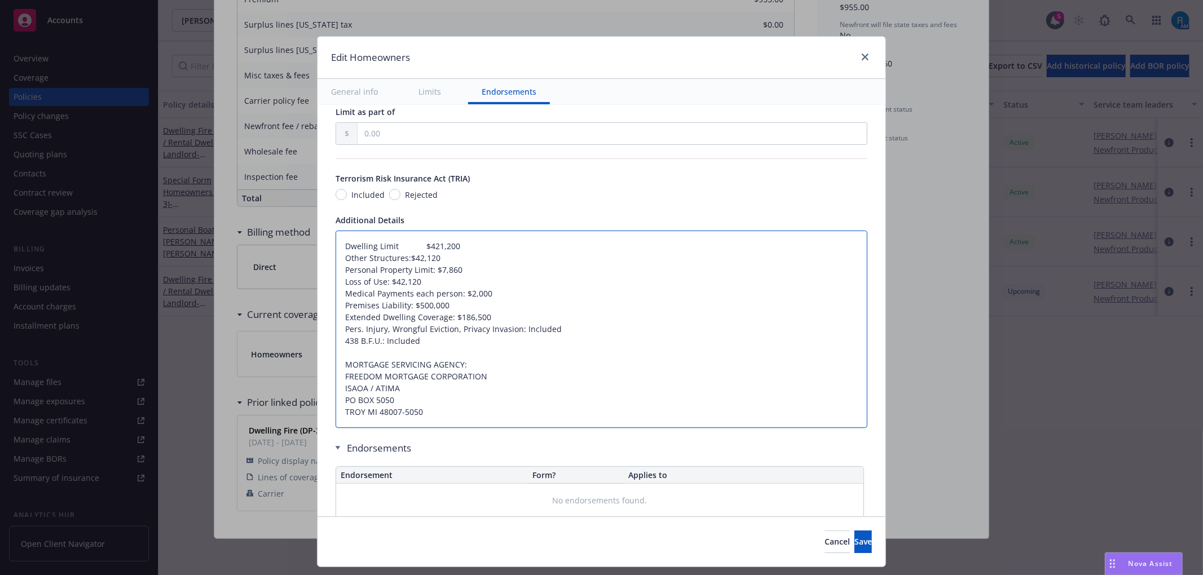
type textarea "Dwelling Limit $421,200 Other Structures: $42,120 Personal Property Limit: $7,8…"
click at [380, 250] on textarea "Dwelling Limit $421,200 Other Structures: $42,120 Personal Property Limit: $7,8…" at bounding box center [602, 329] width 532 height 197
type textarea "x"
type textarea "Dwelling $421,200 Other Structures: $42,120 Personal Property Limit: $7,860 Los…"
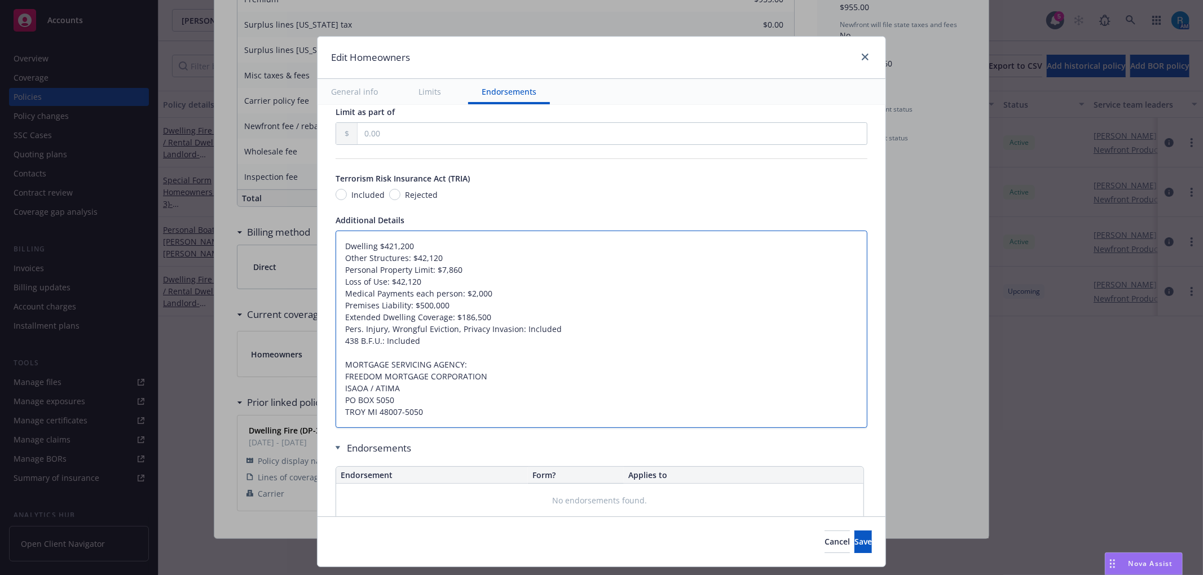
type textarea "x"
type textarea "Dwelling$421,200 Other Structures: $42,120 Personal Property Limit: $7,860 Loss…"
type textarea "x"
type textarea "Dwelling:$421,200 Other Structures: $42,120 Personal Property Limit: $7,860 Los…"
type textarea "x"
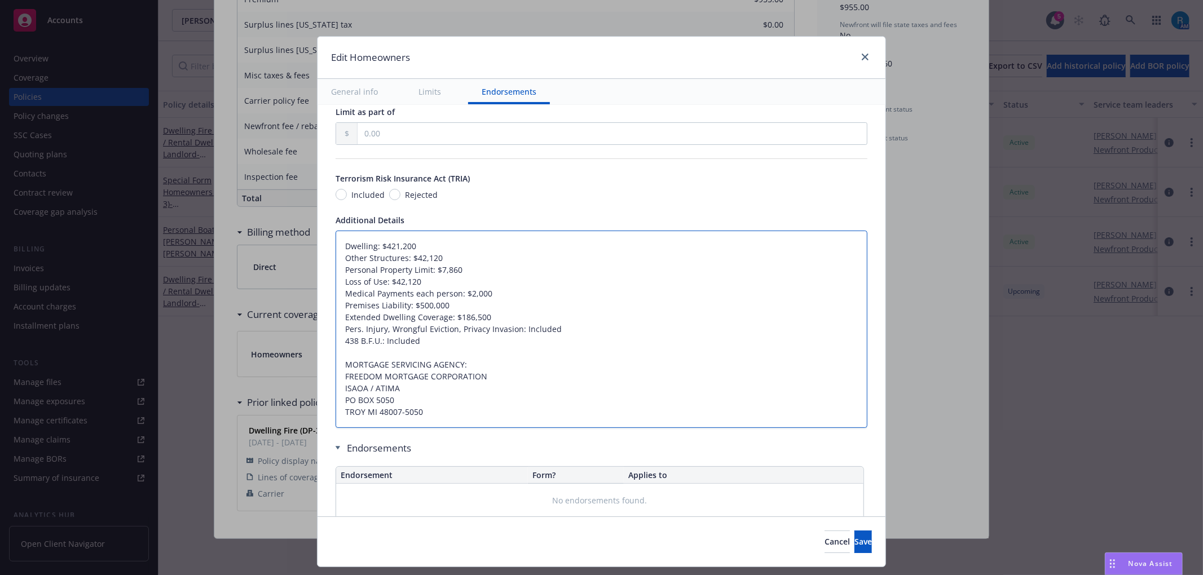
click at [410, 271] on textarea "Dwelling: $421,200 Other Structures: $42,120 Personal Property Limit: $7,860 Lo…" at bounding box center [602, 329] width 532 height 197
type textarea "Dwelling: $421,200 Other Structures: $42,120 Personal Property : $7,860 Loss of…"
type textarea "x"
type textarea "Dwelling: $421,200 Other Structures: $42,120 Personal Property: $7,860 Loss of …"
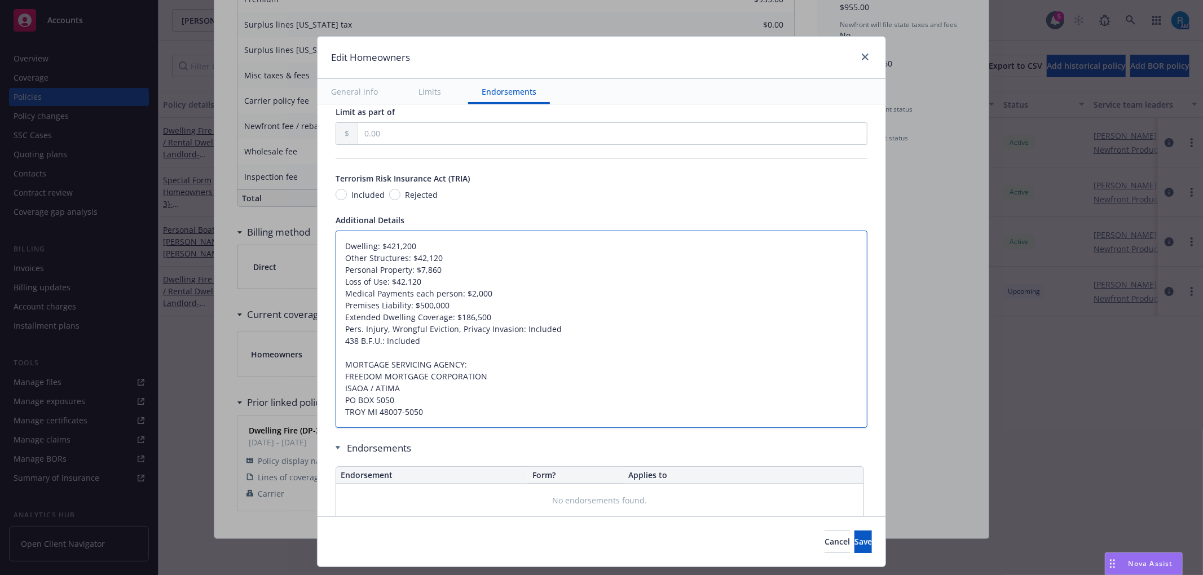
drag, startPoint x: 337, startPoint y: 309, endPoint x: 477, endPoint y: 305, distance: 139.4
click at [475, 306] on textarea "Dwelling: $421,200 Other Structures: $42,120 Personal Property: $7,860 Loss of …" at bounding box center [602, 329] width 532 height 197
type textarea "x"
type textarea "Dwelling: $421,200 Other Structures: $42,120 Personal Property: $7,860 Loss of …"
click at [428, 280] on textarea "Dwelling: $421,200 Other Structures: $42,120 Personal Property: $7,860 Loss of …" at bounding box center [602, 329] width 532 height 197
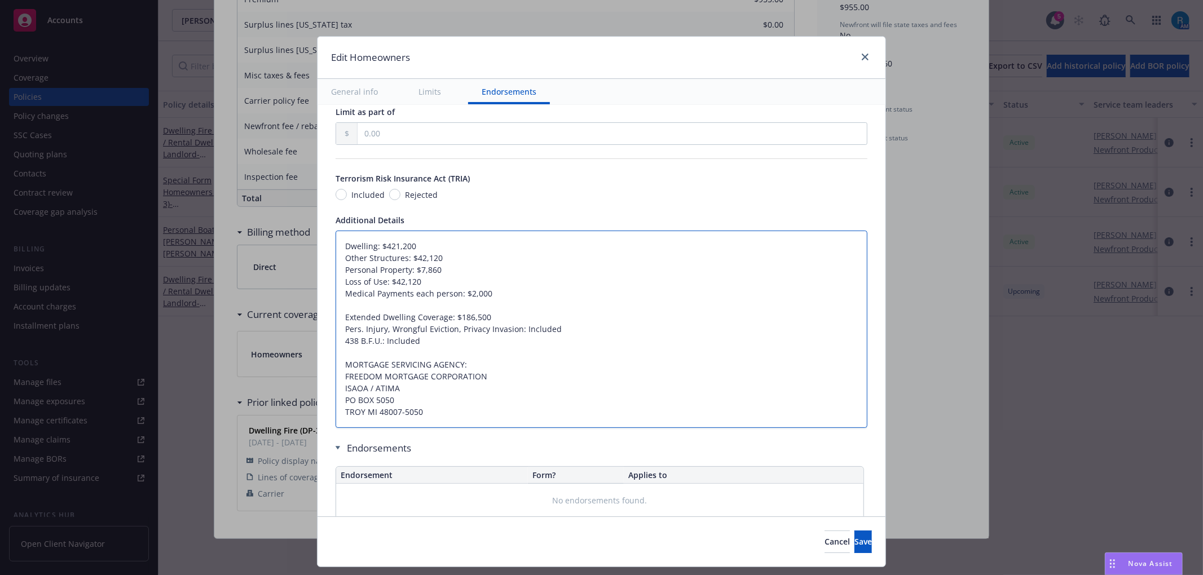
click at [432, 287] on textarea "Dwelling: $421,200 Other Structures: $42,120 Personal Property: $7,860 Loss of …" at bounding box center [602, 329] width 532 height 197
click at [437, 289] on textarea "Dwelling: $421,200 Other Structures: $42,120 Personal Property: $7,860 Loss of …" at bounding box center [602, 329] width 532 height 197
type textarea "x"
type textarea "Dwelling: $421,200 Other Structures: $42,120 Personal Property: $7,860 Loss of …"
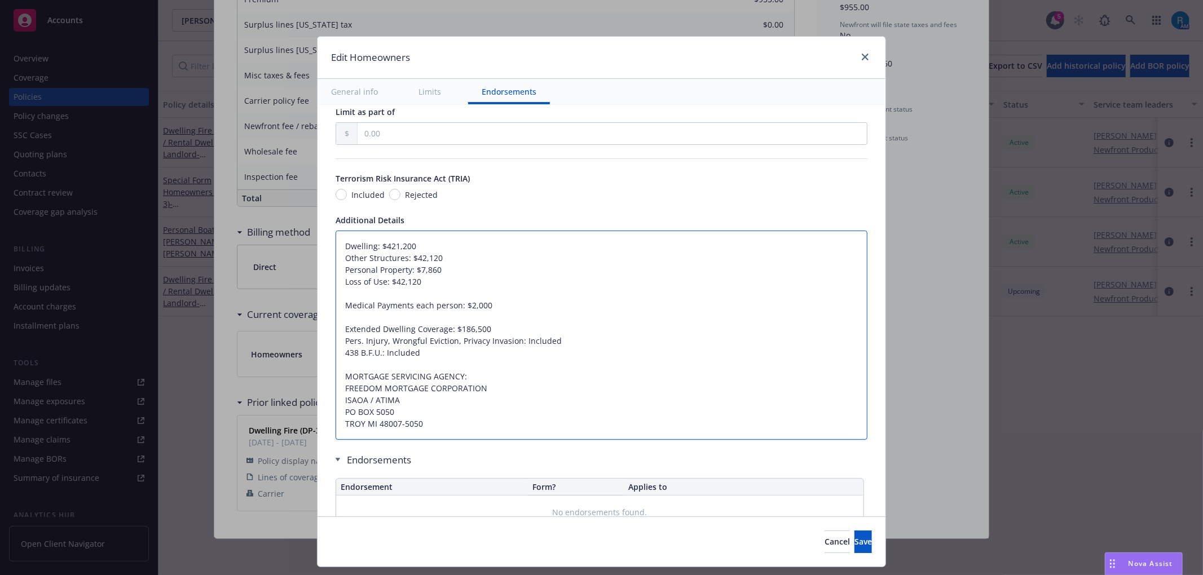
paste textarea "Premises Liability: $500,000"
type textarea "x"
type textarea "Dwelling: $421,200 Other Structures: $42,120 Personal Property: $7,860 Loss of …"
click at [542, 307] on textarea "Dwelling: $421,200 Other Structures: $42,120 Personal Property: $7,860 Loss of …" at bounding box center [602, 335] width 532 height 209
type textarea "x"
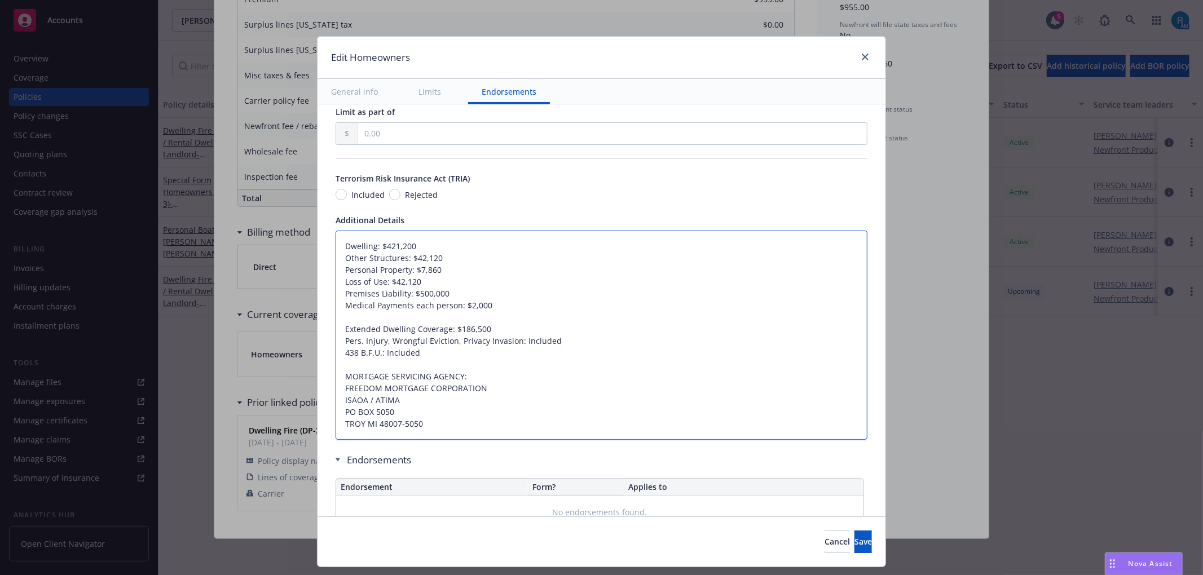
type textarea "Dwelling: $421,200 Other Structures: $42,120 Personal Property: $7,860 Loss of …"
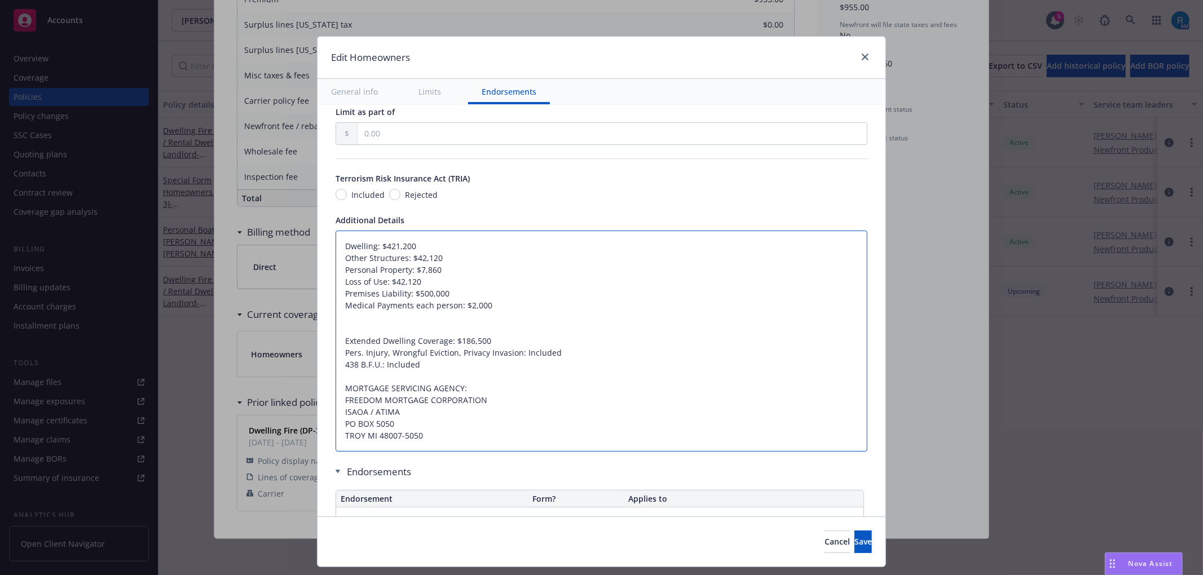
paste textarea "Policy Deductible $1,000"
type textarea "x"
type textarea "Dwelling: $421,200 Other Structures: $42,120 Personal Property: $7,860 Loss of …"
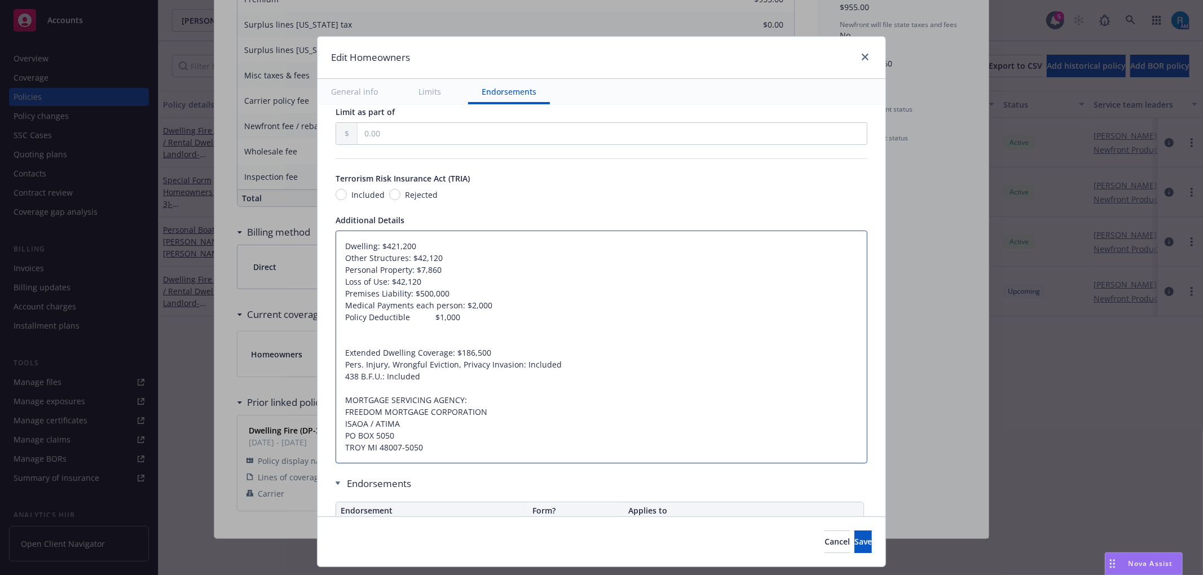
type textarea "x"
type textarea "Dwelling: $421,200 Other Structures: $42,120 Personal Property: $7,860 Loss of …"
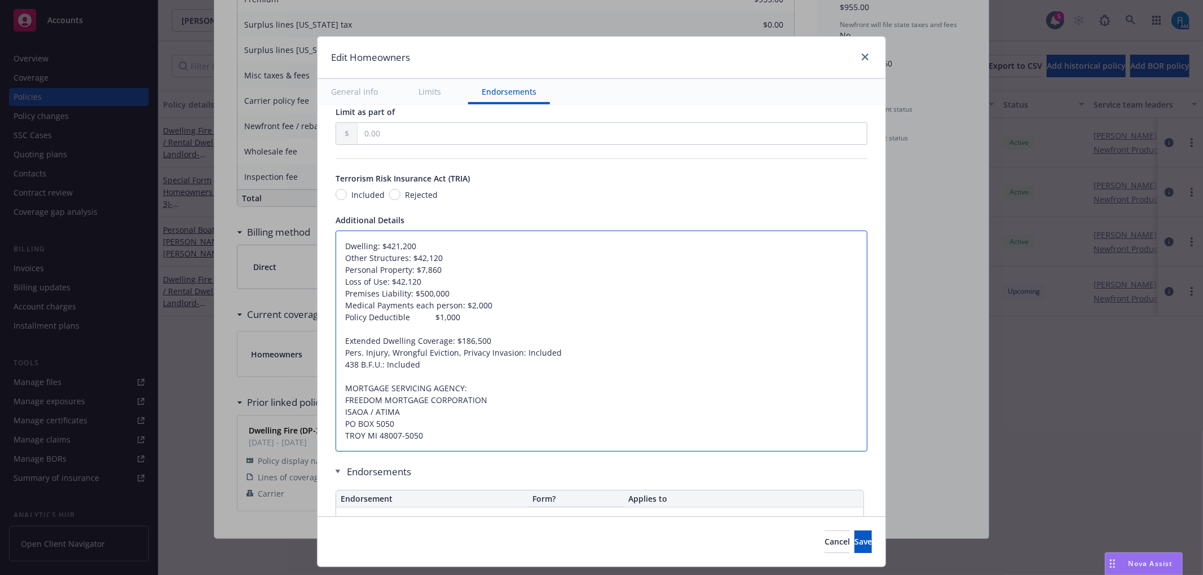
click at [405, 321] on textarea "Dwelling: $421,200 Other Structures: $42,120 Personal Property: $7,860 Loss of …" at bounding box center [602, 341] width 532 height 221
type textarea "x"
type textarea "Dwelling: $421,200 Other Structures: $42,120 Personal Property: $7,860 Loss of …"
type textarea "x"
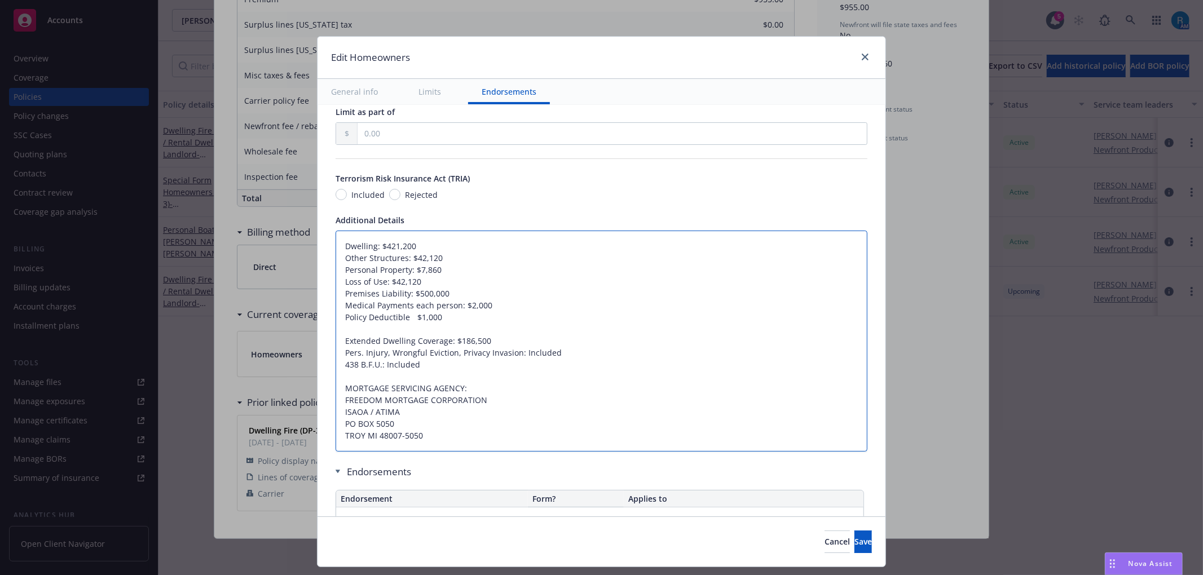
type textarea "Dwelling: $421,200 Other Structures: $42,120 Personal Property: $7,860 Loss of …"
type textarea "x"
type textarea "Dwelling: $421,200 Other Structures: $42,120 Personal Property: $7,860 Loss of …"
click at [486, 310] on textarea "Dwelling: $421,200 Other Structures: $42,120 Personal Property: $7,860 Loss of …" at bounding box center [602, 341] width 532 height 221
type textarea "x"
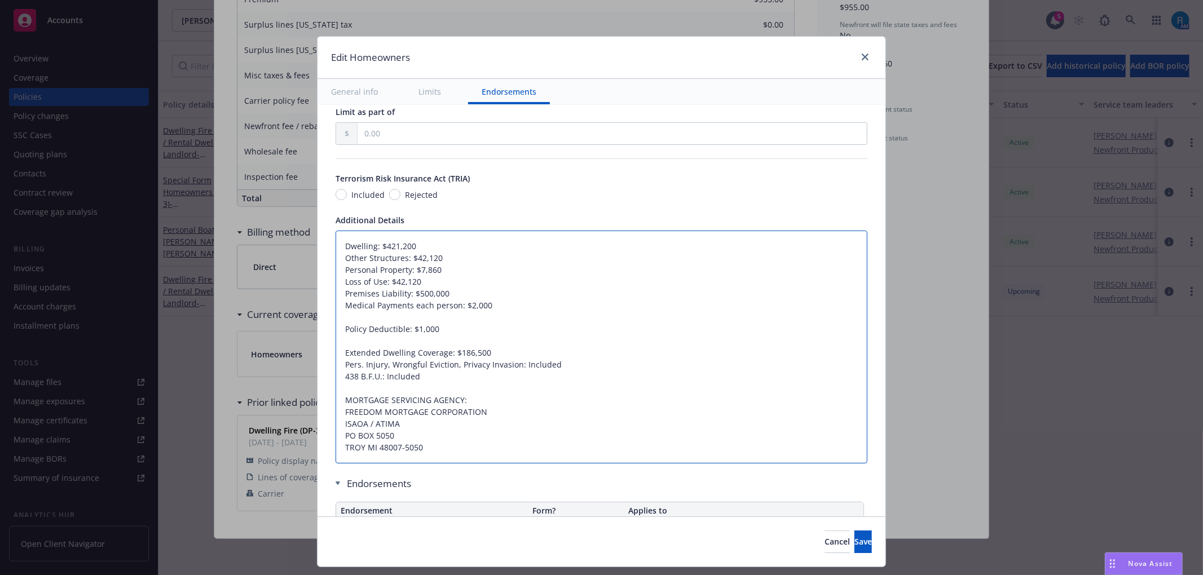
type textarea "Dwelling: $421,200 Other Structures: $42,120 Personal Property: $7,860 Loss of …"
click at [456, 358] on textarea "Dwelling: $421,200 Other Structures: $42,120 Personal Property: $7,860 Loss of …" at bounding box center [602, 347] width 532 height 233
type textarea "x"
type textarea "Dwelling: $421,200 Other Structures: $42,120 Personal Property: $7,860 Loss of …"
type textarea "x"
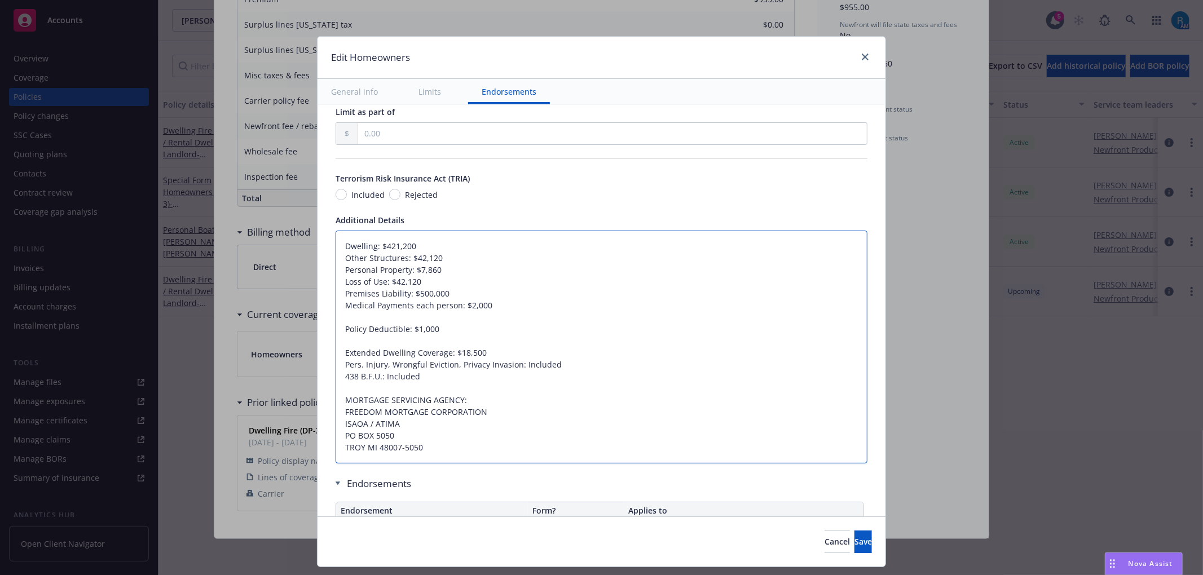
type textarea "Dwelling: $421,200 Other Structures: $42,120 Personal Property: $7,860 Loss of …"
type textarea "x"
type textarea "Dwelling: $421,200 Other Structures: $42,120 Personal Property: $7,860 Loss of …"
type textarea "x"
type textarea "Dwelling: $421,200 Other Structures: $42,120 Personal Property: $7,860 Loss of …"
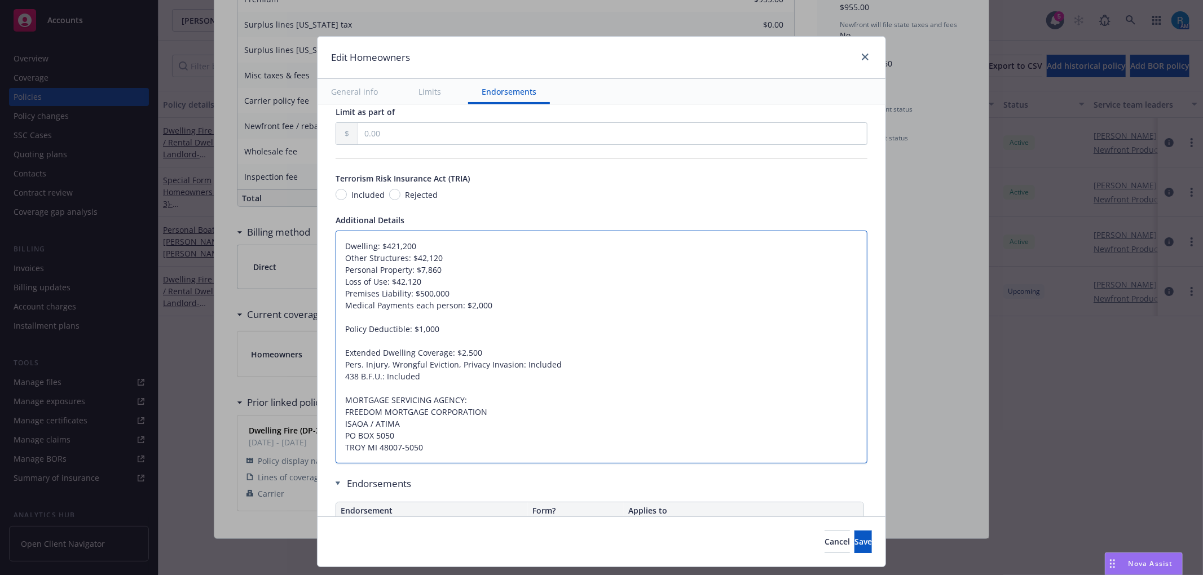
type textarea "x"
type textarea "Dwelling: $421,200 Other Structures: $42,120 Personal Property: $7,860 Loss of …"
type textarea "x"
type textarea "Dwelling: $421,200 Other Structures: $42,120 Personal Property: $7,860 Loss of …"
type textarea "x"
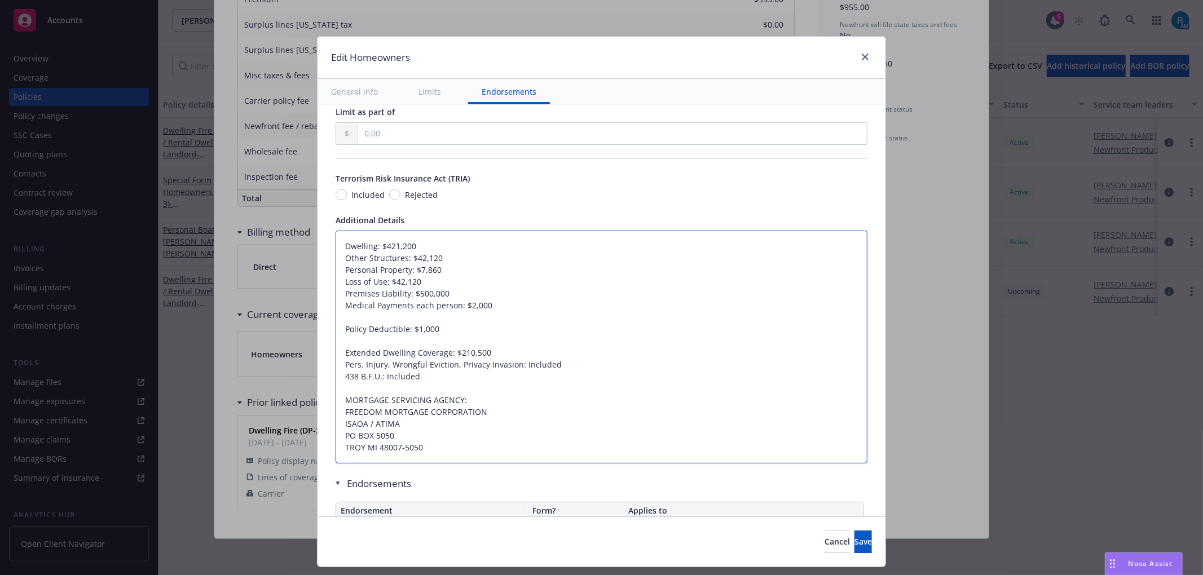
type textarea "Dwelling: $421,200 Other Structures: $42,120 Personal Property: $7,860 Loss of …"
type textarea "x"
type textarea "Dwelling: $421,200 Other Structures: $42,120 Personal Property: $7,860 Loss of …"
type textarea "x"
type textarea "Dwelling: $421,200 Other Structures: $42,120 Personal Property: $7,860 Loss of …"
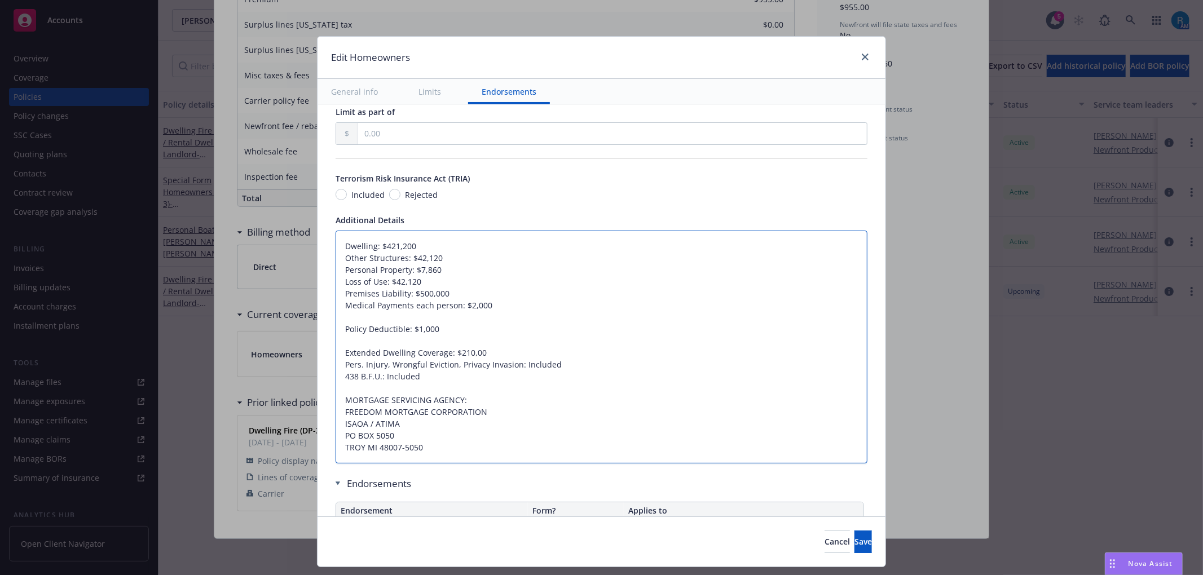
type textarea "x"
type textarea "Dwelling: $421,200 Other Structures: $42,120 Personal Property: $7,860 Loss of …"
click at [493, 384] on textarea "Dwelling: $421,200 Other Structures: $42,120 Personal Property: $7,860 Loss of …" at bounding box center [602, 347] width 532 height 233
type textarea "x"
type textarea "Dwelling: $421,200 Other Structures: $42,120 Personal Property: $7,860 Loss of …"
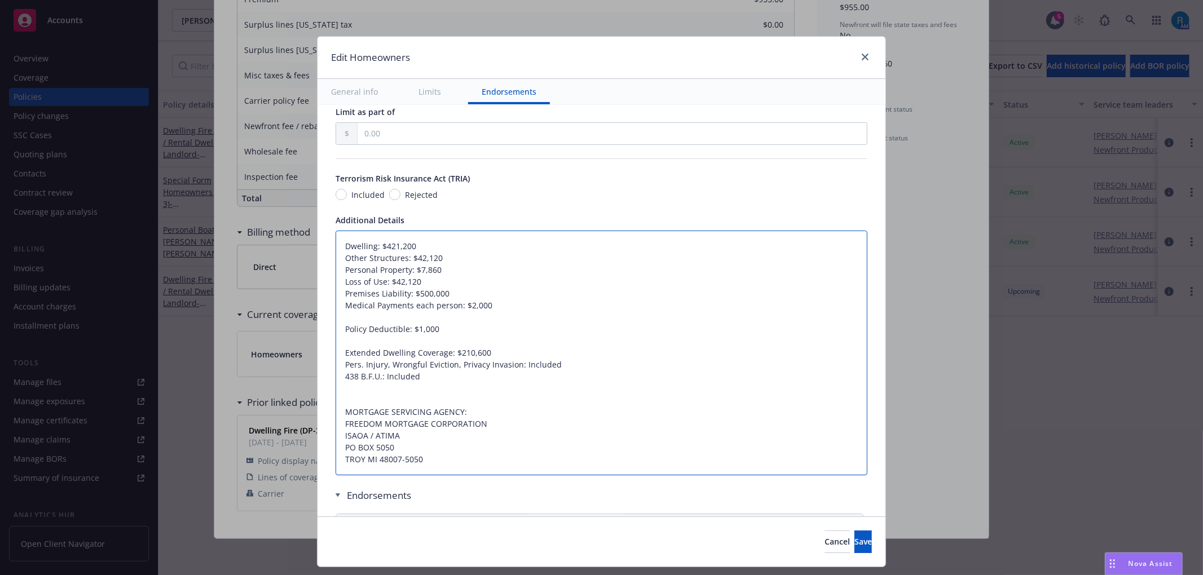
paste textarea "Ordinance or Law Coverage: $"
type textarea "x"
type textarea "Dwelling: $421,200 Other Structures: $42,120 Personal Property: $7,860 Loss of …"
type textarea "x"
type textarea "Dwelling: $421,200 Other Structures: $42,120 Personal Property: $7,860 Loss of …"
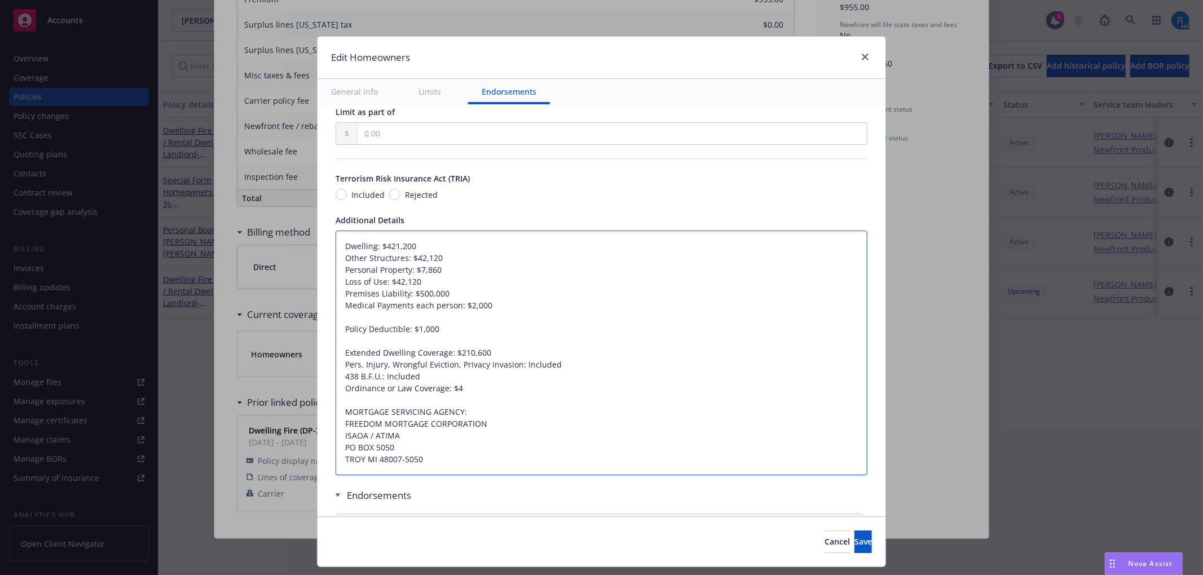
type textarea "x"
type textarea "Dwelling: $421,200 Other Structures: $42,120 Personal Property: $7,860 Loss of …"
type textarea "x"
type textarea "Dwelling: $421,200 Other Structures: $42,120 Personal Property: $7,860 Loss of …"
type textarea "x"
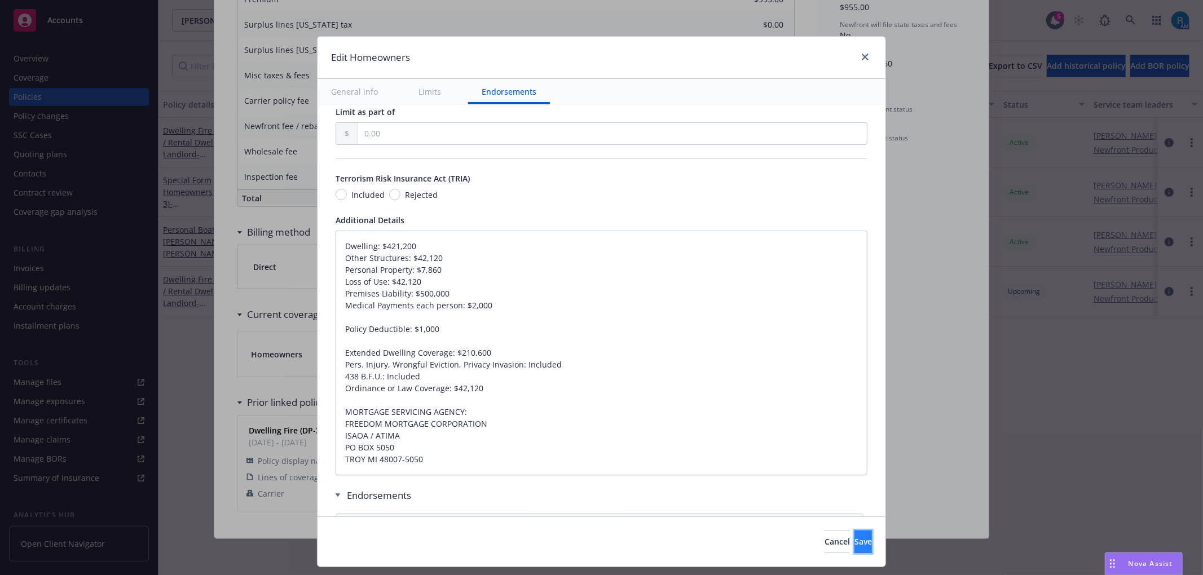
click at [855, 543] on span "Save" at bounding box center [863, 541] width 17 height 11
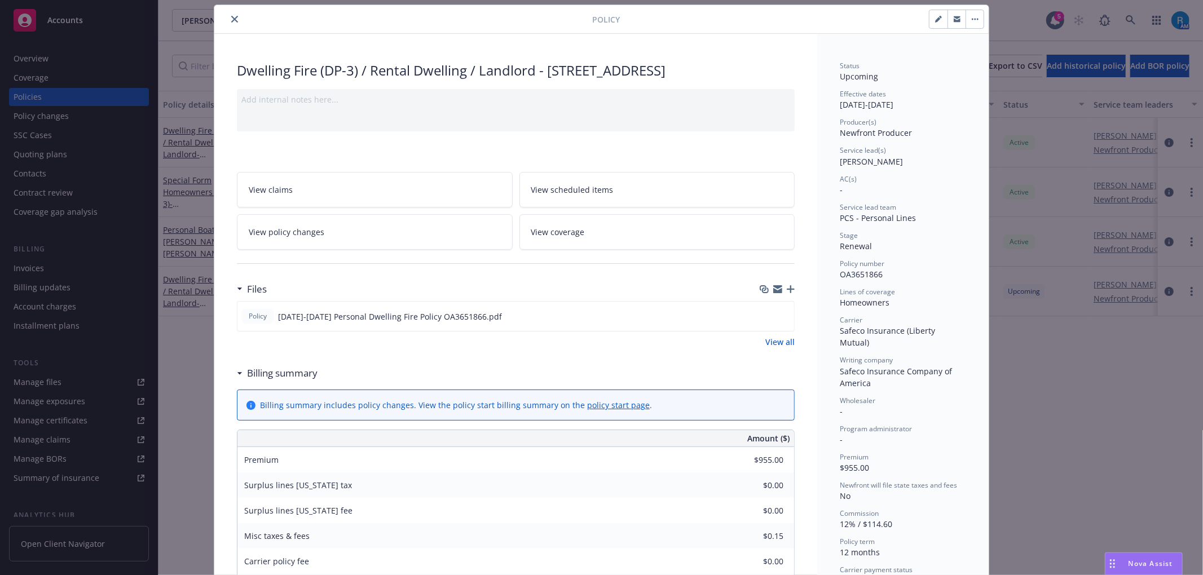
scroll to position [0, 0]
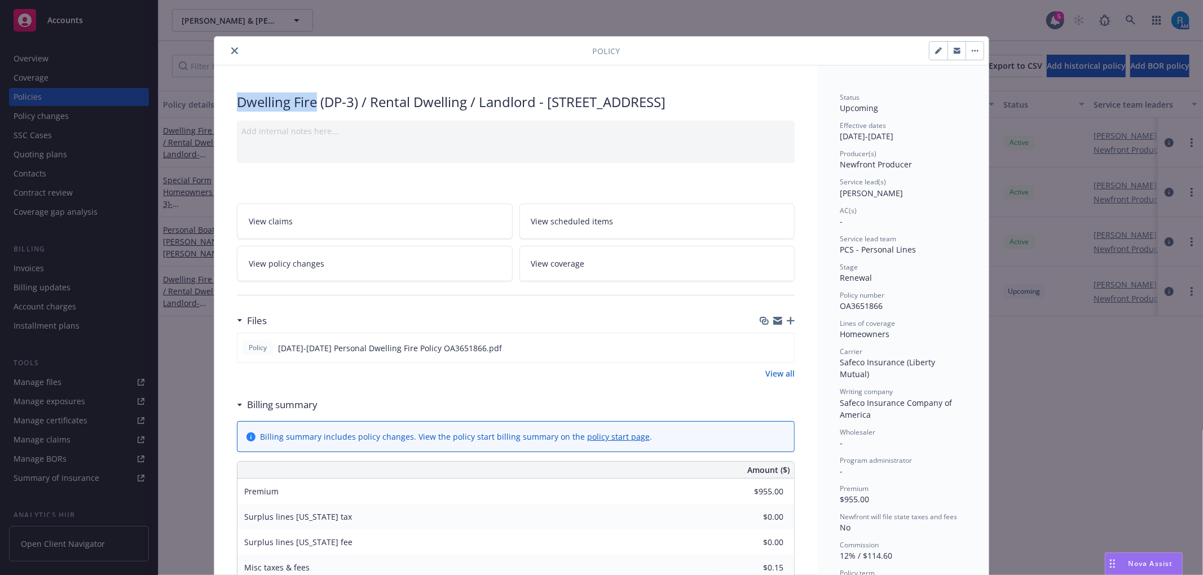
drag, startPoint x: 231, startPoint y: 104, endPoint x: 310, endPoint y: 107, distance: 78.5
click at [310, 107] on div "Dwelling Fire (DP-3) / Rental Dwelling / Landlord - 813 Galemont Ave, Hacienda …" at bounding box center [516, 102] width 558 height 19
copy div "Dwelling Fire"
click at [231, 50] on icon "close" at bounding box center [234, 50] width 7 height 7
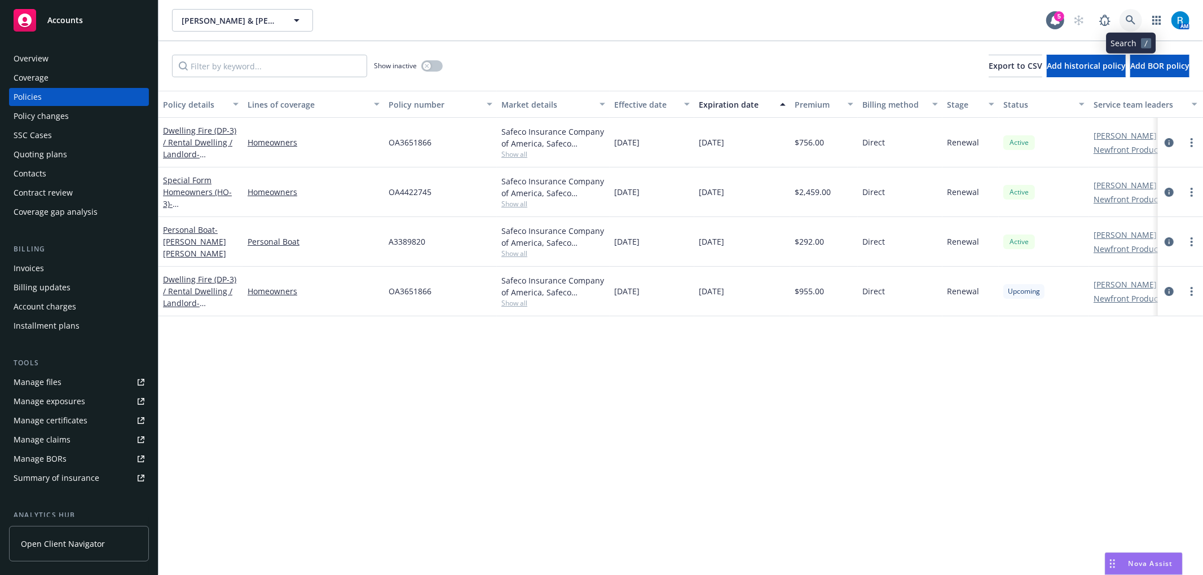
click at [1133, 23] on icon at bounding box center [1131, 20] width 10 height 10
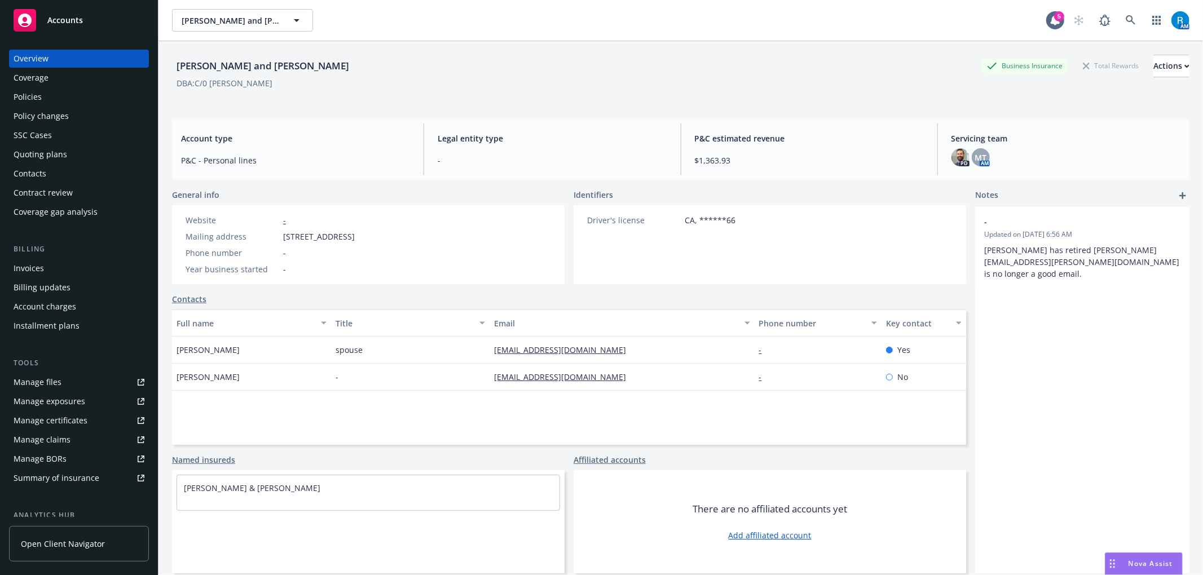
click at [66, 98] on div "Policies" at bounding box center [79, 97] width 131 height 18
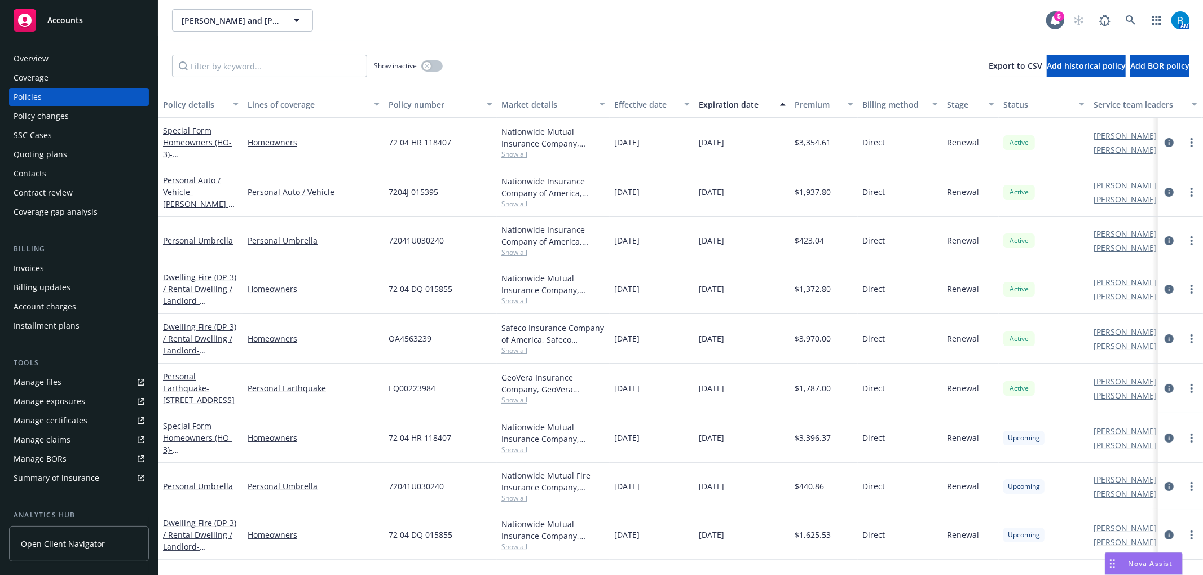
click at [423, 536] on span "72 04 DQ 015855" at bounding box center [421, 535] width 64 height 12
click at [423, 537] on span "72 04 DQ 015855" at bounding box center [421, 535] width 64 height 12
click at [481, 446] on div "72 04 HR 118407" at bounding box center [440, 438] width 113 height 50
click at [394, 190] on span "7204J 015395" at bounding box center [414, 192] width 50 height 12
click at [395, 190] on span "7204J 015395" at bounding box center [414, 192] width 50 height 12
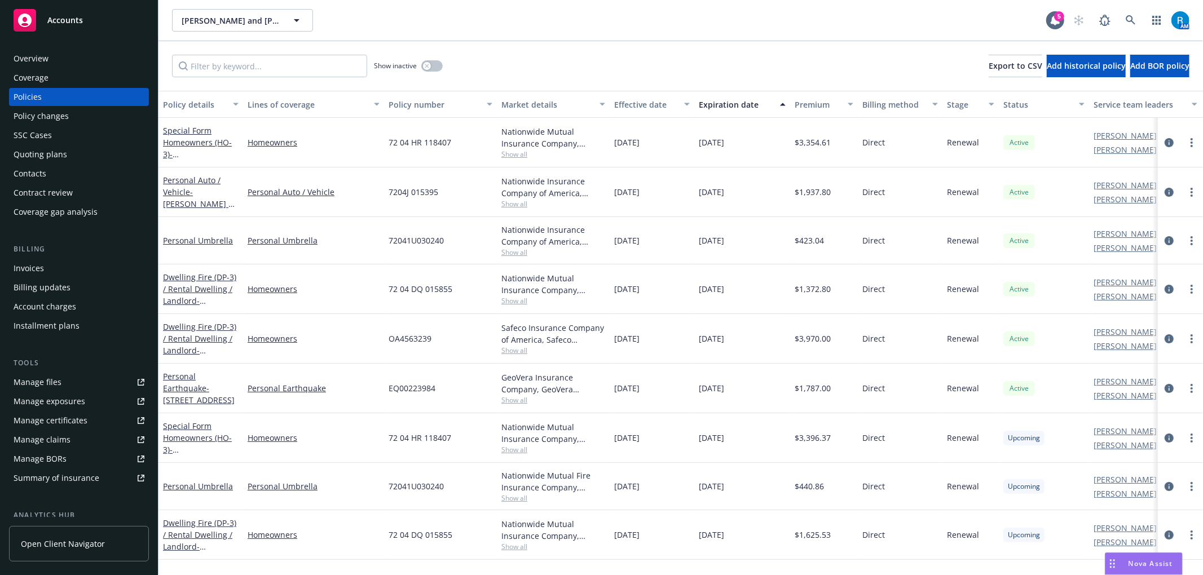
click at [416, 196] on span "7204J 015395" at bounding box center [414, 192] width 50 height 12
click at [415, 196] on span "7204J 015395" at bounding box center [414, 192] width 50 height 12
copy span "7204J 015395"
click at [412, 433] on span "72 04 HR 118407" at bounding box center [420, 438] width 63 height 12
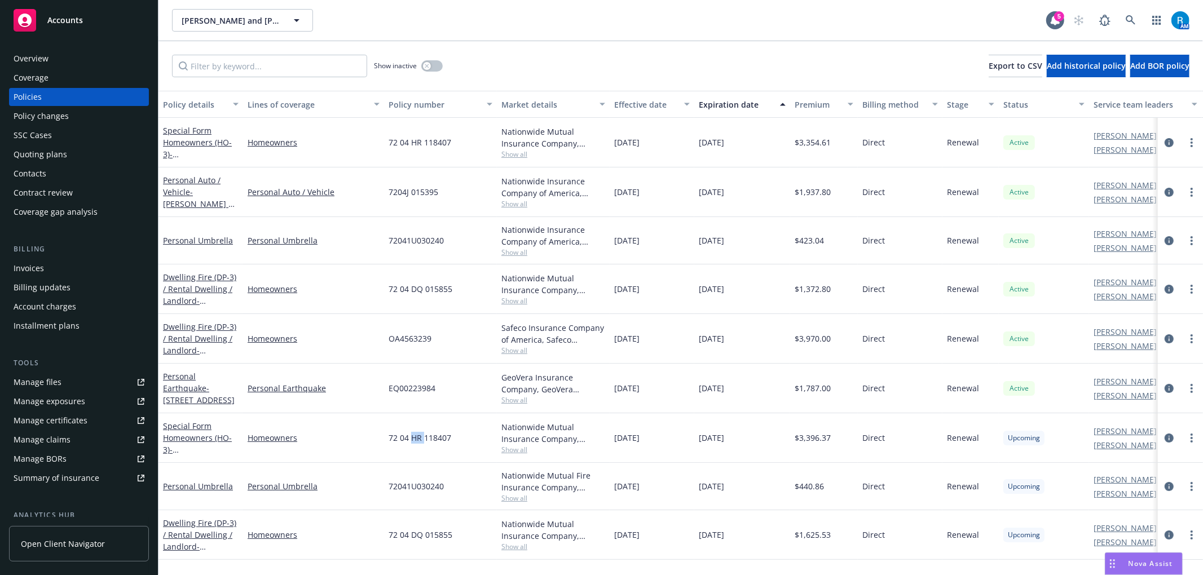
click at [412, 433] on span "72 04 HR 118407" at bounding box center [420, 438] width 63 height 12
copy span "72 04 HR 118407"
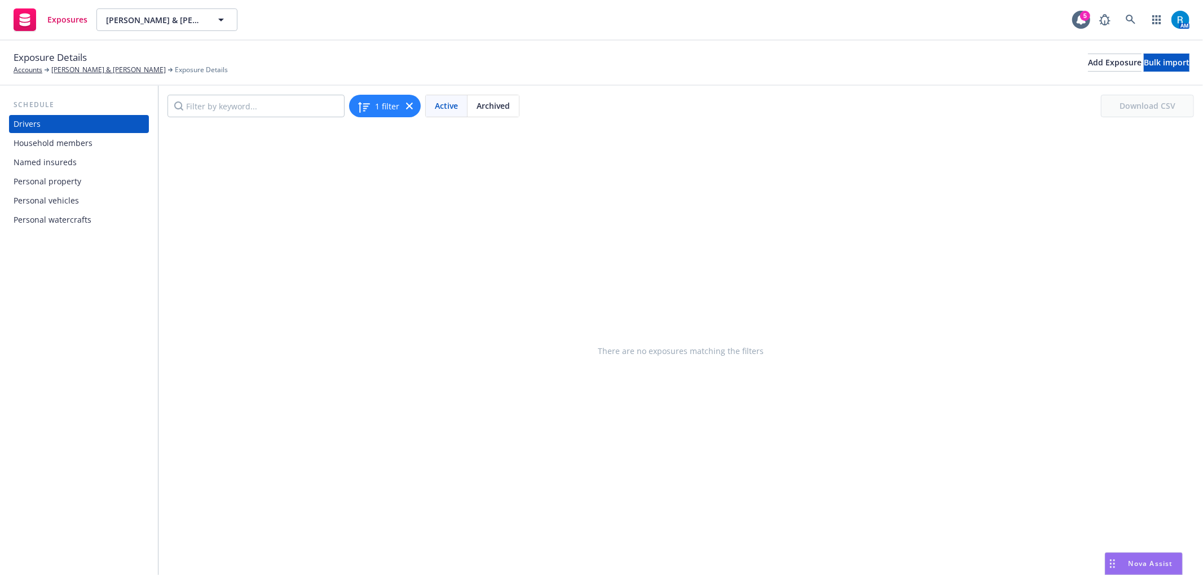
click at [48, 197] on div "Personal vehicles" at bounding box center [46, 201] width 65 height 18
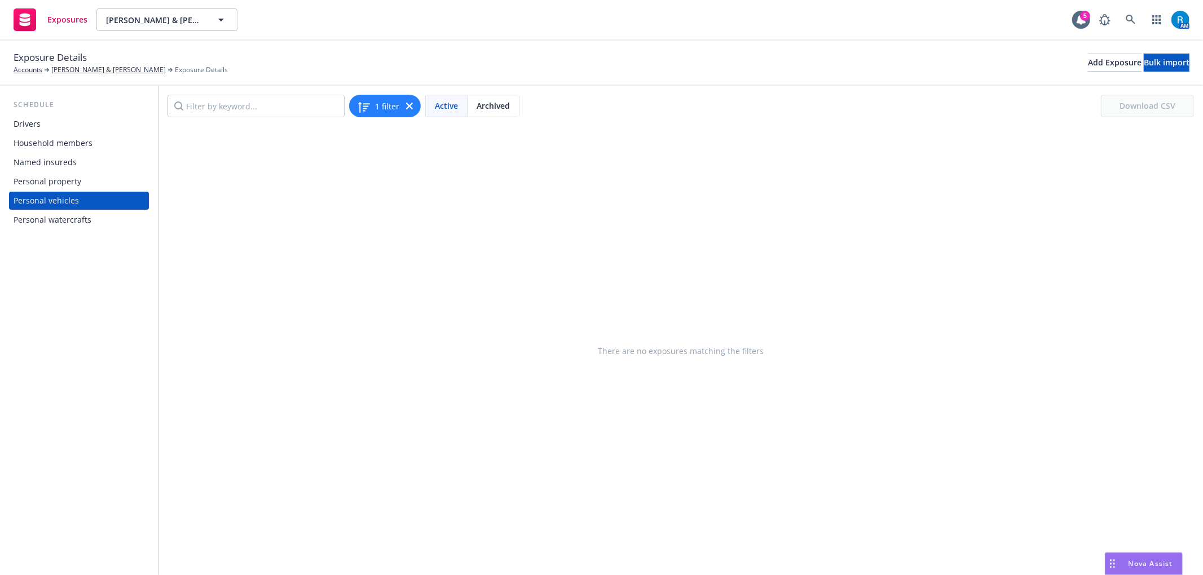
click at [51, 181] on div "Personal property" at bounding box center [48, 182] width 68 height 18
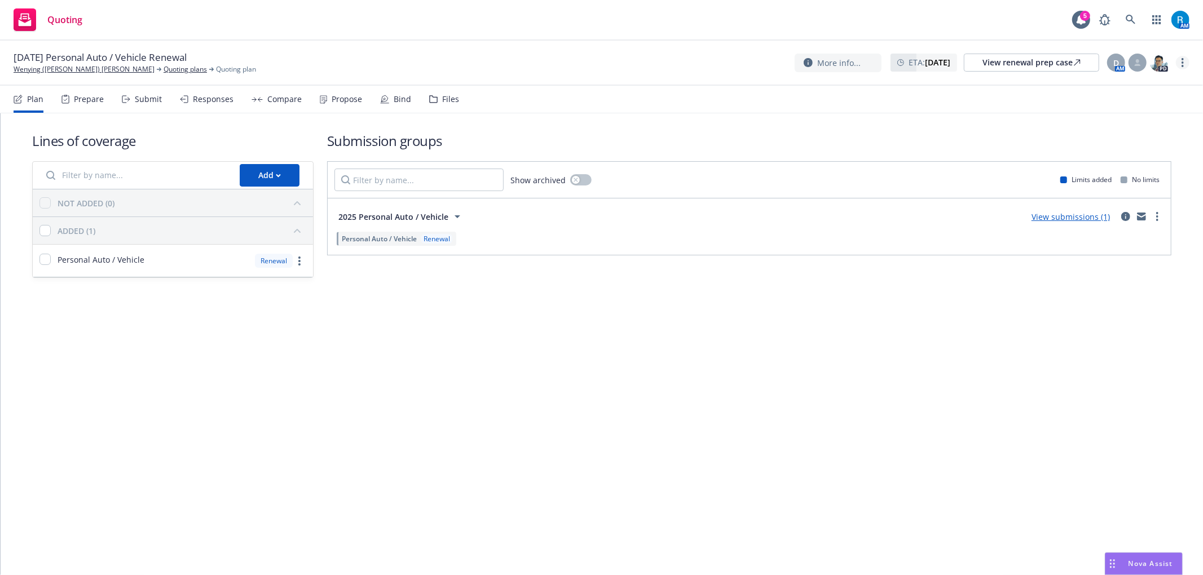
click at [1180, 64] on link "more" at bounding box center [1183, 63] width 14 height 14
click at [1097, 152] on link "Archive quoting plan" at bounding box center [1126, 154] width 126 height 23
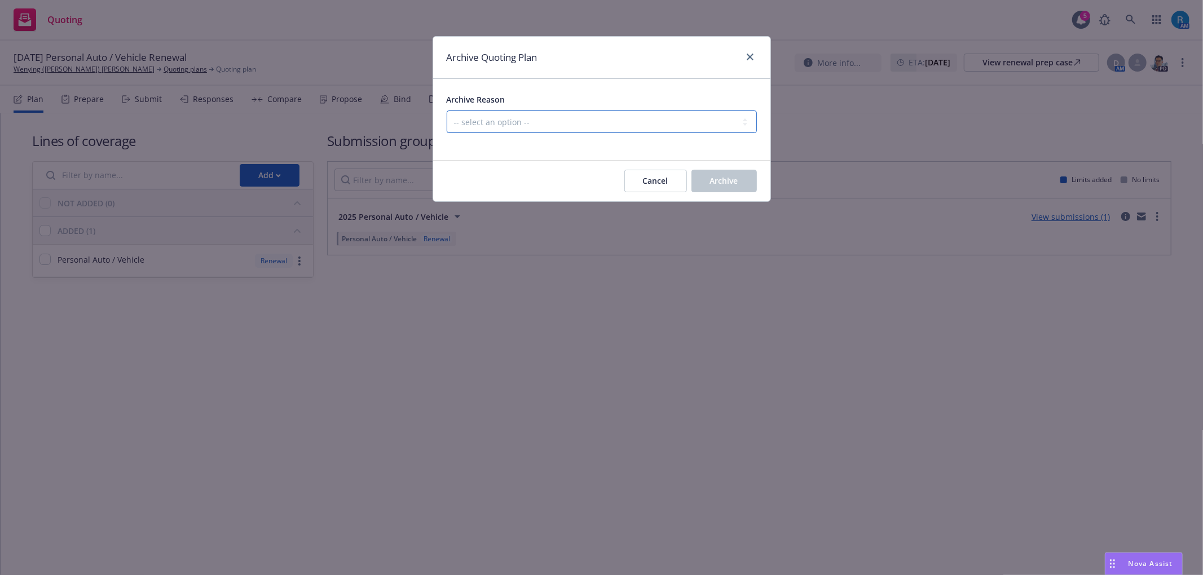
drag, startPoint x: 597, startPoint y: 122, endPoint x: 564, endPoint y: 132, distance: 34.3
click at [597, 122] on select "-- select an option -- All policies in this renewal plan are auto-renewed Creat…" at bounding box center [602, 122] width 310 height 23
select select "ARCHIVED_RENEWAL_POLICY_AUTO_RENEWED"
click at [447, 111] on select "-- select an option -- All policies in this renewal plan are auto-renewed Creat…" at bounding box center [602, 122] width 310 height 23
click at [727, 174] on button "Archive" at bounding box center [724, 181] width 65 height 23
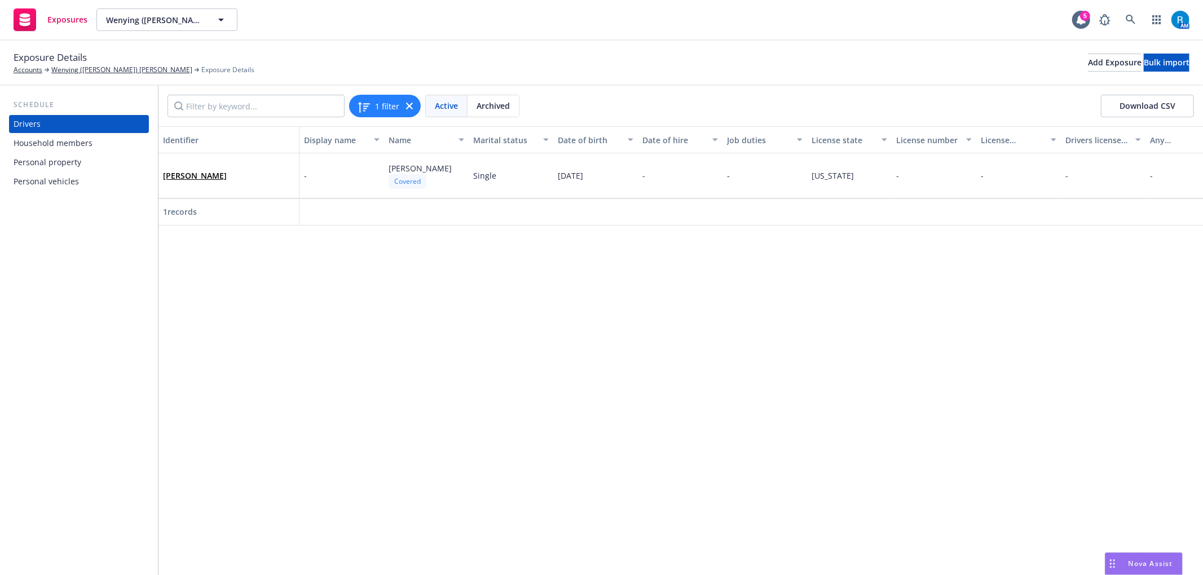
drag, startPoint x: 50, startPoint y: 181, endPoint x: 80, endPoint y: 194, distance: 32.1
click at [50, 181] on div "Personal vehicles" at bounding box center [46, 182] width 65 height 18
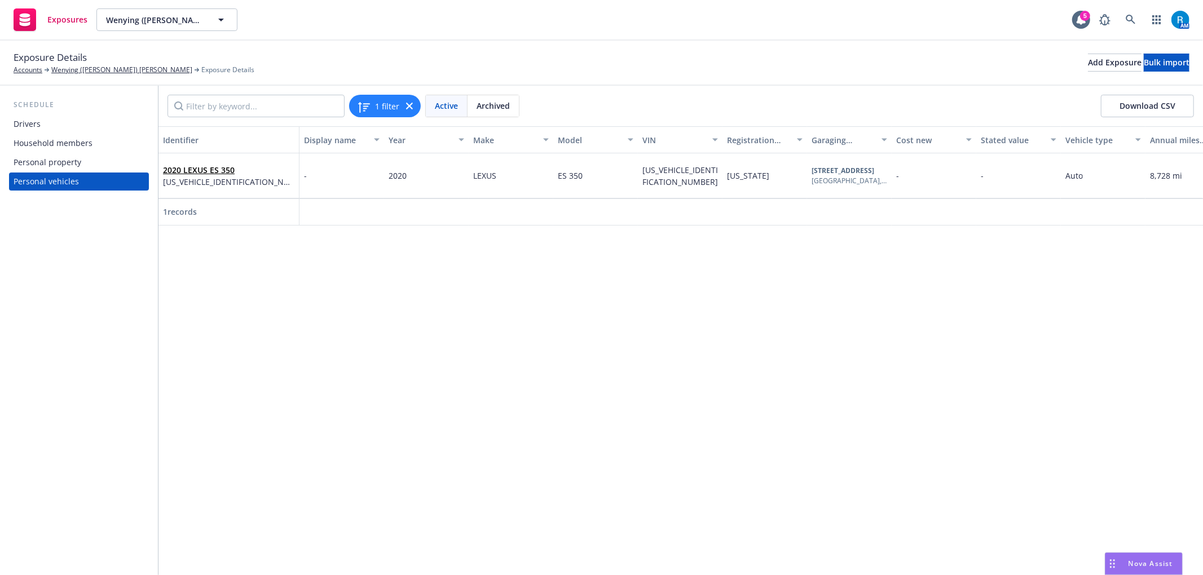
click at [200, 163] on div "2020 LEXUS ES 350 [US_VEHICLE_IDENTIFICATION_NUMBER]" at bounding box center [228, 175] width 131 height 31
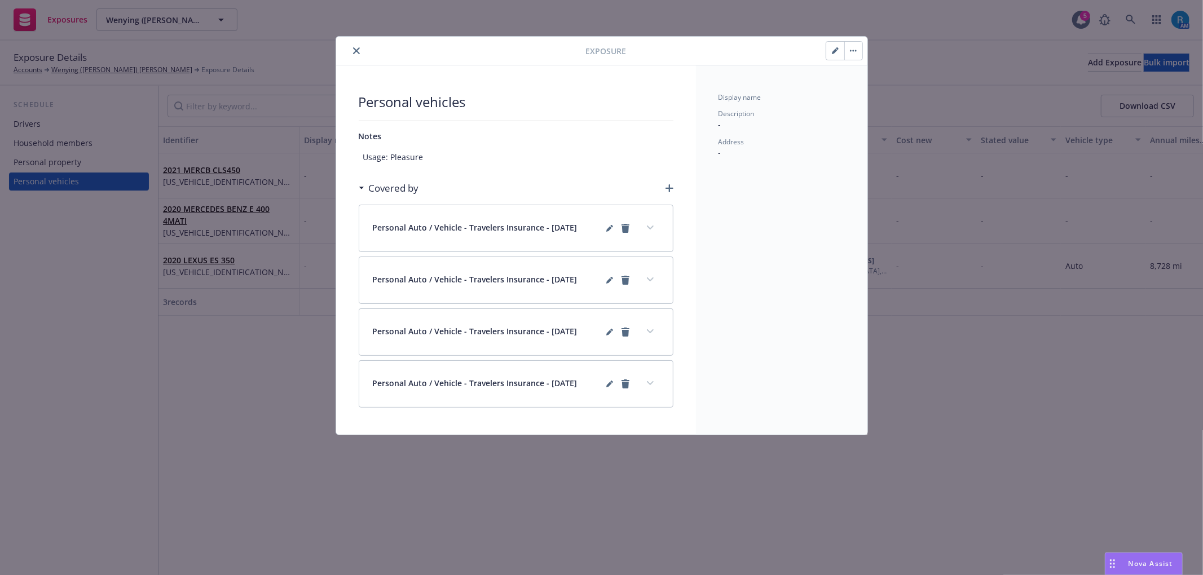
click at [829, 59] on button "button" at bounding box center [835, 51] width 18 height 18
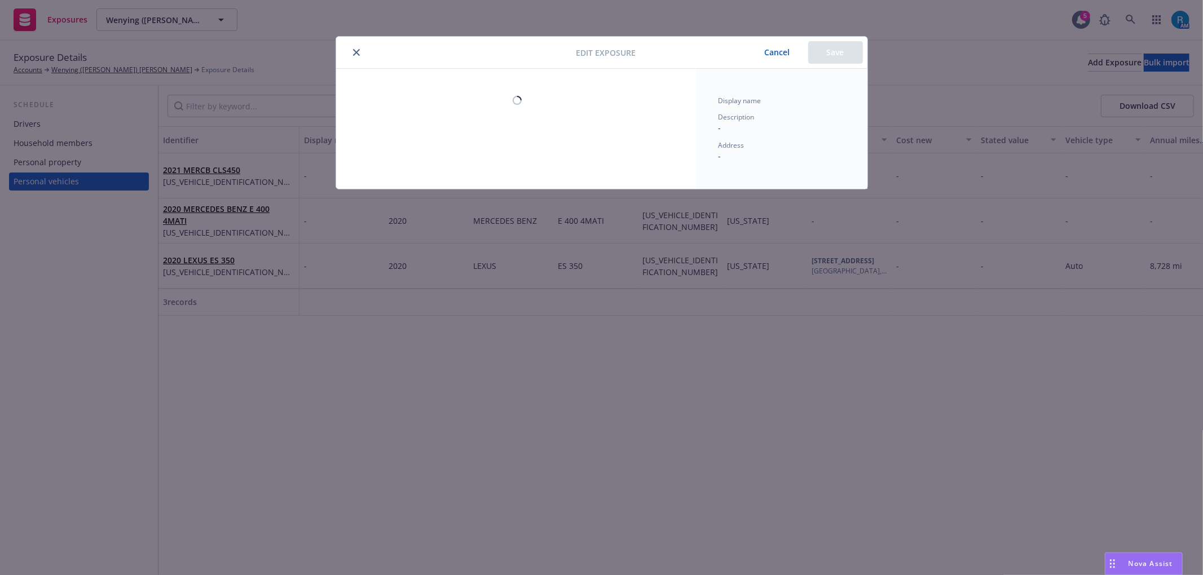
select select "CA"
select select "AUTO"
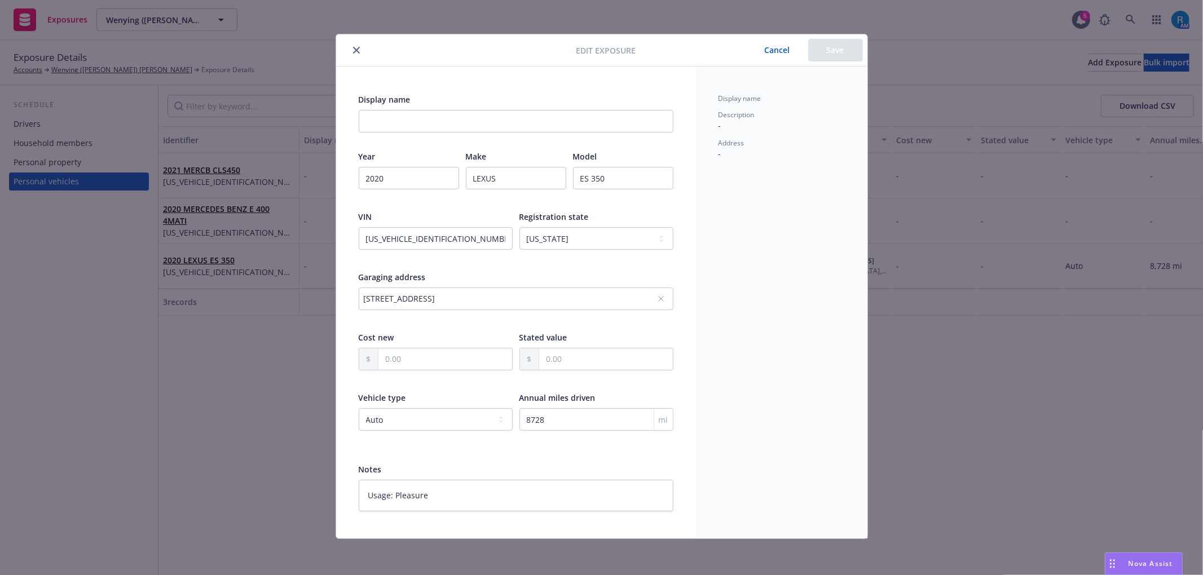
scroll to position [3, 0]
click at [353, 50] on icon "close" at bounding box center [356, 50] width 7 height 7
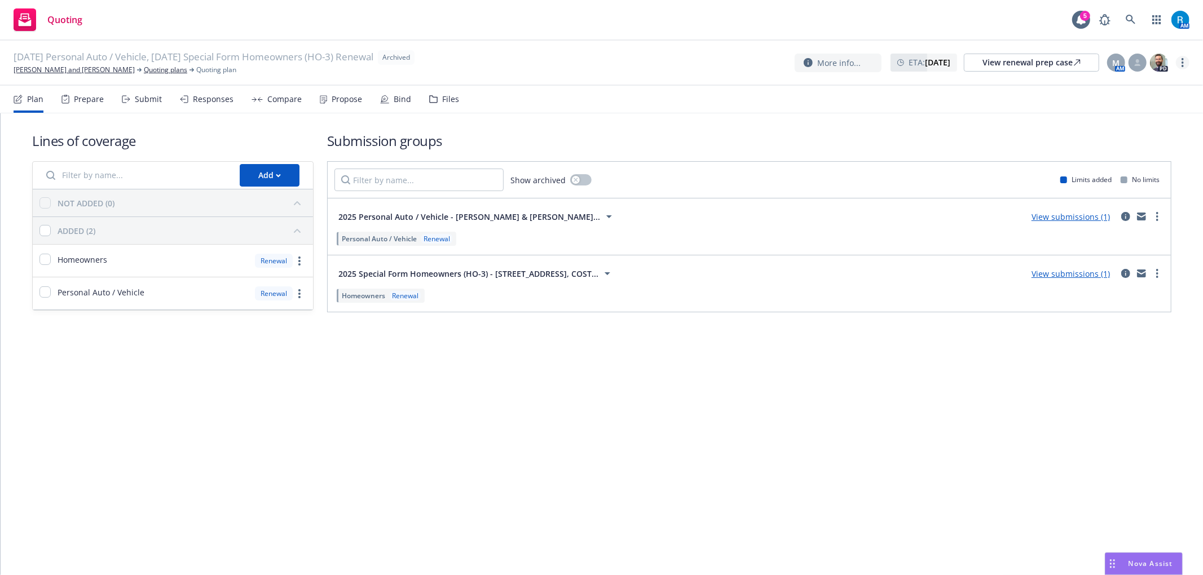
click at [1186, 62] on link "more" at bounding box center [1183, 63] width 14 height 14
click at [707, 395] on div "Lines of coverage Add NOT ADDED (0) ADDED (2) Homeowners Renewal Personal Auto …" at bounding box center [602, 344] width 1203 height 462
